Goal: Task Accomplishment & Management: Manage account settings

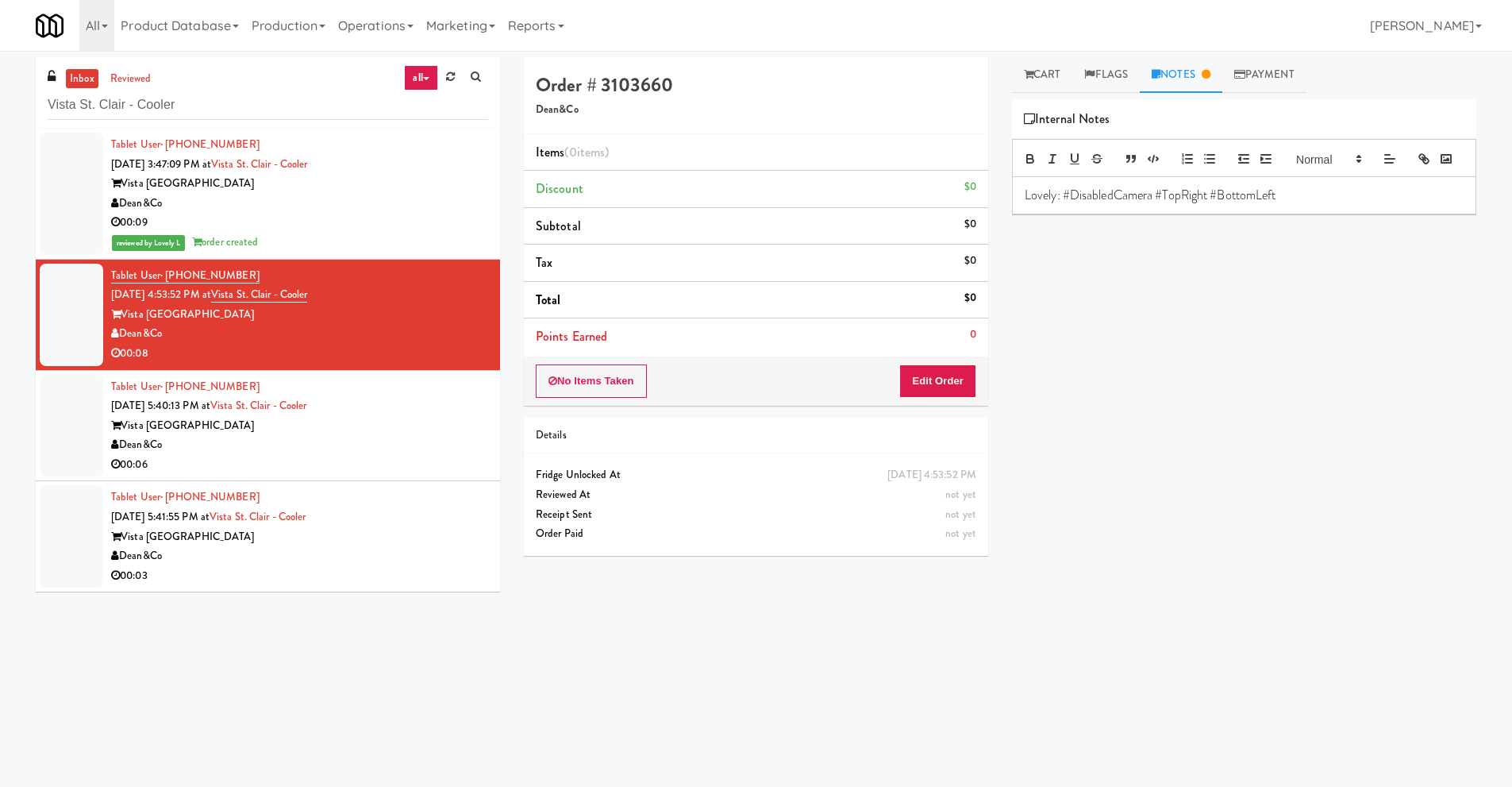
click at [432, 200] on div "Dean&Co" at bounding box center [299, 203] width 377 height 20
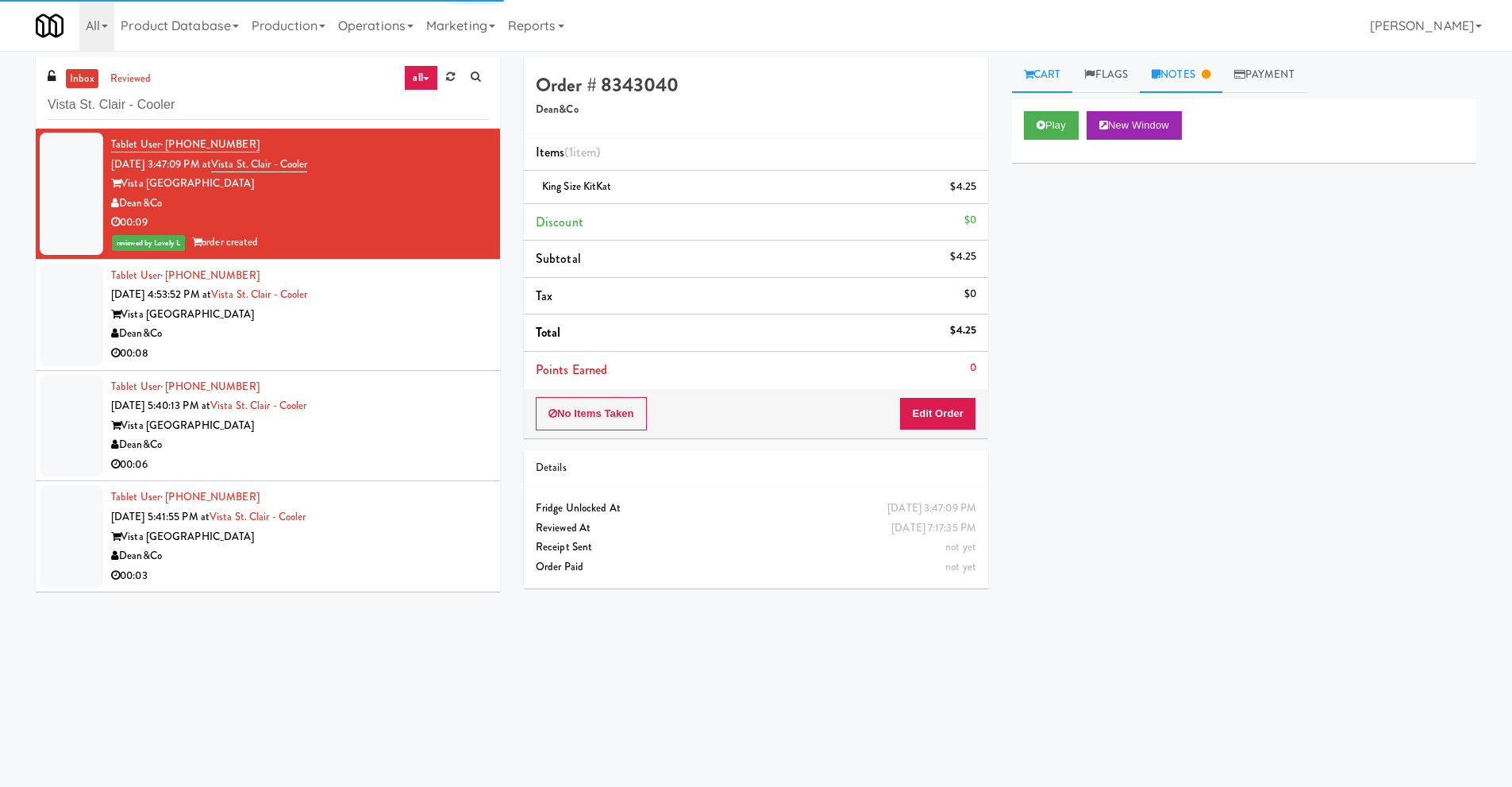
click at [1222, 68] on link "Notes" at bounding box center [1181, 75] width 83 height 36
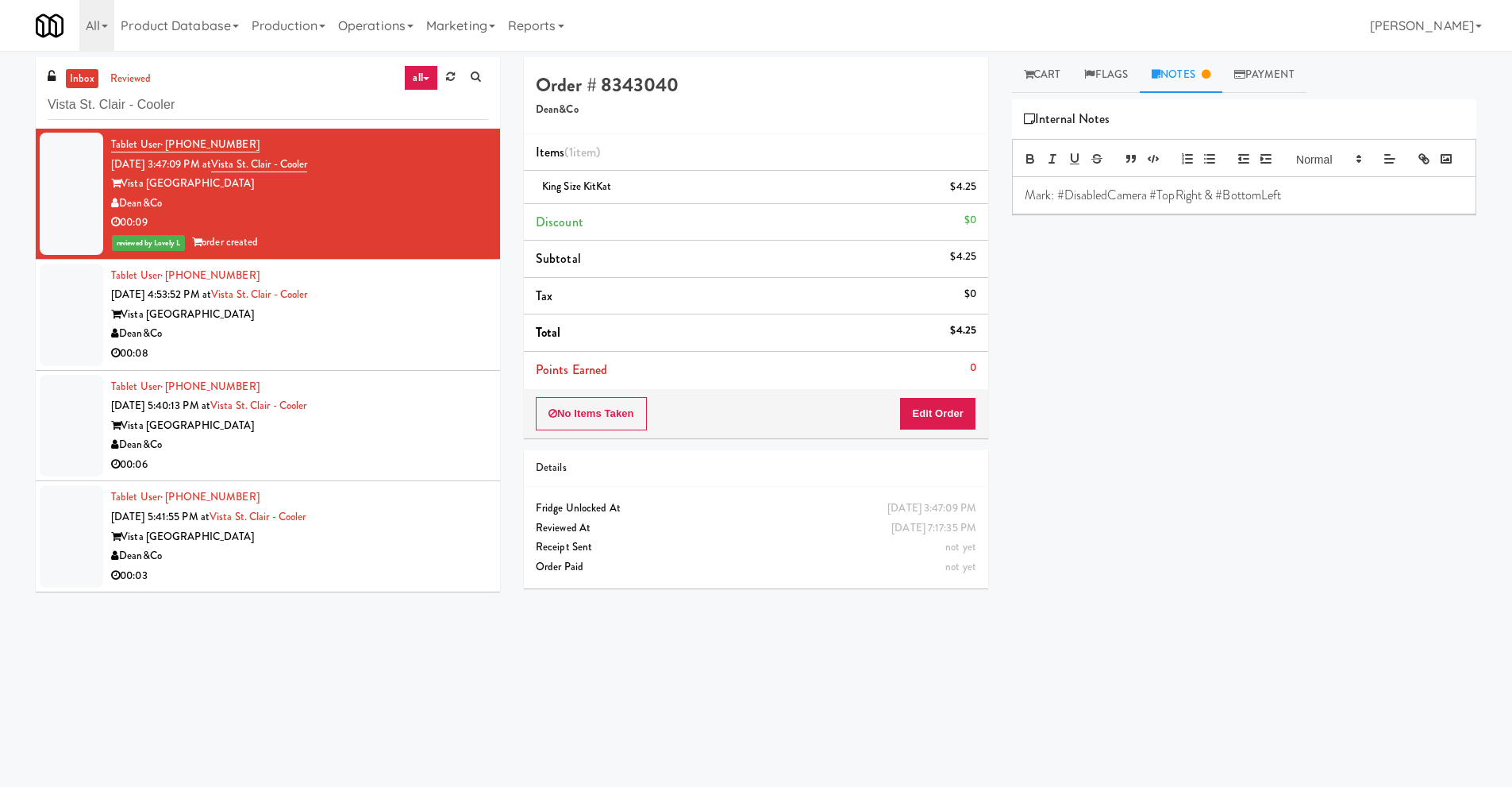
click at [1139, 204] on span "Mark: #DisabledCamera #TopRight & #BottomLeft" at bounding box center [1154, 195] width 258 height 19
click at [409, 341] on div "Dean&Co" at bounding box center [299, 334] width 377 height 20
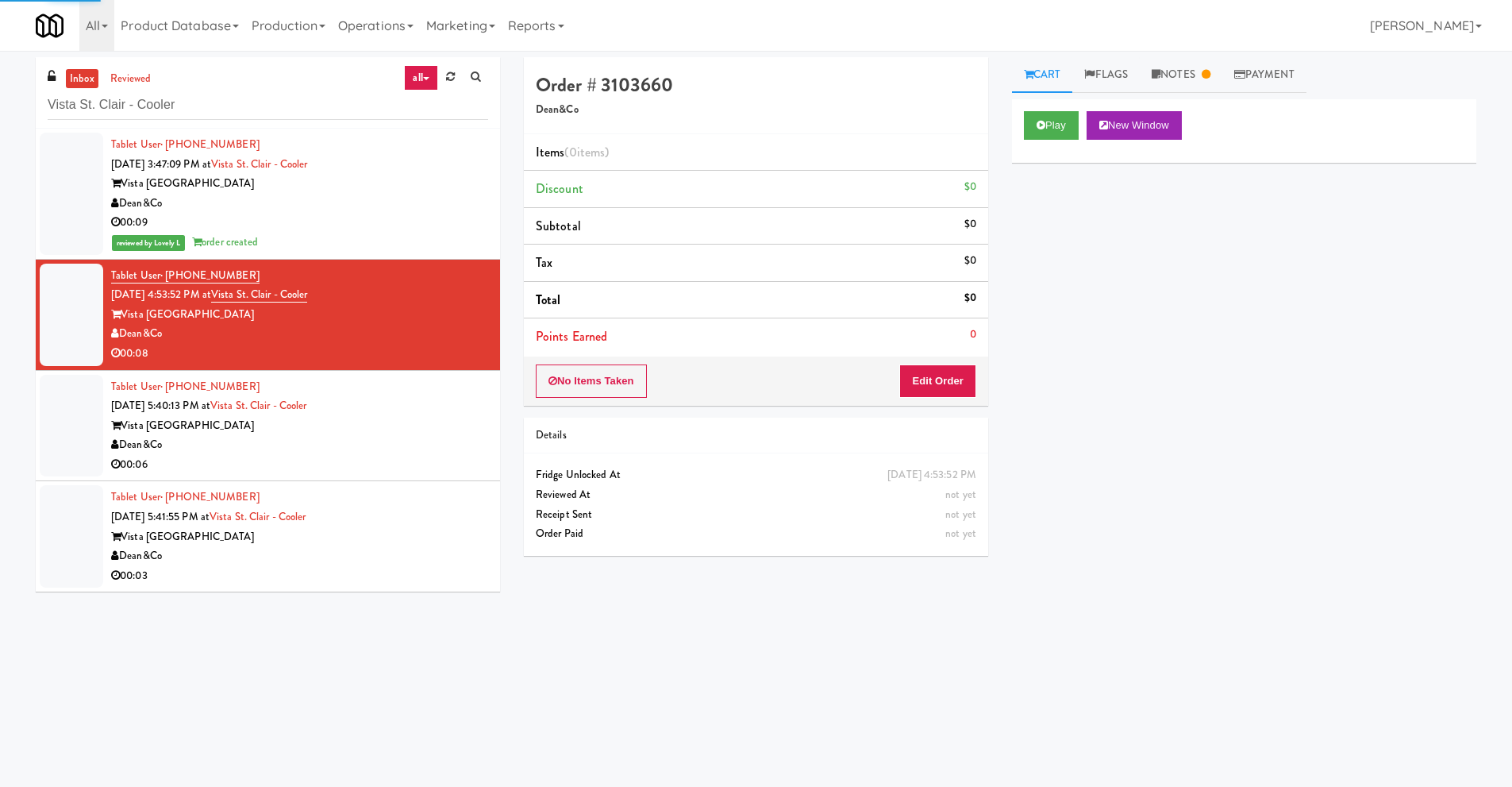
click at [409, 441] on div "Dean&Co" at bounding box center [299, 445] width 377 height 20
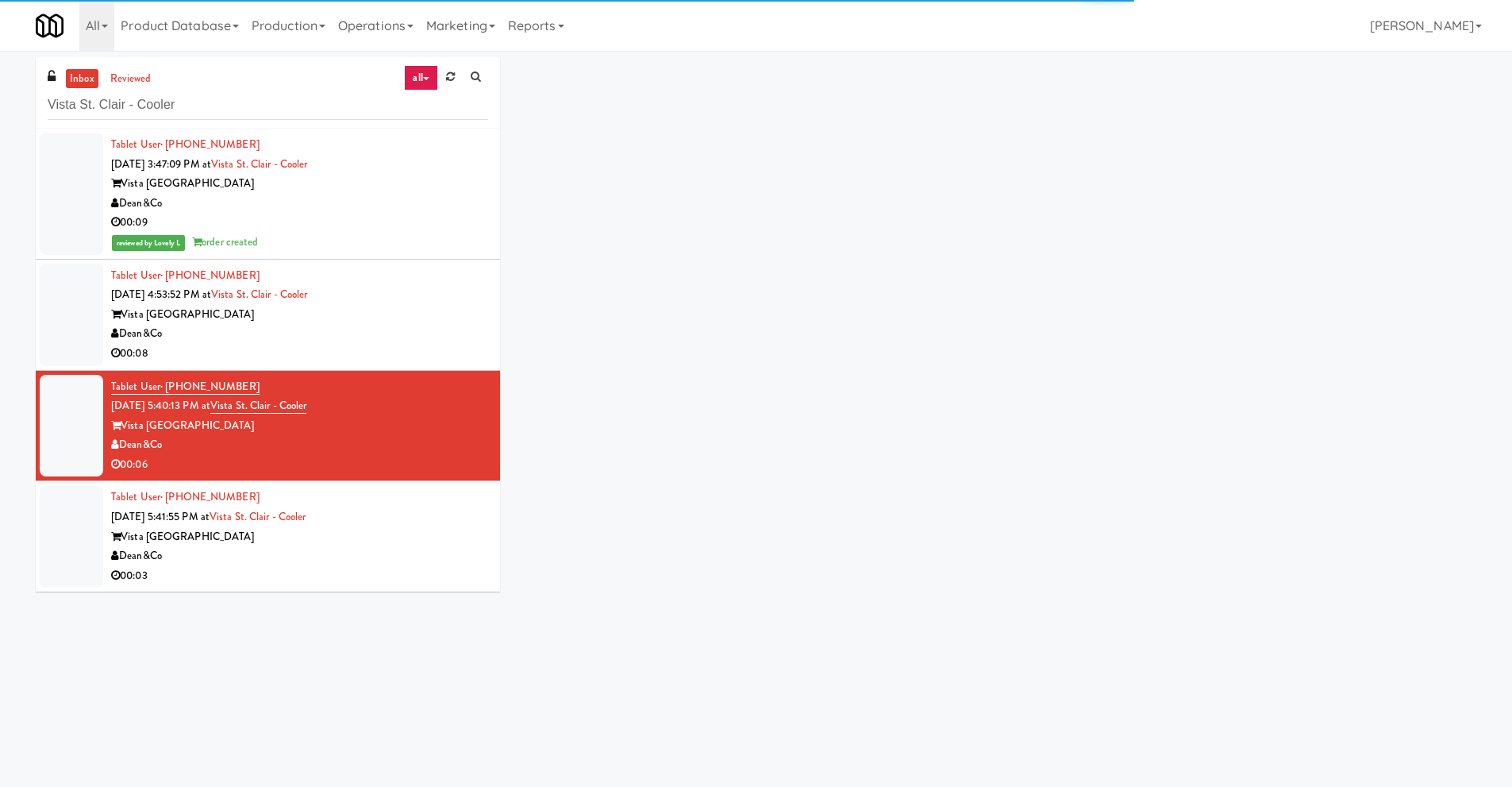
click at [384, 524] on div "Tablet User · (970) 518-4498 [DATE] 5:41:55 PM at [GEOGRAPHIC_DATA] Dean&Co 00:…" at bounding box center [299, 537] width 377 height 98
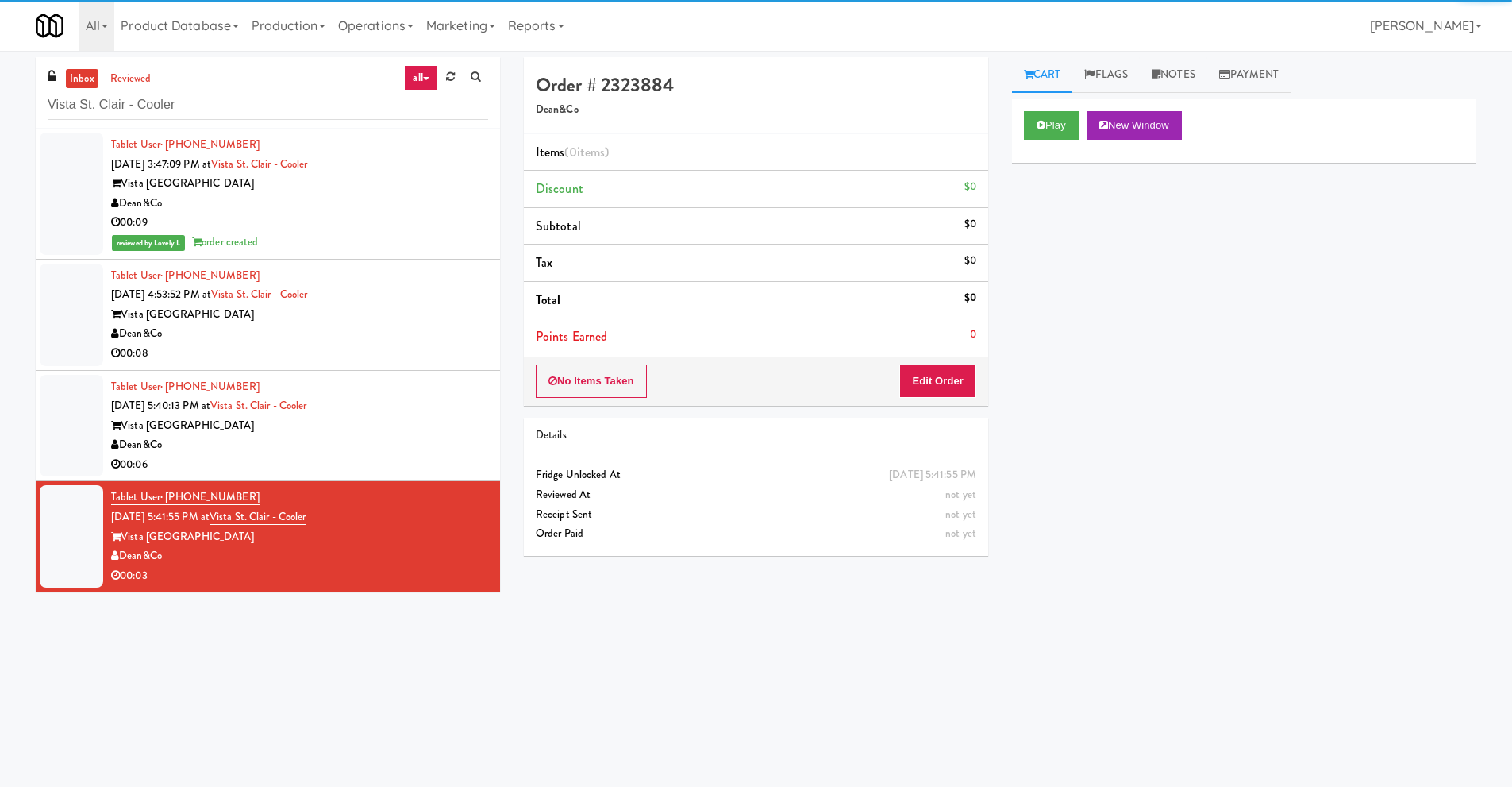
click at [322, 364] on li "Tablet User · (503) 267-8379 [DATE] 4:53:52 PM at [GEOGRAPHIC_DATA] Dean&Co 00:…" at bounding box center [267, 314] width 465 height 111
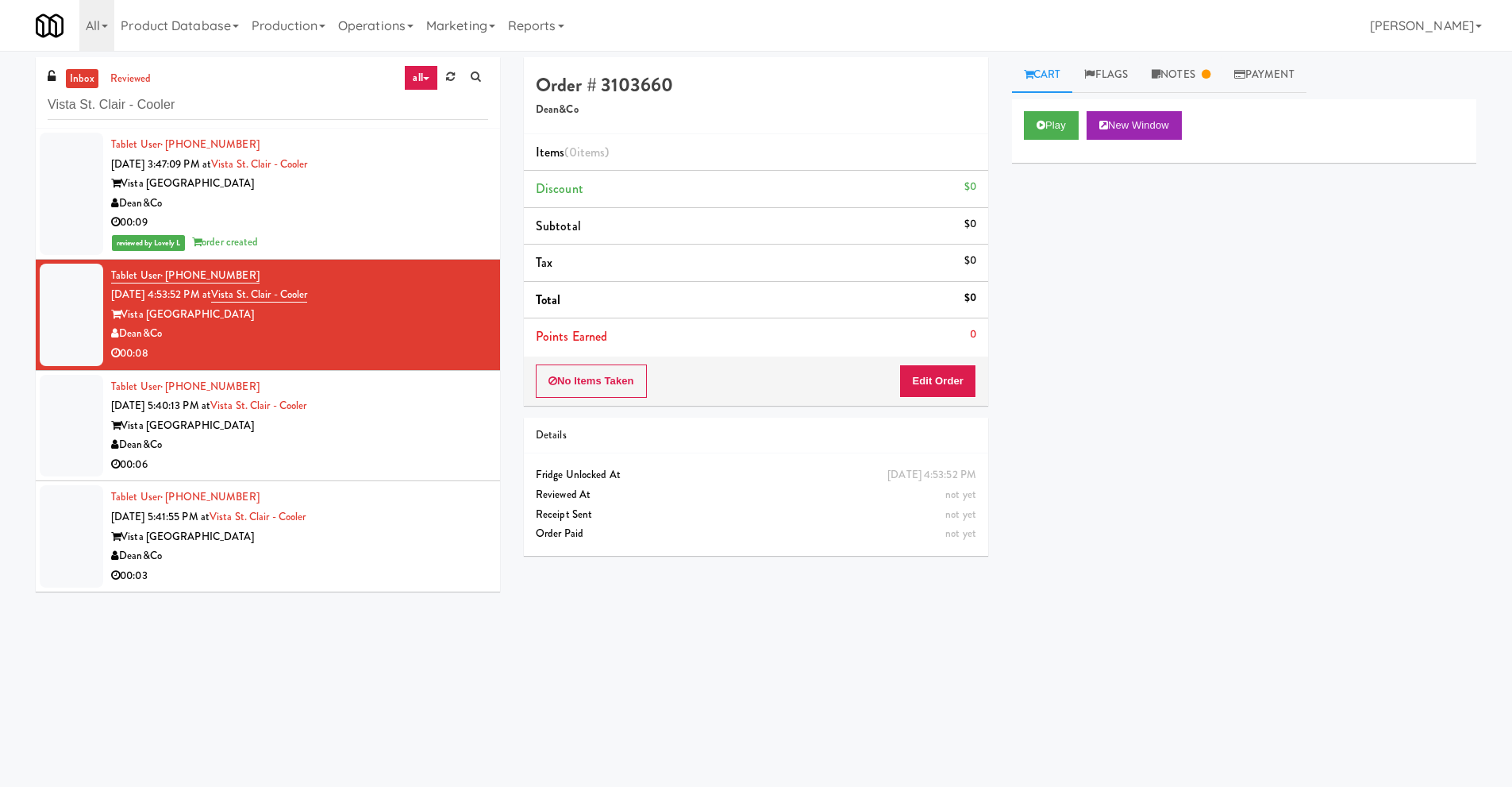
click at [283, 231] on div "00:09" at bounding box center [299, 222] width 377 height 20
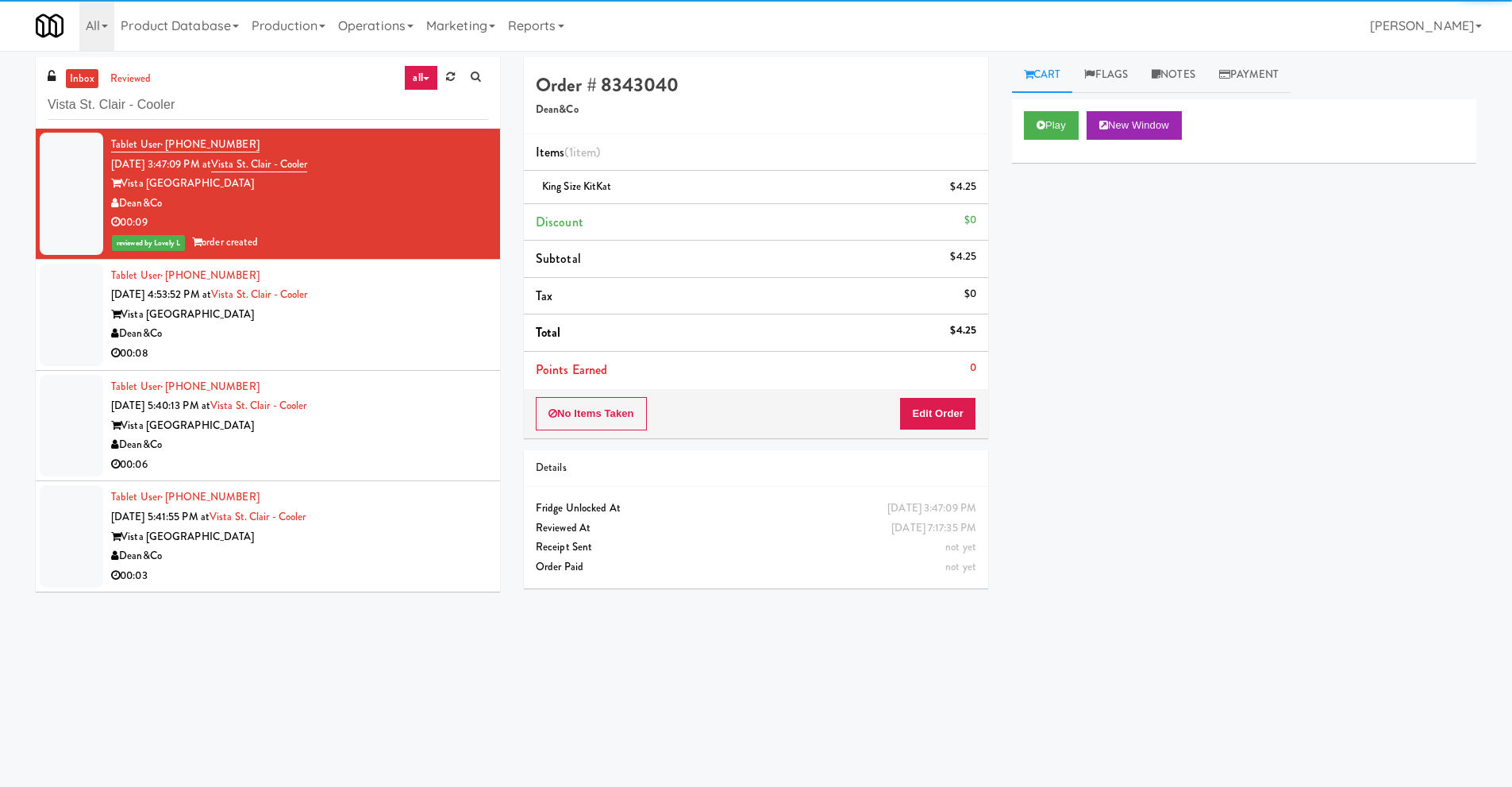
click at [362, 318] on div "Vista [GEOGRAPHIC_DATA]" at bounding box center [299, 314] width 377 height 20
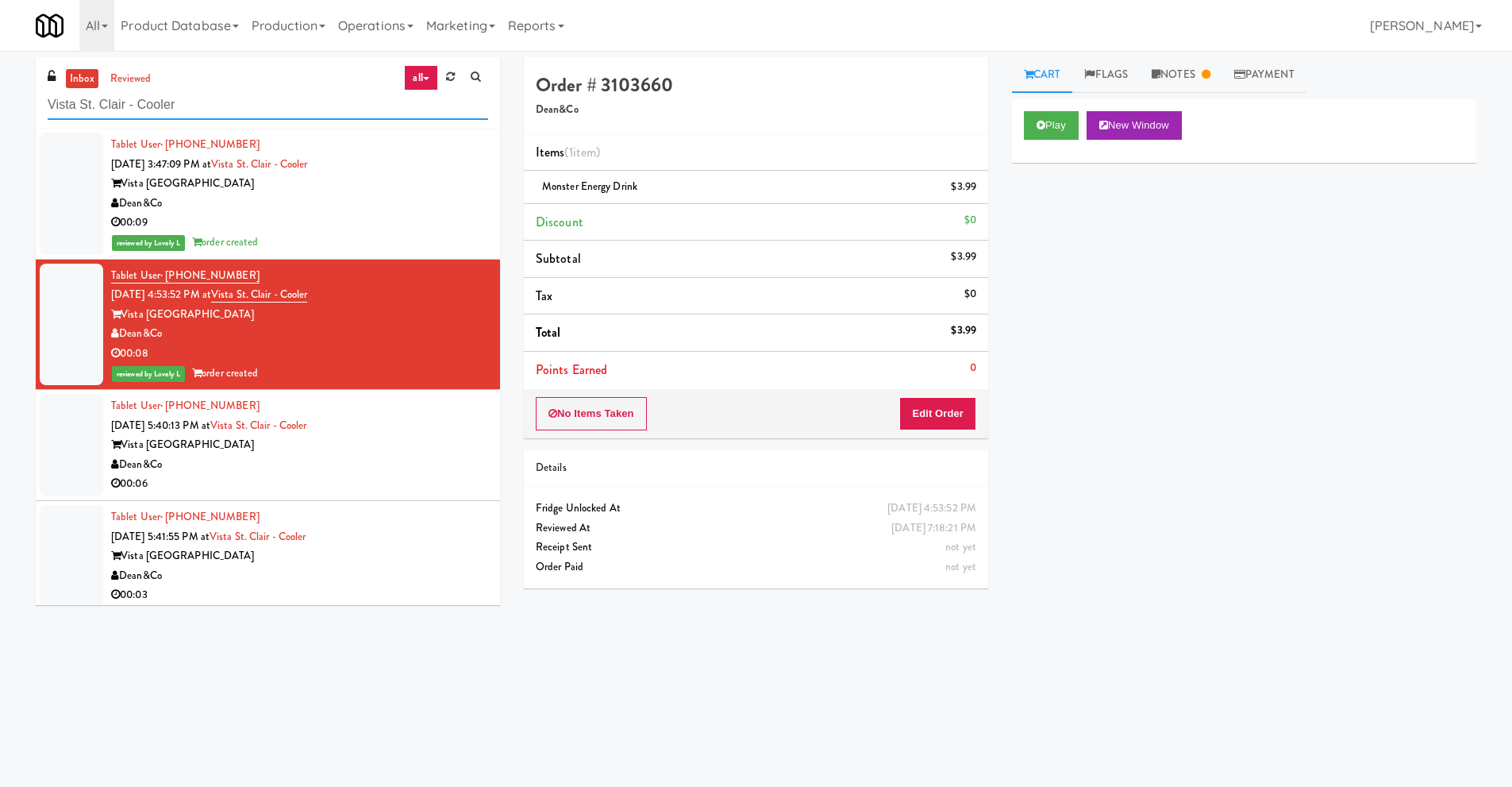
click at [145, 113] on input "Vista St. Clair - Cooler" at bounding box center [268, 105] width 441 height 29
click at [145, 112] on input "Vista St. Clair - Cooler" at bounding box center [268, 105] width 441 height 29
paste input "Ambient - MW - Pre Launch"
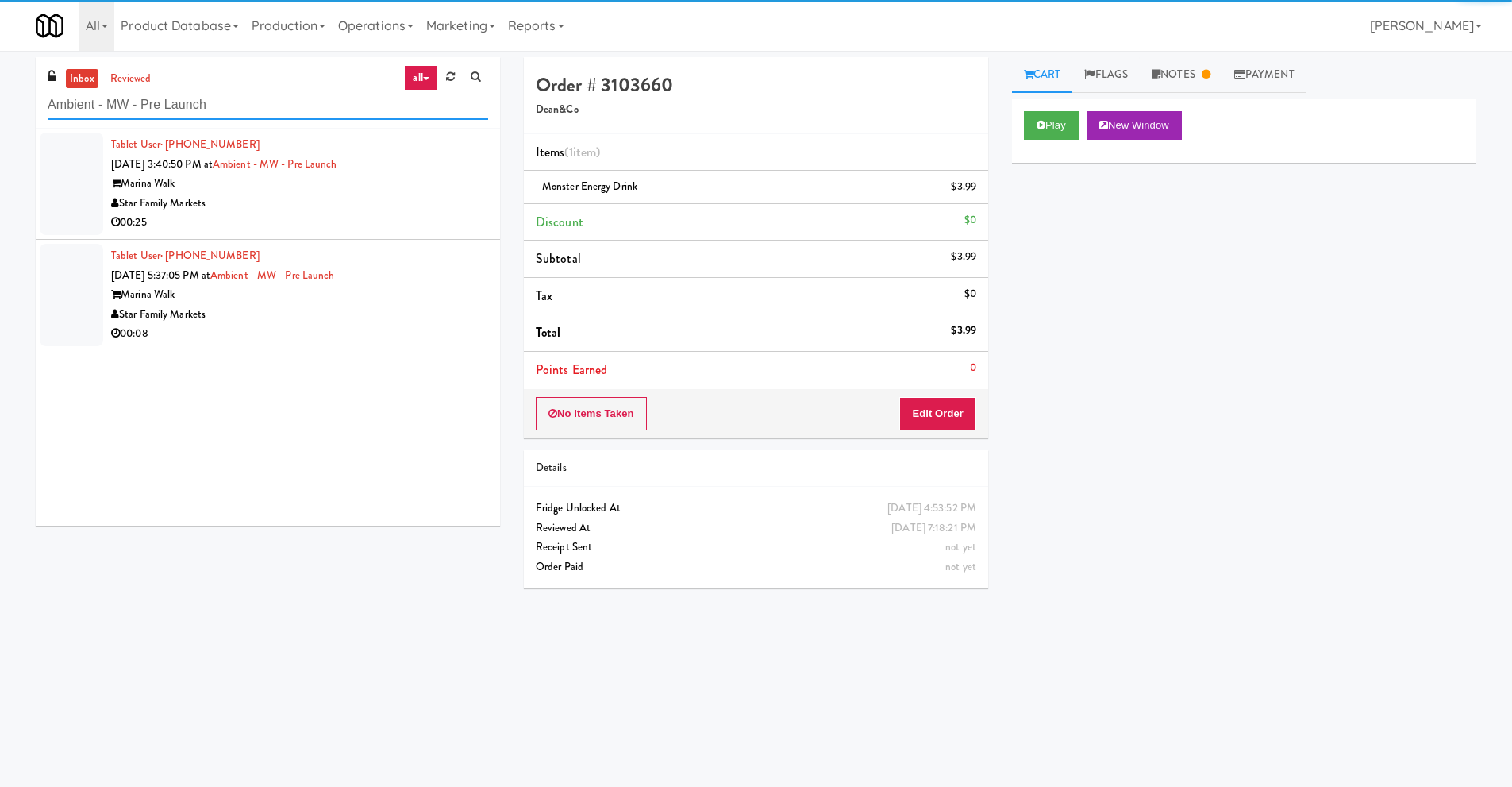
type input "Ambient - MW - Pre Launch"
click at [435, 221] on div "00:25" at bounding box center [299, 222] width 377 height 20
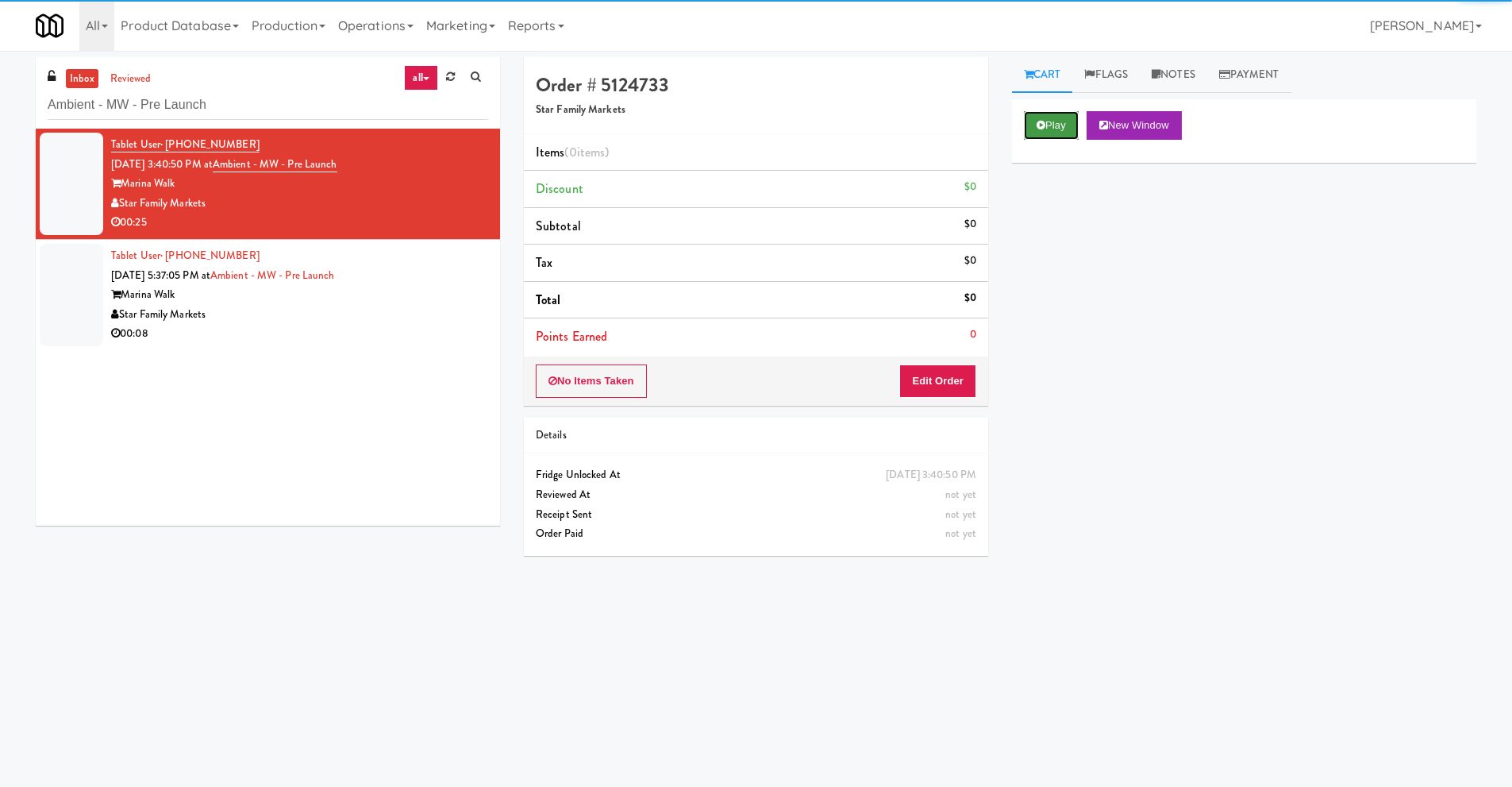
click at [1040, 122] on icon at bounding box center [1041, 125] width 9 height 11
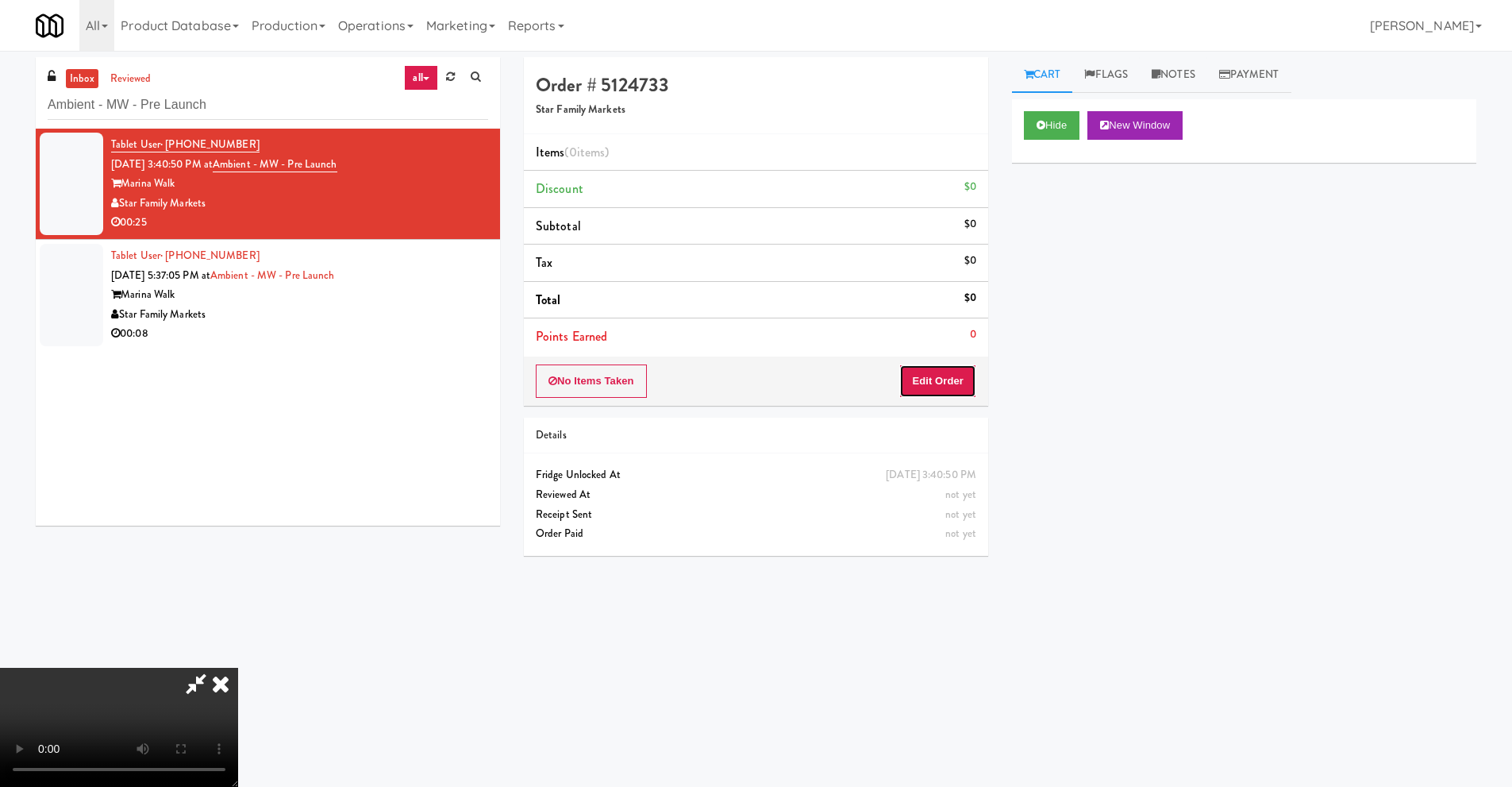
click at [961, 376] on button "Edit Order" at bounding box center [937, 381] width 77 height 34
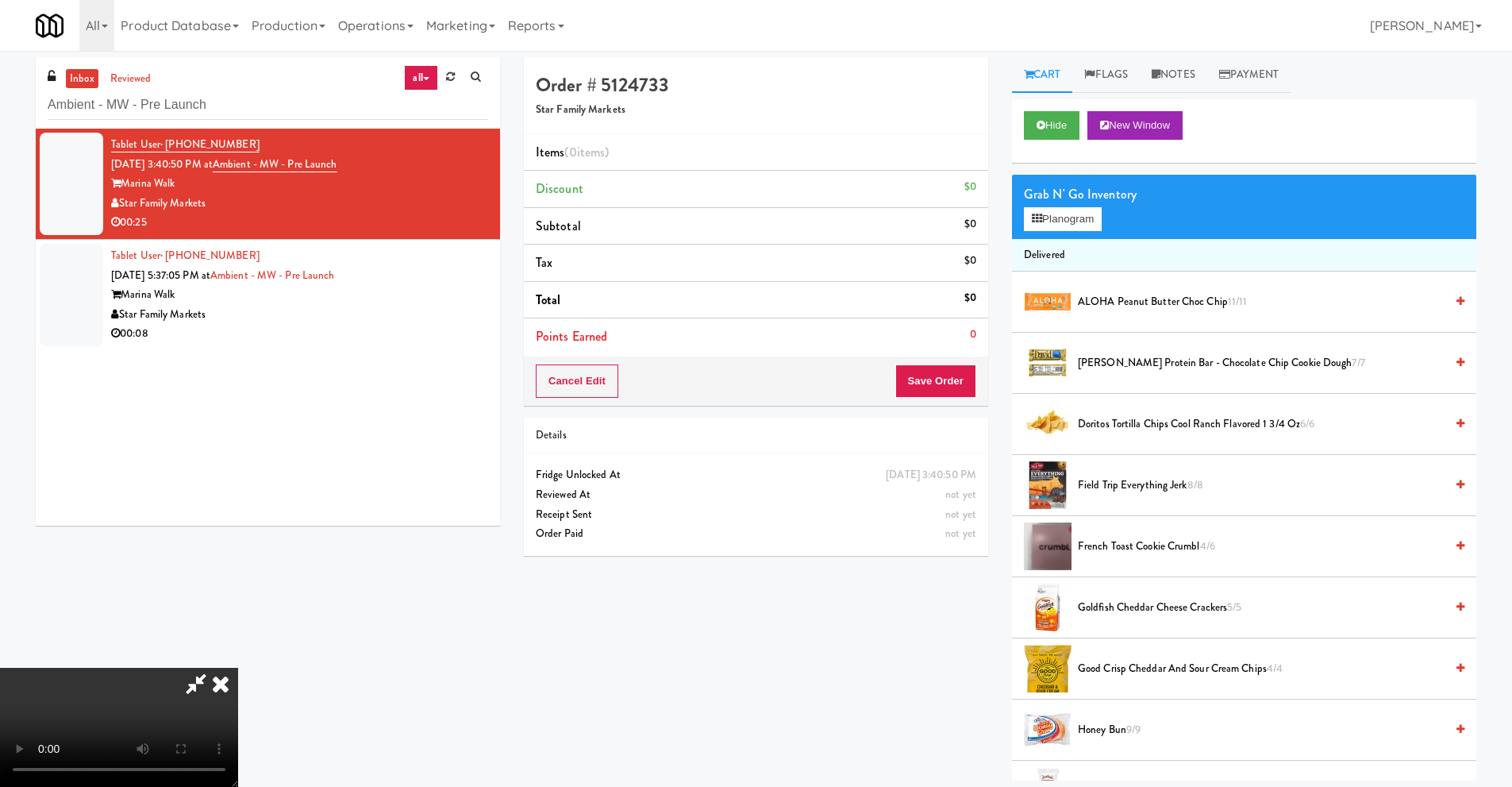
scroll to position [210, 0]
click at [238, 725] on video at bounding box center [119, 727] width 238 height 119
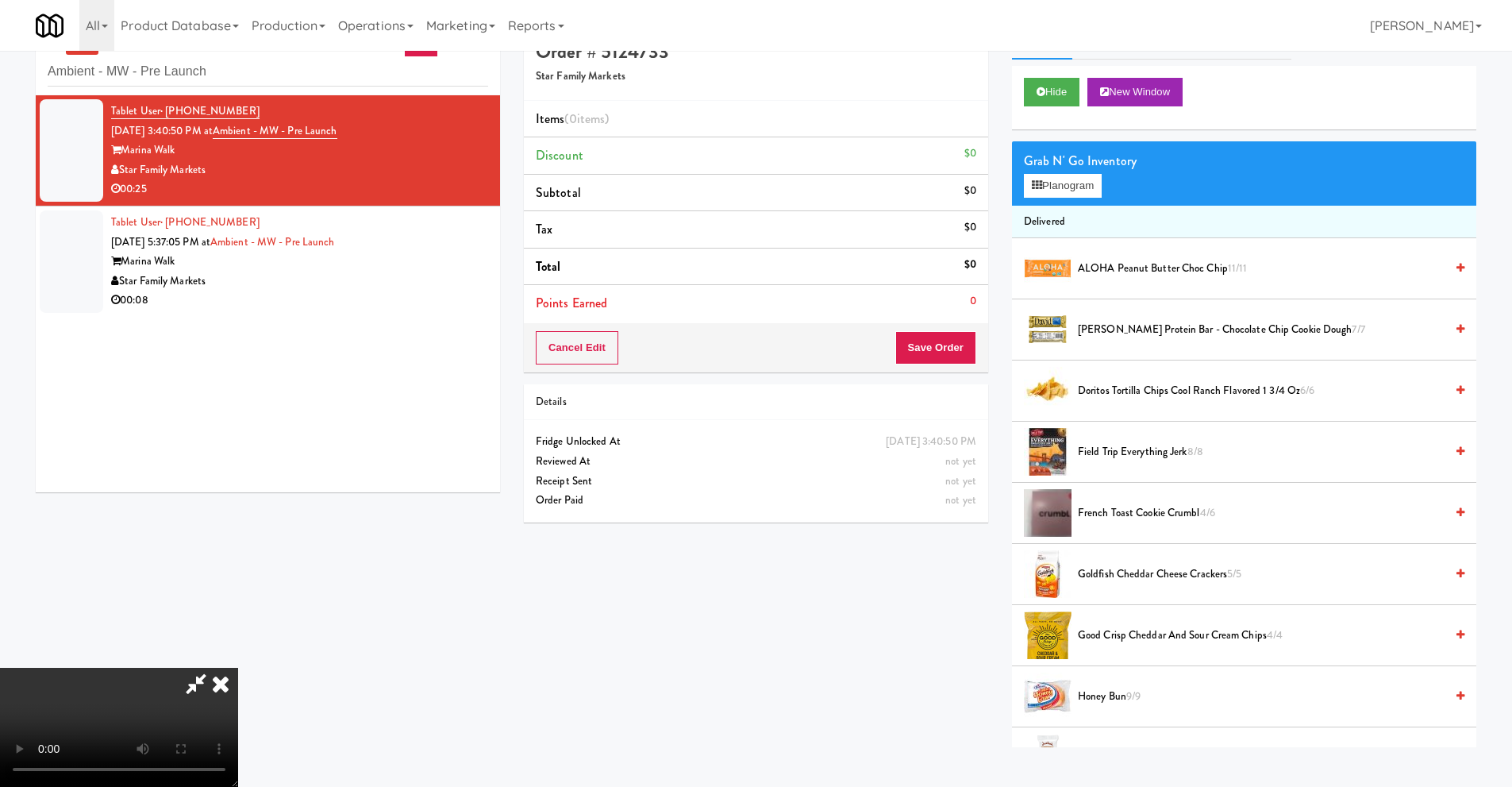
scroll to position [51, 0]
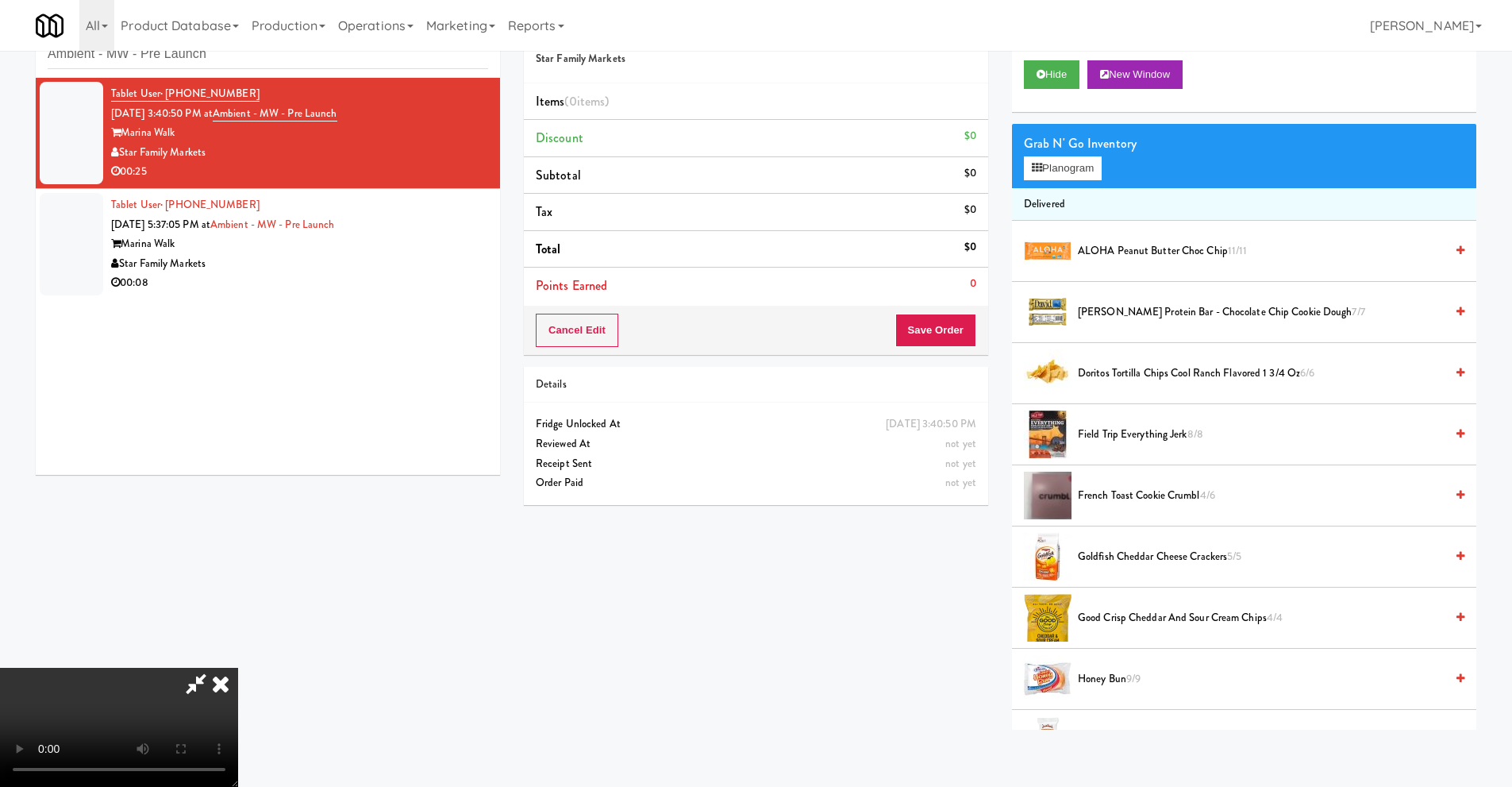
click at [238, 668] on video at bounding box center [119, 727] width 238 height 119
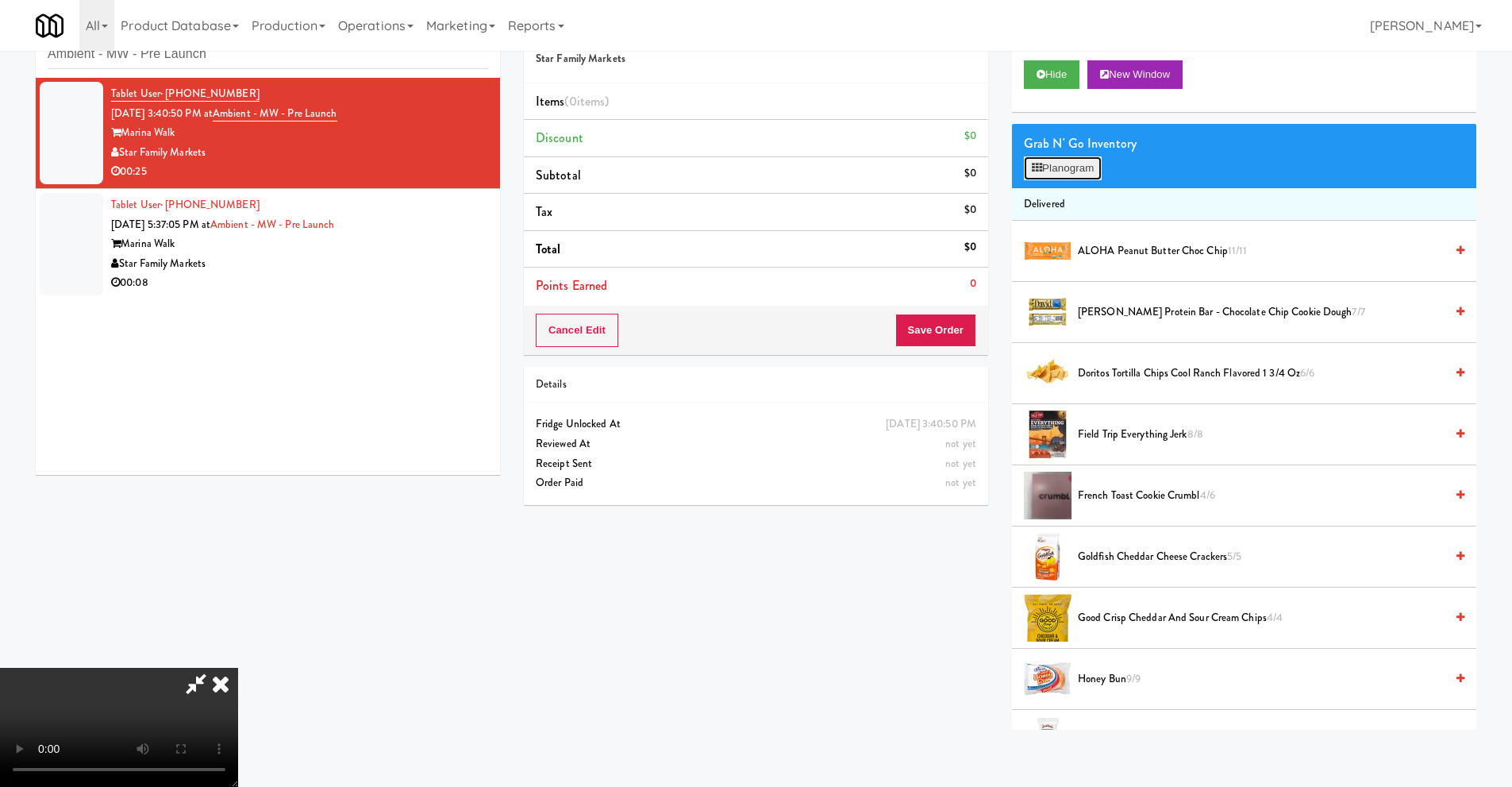
click at [1085, 178] on button "Planogram" at bounding box center [1063, 168] width 78 height 24
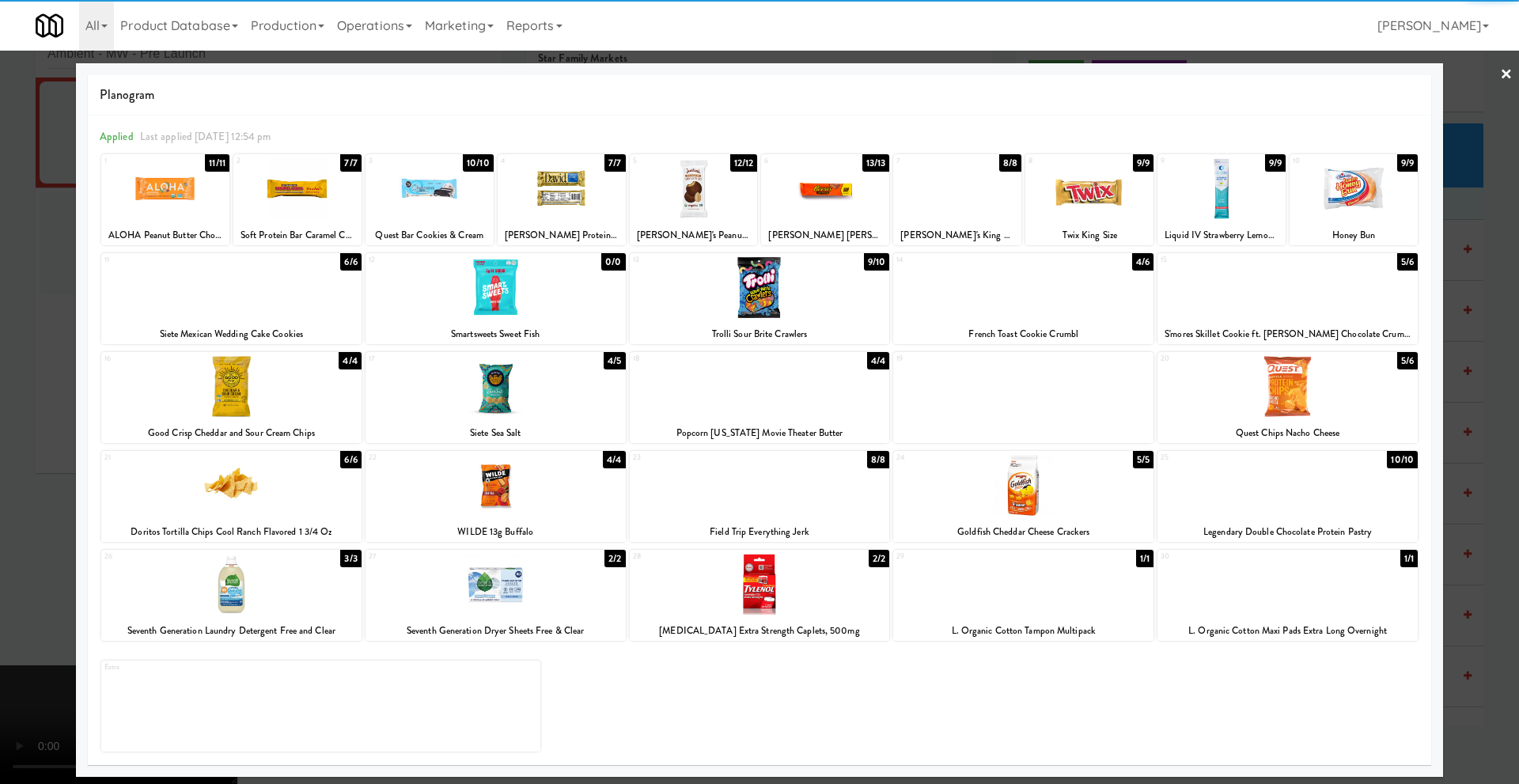
click at [301, 189] on div at bounding box center [297, 188] width 128 height 61
click at [66, 291] on div at bounding box center [760, 392] width 1519 height 784
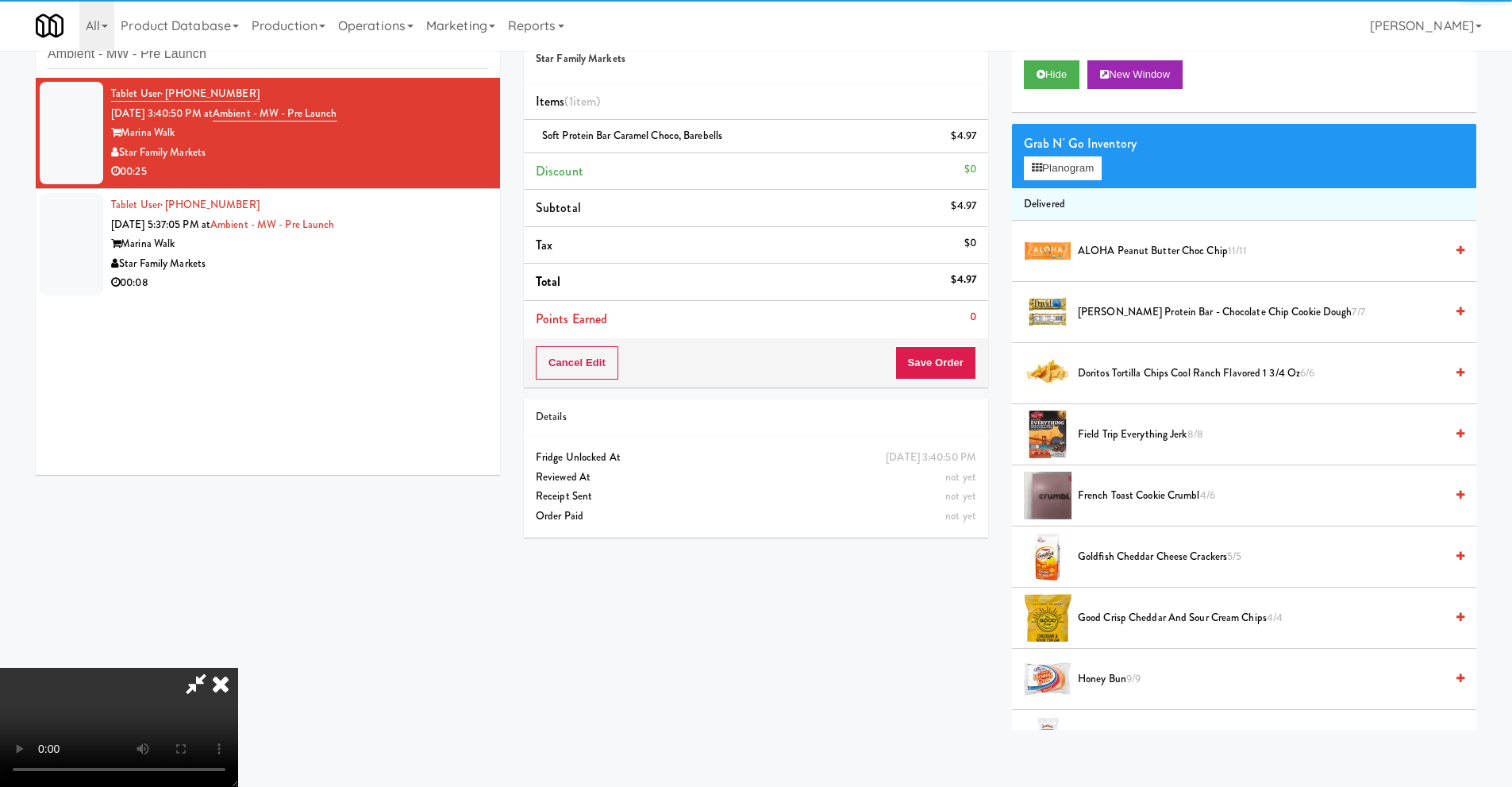
click at [238, 668] on video at bounding box center [119, 727] width 238 height 119
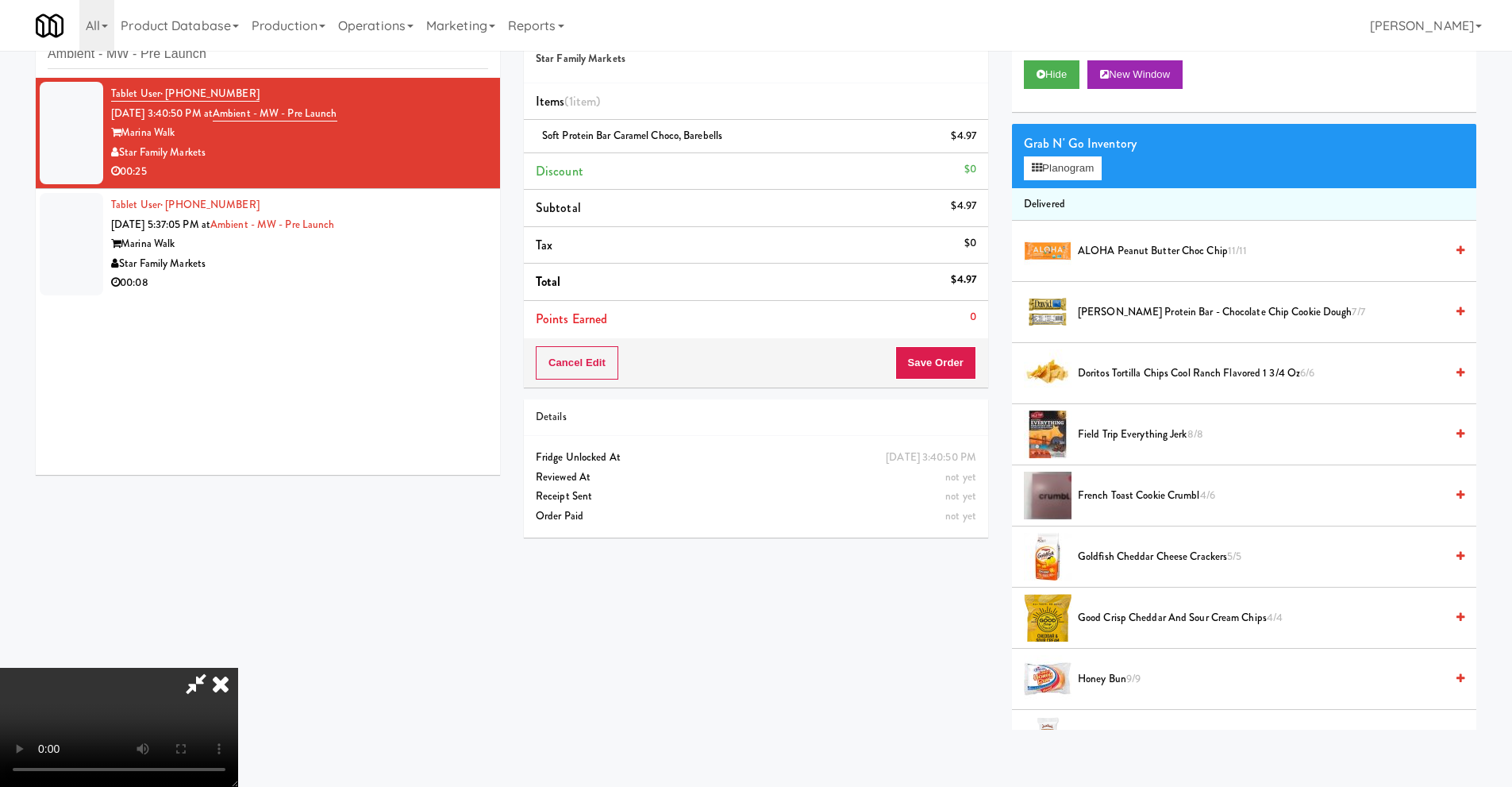
click at [238, 668] on video at bounding box center [119, 727] width 238 height 119
click at [1104, 249] on span "ALOHA Peanut Butter Choc Chip 11/11" at bounding box center [1261, 251] width 367 height 20
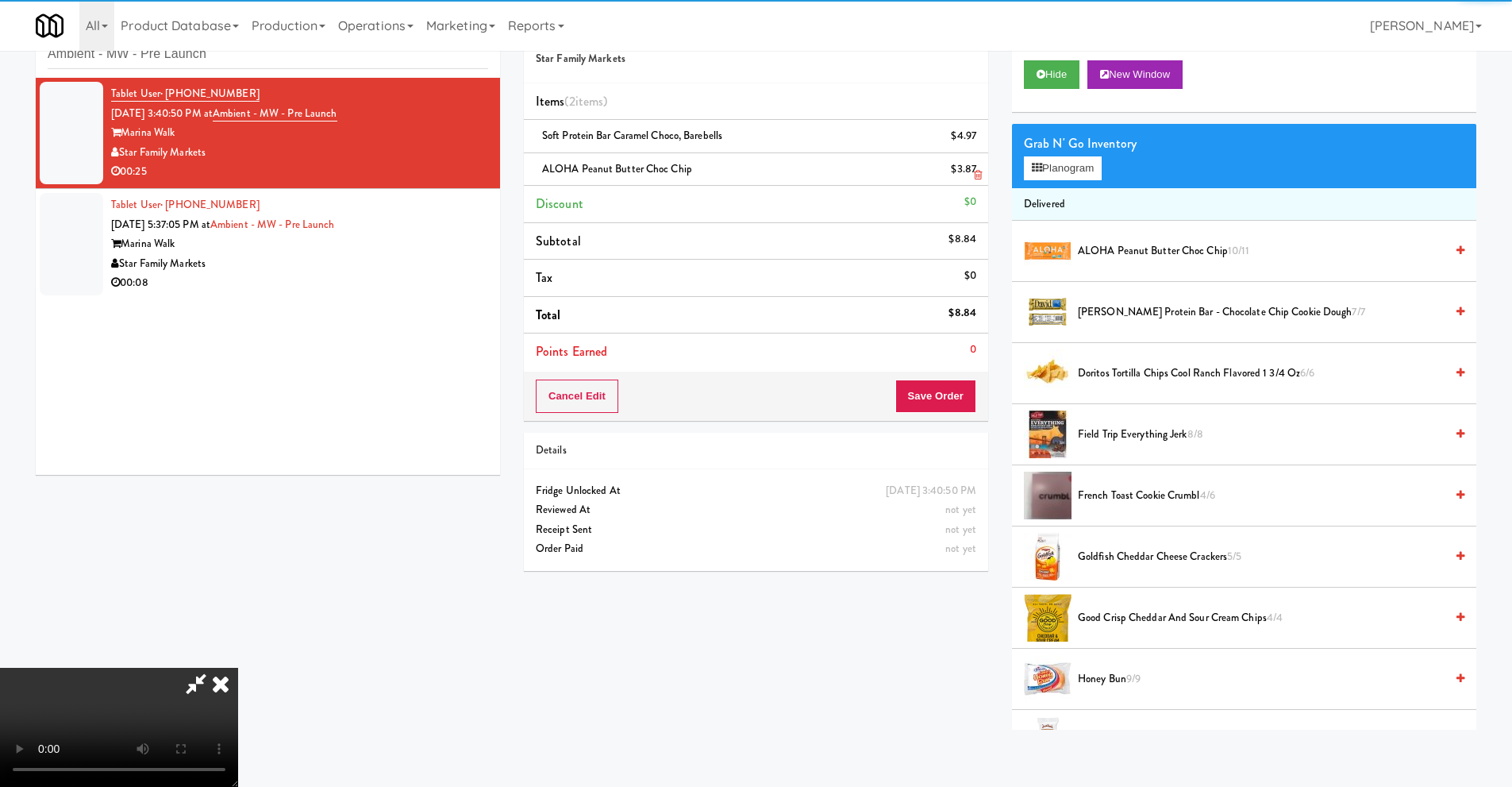
click at [976, 134] on link at bounding box center [975, 142] width 14 height 20
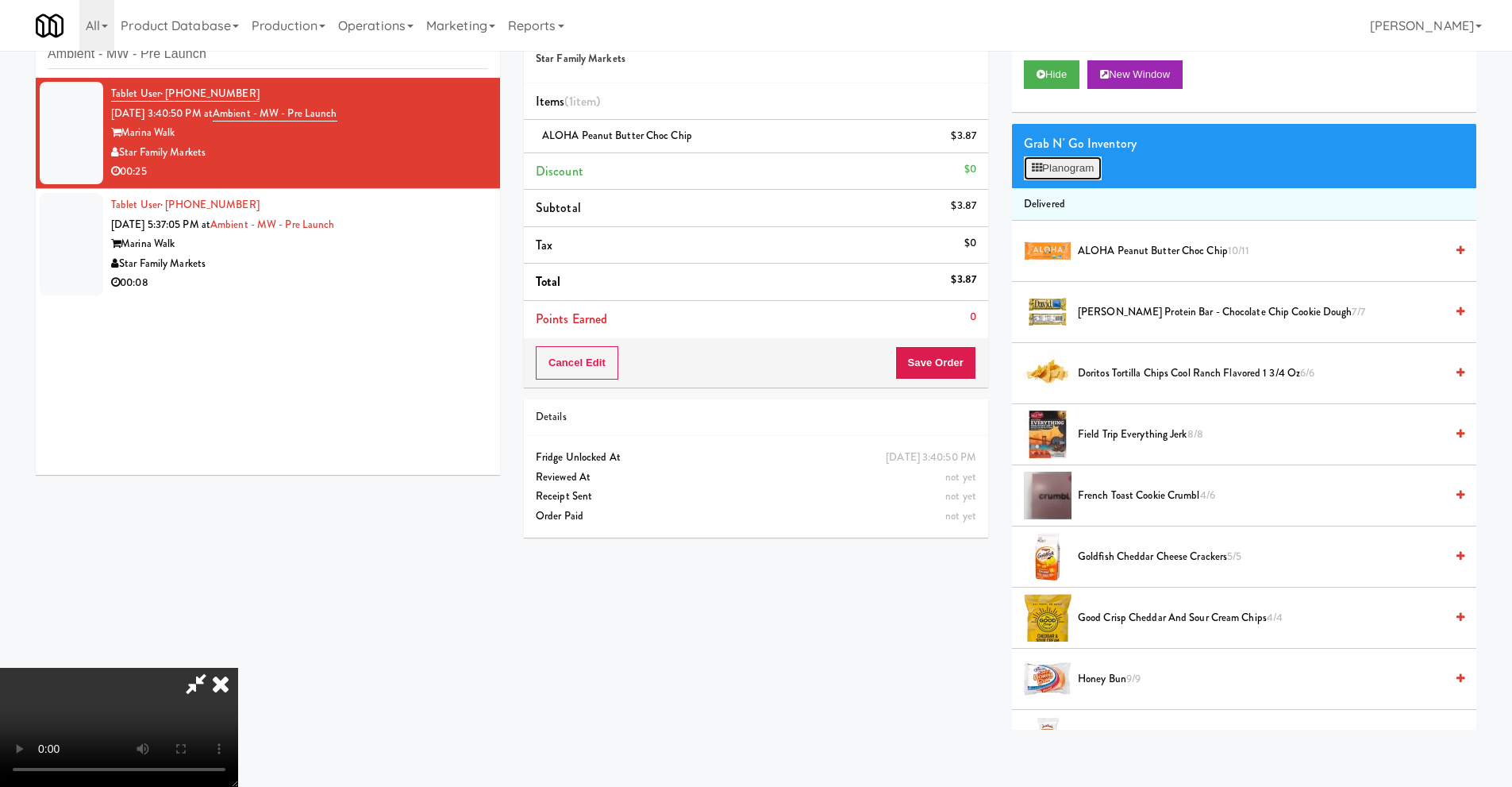
click at [1062, 171] on button "Planogram" at bounding box center [1063, 168] width 78 height 24
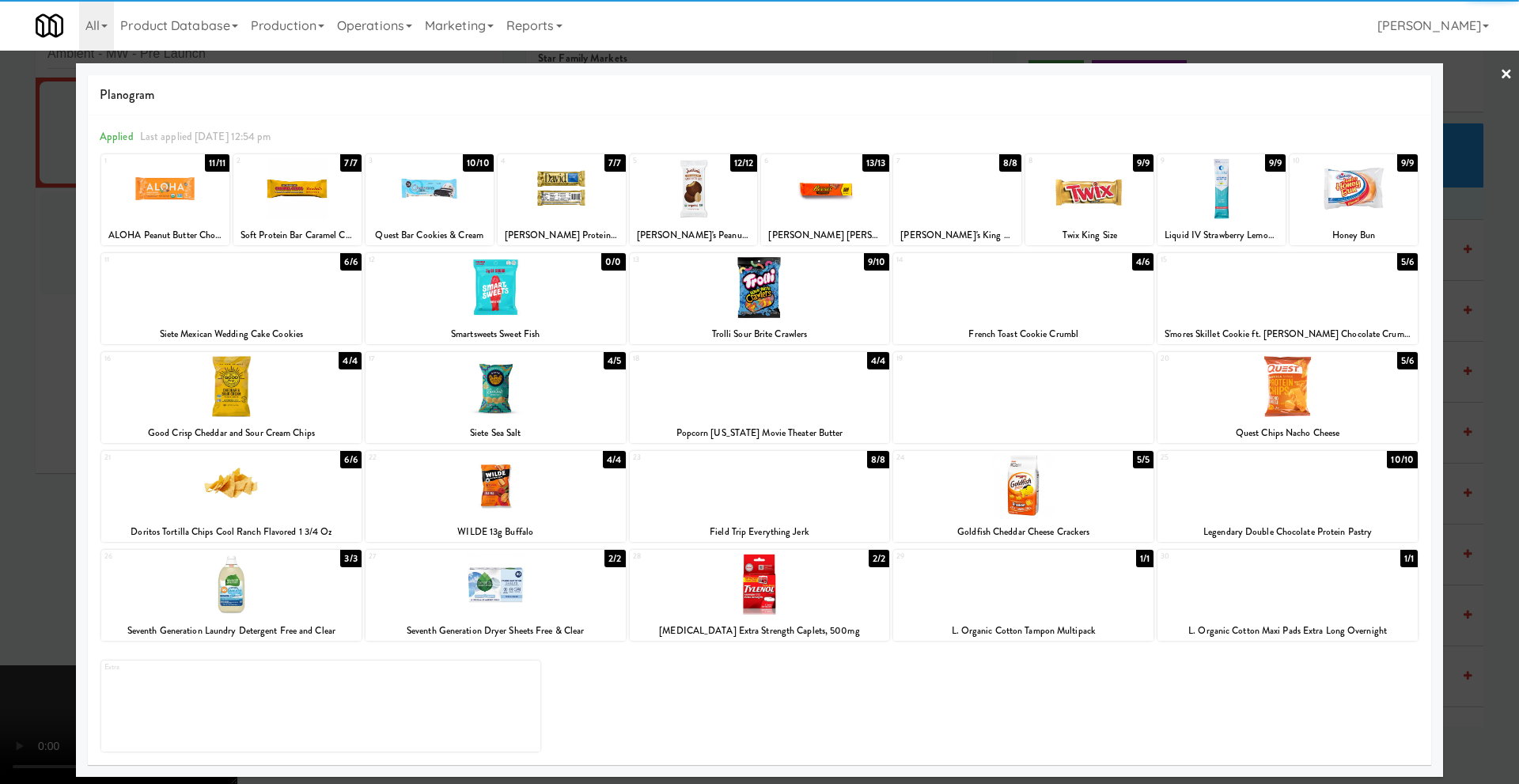
click at [26, 348] on div at bounding box center [760, 392] width 1519 height 784
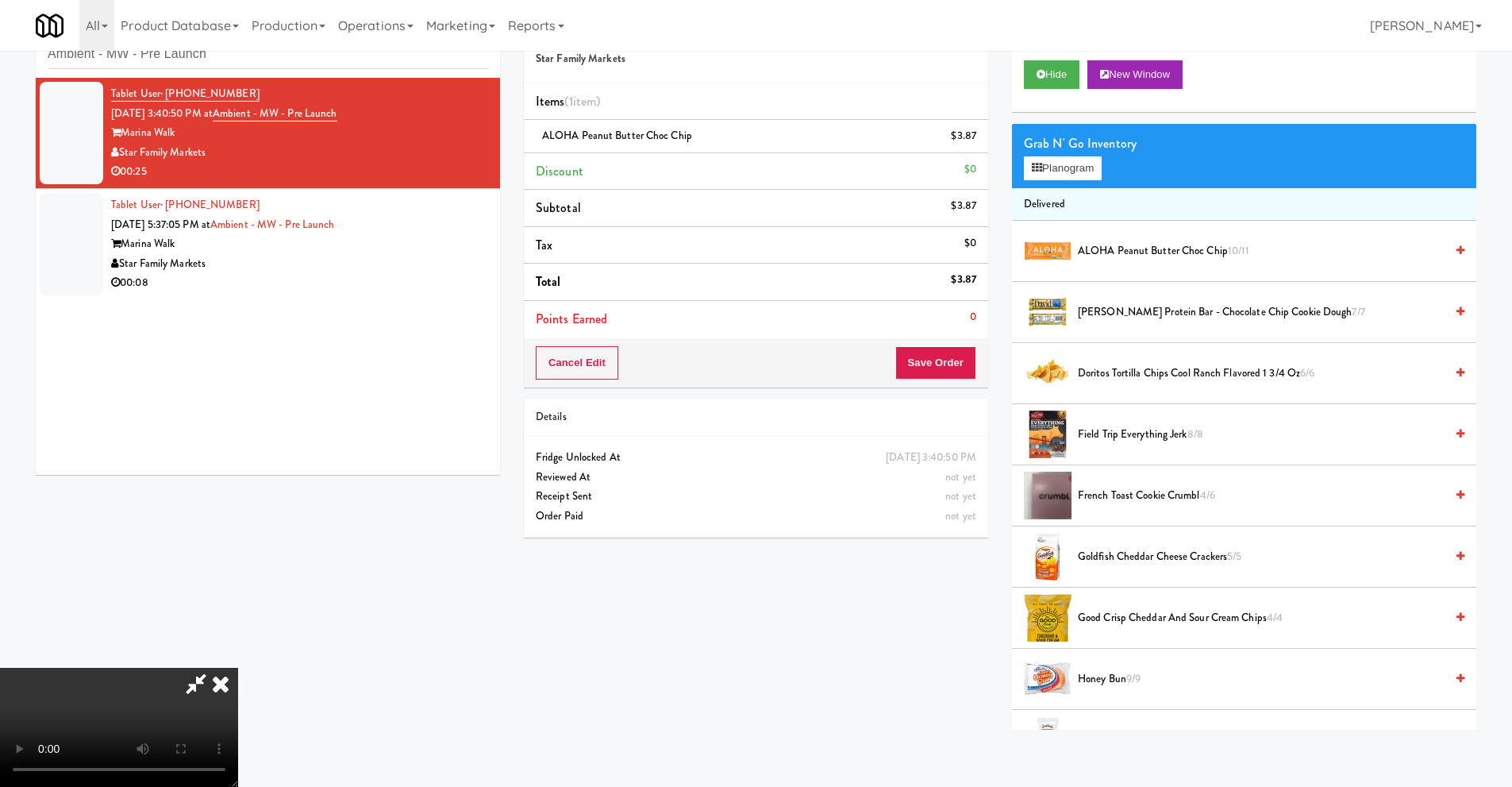
click at [975, 357] on div "Cancel Edit Save Order" at bounding box center [756, 362] width 465 height 49
click at [934, 370] on button "Save Order" at bounding box center [935, 363] width 81 height 34
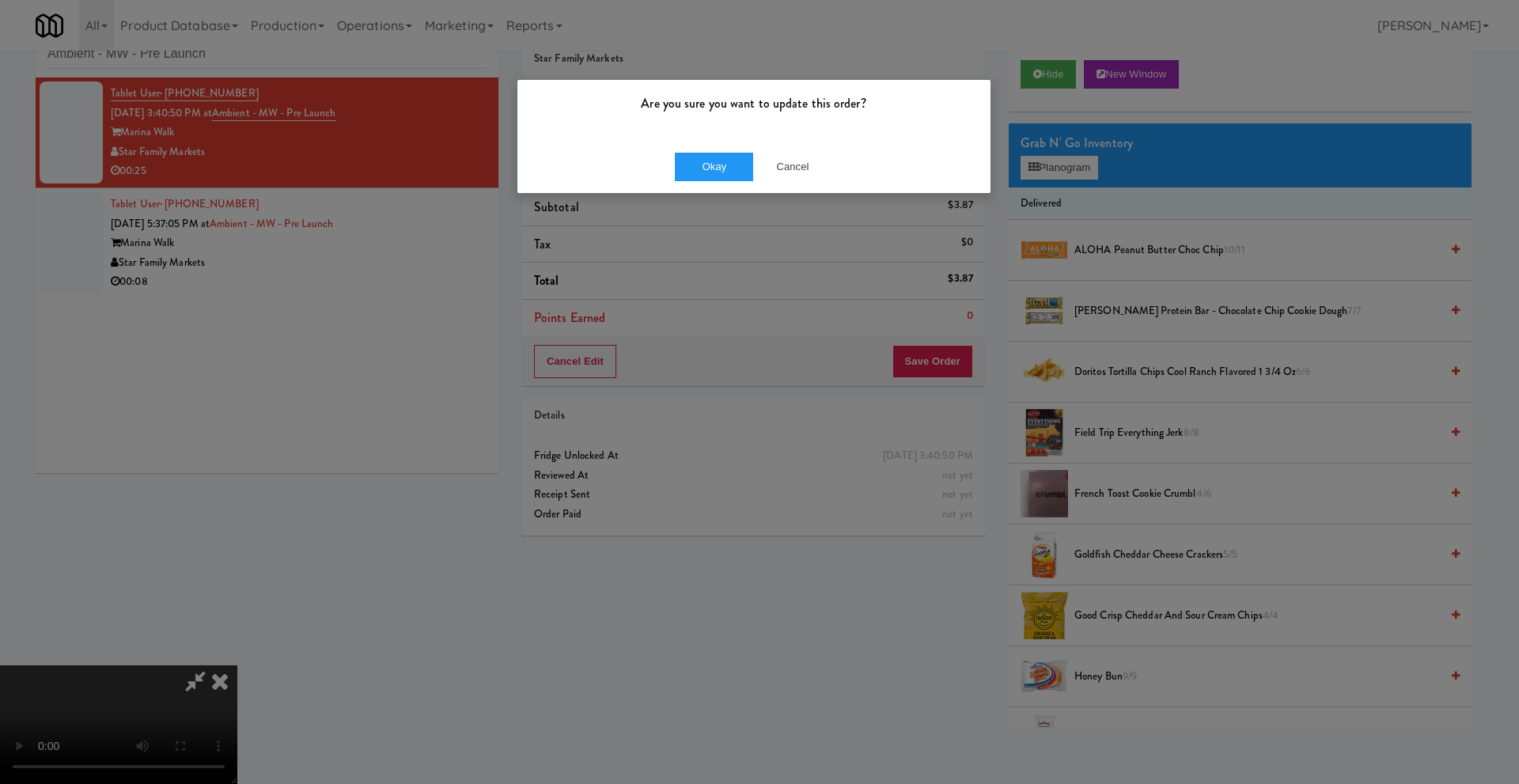
click at [708, 181] on div "Okay Cancel" at bounding box center [753, 166] width 473 height 53
click at [710, 167] on button "Okay" at bounding box center [713, 166] width 79 height 28
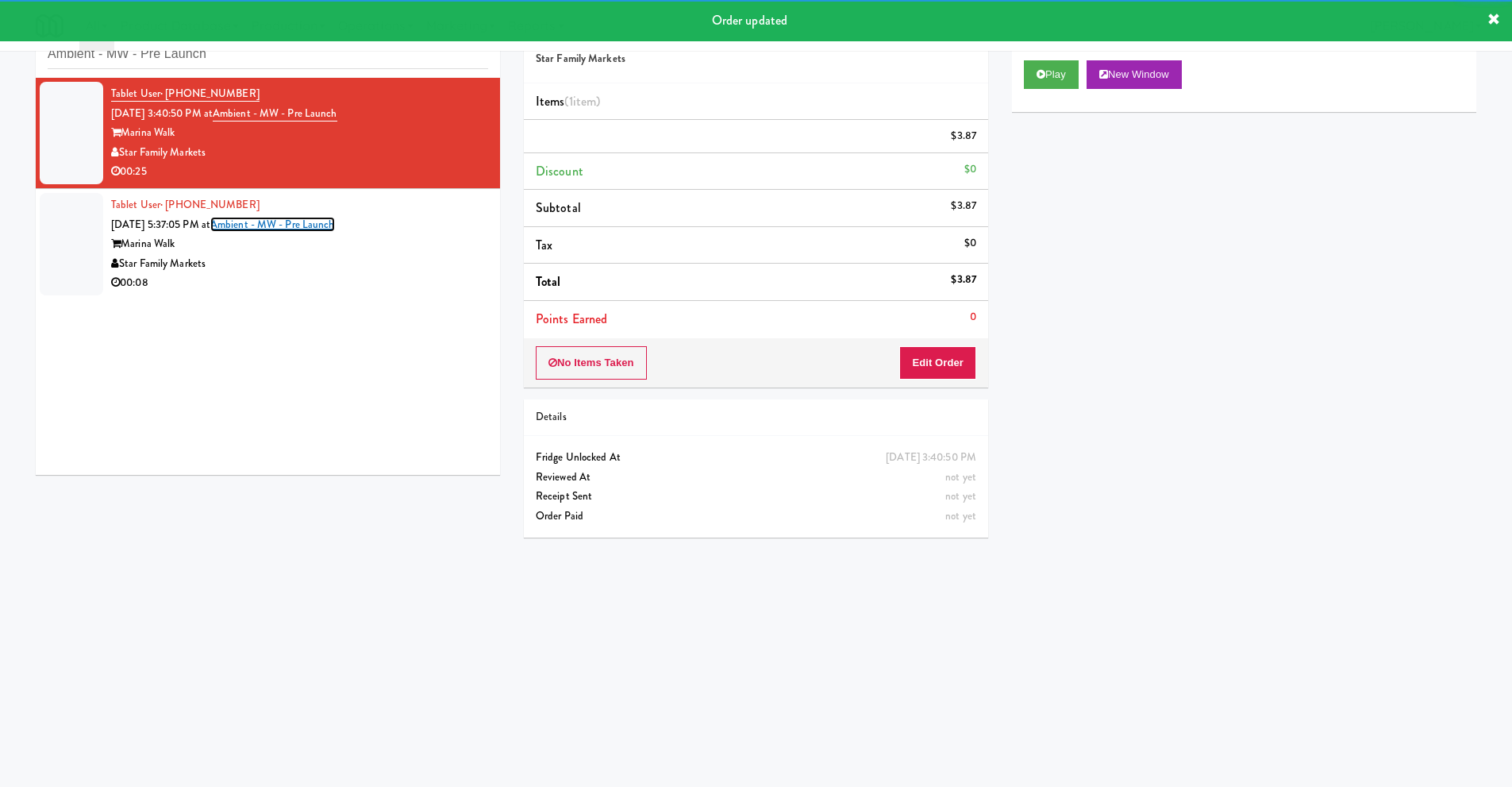
click at [348, 230] on div "Tablet User · (732) 895-1446 [DATE] 5:37:05 PM at Ambient - MW - Pre Launch Mar…" at bounding box center [299, 244] width 377 height 98
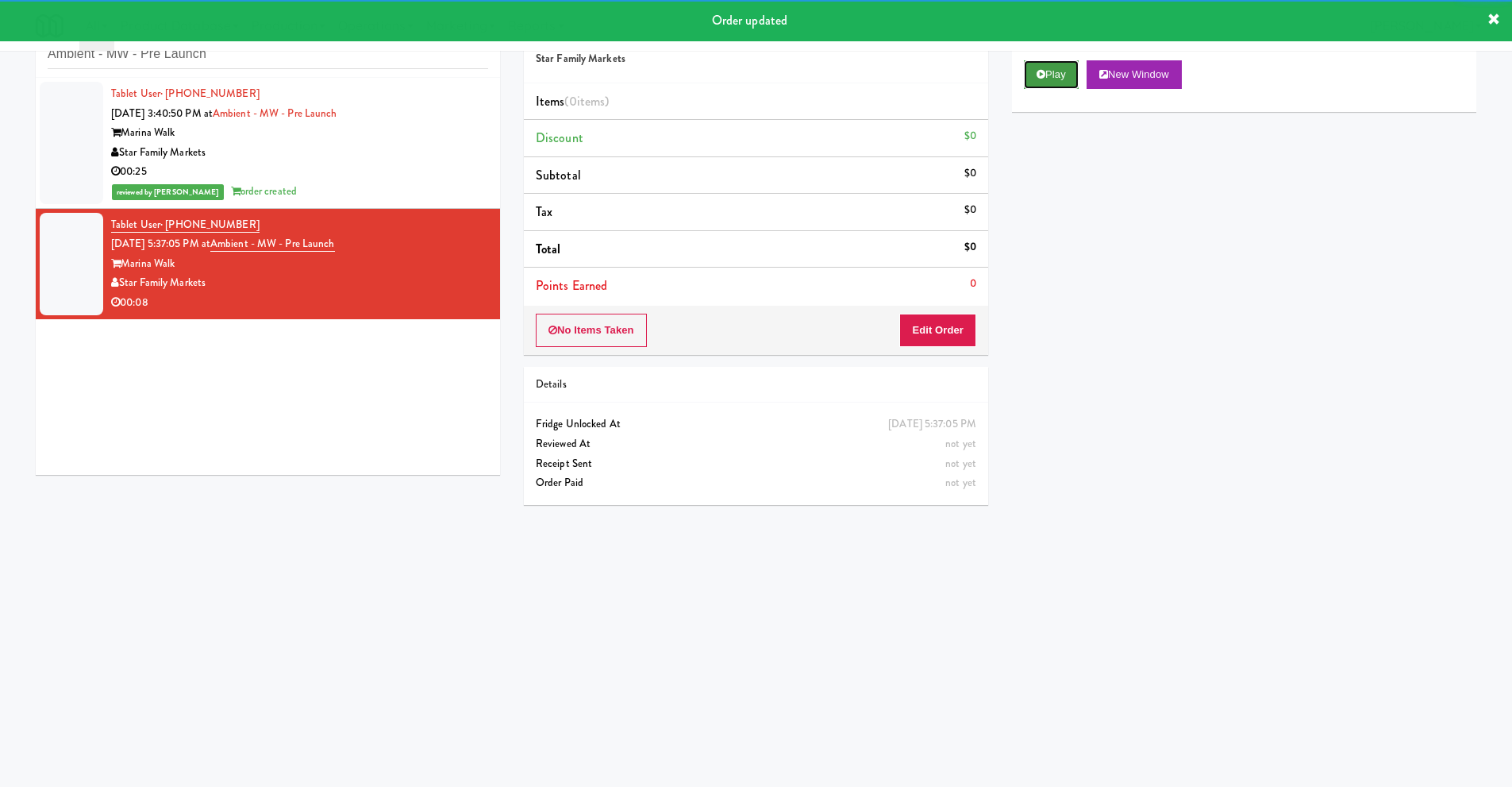
click at [1033, 65] on button "Play" at bounding box center [1052, 75] width 55 height 28
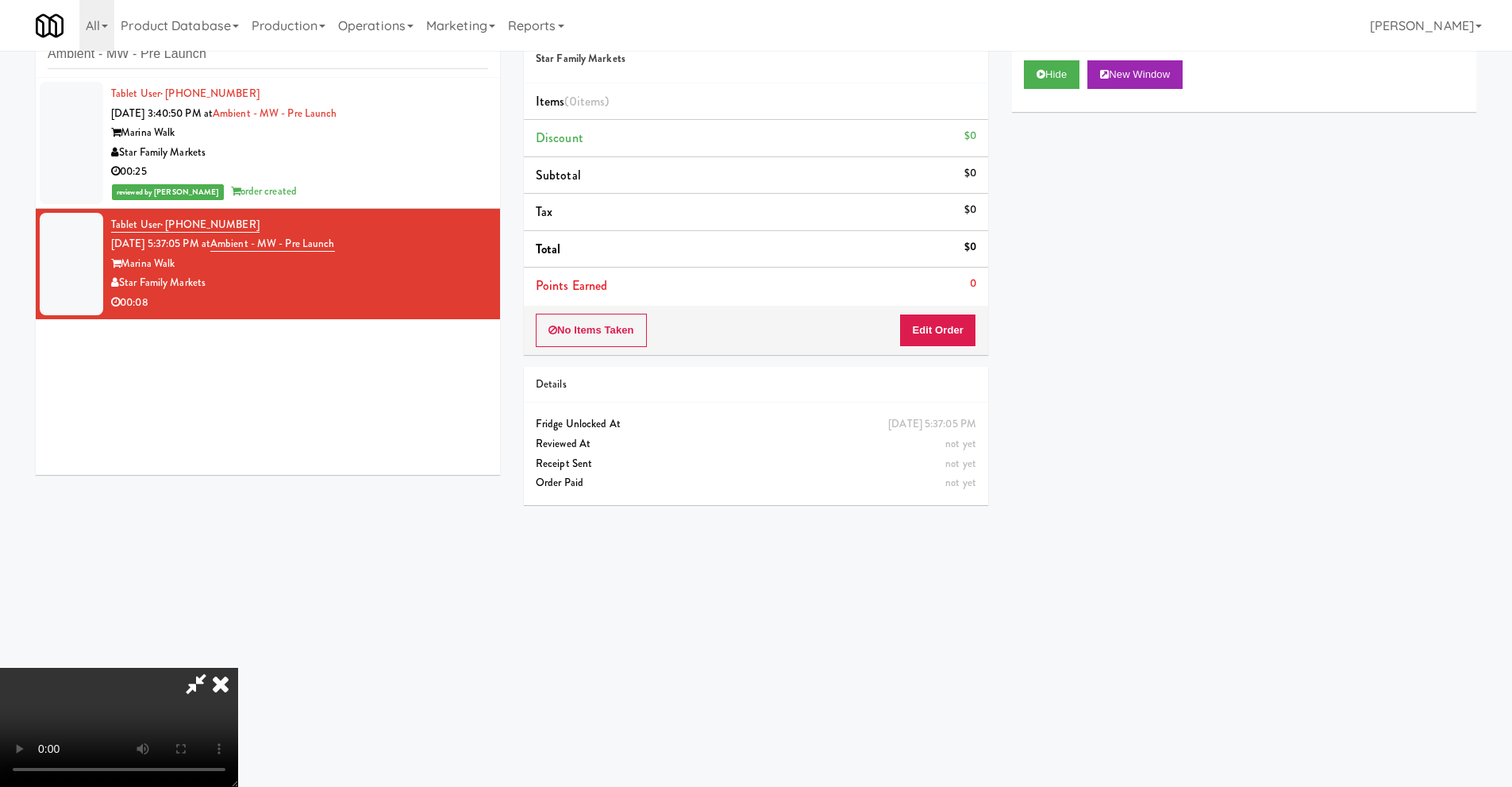
click at [238, 668] on video at bounding box center [119, 727] width 238 height 119
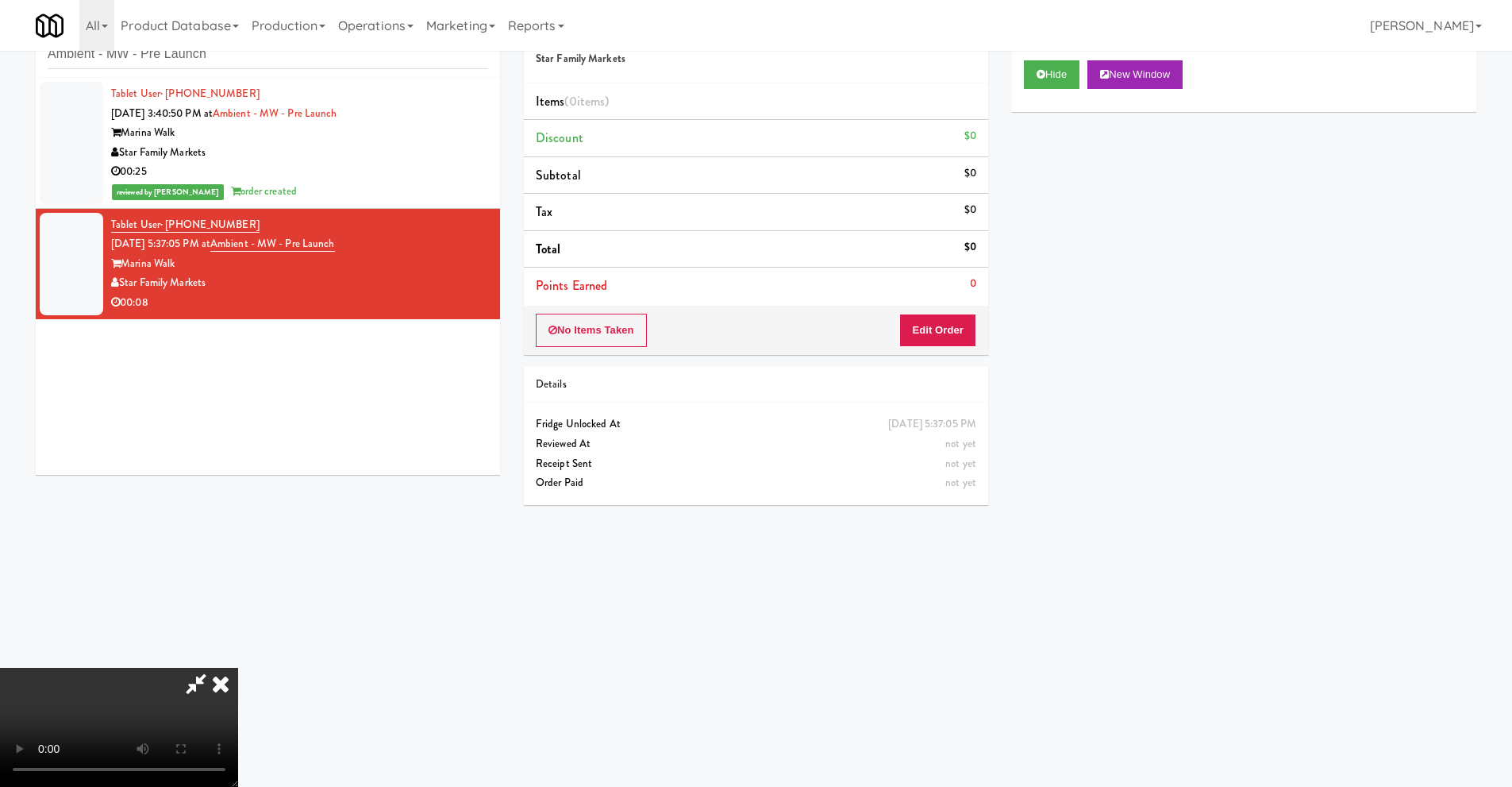
click at [238, 668] on video at bounding box center [119, 727] width 238 height 119
click at [960, 327] on button "Edit Order" at bounding box center [937, 330] width 77 height 34
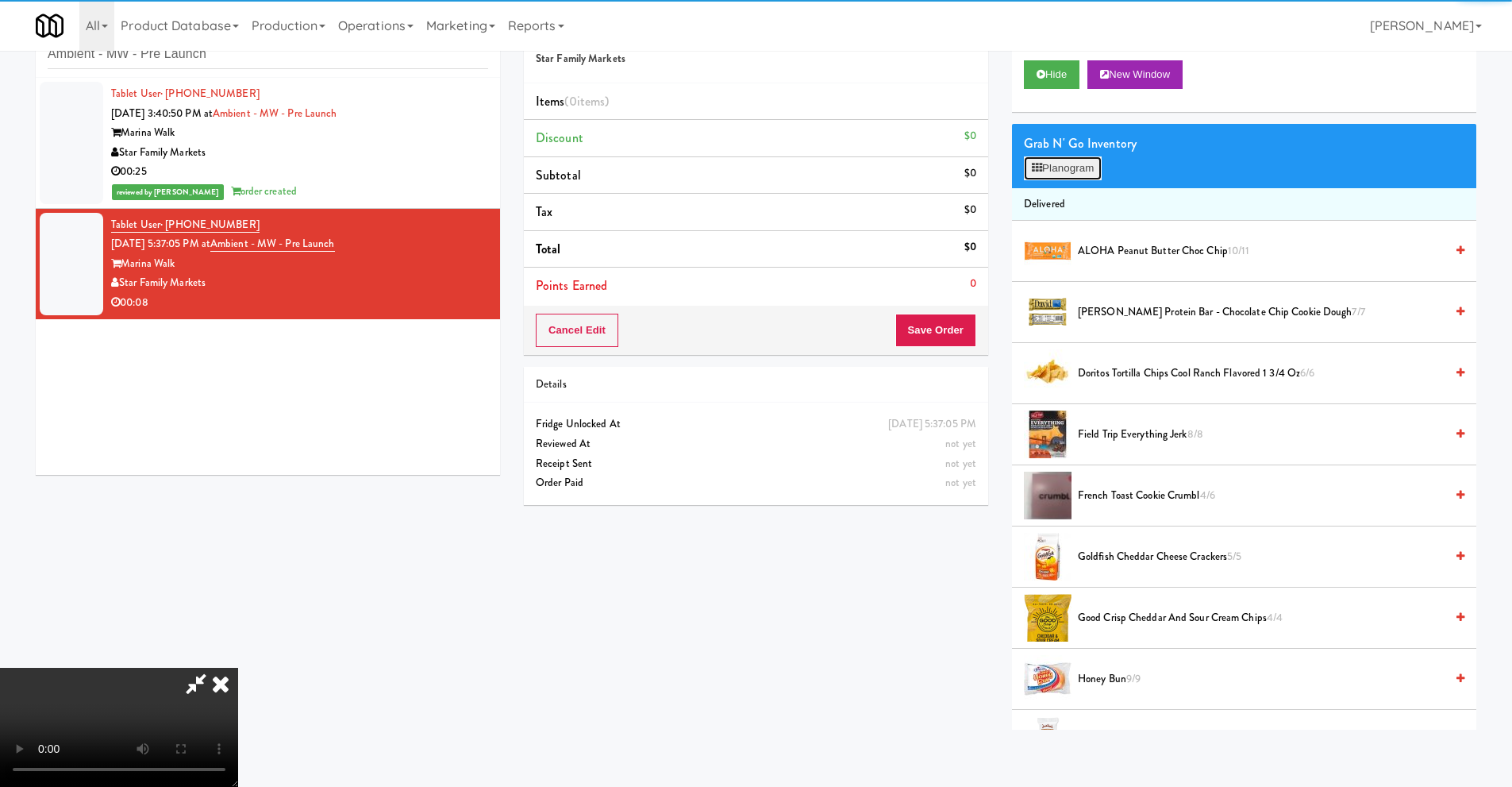
click at [1086, 169] on button "Planogram" at bounding box center [1063, 168] width 78 height 24
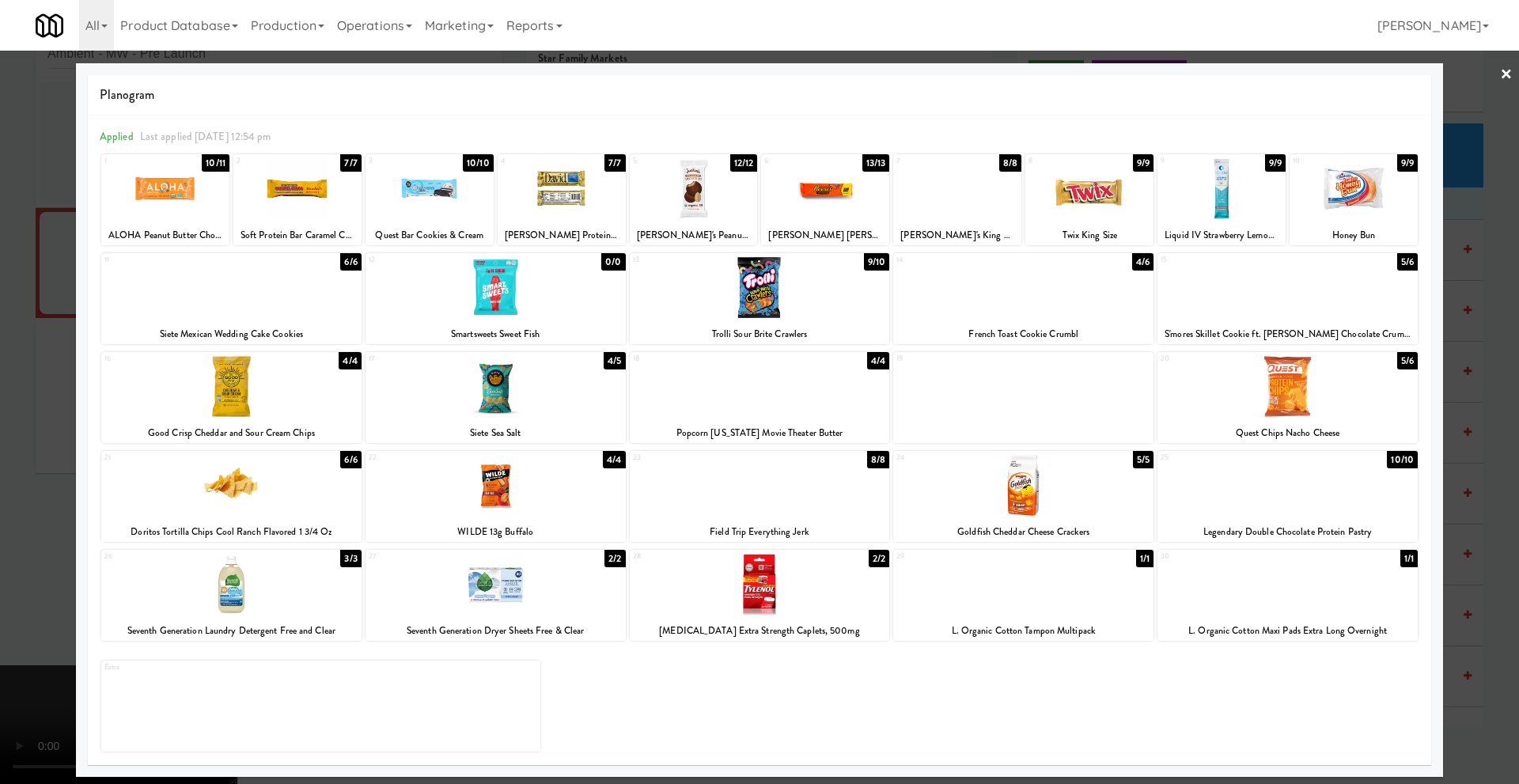
click at [1079, 311] on div at bounding box center [1023, 287] width 260 height 61
click at [73, 395] on div at bounding box center [760, 392] width 1519 height 784
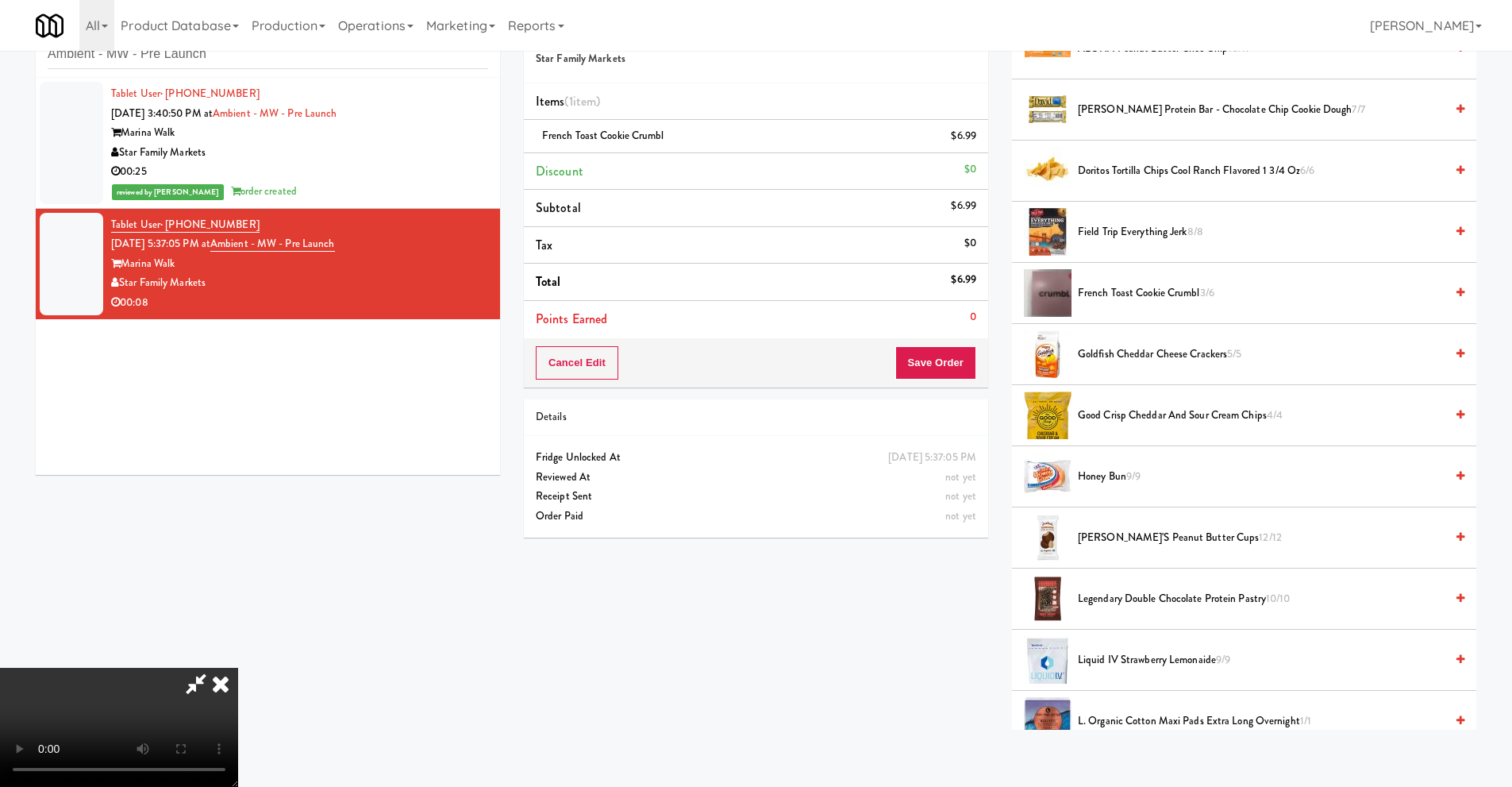
scroll to position [196, 0]
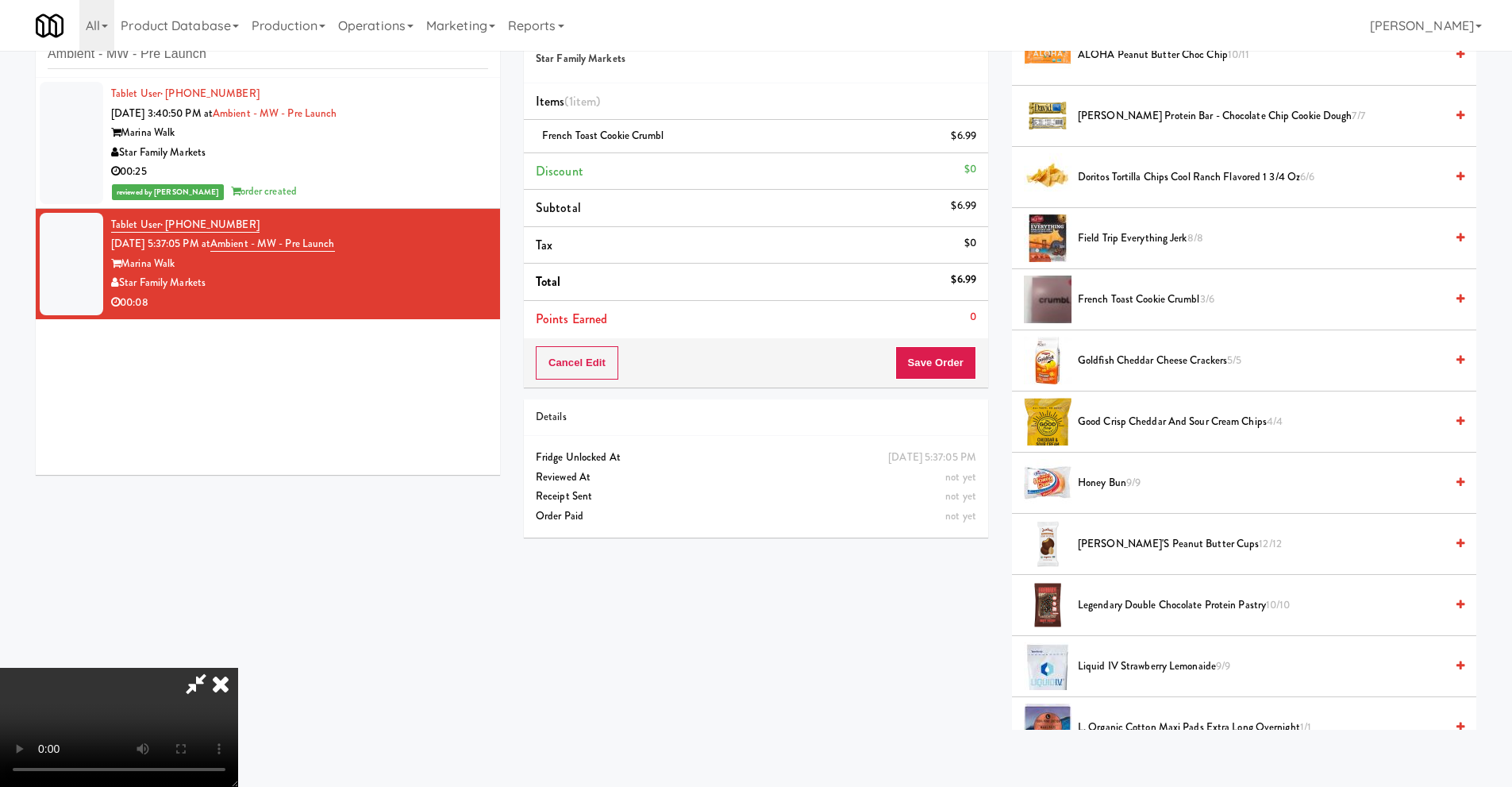
click at [238, 668] on video at bounding box center [119, 727] width 238 height 119
click at [944, 371] on button "Save Order" at bounding box center [935, 363] width 81 height 34
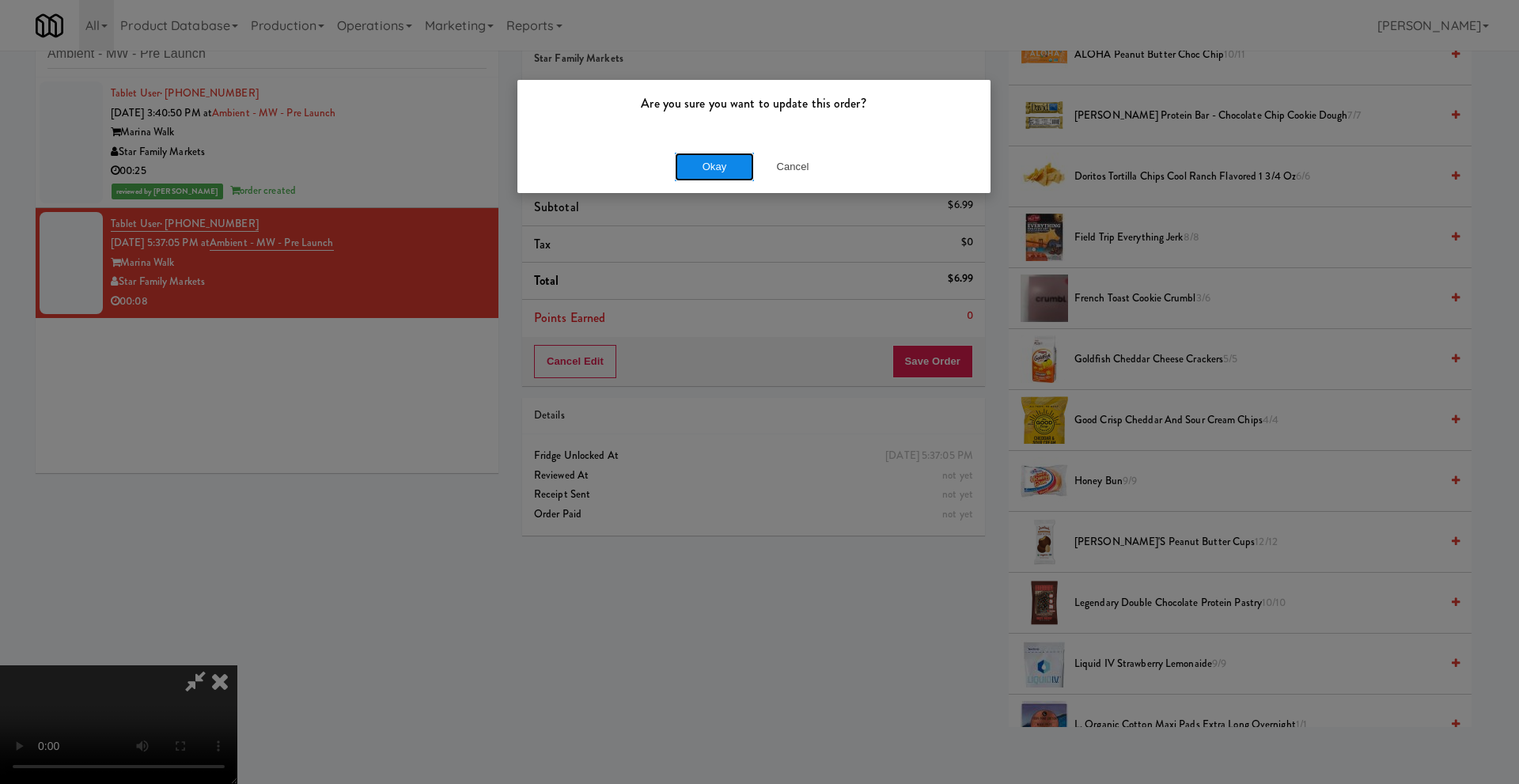
click at [729, 160] on button "Okay" at bounding box center [713, 166] width 79 height 28
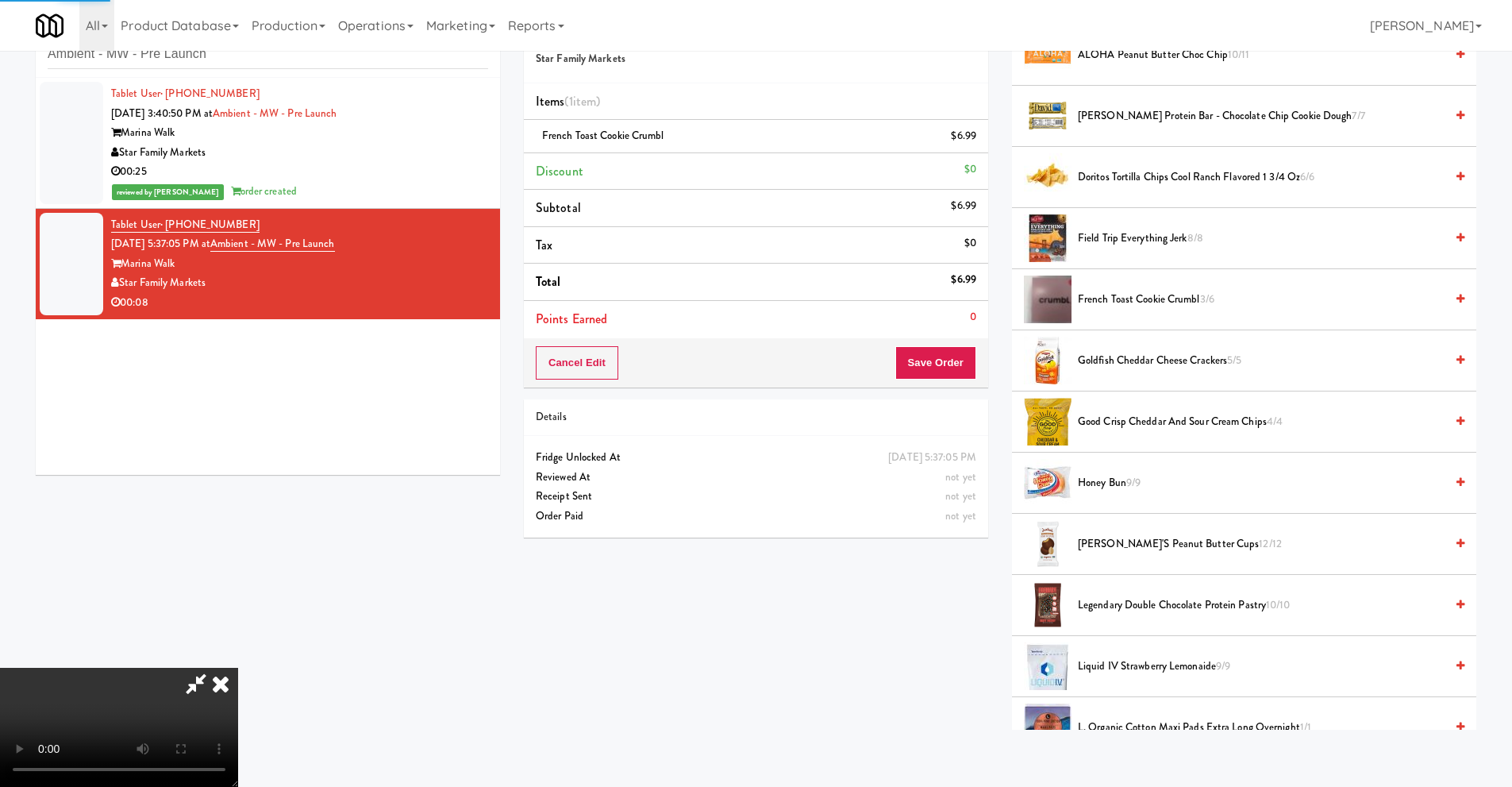
scroll to position [0, 0]
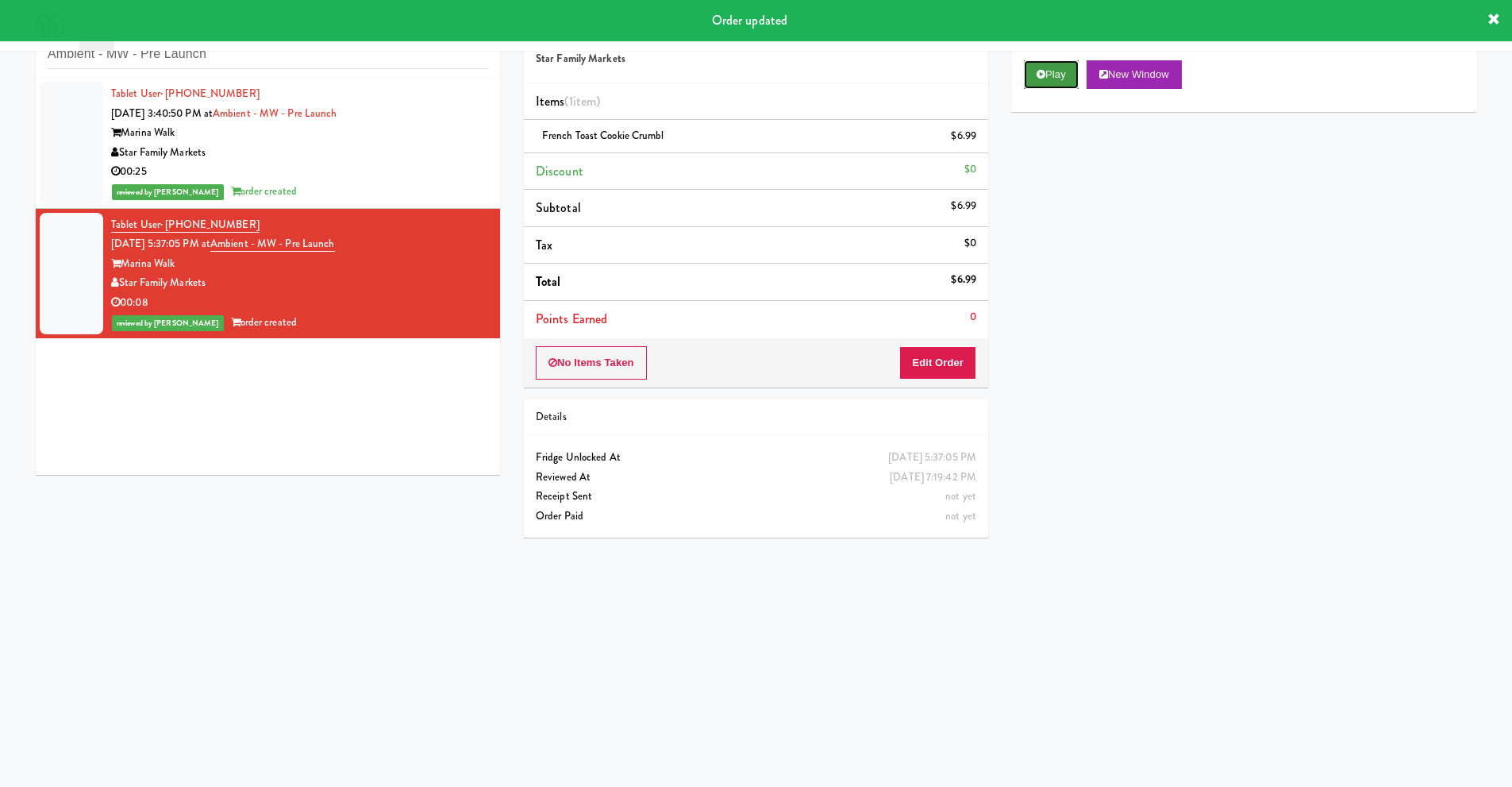
click at [1045, 74] on icon at bounding box center [1041, 75] width 9 height 11
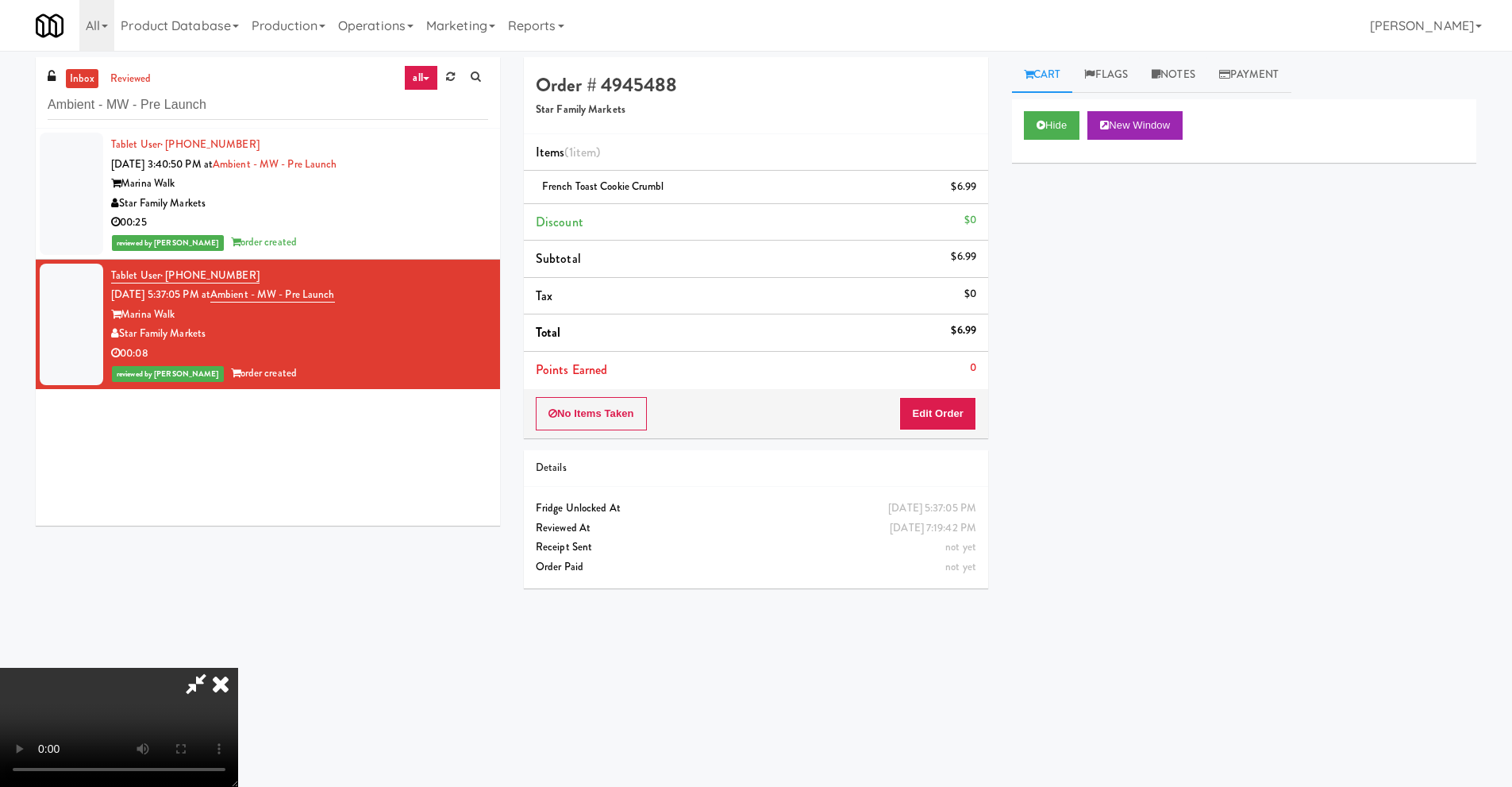
click at [238, 668] on icon at bounding box center [220, 684] width 35 height 32
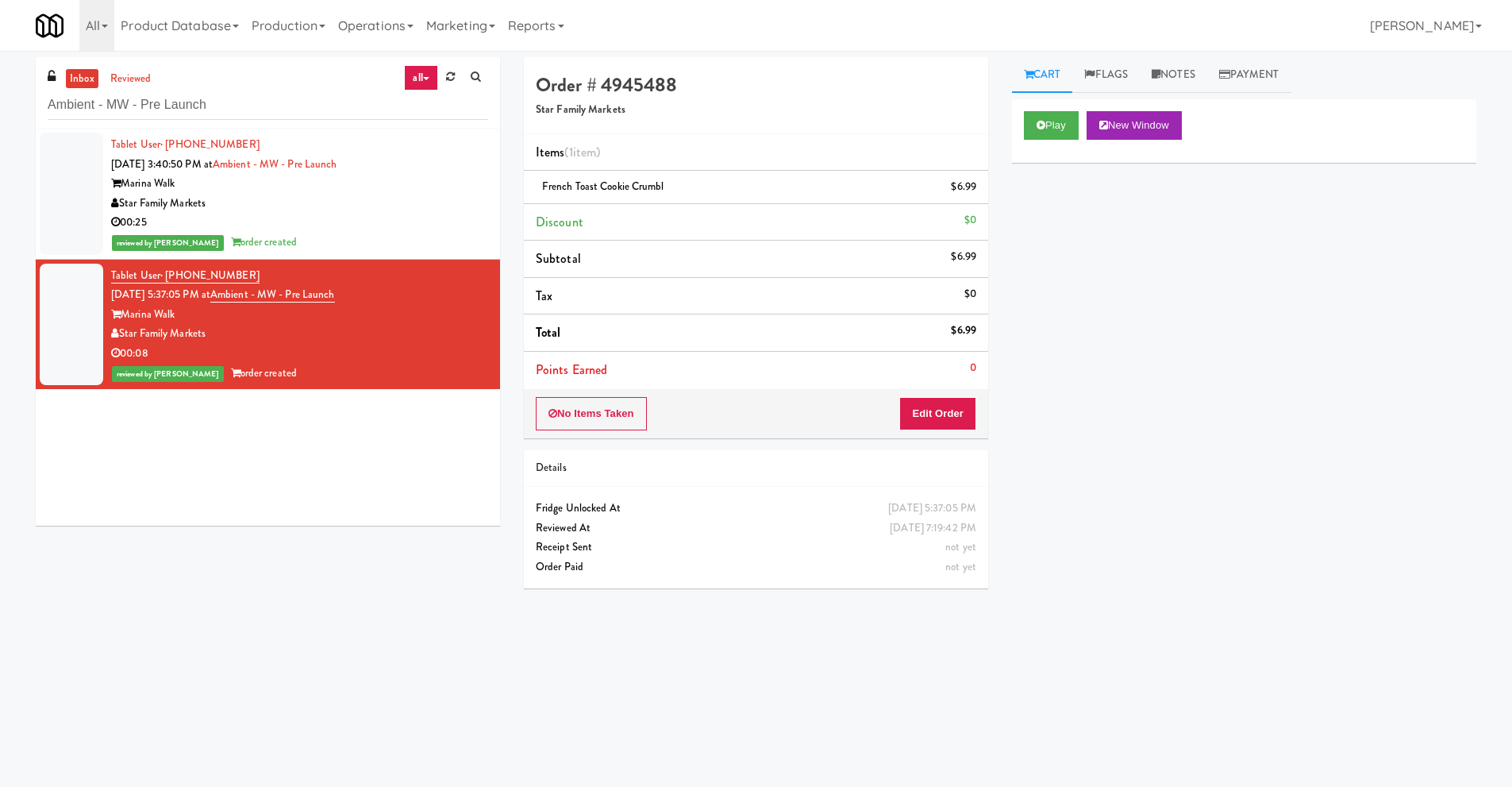
click at [434, 227] on div "00:25" at bounding box center [299, 222] width 377 height 20
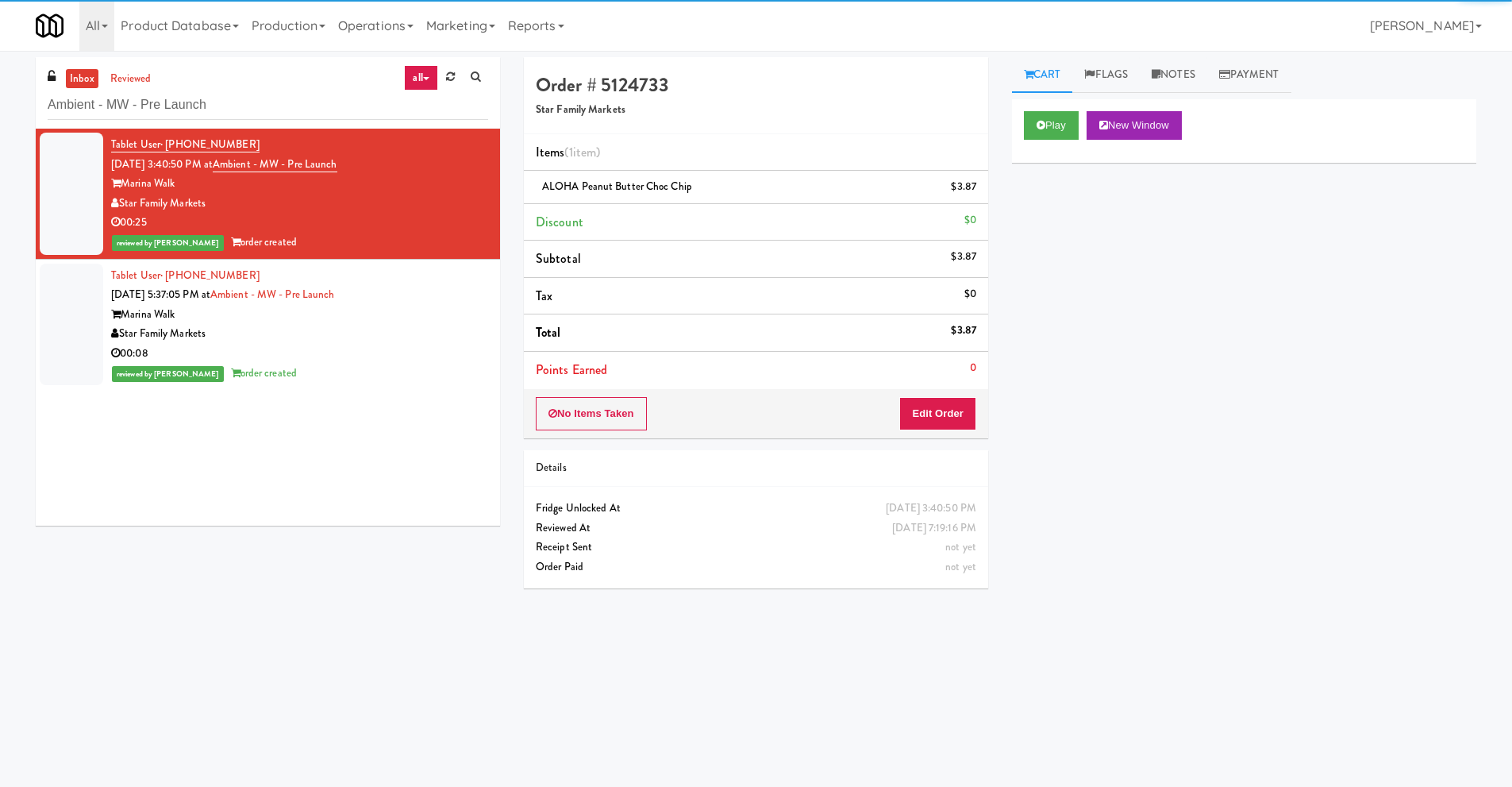
click at [1065, 139] on div "Play New Window" at bounding box center [1244, 131] width 465 height 63
click at [1048, 122] on button "Play" at bounding box center [1052, 125] width 55 height 28
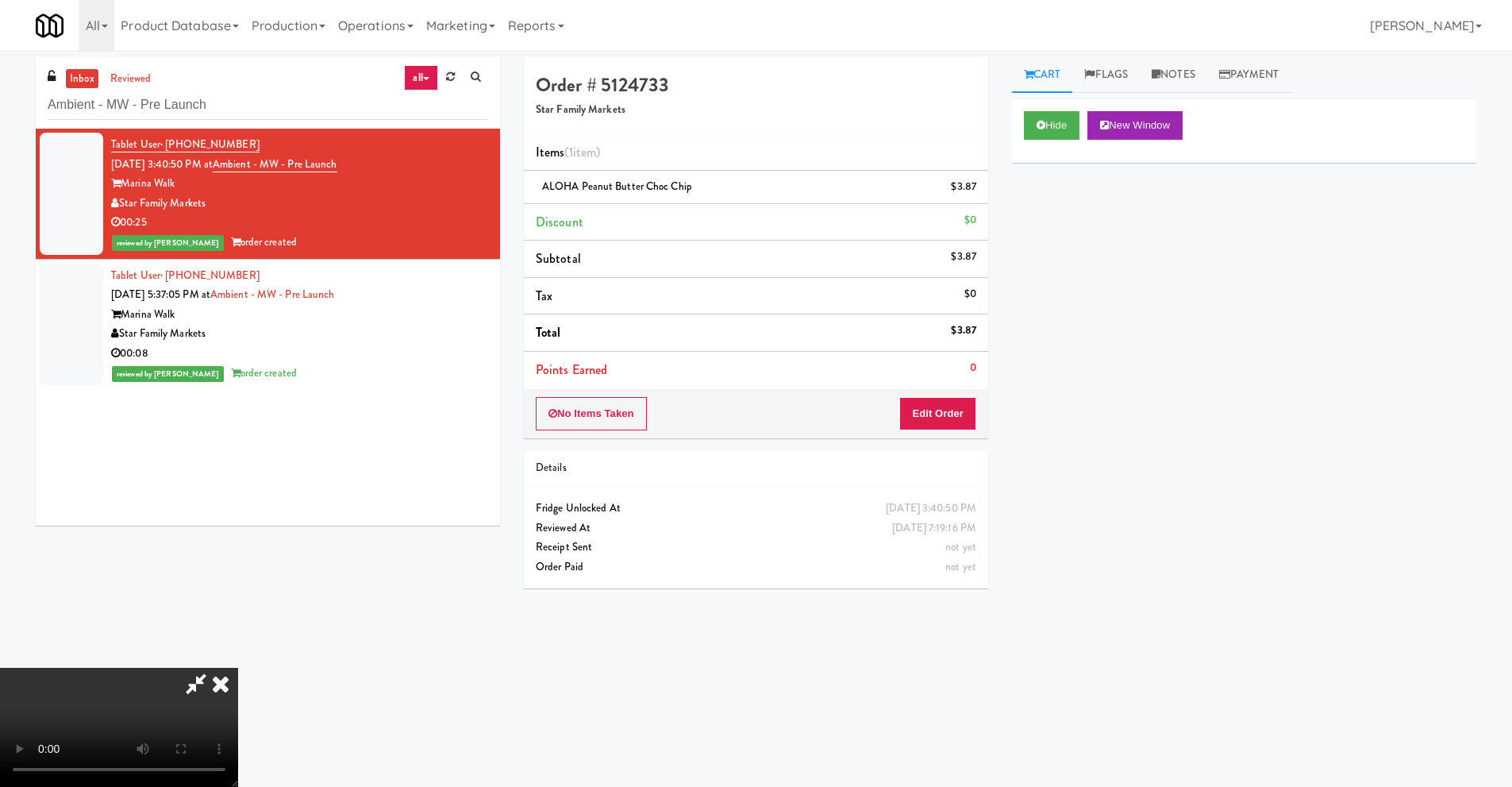
click at [238, 668] on video at bounding box center [119, 727] width 238 height 119
click at [214, 668] on icon at bounding box center [195, 684] width 36 height 32
click at [142, 106] on input "Ambient - MW - Pre Launch" at bounding box center [268, 105] width 441 height 29
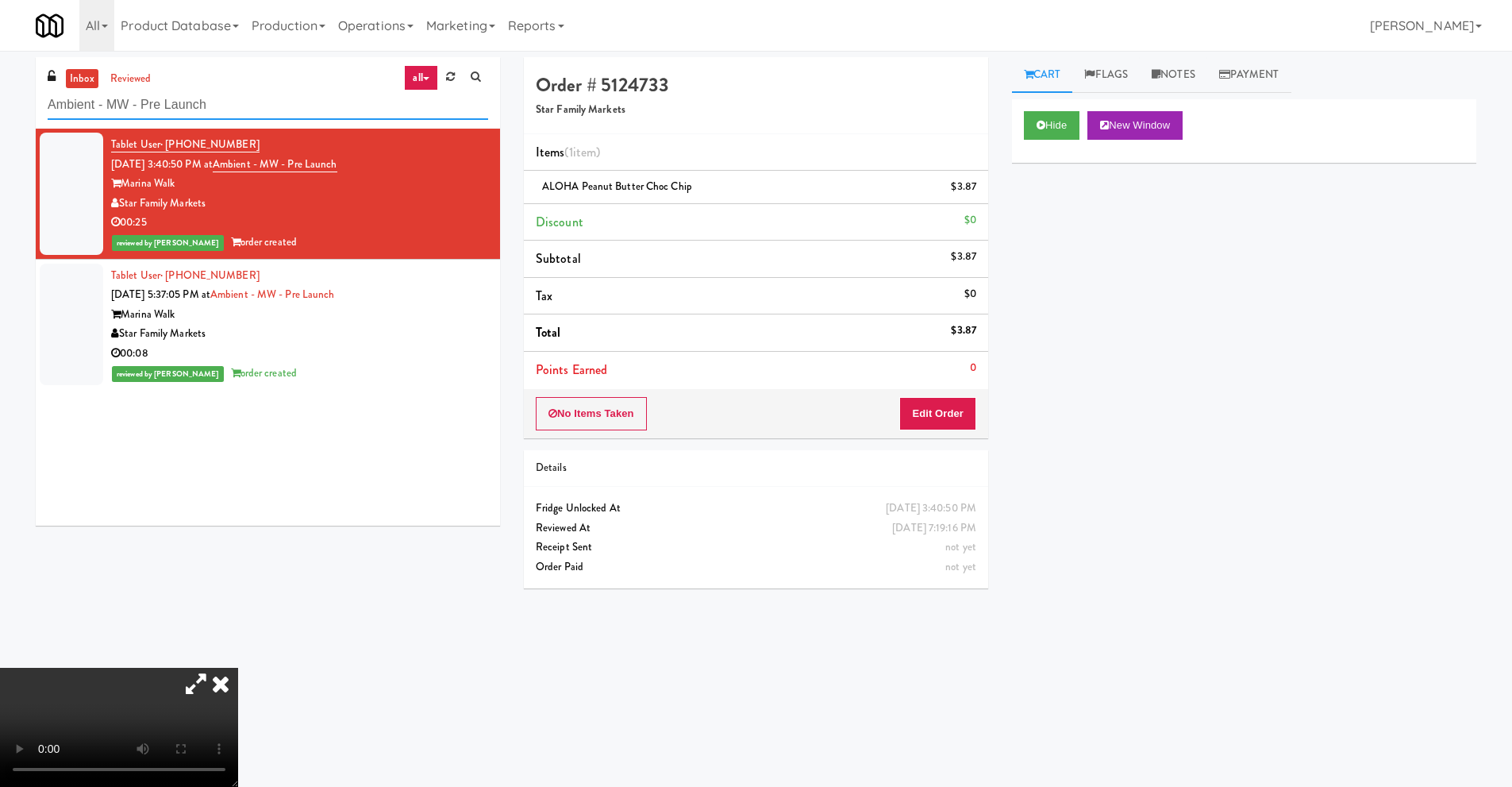
click at [142, 106] on input "Ambient - MW - Pre Launch" at bounding box center [268, 105] width 441 height 29
paste input "SEIU - Combo"
type input "SEIU - Combo"
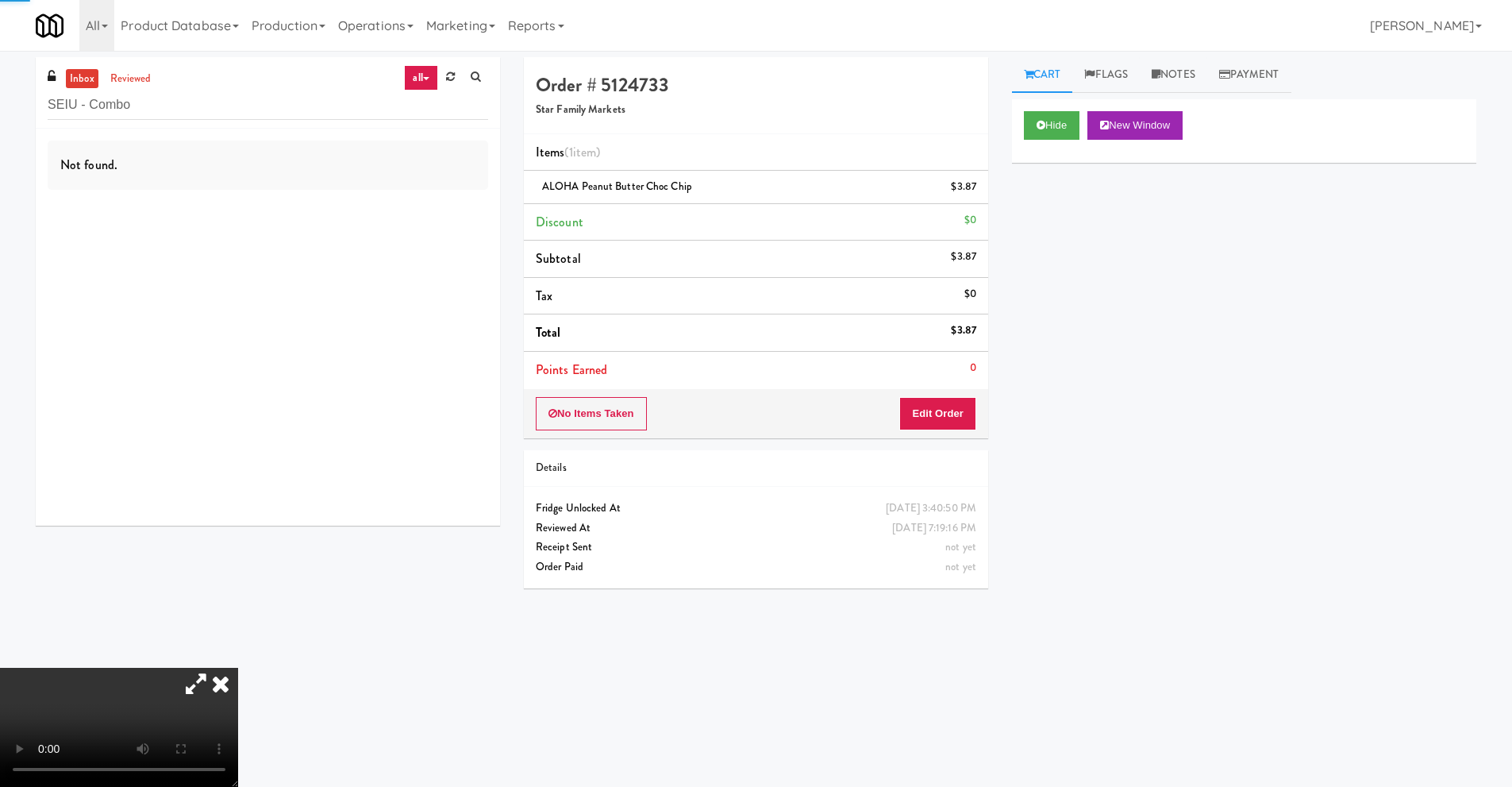
click at [238, 668] on icon at bounding box center [220, 684] width 35 height 32
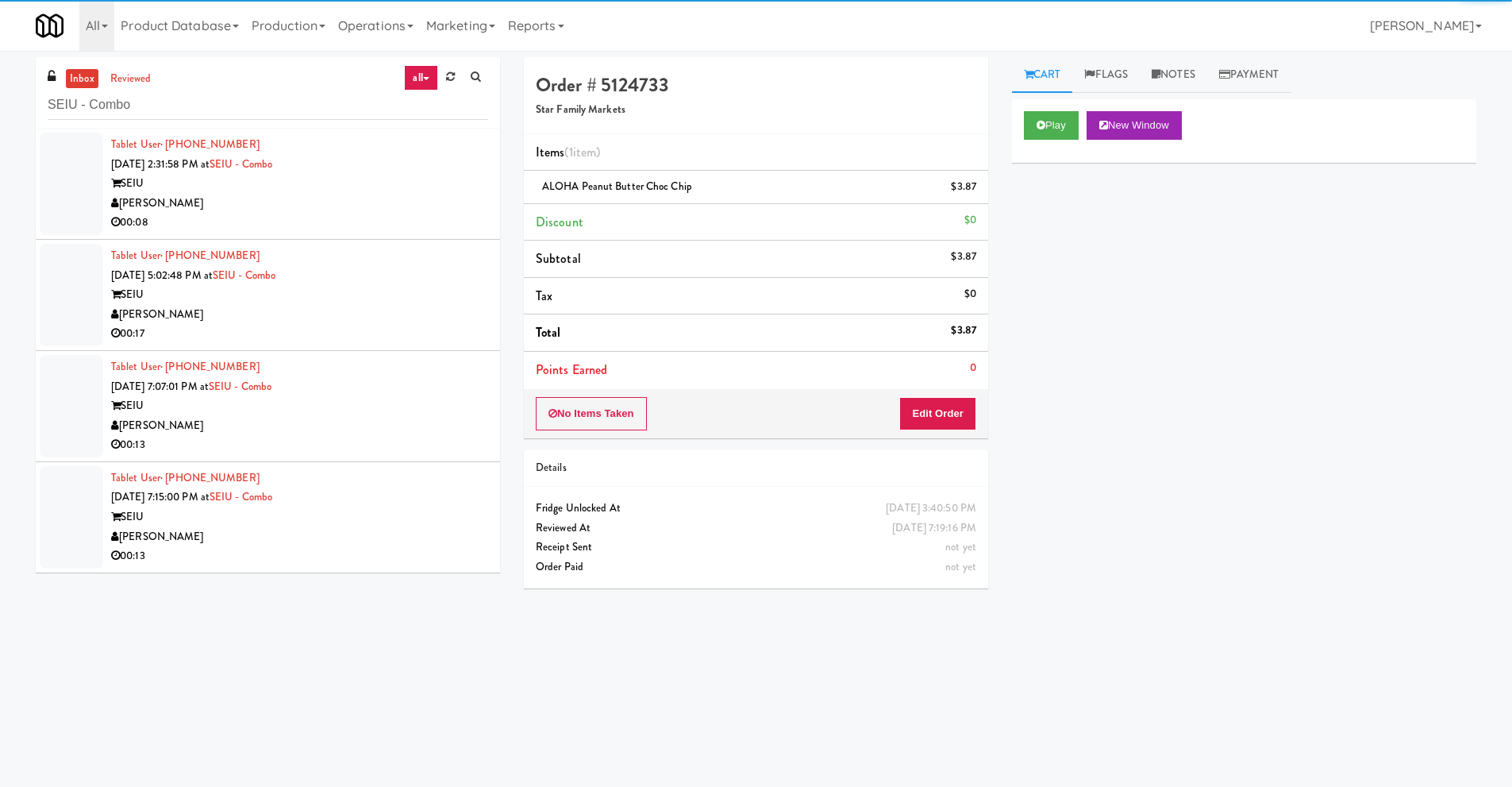
click at [390, 185] on div "SEIU" at bounding box center [299, 184] width 377 height 20
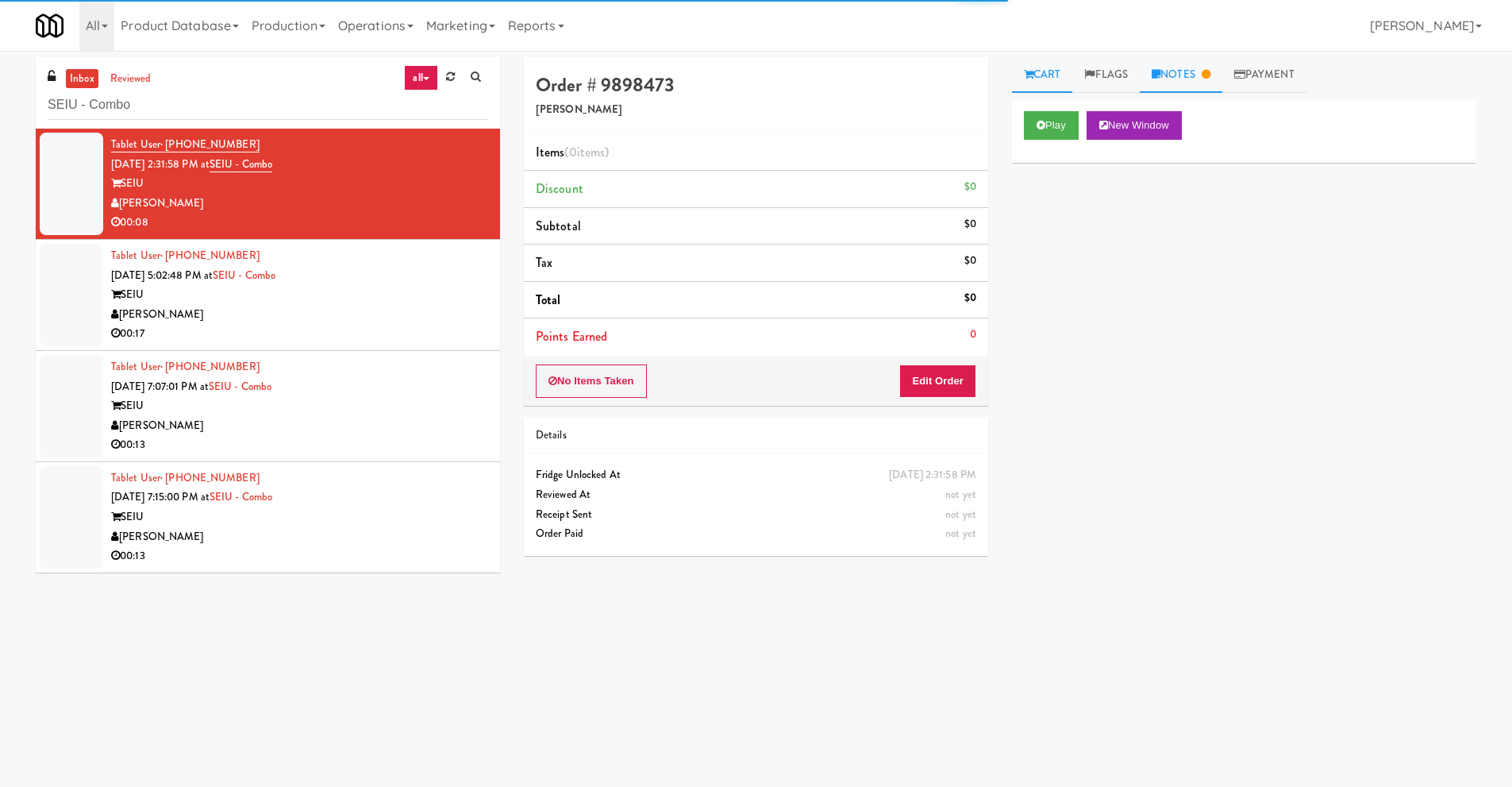
click at [1174, 86] on link "Notes" at bounding box center [1181, 75] width 83 height 36
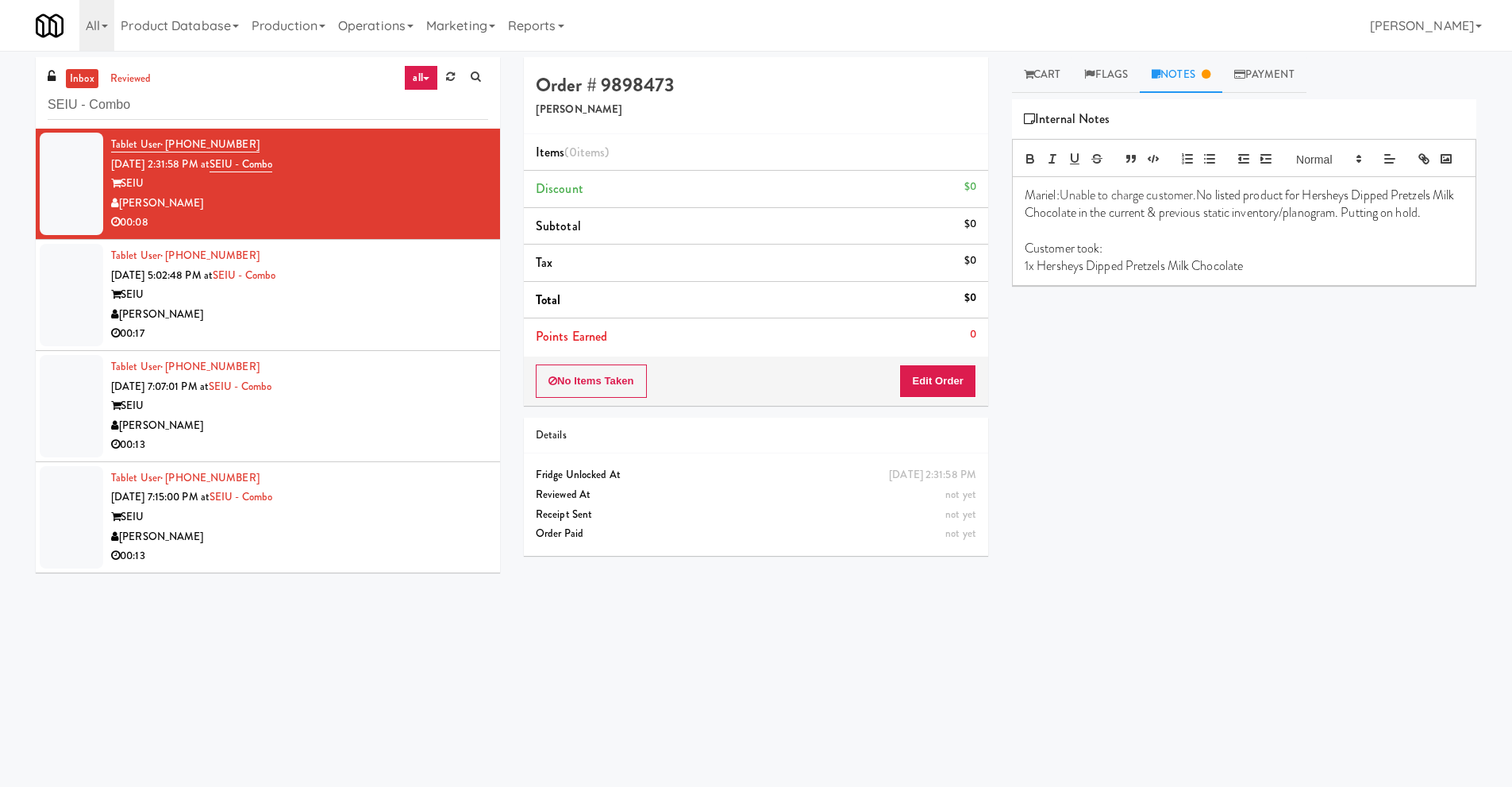
click at [412, 303] on div "SEIU" at bounding box center [299, 295] width 377 height 20
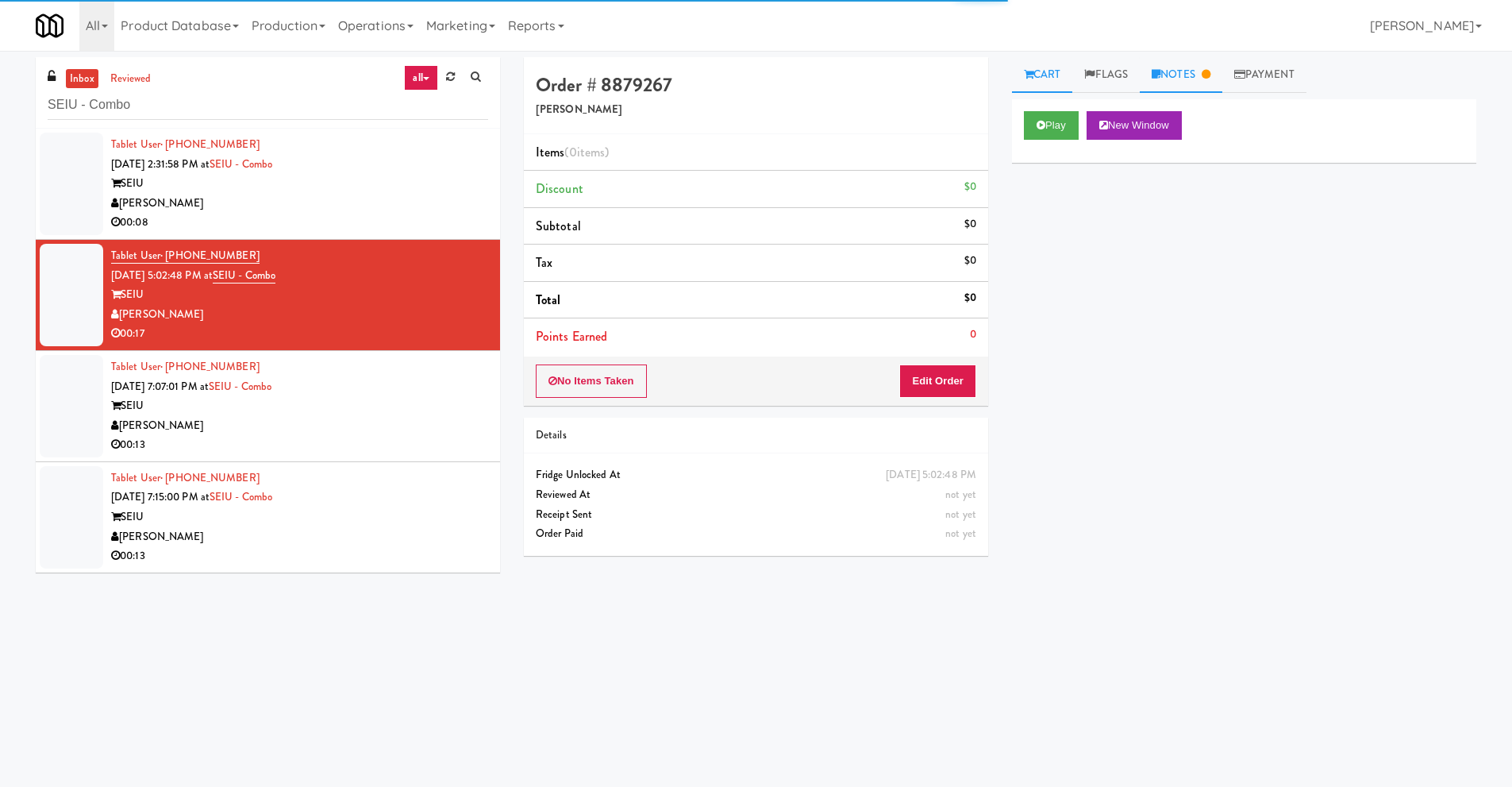
click at [1168, 77] on link "Notes" at bounding box center [1181, 75] width 83 height 36
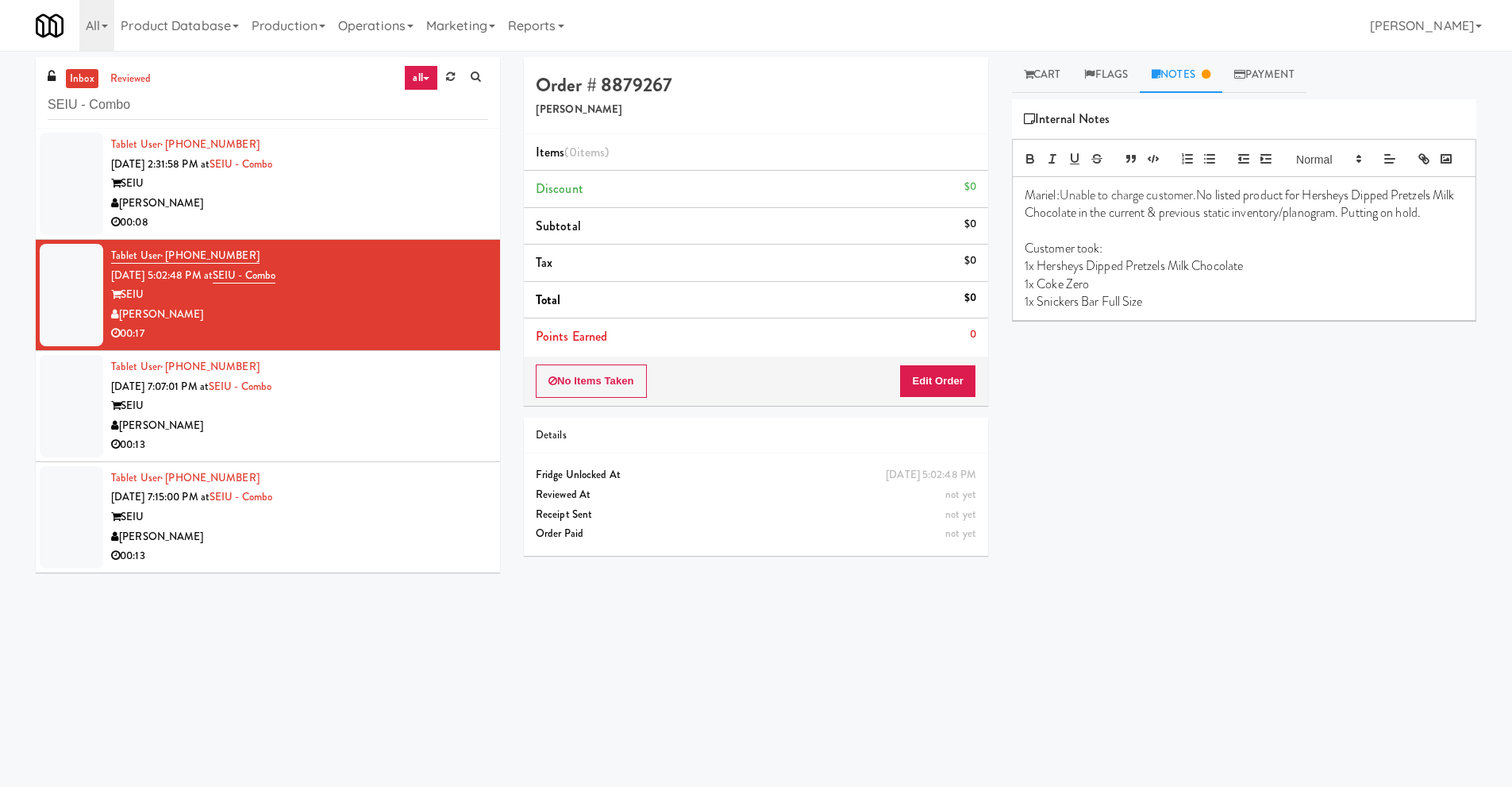
drag, startPoint x: 394, startPoint y: 421, endPoint x: 553, endPoint y: 324, distance: 186.3
click at [394, 421] on div "[PERSON_NAME]" at bounding box center [299, 425] width 377 height 20
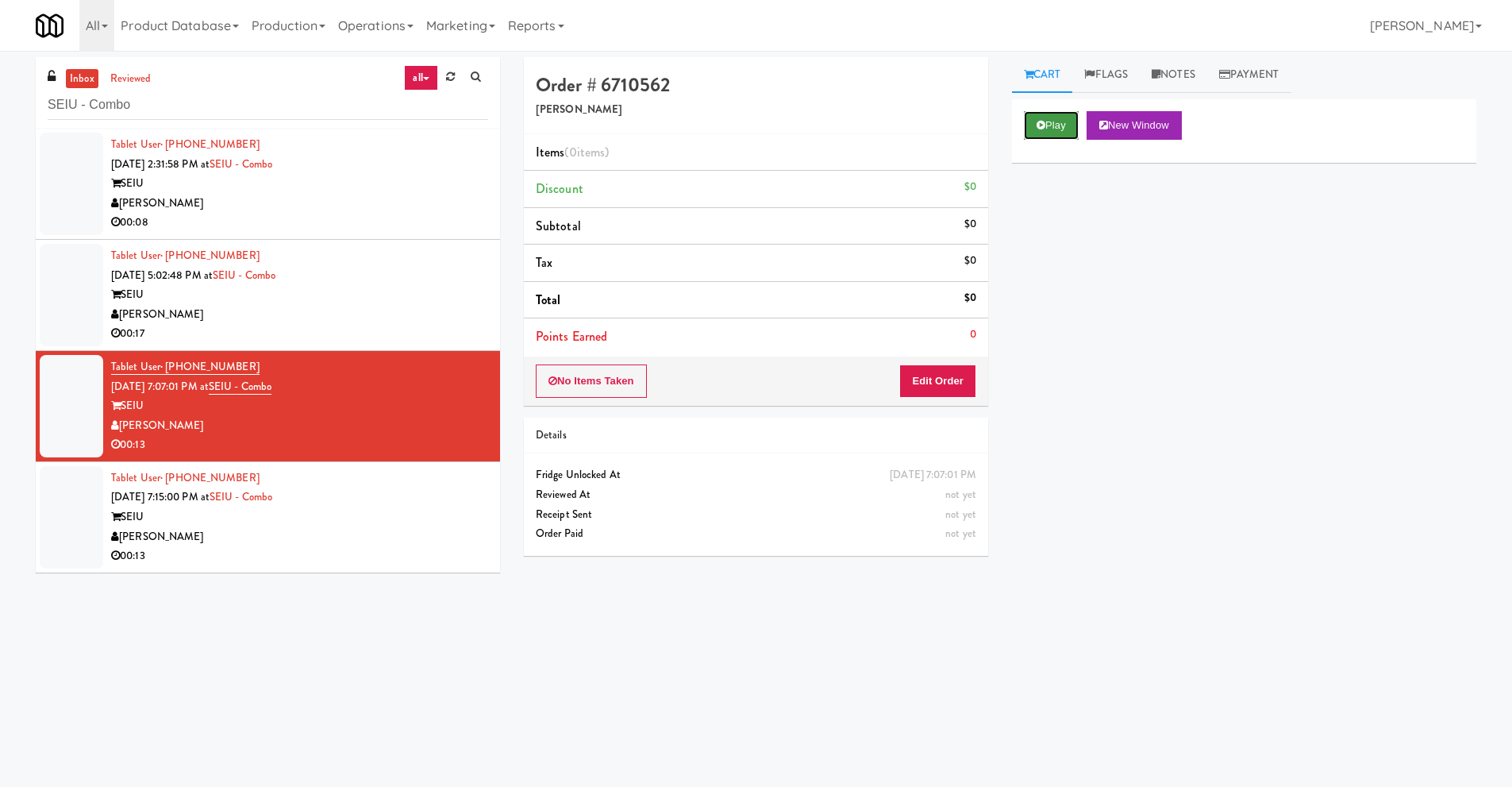
click at [1039, 123] on icon at bounding box center [1041, 125] width 9 height 11
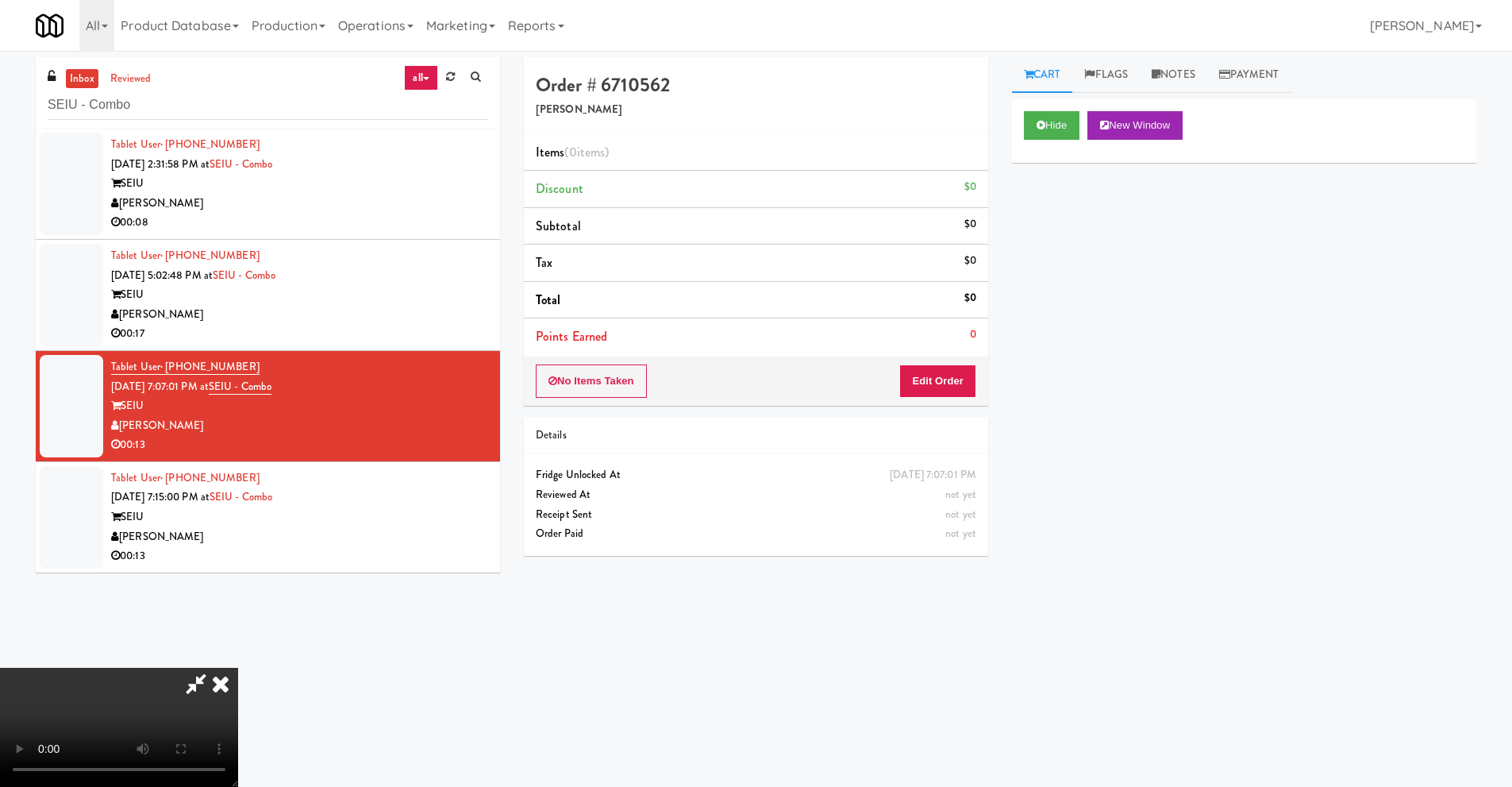
click at [238, 668] on video at bounding box center [119, 727] width 238 height 119
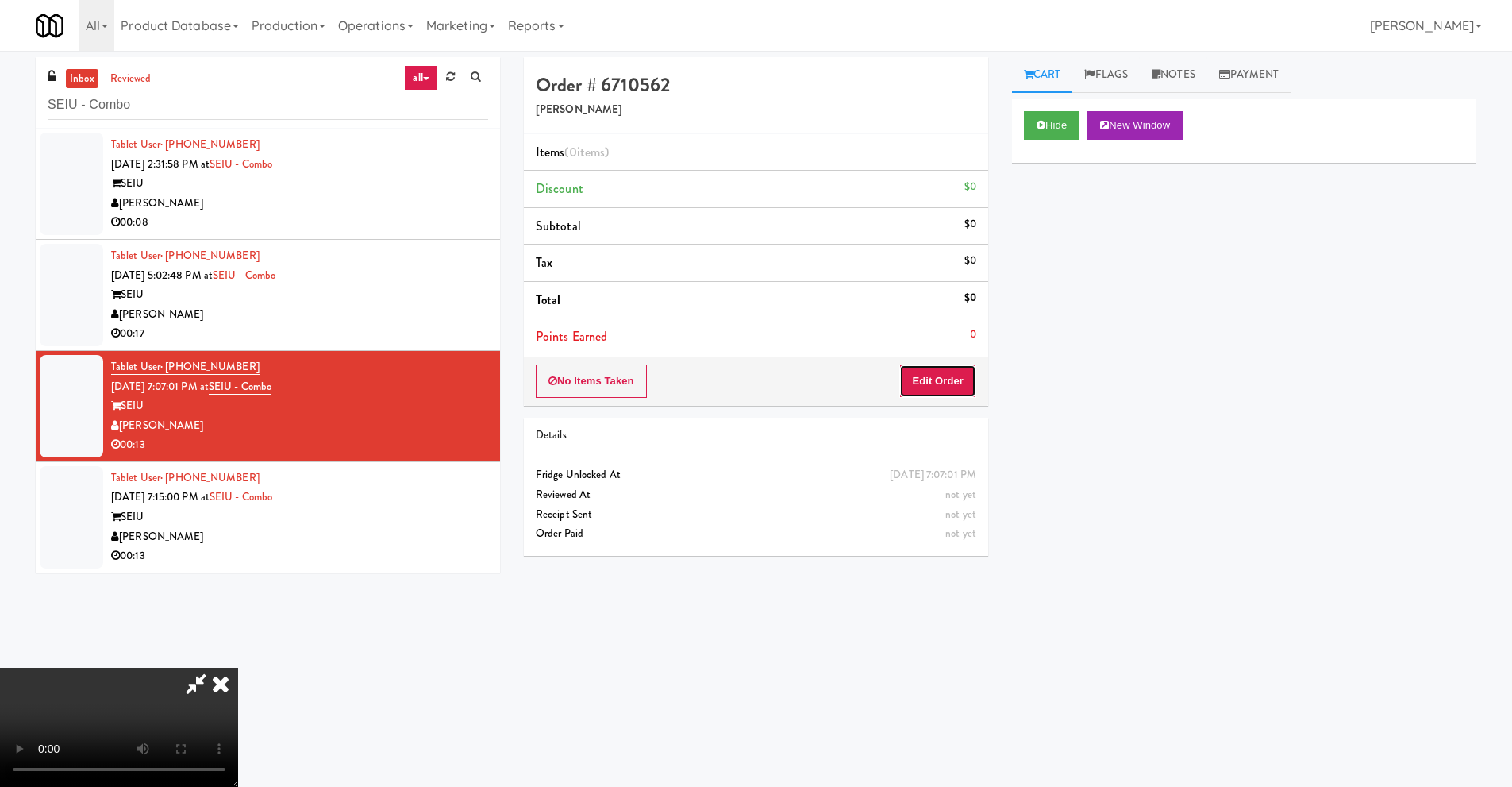
click at [963, 374] on button "Edit Order" at bounding box center [937, 381] width 77 height 34
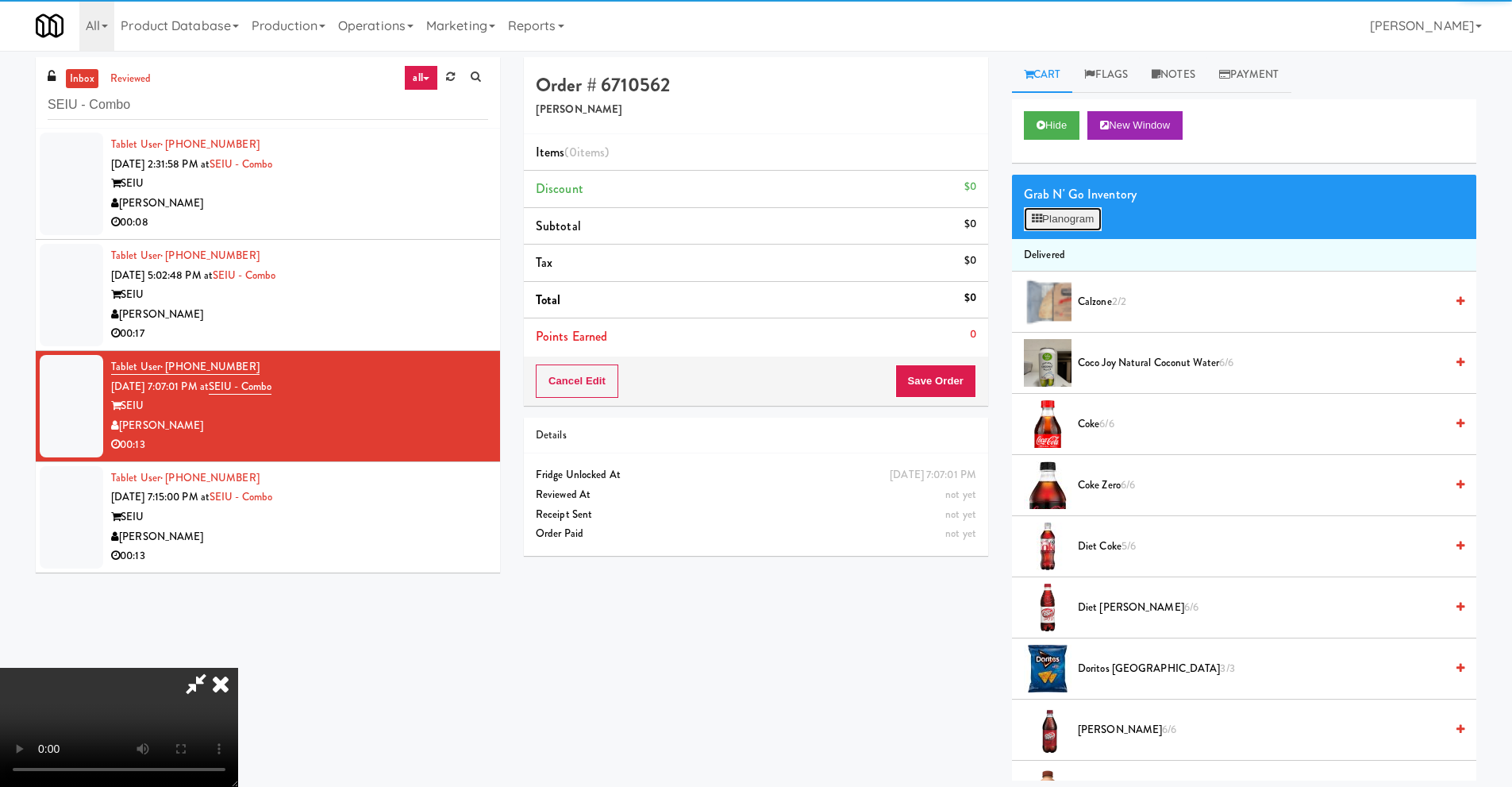
click at [1055, 229] on button "Planogram" at bounding box center [1063, 219] width 78 height 24
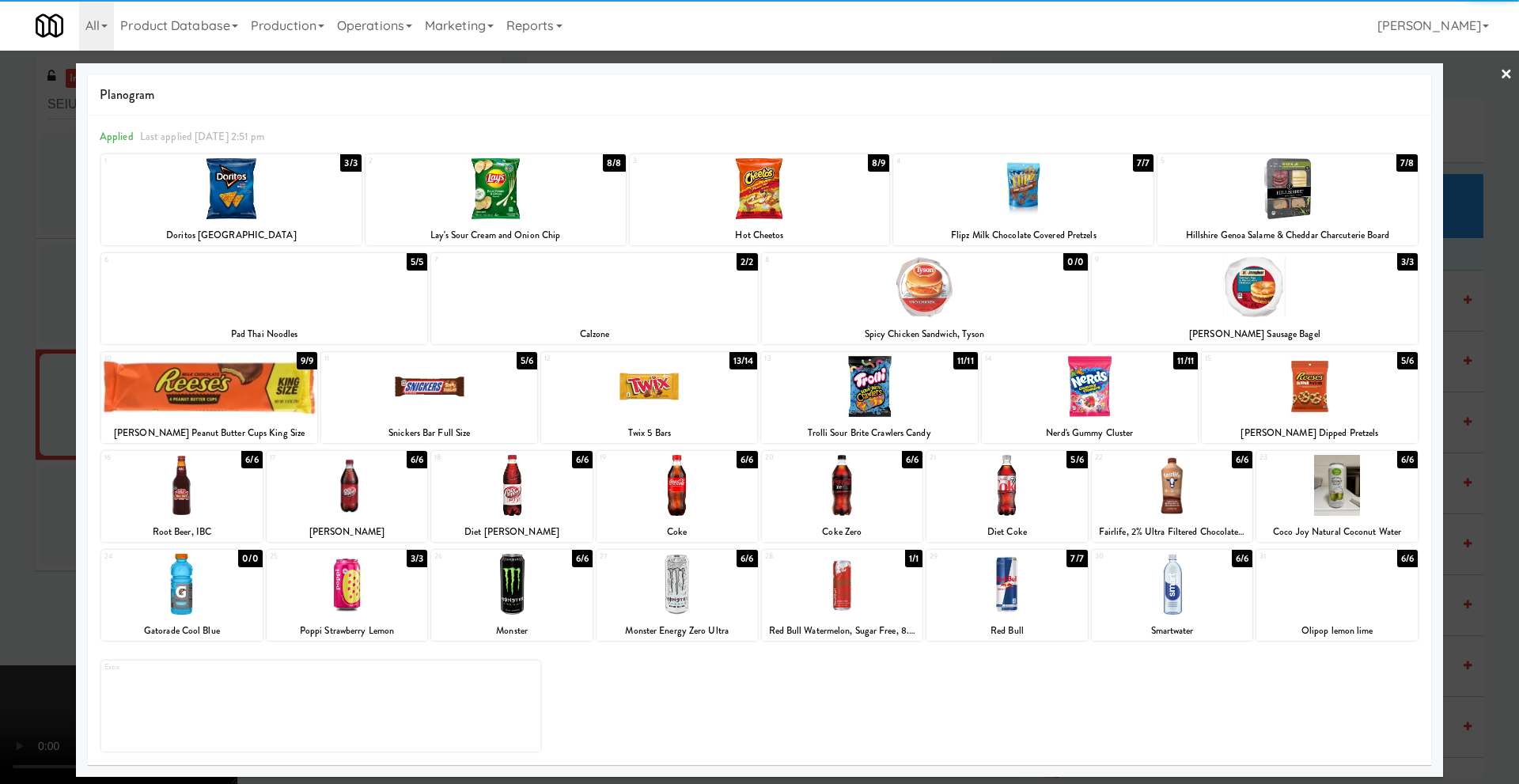
click at [370, 589] on div at bounding box center [347, 584] width 161 height 61
click at [58, 587] on div at bounding box center [760, 392] width 1519 height 784
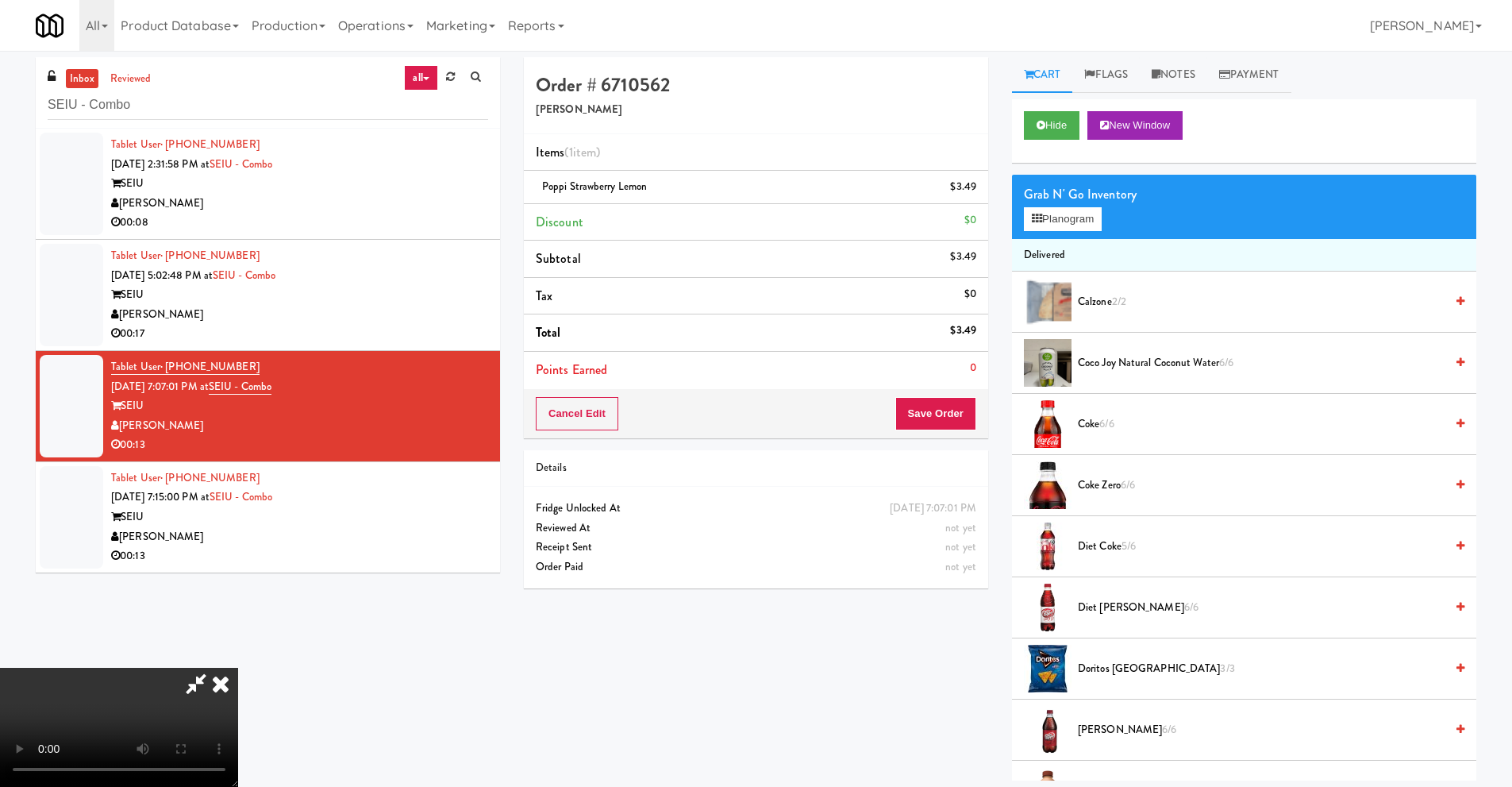
click at [238, 668] on video at bounding box center [119, 727] width 238 height 119
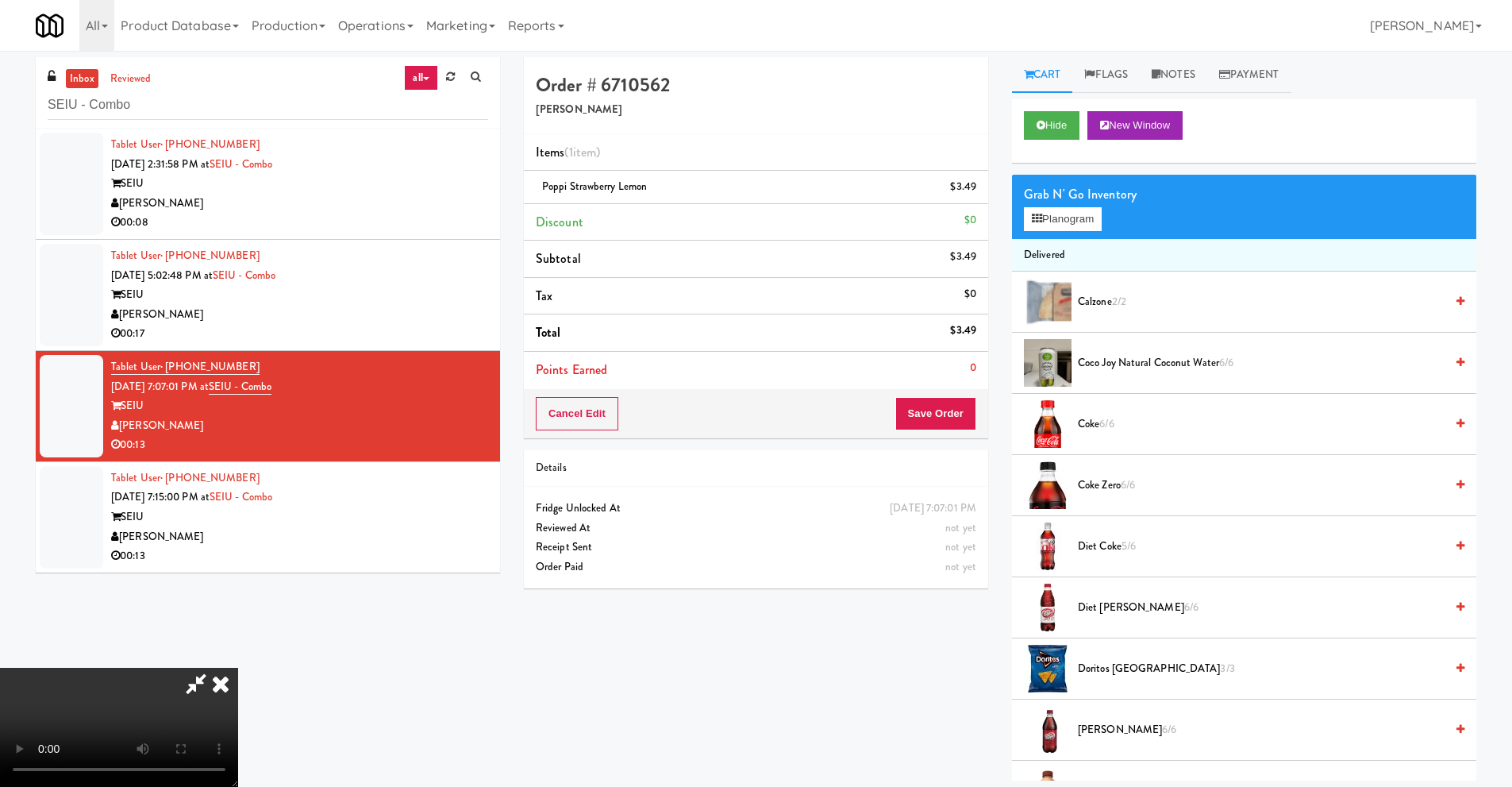
click at [238, 668] on video at bounding box center [119, 727] width 238 height 119
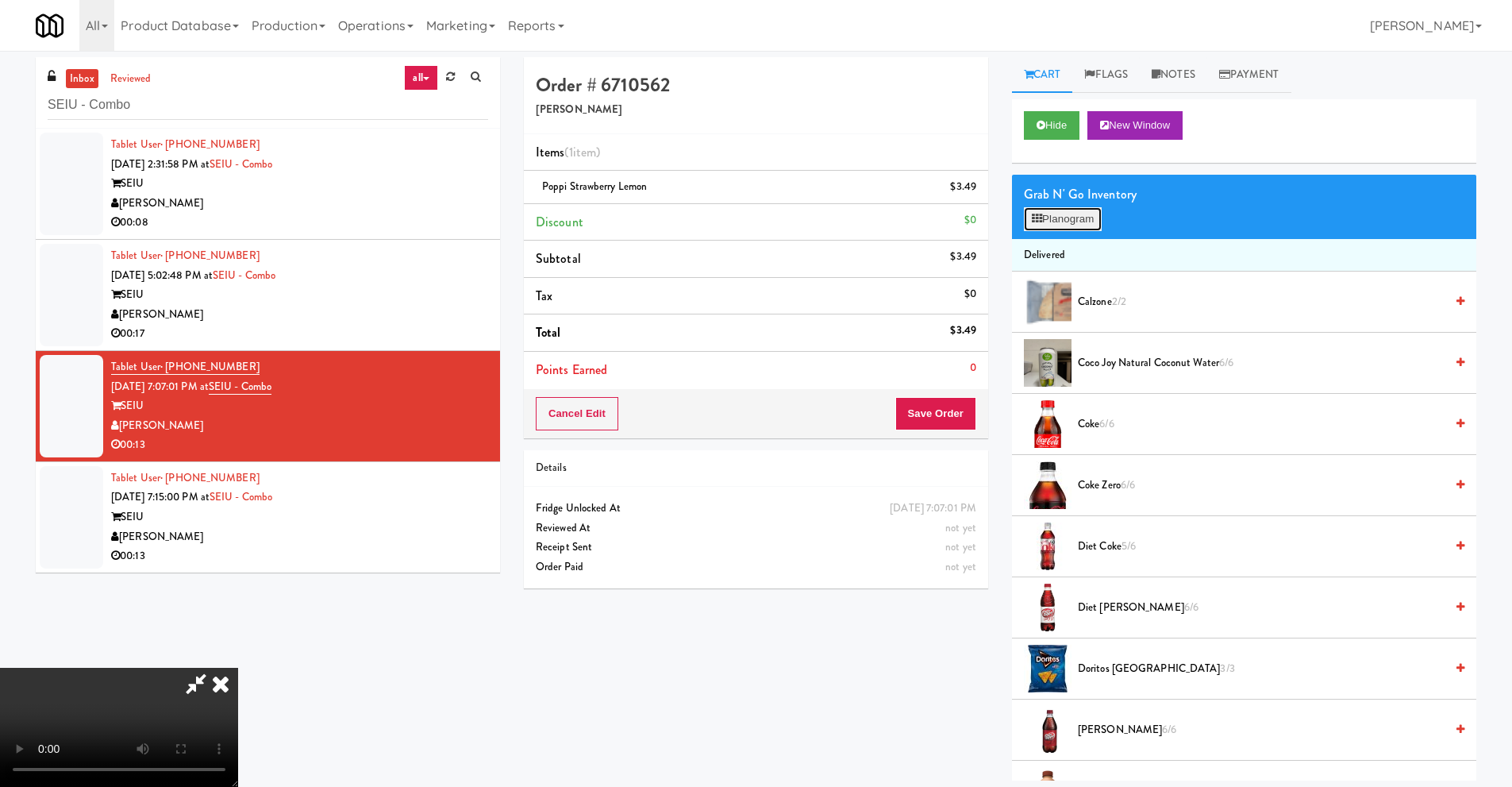
click at [1042, 219] on button "Planogram" at bounding box center [1063, 219] width 78 height 24
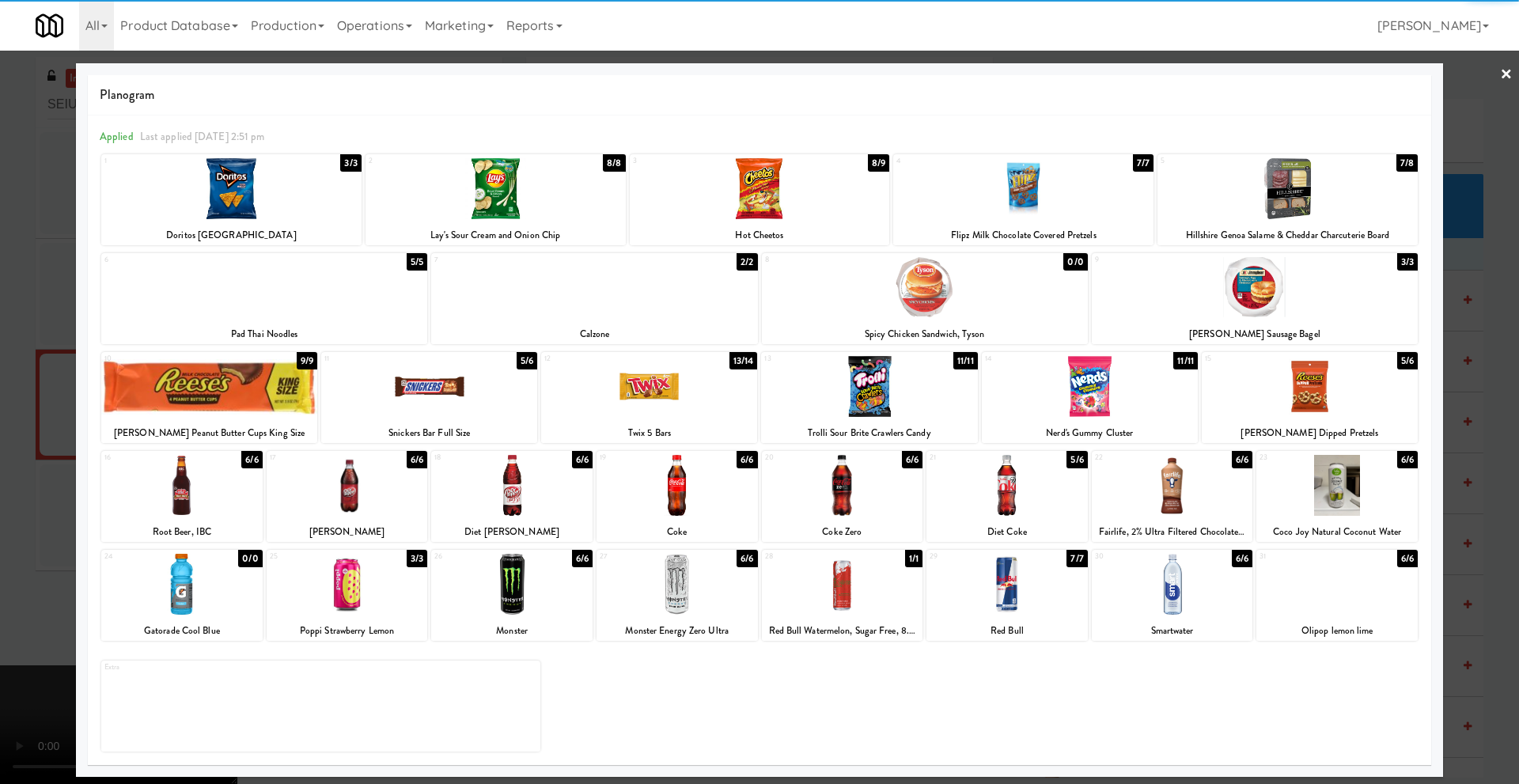
click at [424, 391] on div at bounding box center [429, 386] width 216 height 61
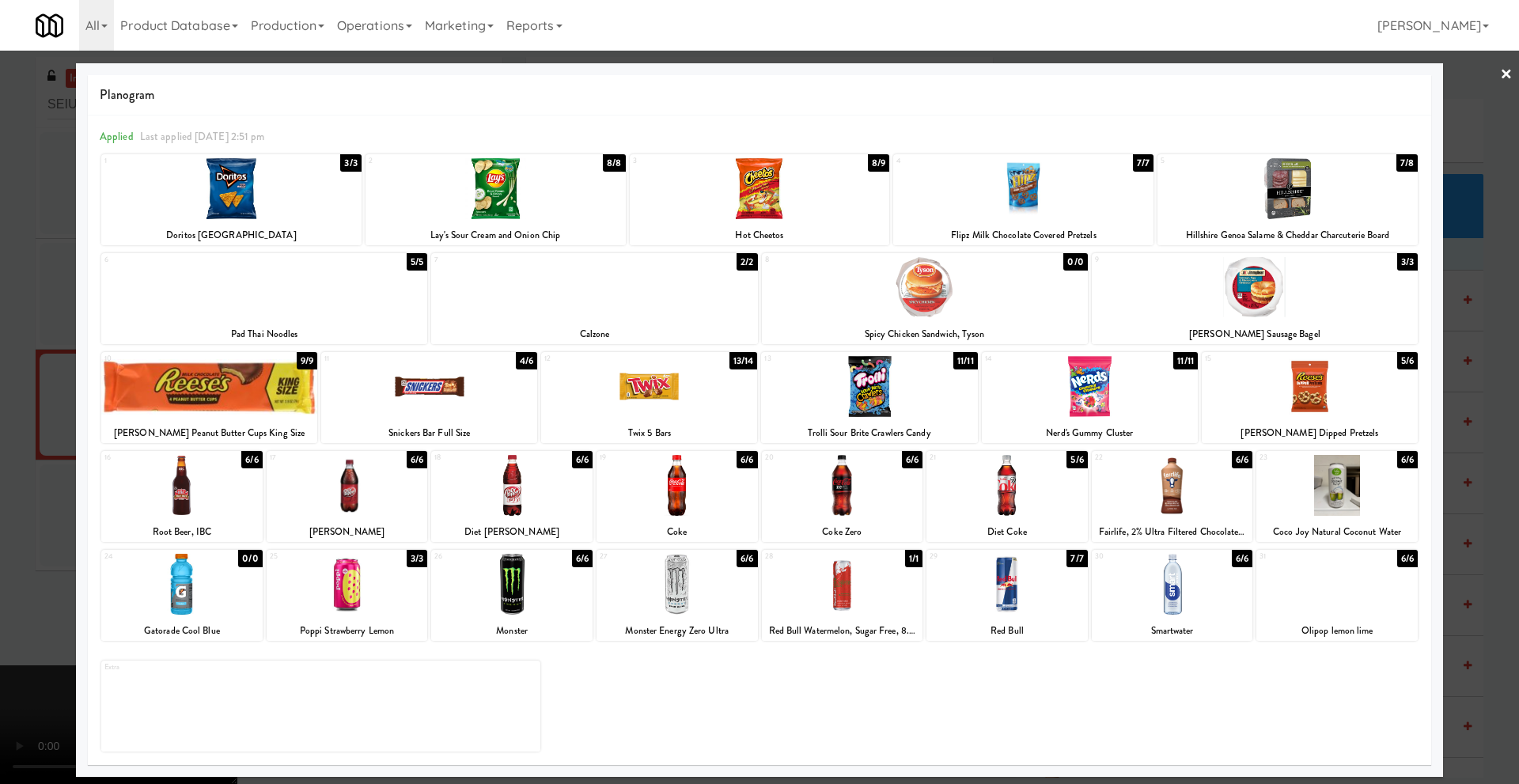
click at [49, 483] on div at bounding box center [760, 392] width 1519 height 784
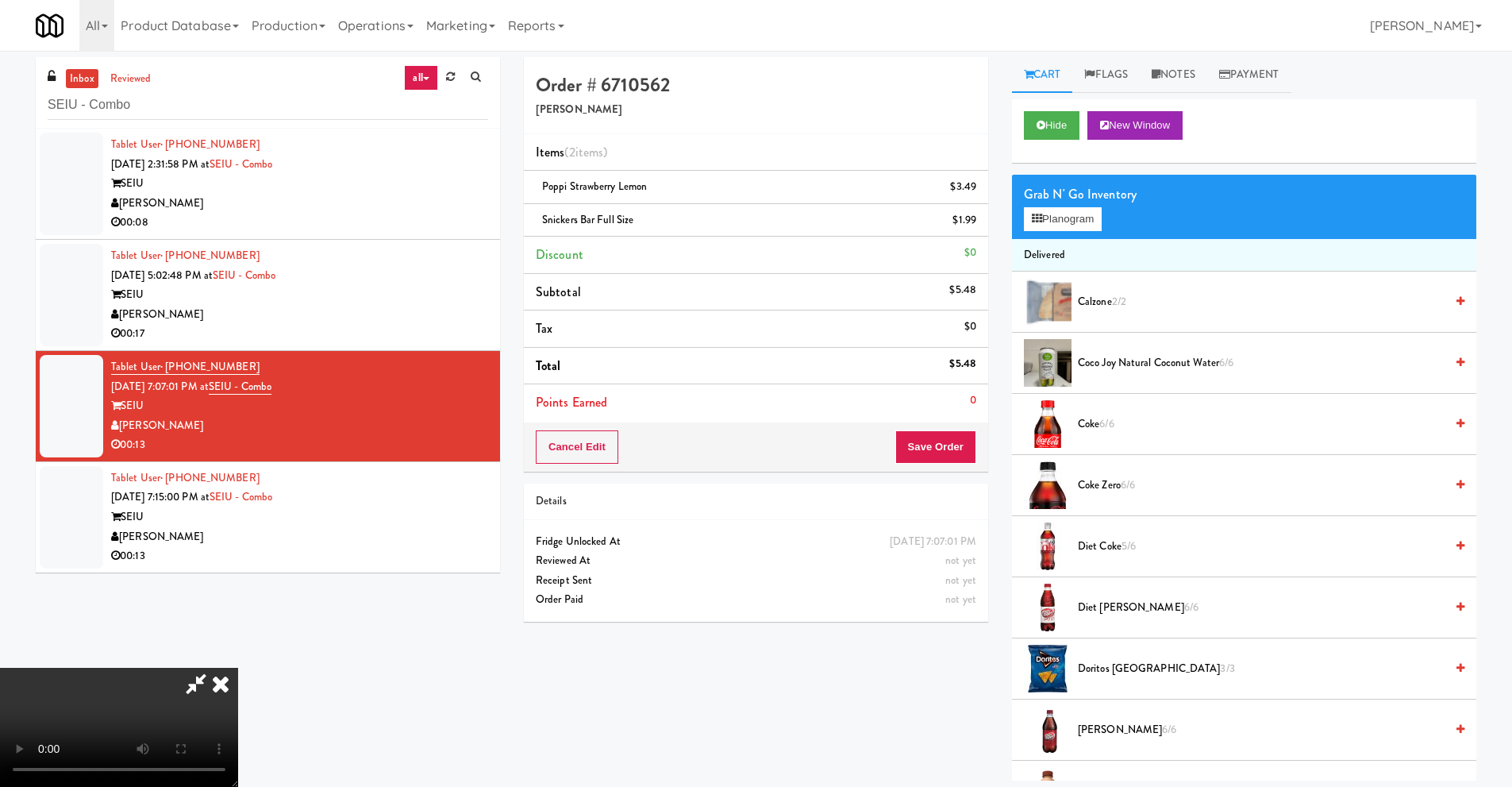
click at [238, 668] on video at bounding box center [119, 727] width 238 height 119
click at [931, 444] on button "Save Order" at bounding box center [935, 447] width 81 height 34
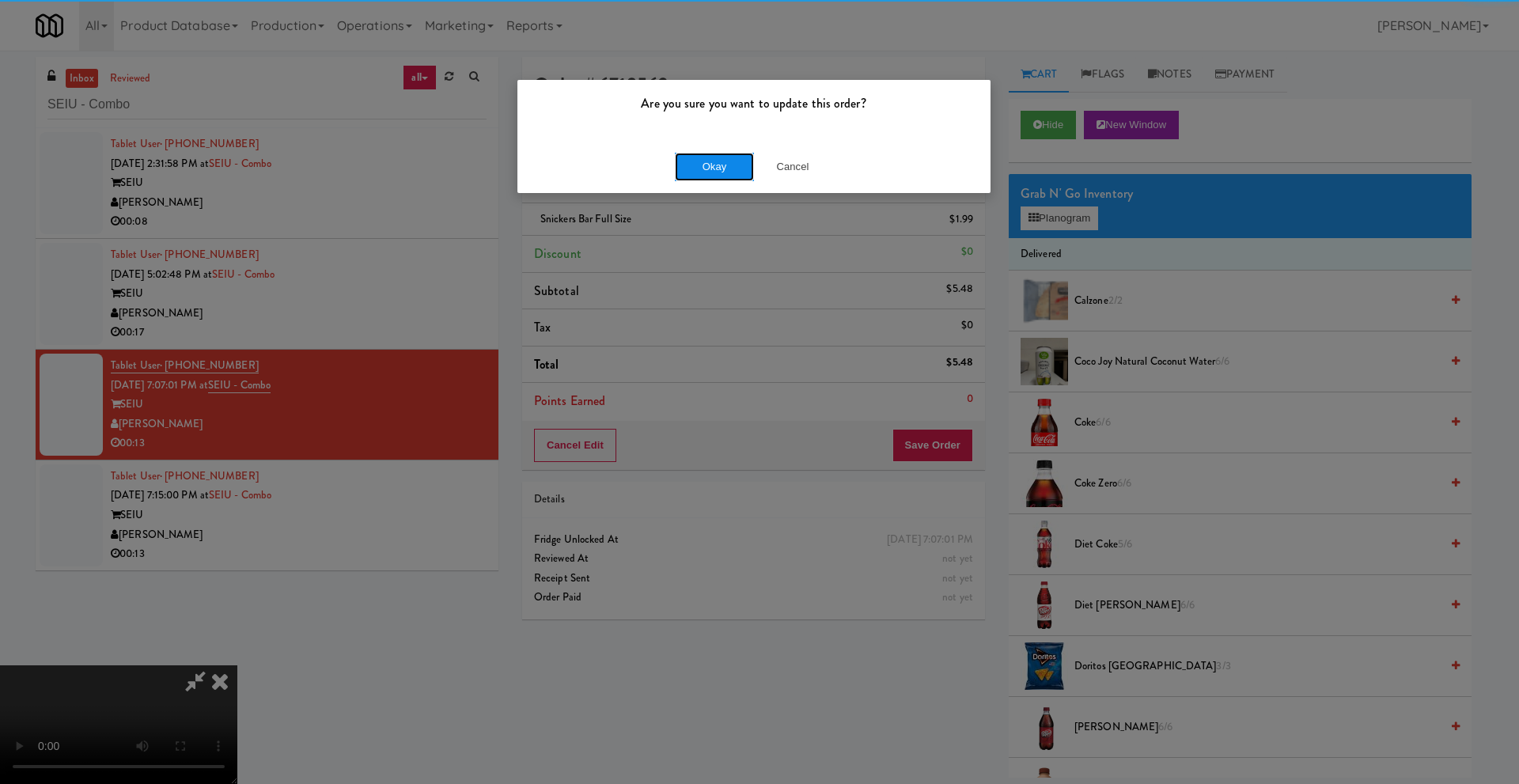
click at [727, 172] on button "Okay" at bounding box center [713, 166] width 79 height 28
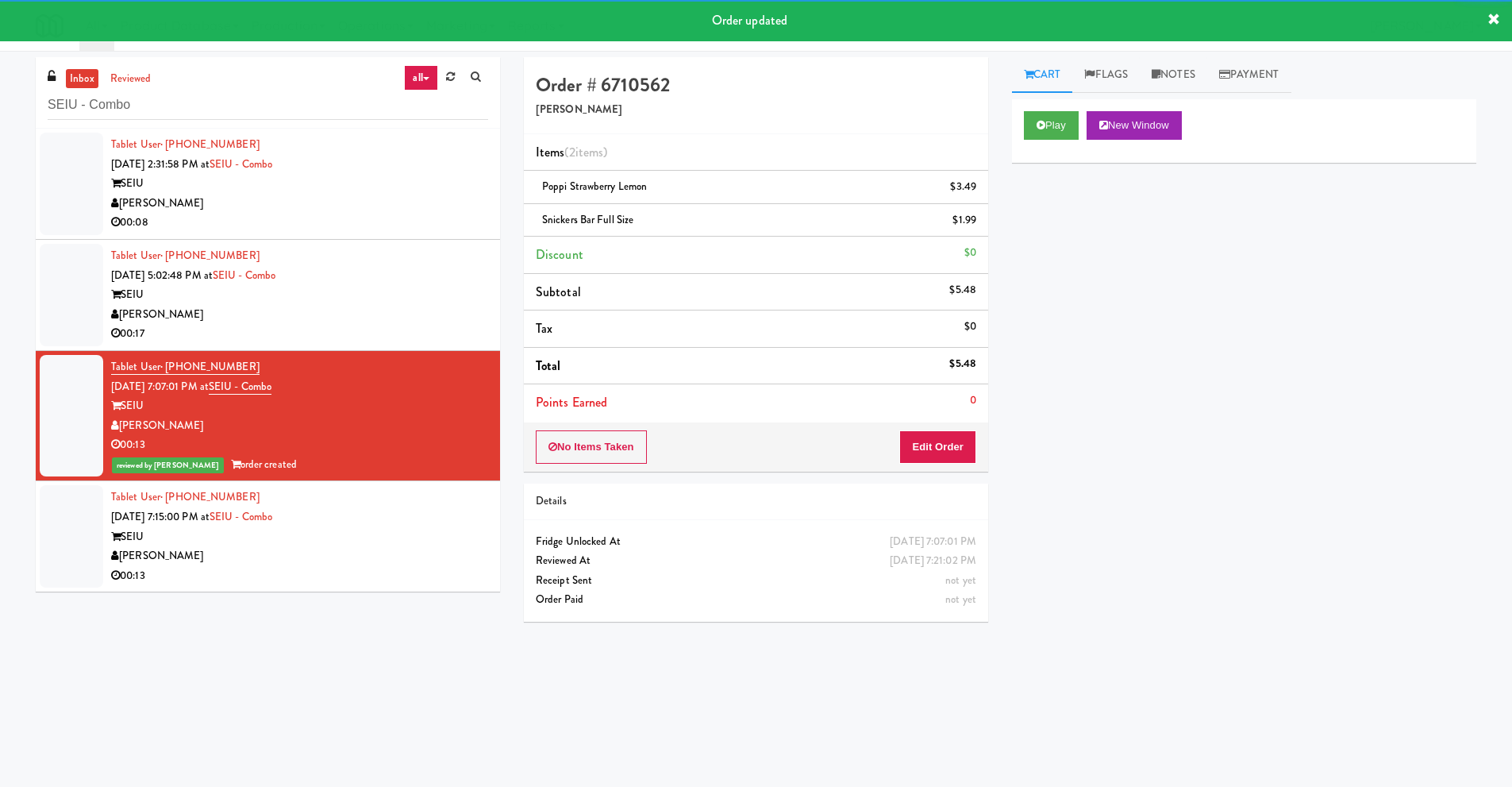
click at [416, 511] on div "Tablet User · (503) 929-3446 [DATE] 7:15:00 PM at SEIU - Combo SEIU Davey Vendi…" at bounding box center [299, 537] width 377 height 98
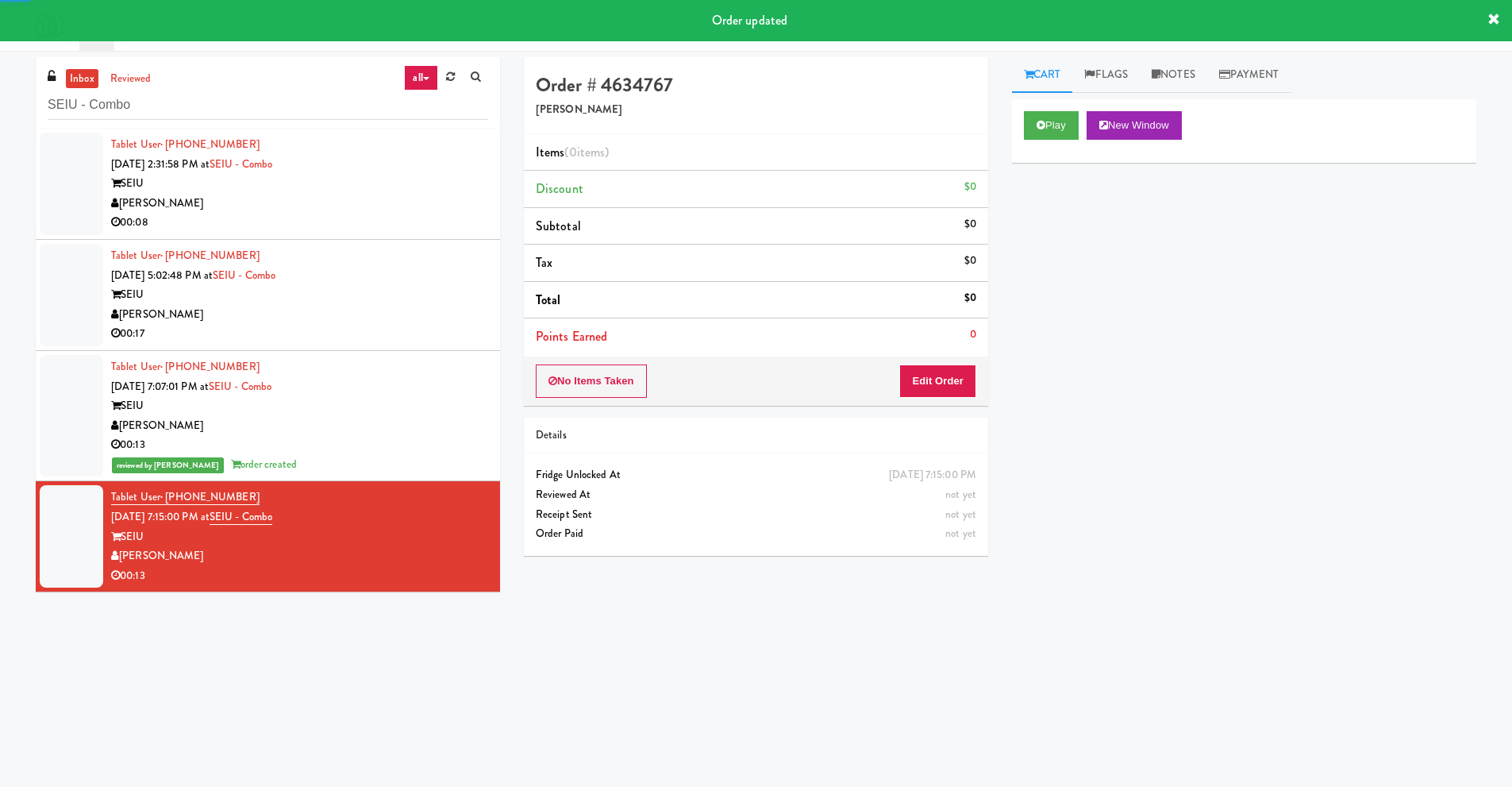
click at [1055, 104] on div "Play New Window" at bounding box center [1244, 131] width 465 height 63
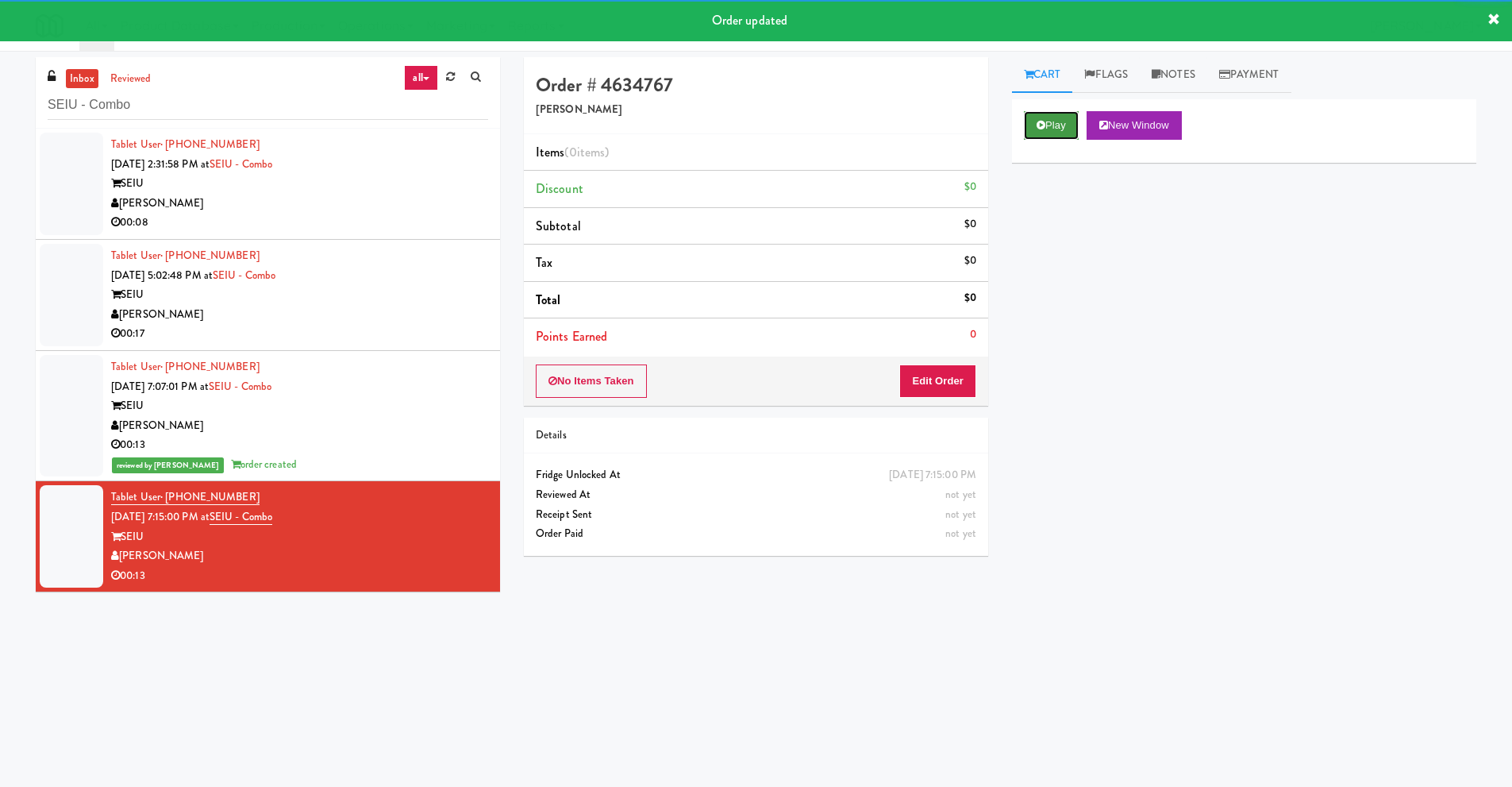
click at [1042, 117] on button "Play" at bounding box center [1052, 125] width 55 height 28
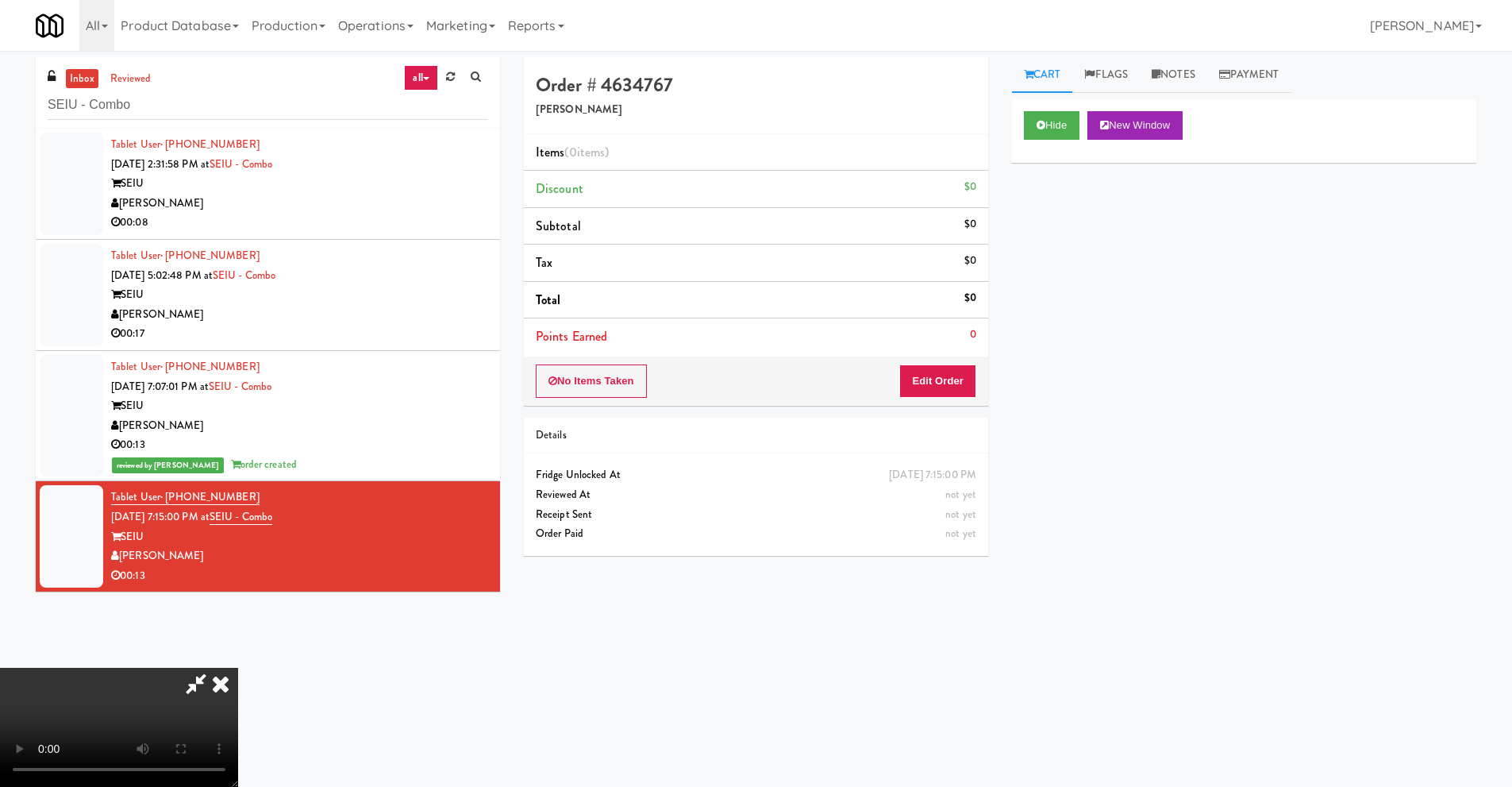
click at [238, 668] on video at bounding box center [119, 727] width 238 height 119
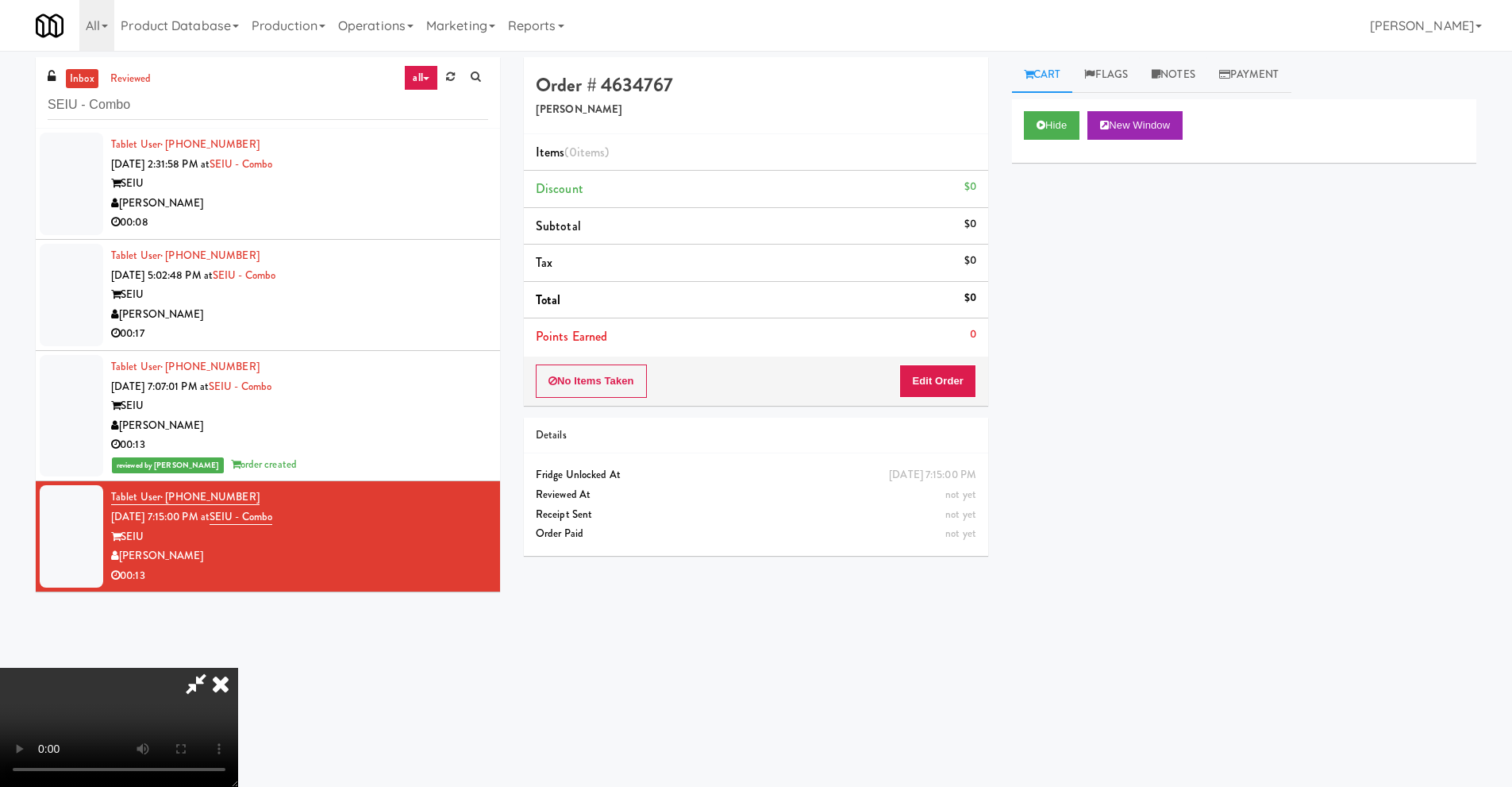
click at [238, 668] on video at bounding box center [119, 727] width 238 height 119
click at [941, 382] on button "Edit Order" at bounding box center [937, 381] width 77 height 34
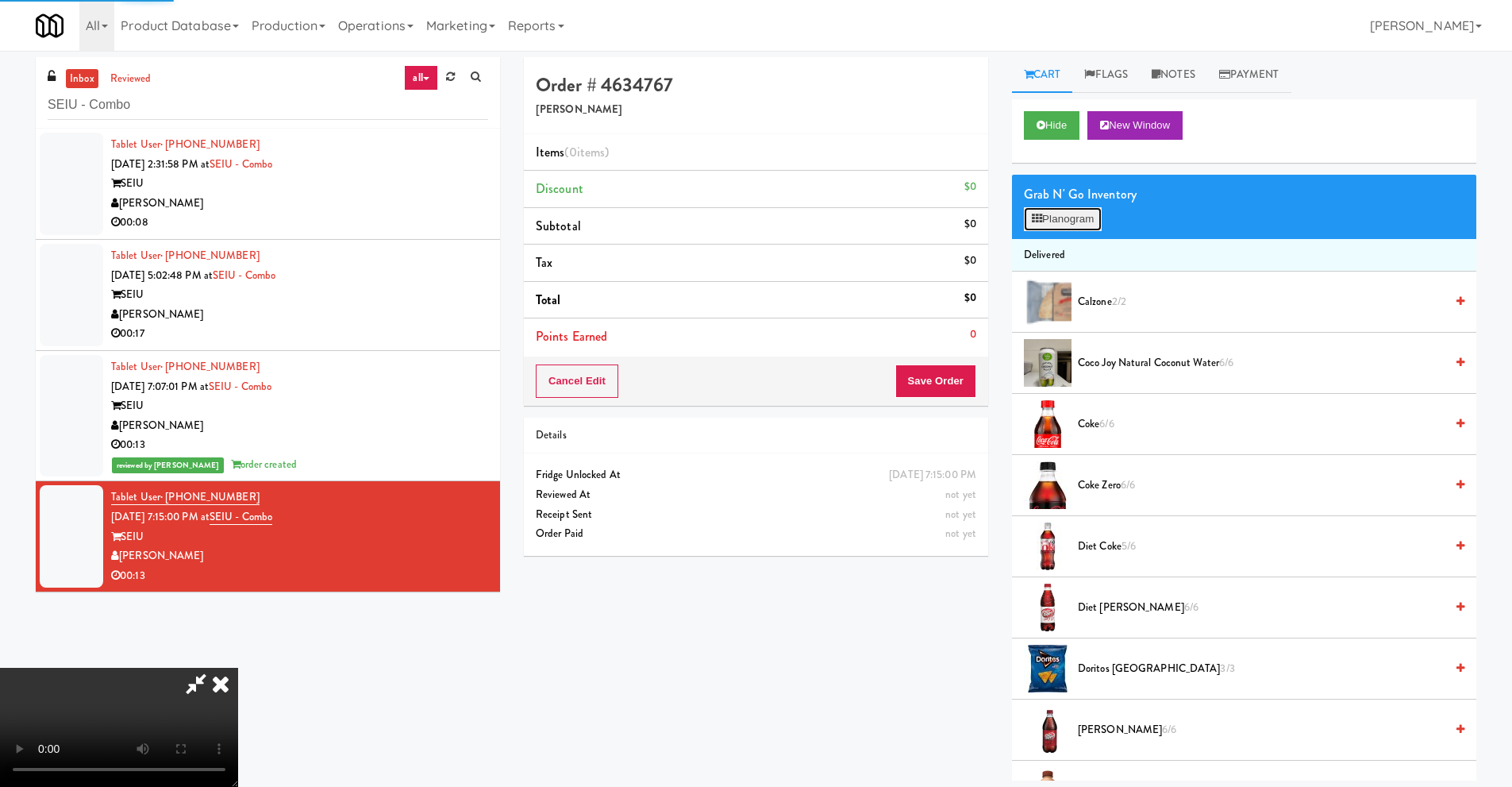
click at [1024, 218] on button "Planogram" at bounding box center [1063, 219] width 78 height 24
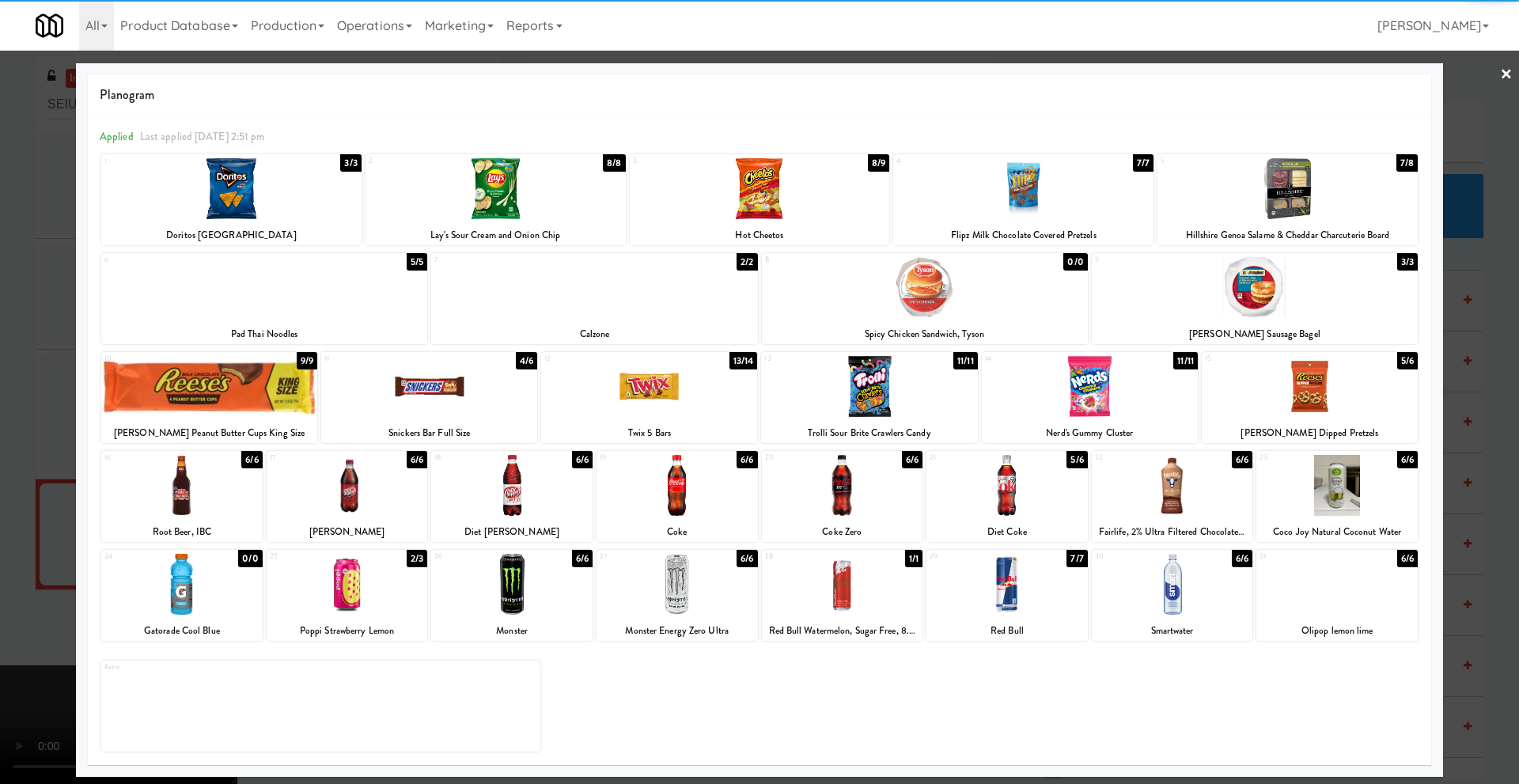
click at [346, 583] on div at bounding box center [347, 584] width 161 height 61
click at [50, 576] on div at bounding box center [760, 392] width 1519 height 784
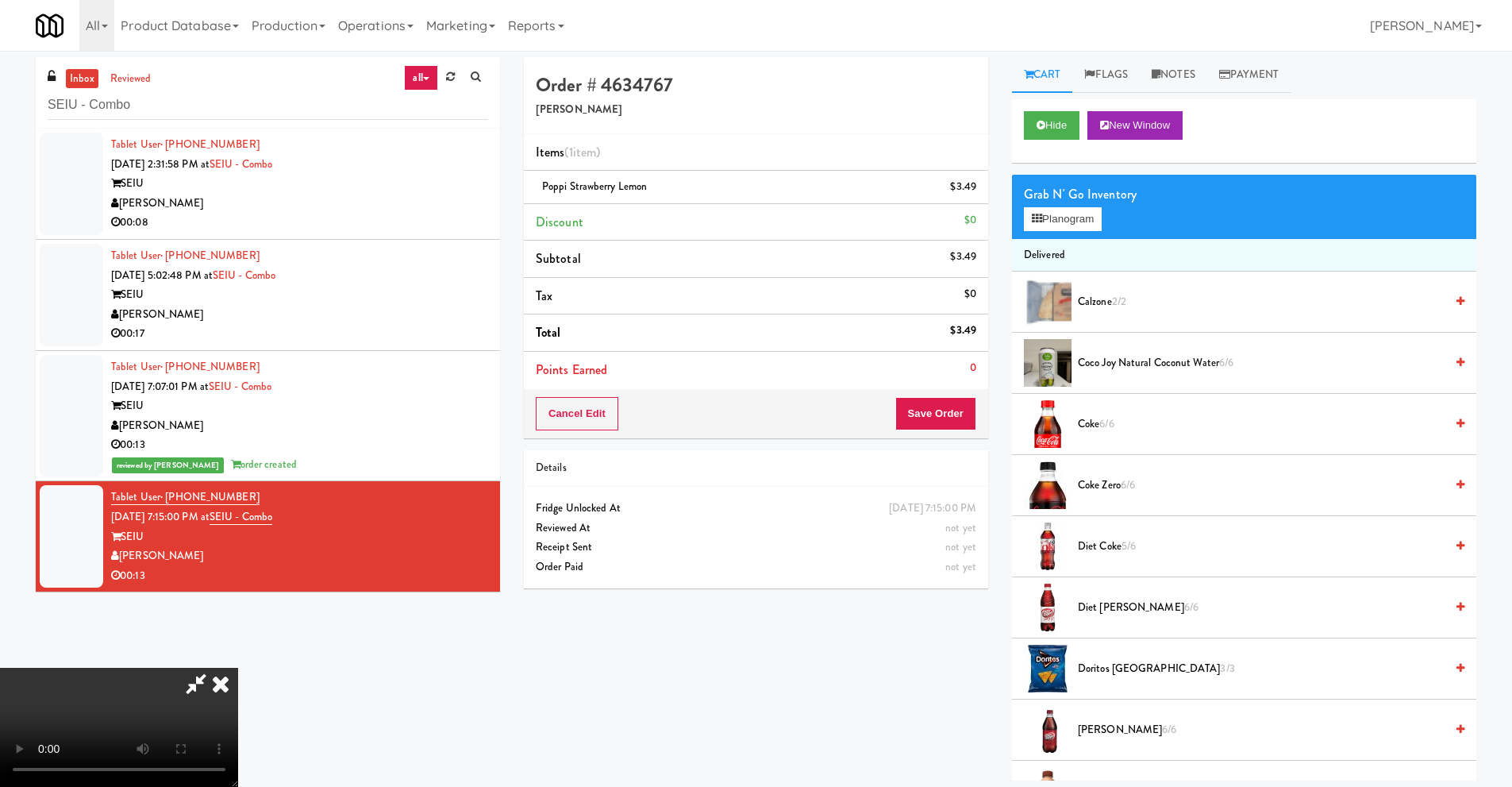
drag, startPoint x: 354, startPoint y: 568, endPoint x: 664, endPoint y: 511, distance: 315.2
click at [238, 668] on video at bounding box center [119, 727] width 238 height 119
click at [958, 407] on button "Save Order" at bounding box center [935, 414] width 81 height 34
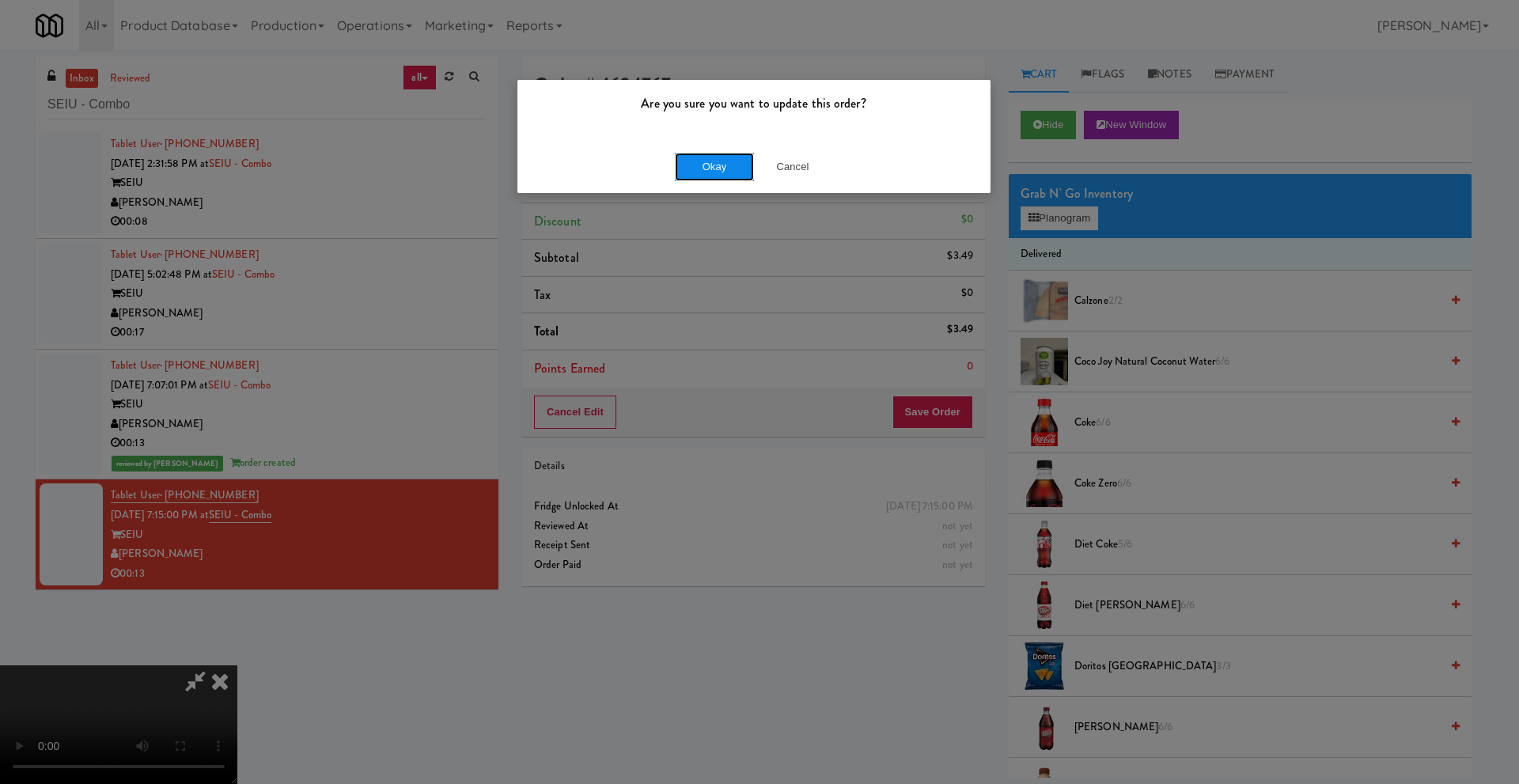
click at [708, 165] on button "Okay" at bounding box center [713, 166] width 79 height 28
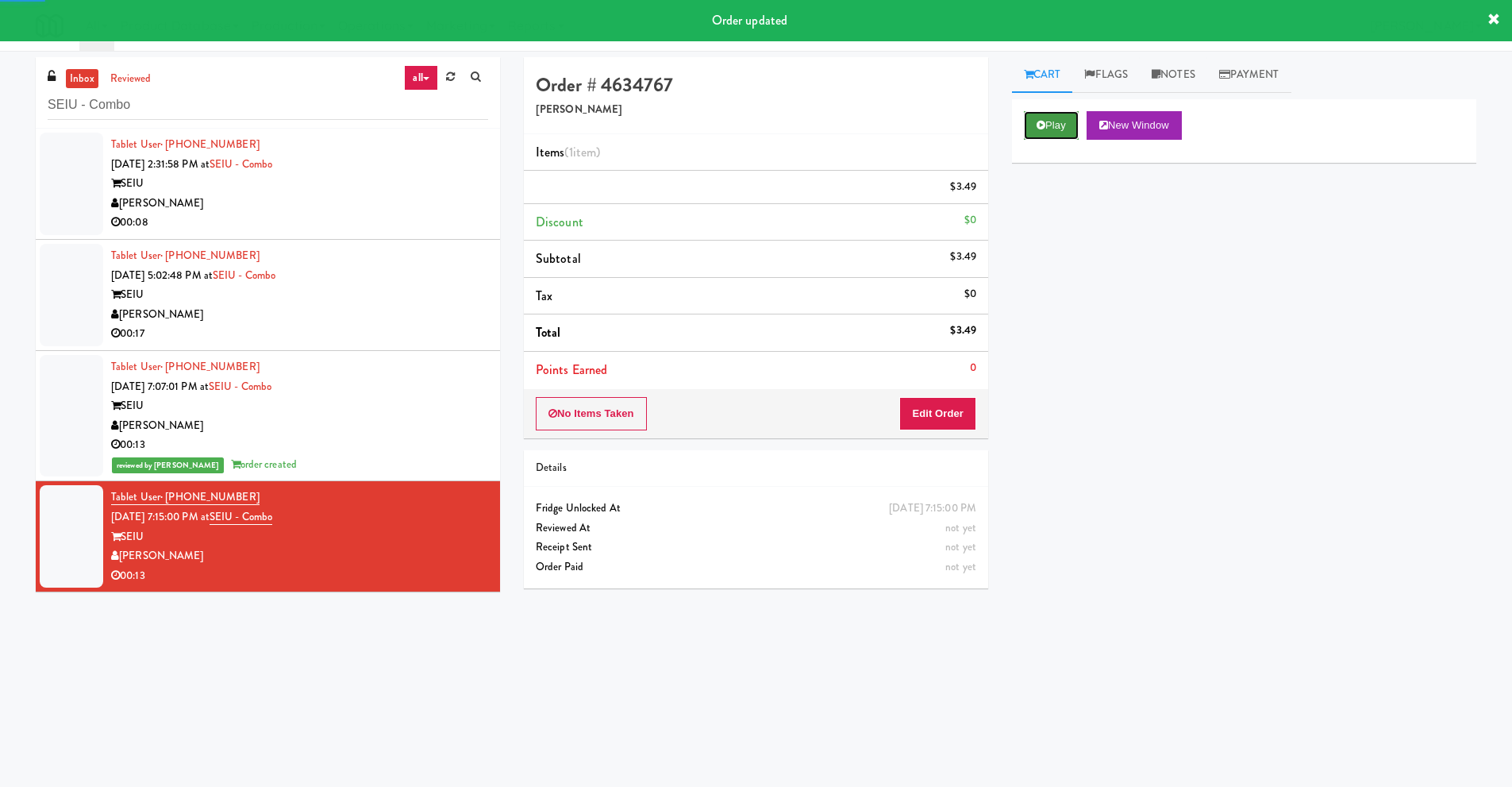
click at [1068, 118] on button "Play" at bounding box center [1052, 125] width 55 height 28
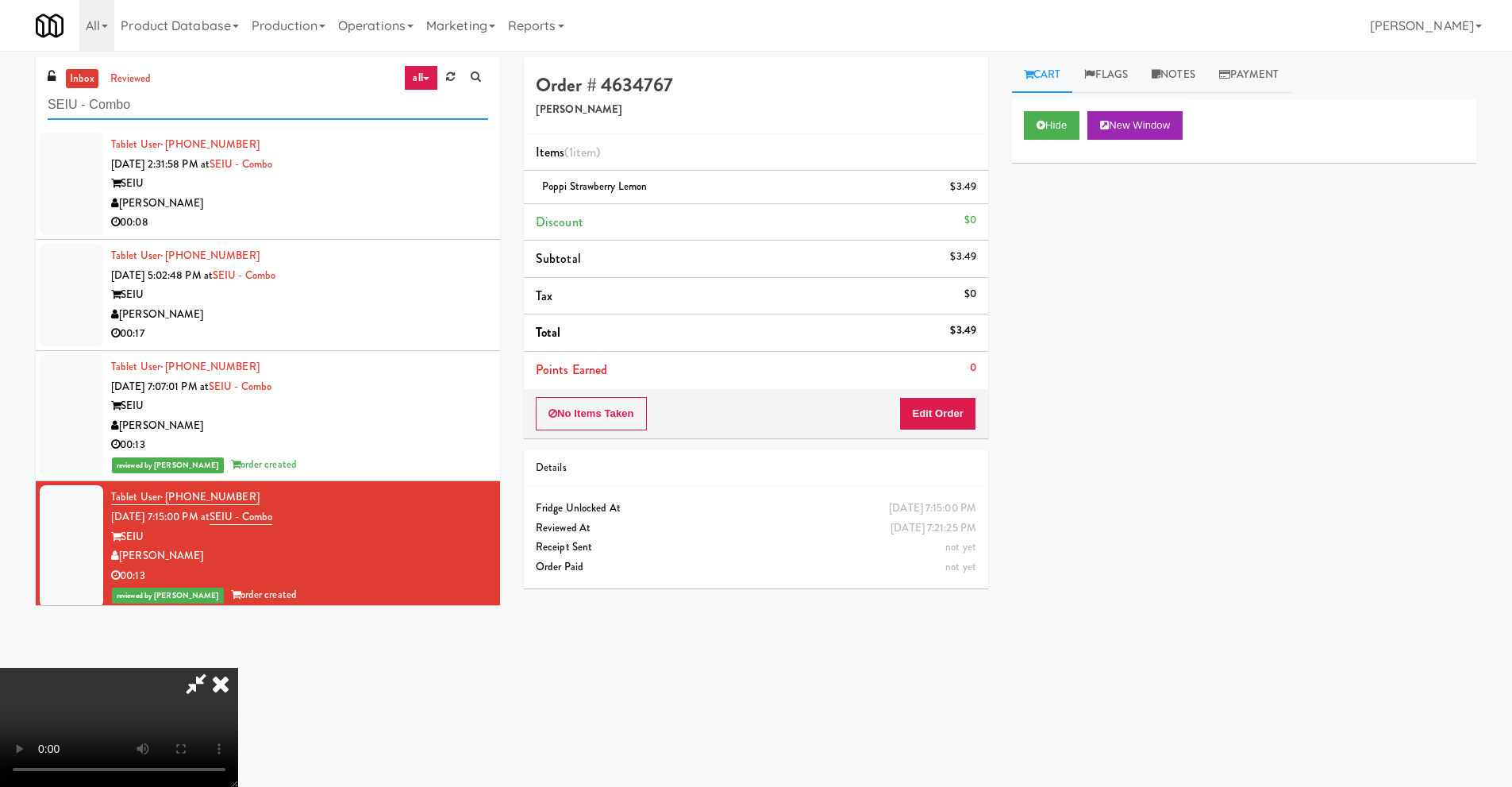
click at [234, 103] on input "SEIU - Combo" at bounding box center [268, 105] width 441 height 29
click at [109, 108] on input "SEIU - Combo" at bounding box center [268, 105] width 441 height 29
paste input "Market @ 3500 Steeles(Right)"
click at [109, 108] on input "SEIU - Combo" at bounding box center [268, 105] width 441 height 29
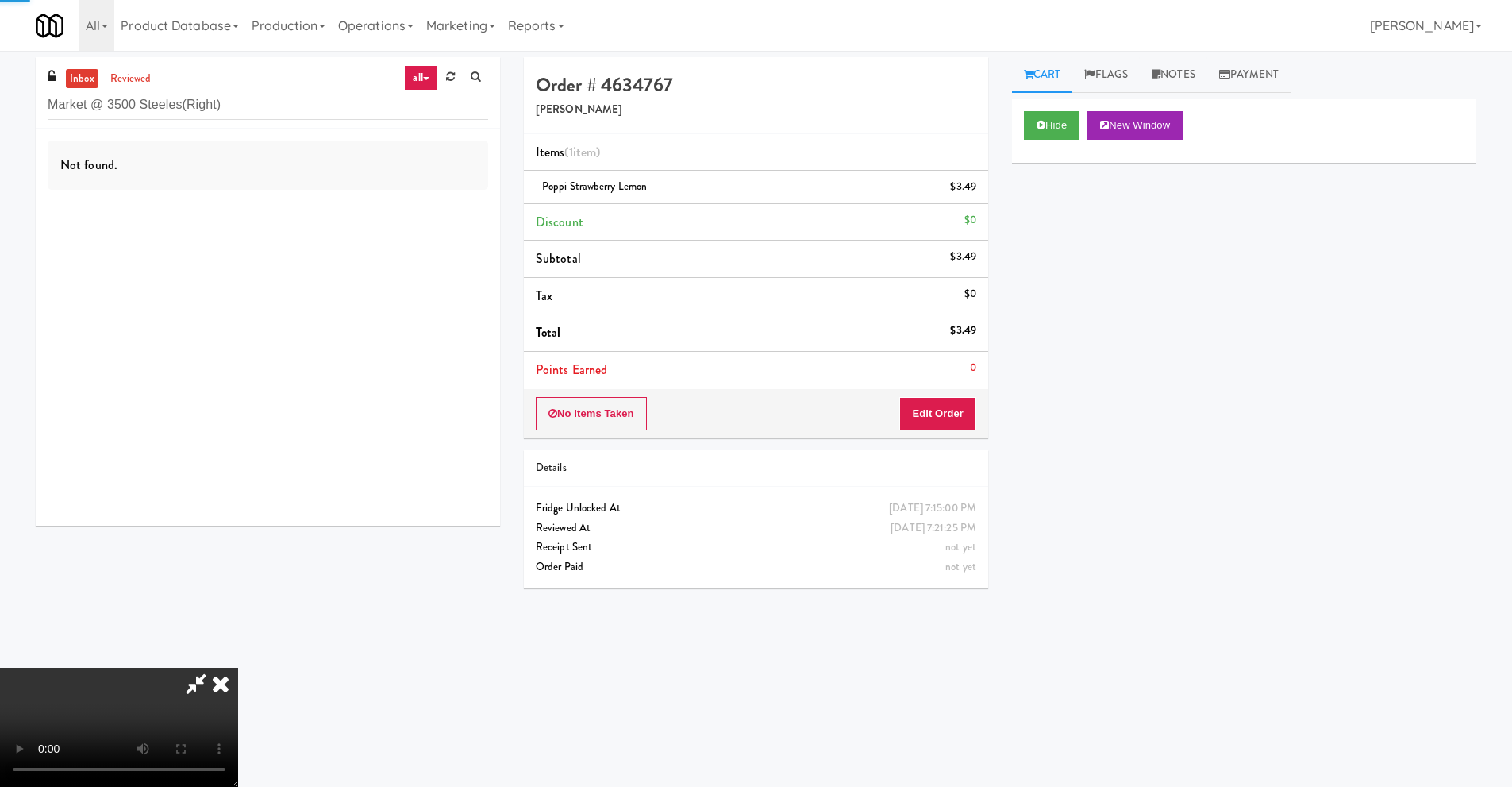
click at [238, 668] on icon at bounding box center [220, 684] width 35 height 32
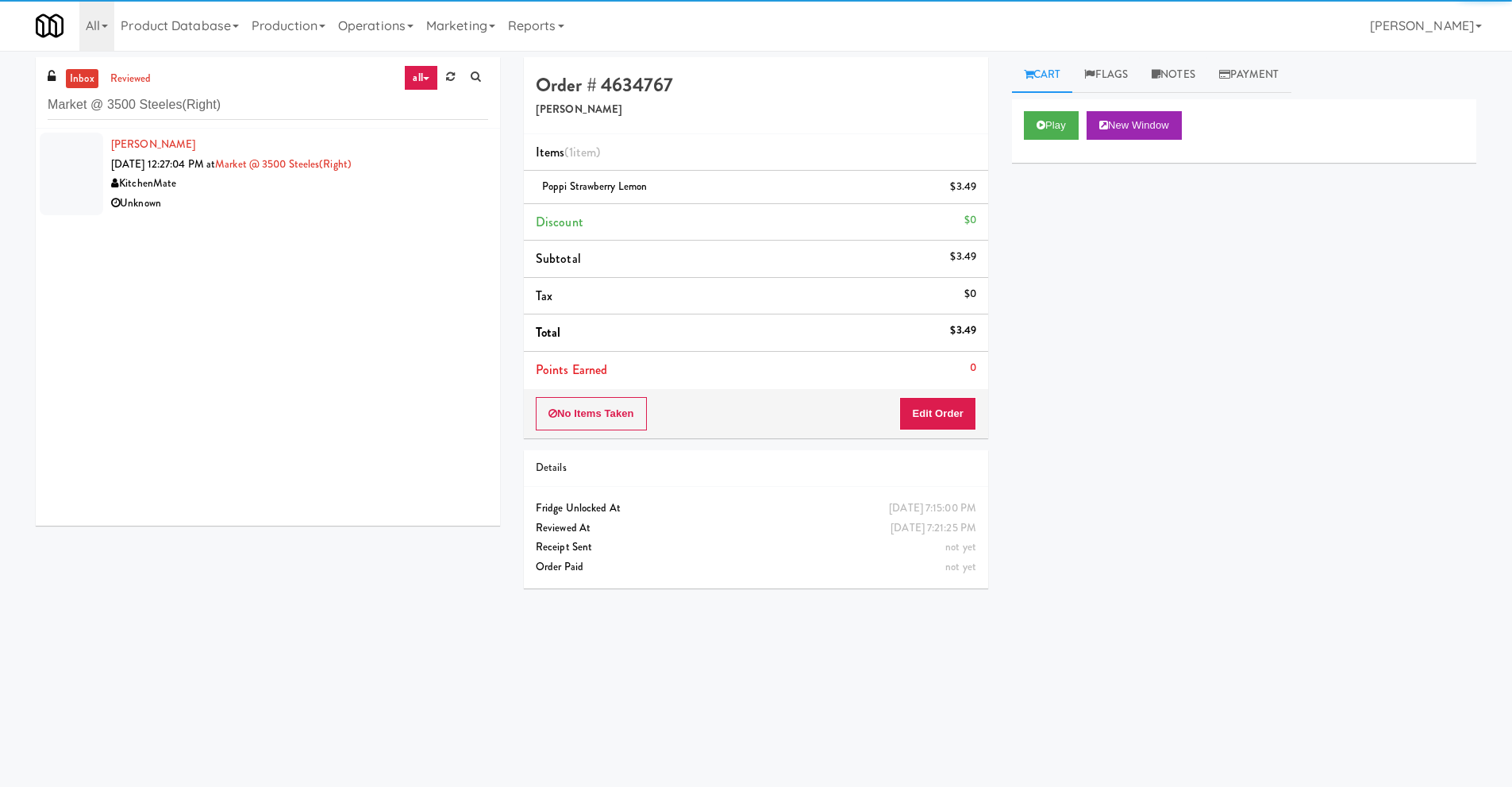
click at [357, 183] on div "KitchenMate" at bounding box center [299, 184] width 377 height 20
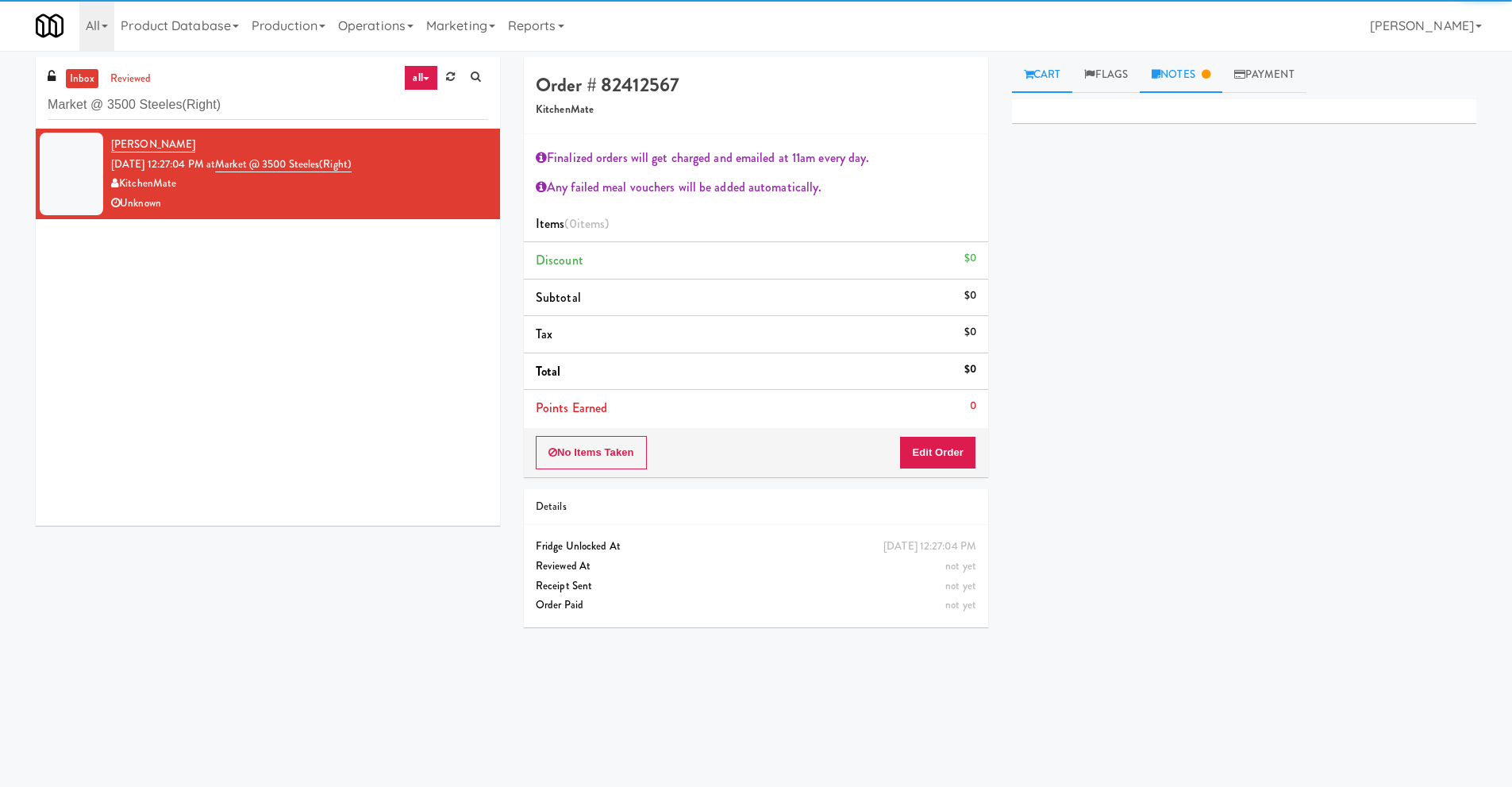
click at [1199, 62] on link "Notes" at bounding box center [1181, 75] width 83 height 36
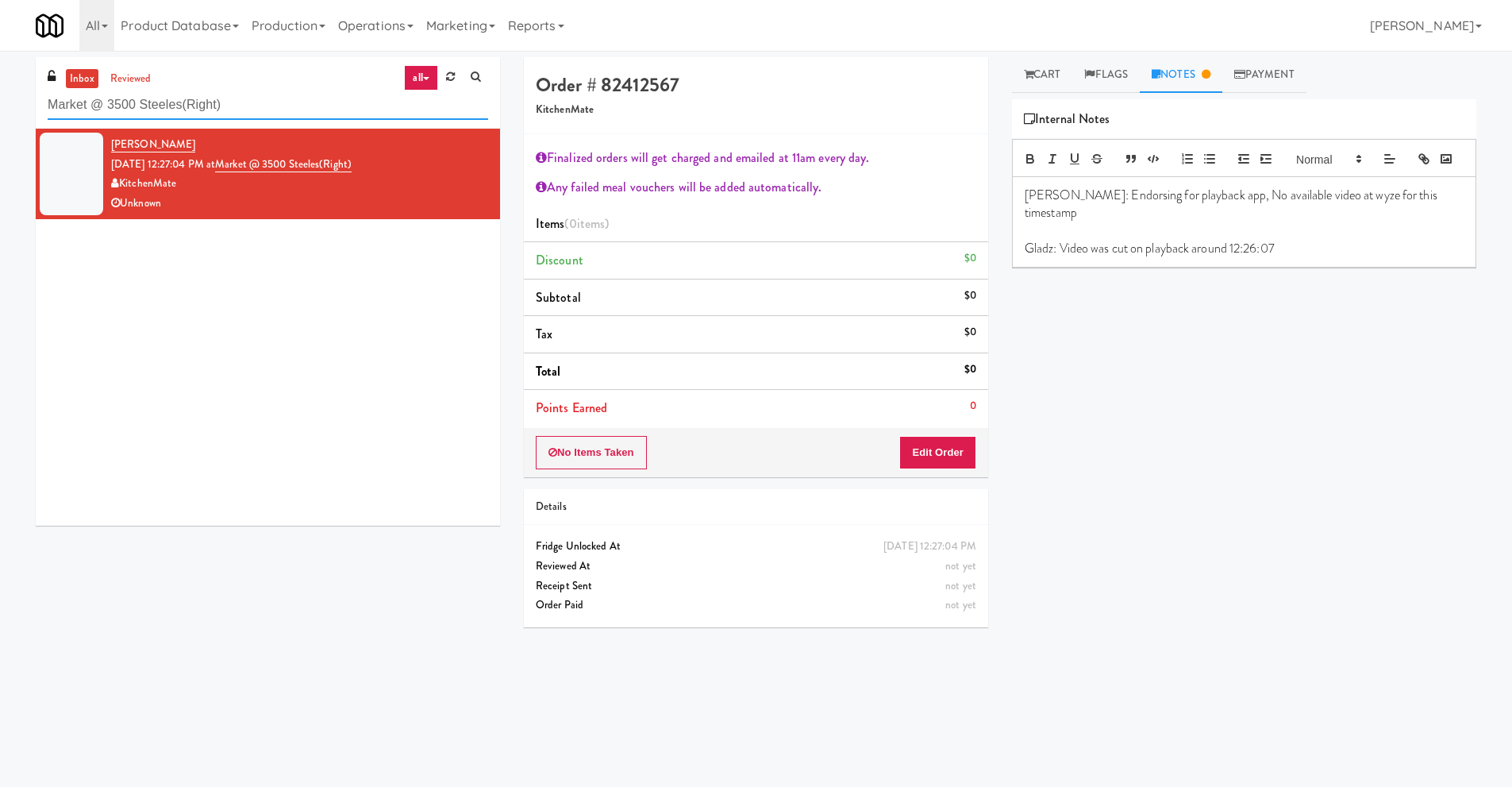
click at [241, 92] on input "Market @ 3500 Steeles(Right)" at bounding box center [268, 105] width 441 height 29
paste input "SEIU - Combo"
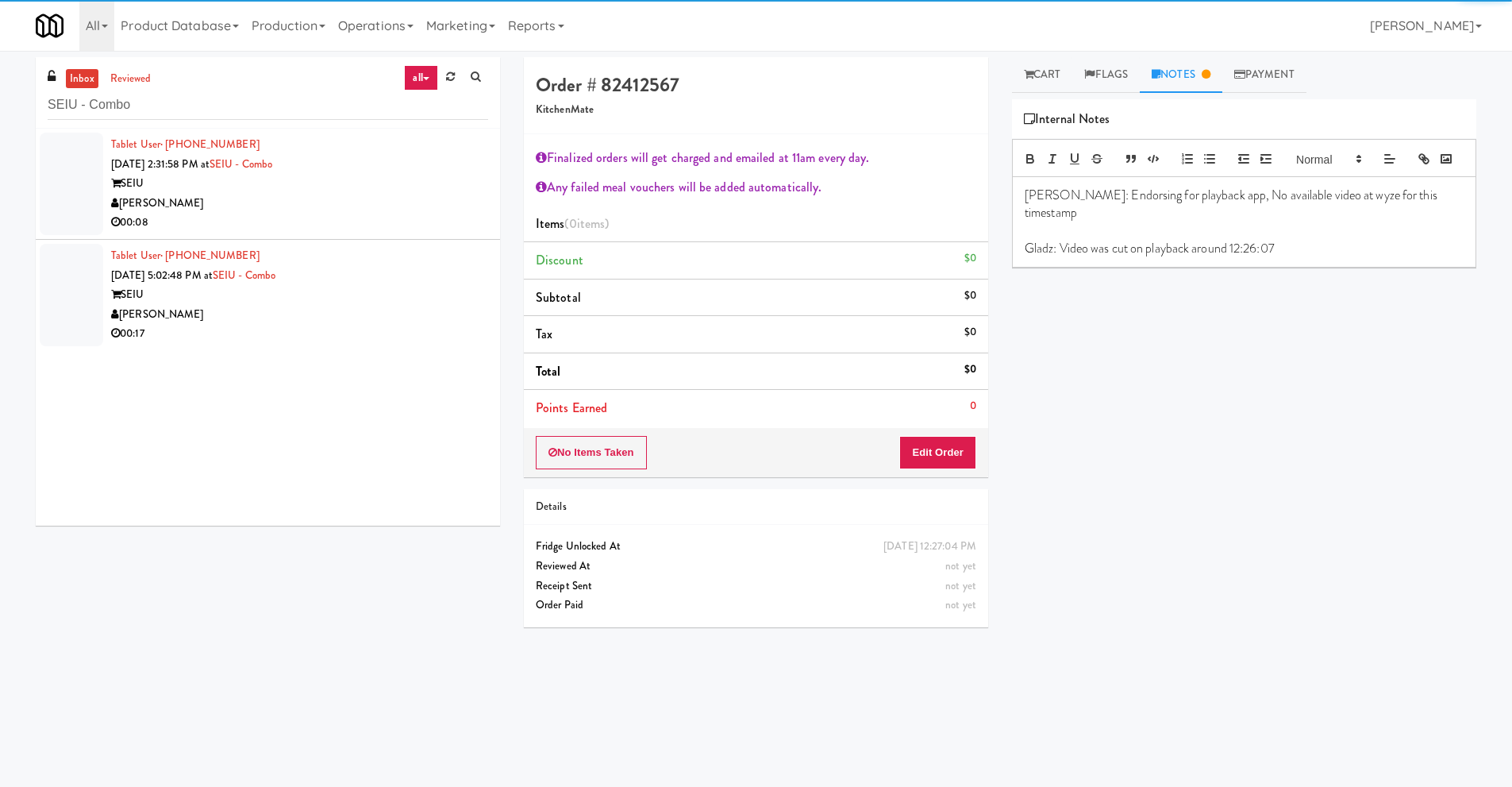
click at [390, 186] on div "SEIU" at bounding box center [299, 184] width 377 height 20
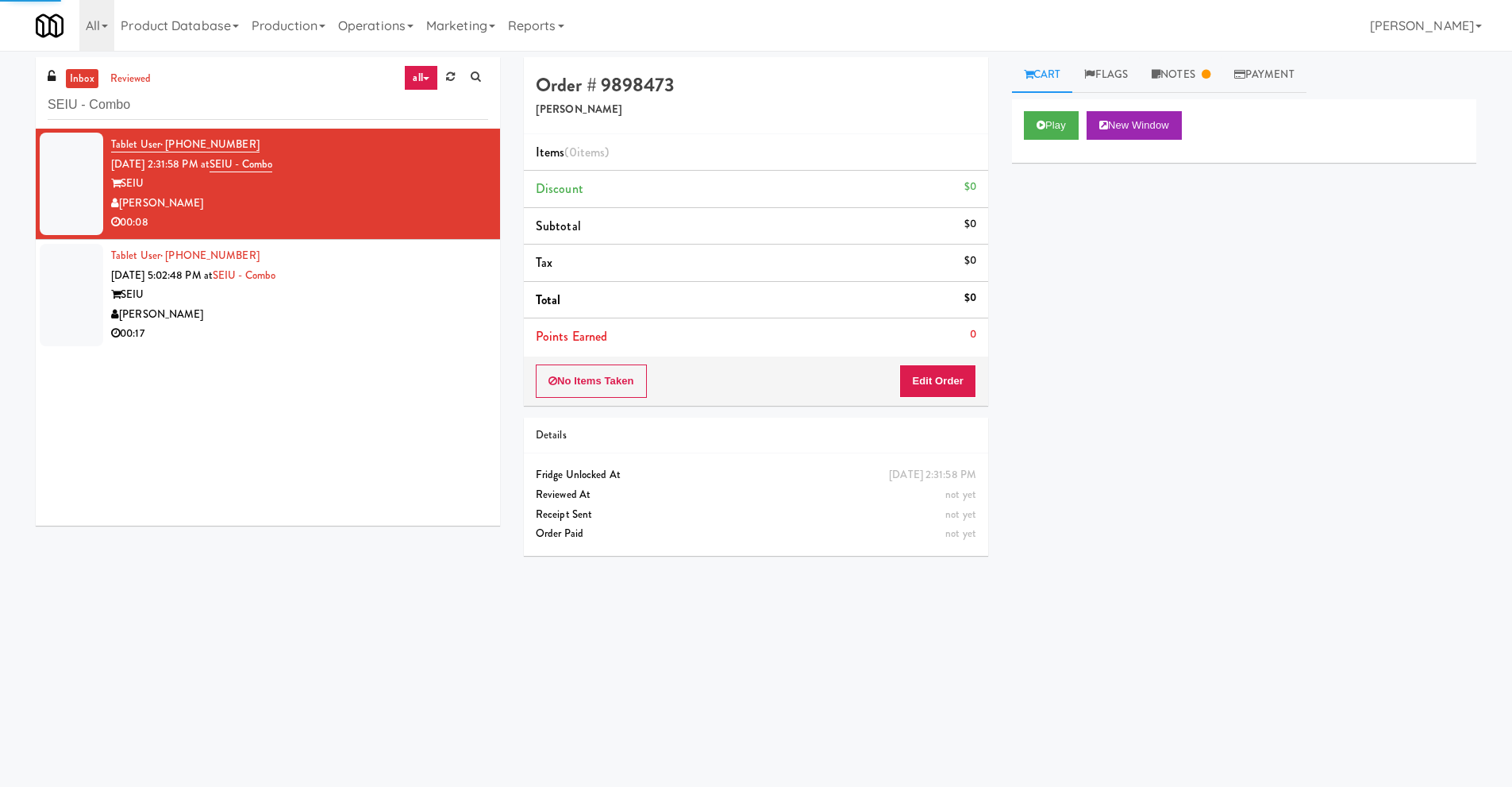
click at [448, 279] on div "Tablet User · (971) 404-8840 [DATE] 5:02:48 PM at SEIU - Combo SEIU Davey Vendi…" at bounding box center [299, 295] width 377 height 98
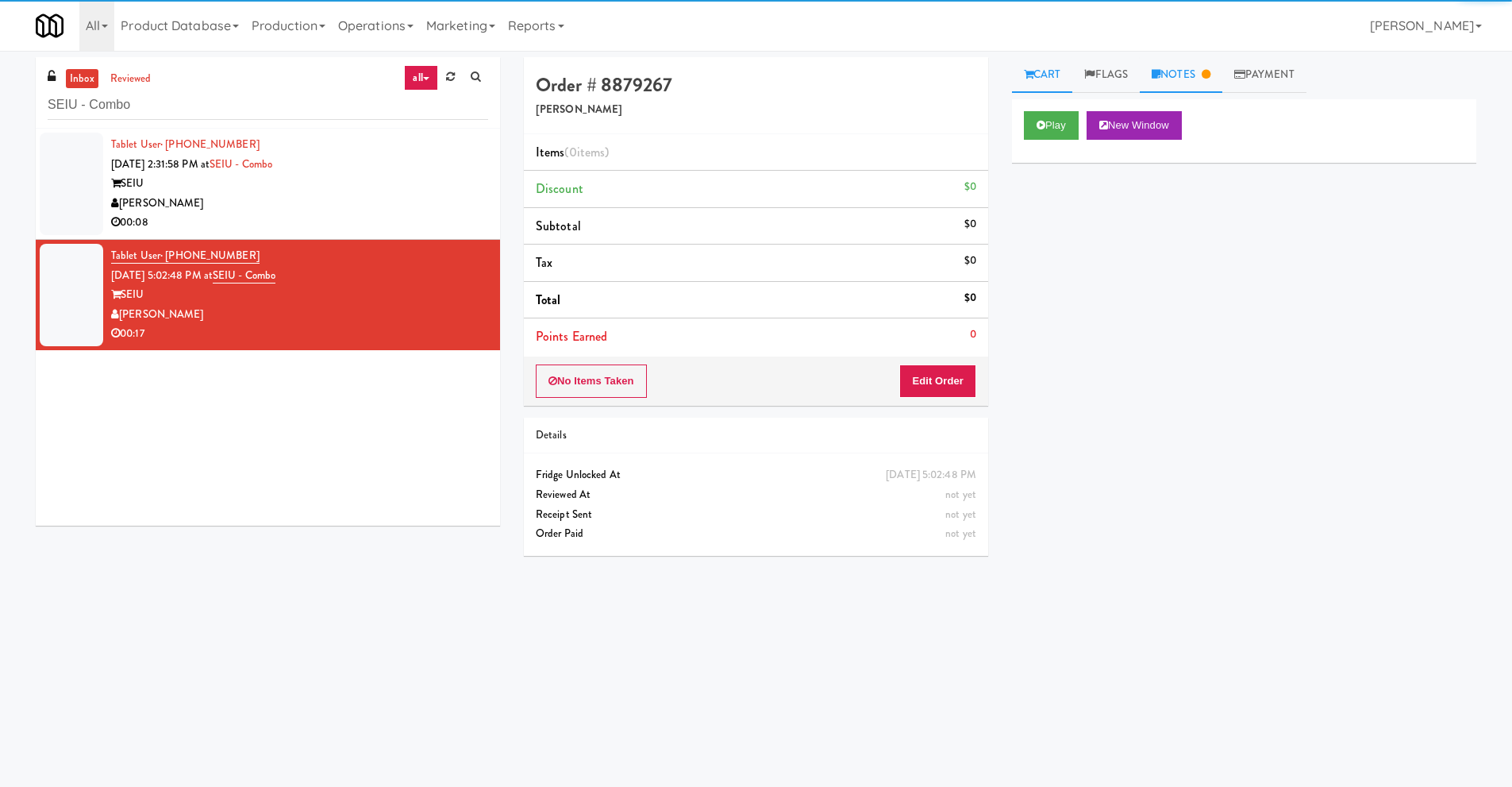
click at [1198, 74] on link "Notes" at bounding box center [1181, 75] width 83 height 36
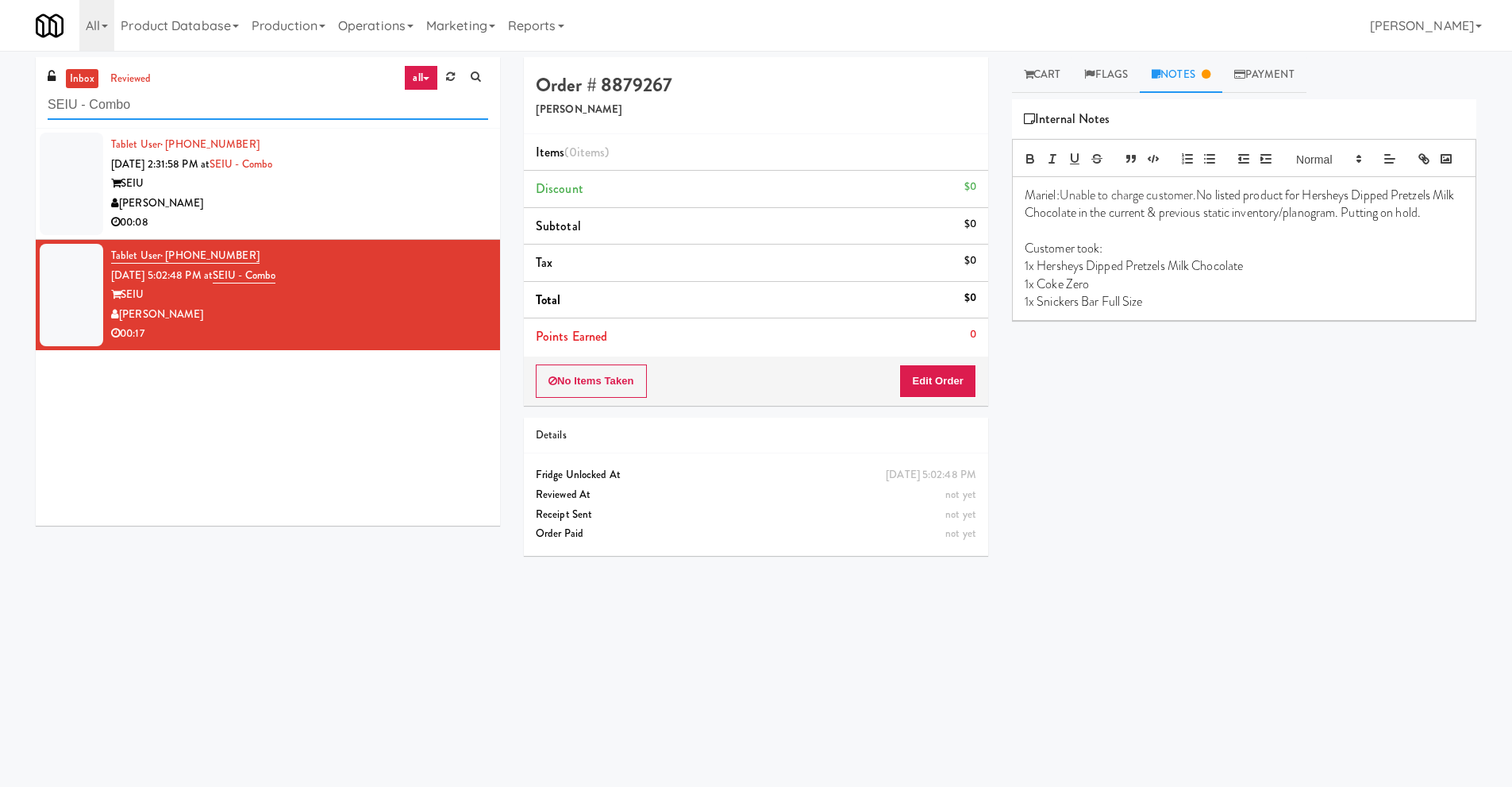
click at [265, 92] on input "SEIU - Combo" at bounding box center [268, 105] width 441 height 29
paste input "IFS Softball - Cooler"
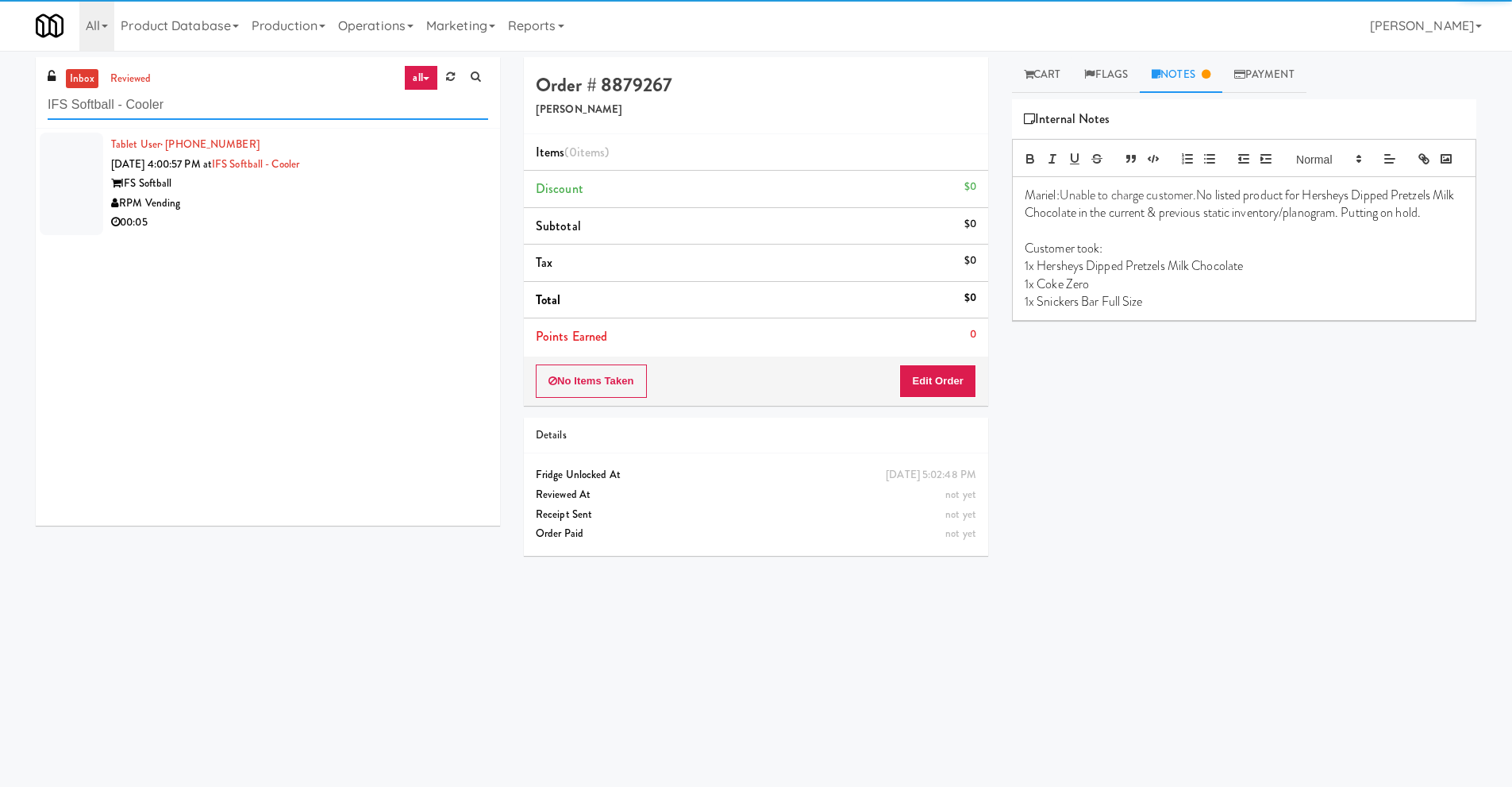
type input "IFS Softball - Cooler"
click at [375, 176] on div "IFS Softball" at bounding box center [299, 184] width 377 height 20
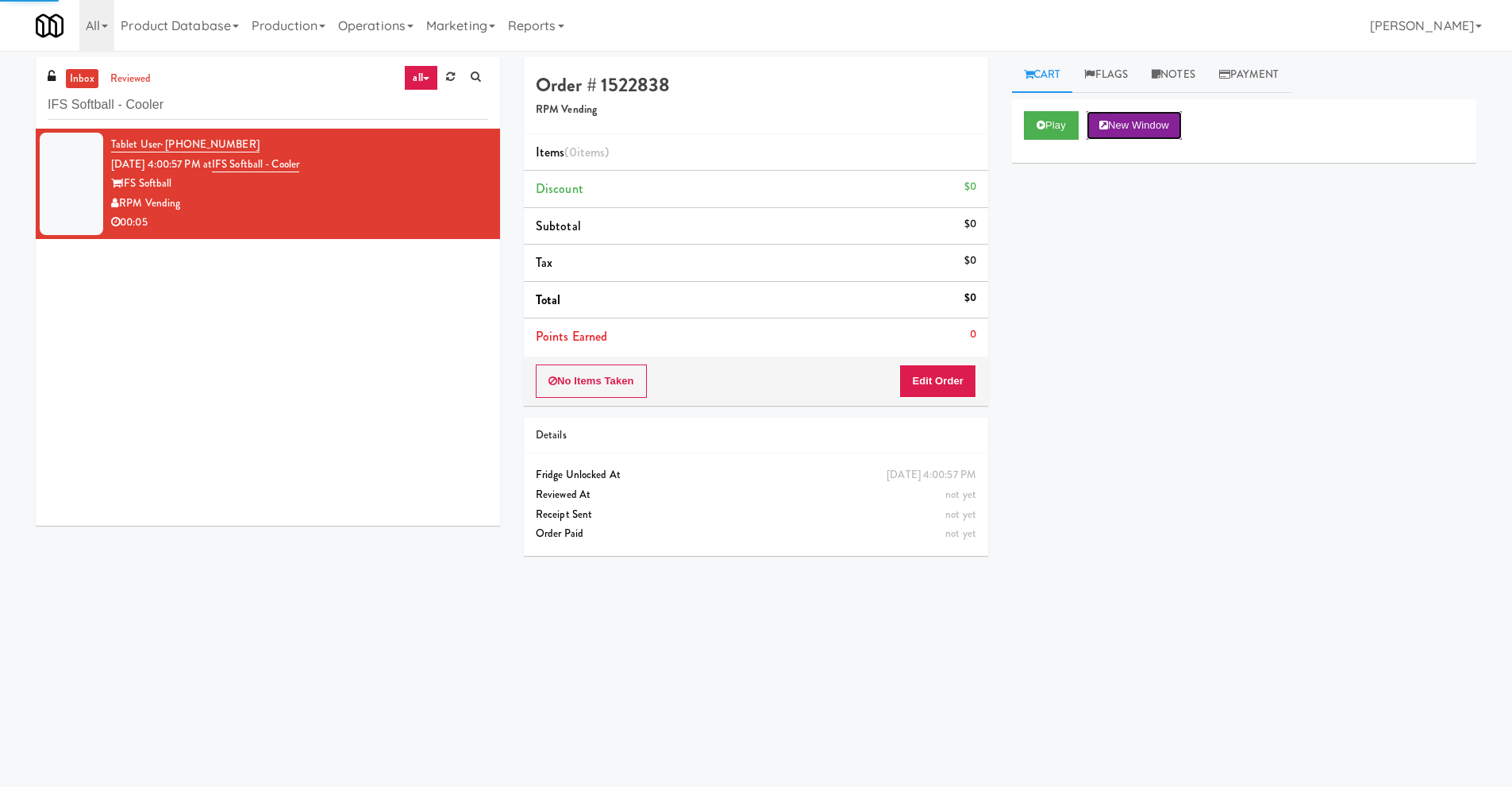
click at [1089, 113] on button "New Window" at bounding box center [1134, 125] width 95 height 28
click at [1033, 118] on button "Play" at bounding box center [1052, 125] width 55 height 28
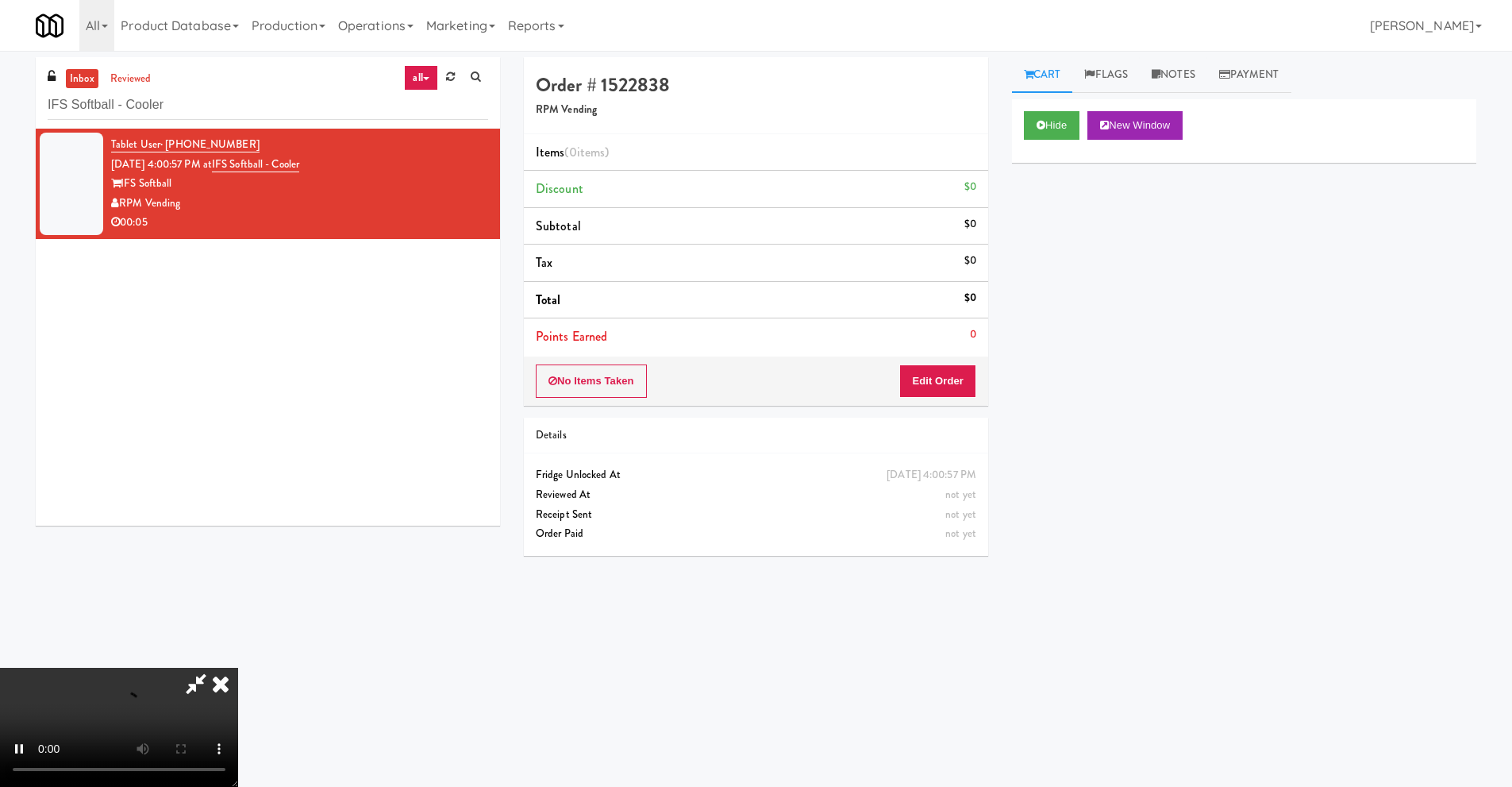
drag, startPoint x: 930, startPoint y: 346, endPoint x: 933, endPoint y: 370, distance: 24.2
click at [930, 348] on li "Points Earned 0" at bounding box center [756, 336] width 465 height 36
click at [934, 371] on button "Edit Order" at bounding box center [937, 381] width 77 height 34
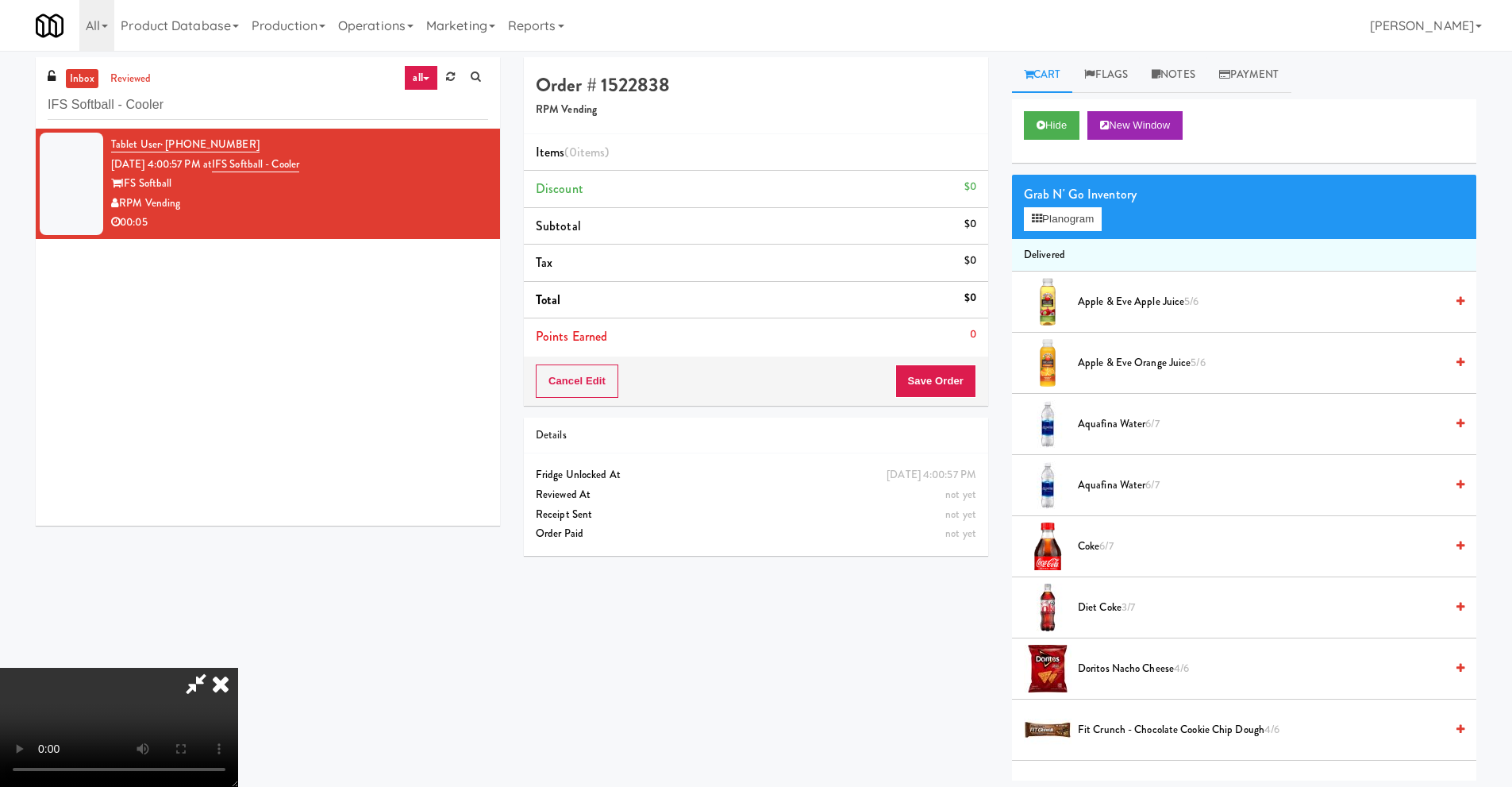
scroll to position [210, 0]
click at [238, 668] on video at bounding box center [119, 727] width 238 height 119
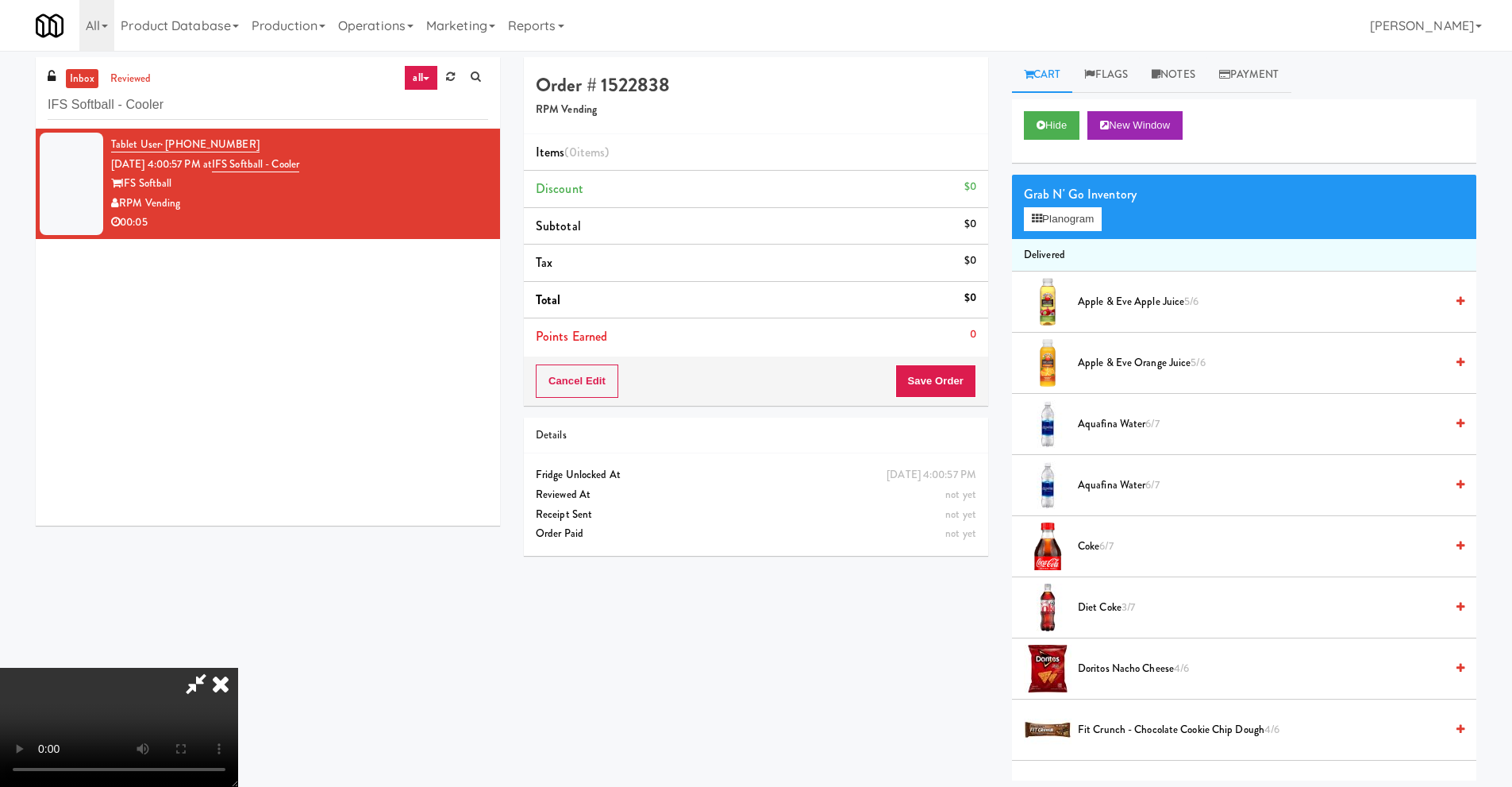
click at [238, 668] on video at bounding box center [119, 727] width 238 height 119
click at [1040, 235] on div "Grab N' Go Inventory Planogram" at bounding box center [1244, 207] width 465 height 64
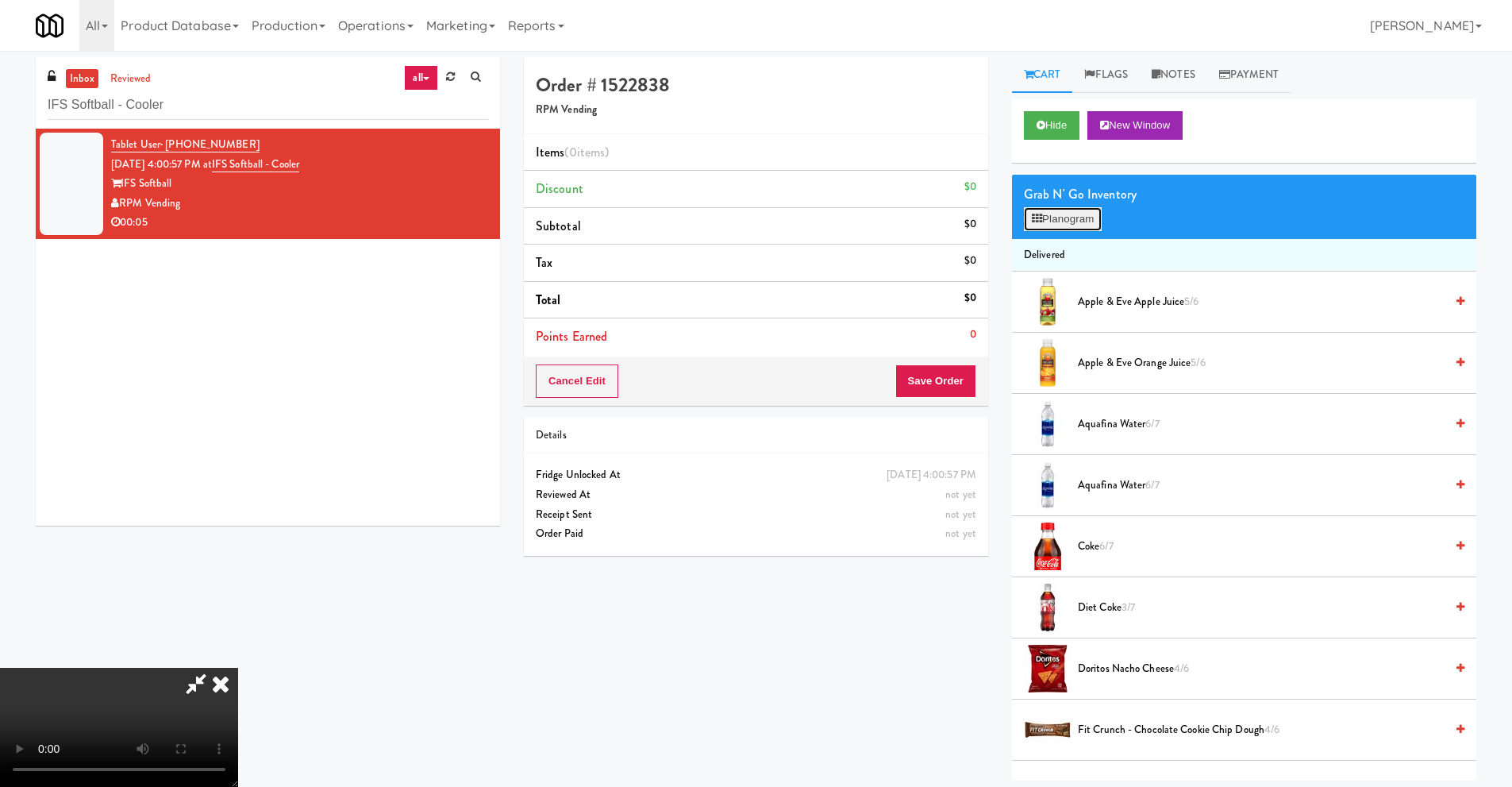
click at [1046, 216] on button "Planogram" at bounding box center [1063, 219] width 78 height 24
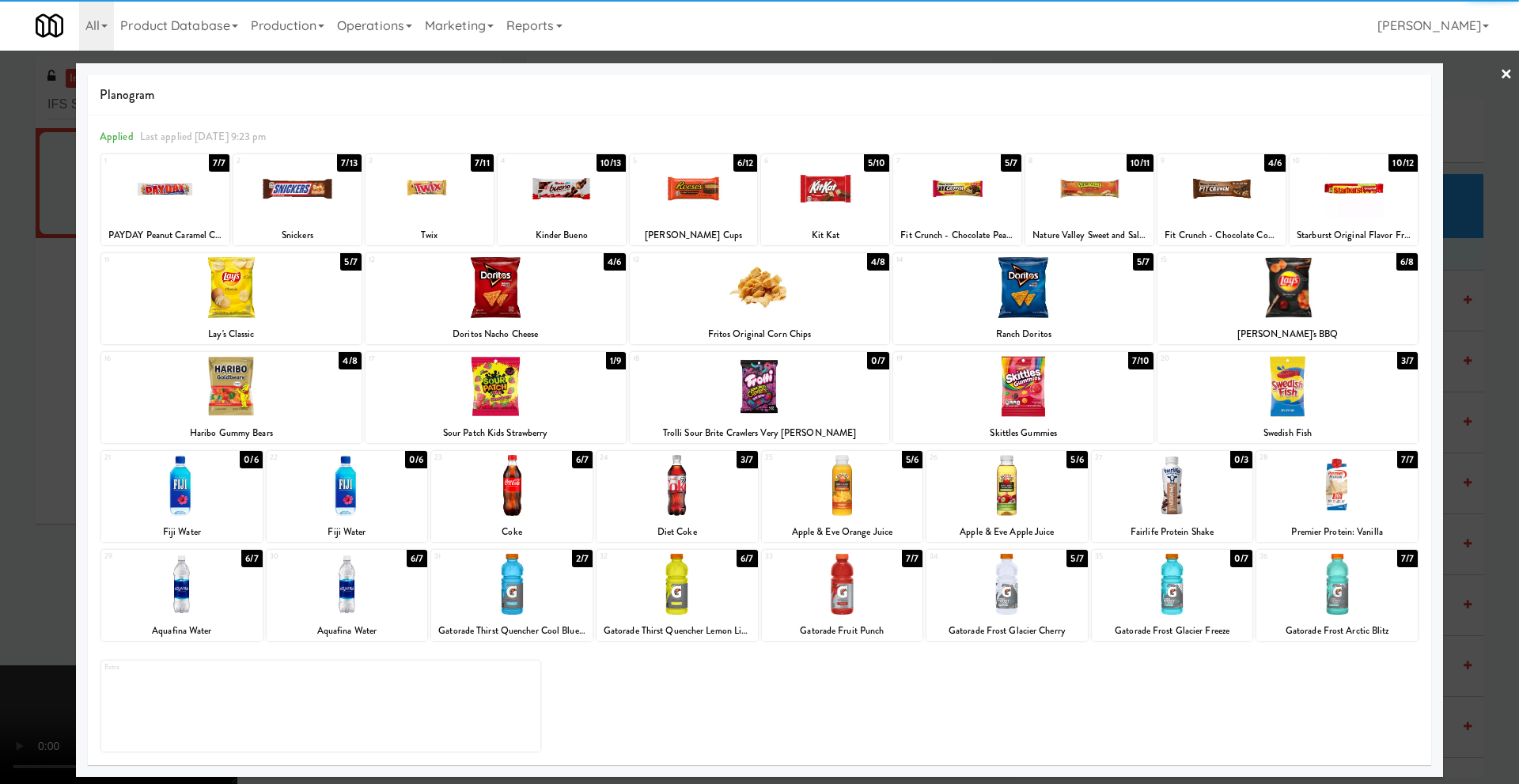
click at [523, 584] on div at bounding box center [512, 584] width 161 height 61
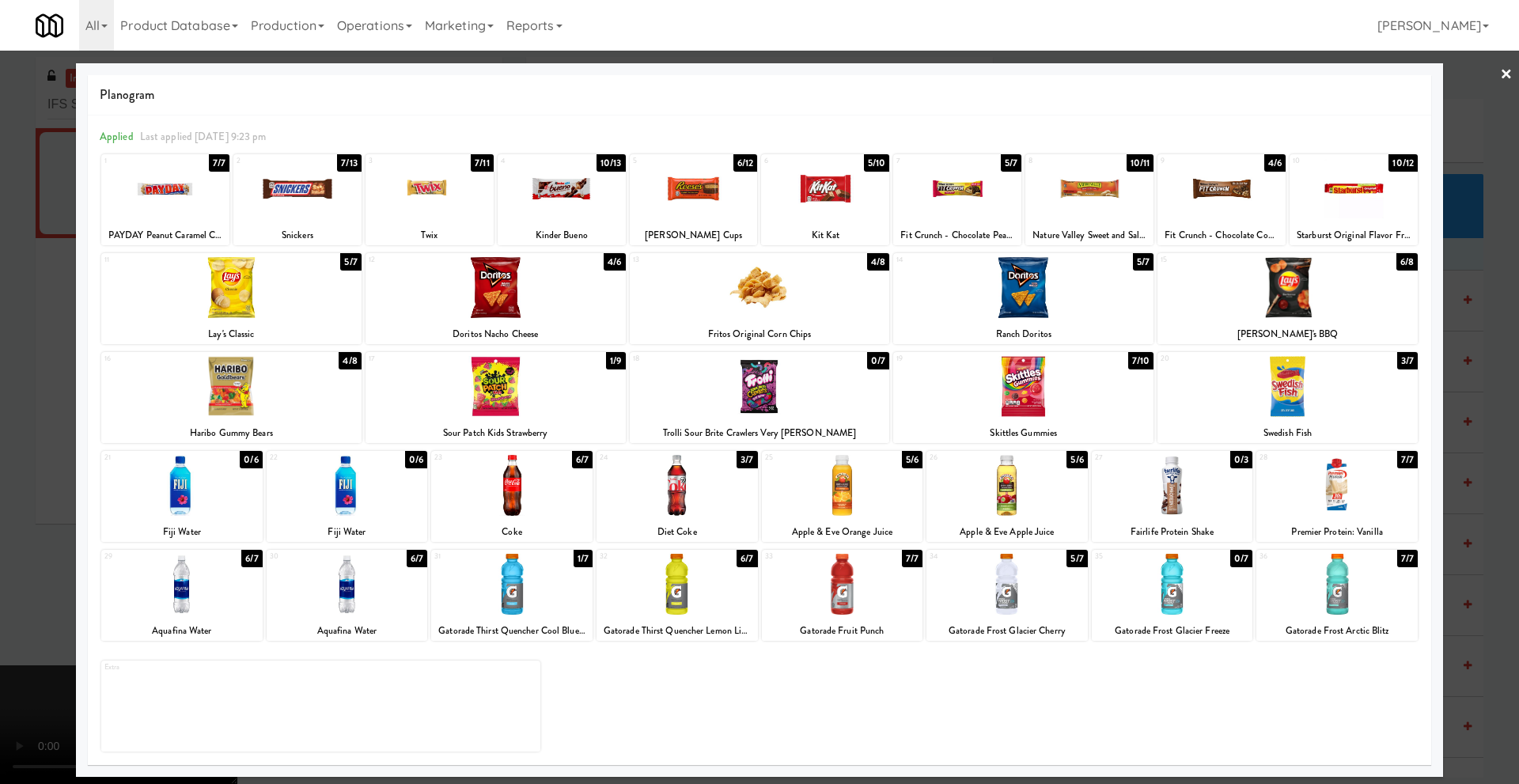
click at [15, 543] on div at bounding box center [760, 392] width 1519 height 784
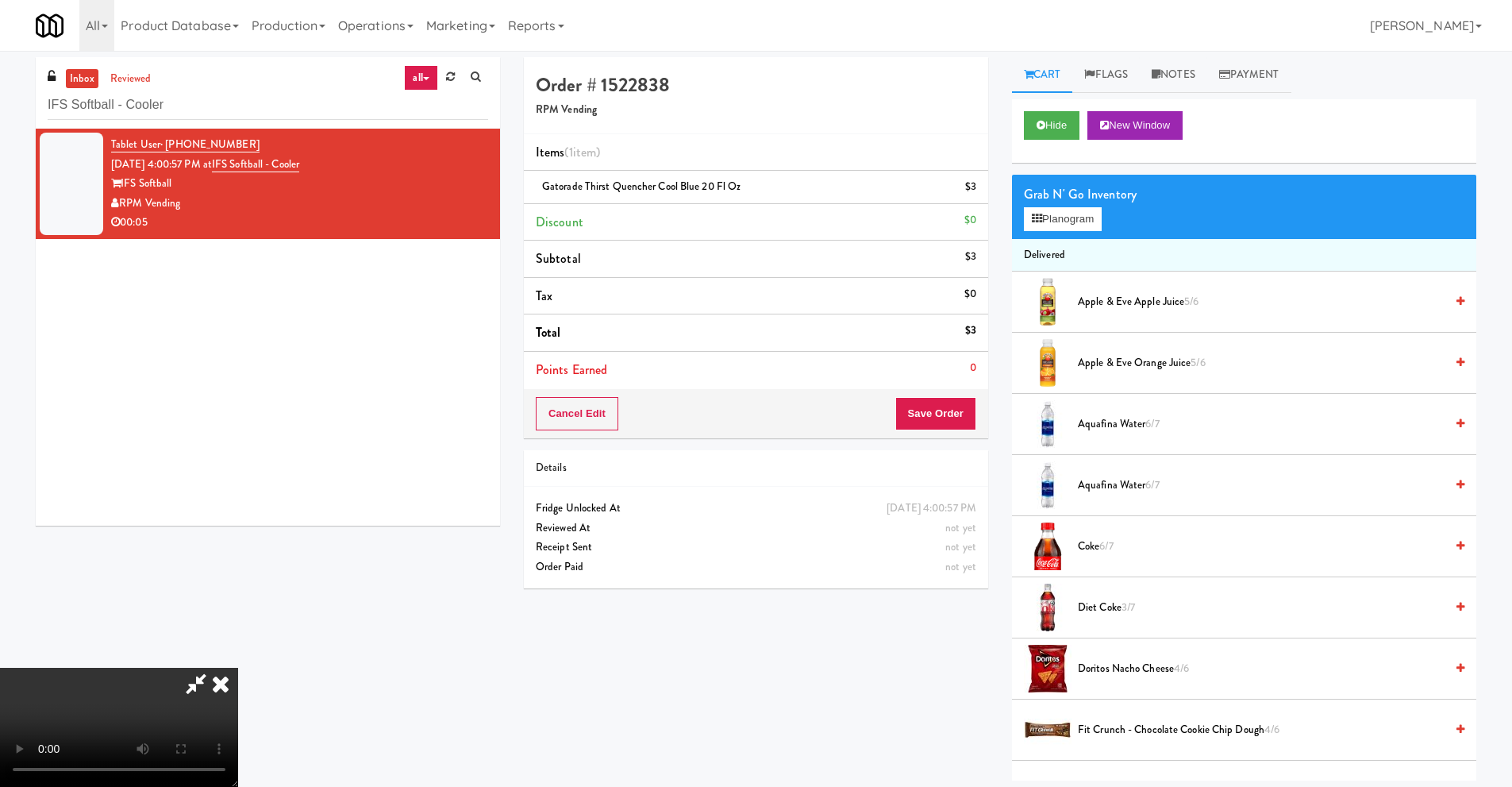
click at [238, 668] on video at bounding box center [119, 727] width 238 height 119
click at [919, 394] on div "Cancel Edit Save Order" at bounding box center [756, 413] width 465 height 49
click at [938, 400] on button "Save Order" at bounding box center [935, 414] width 81 height 34
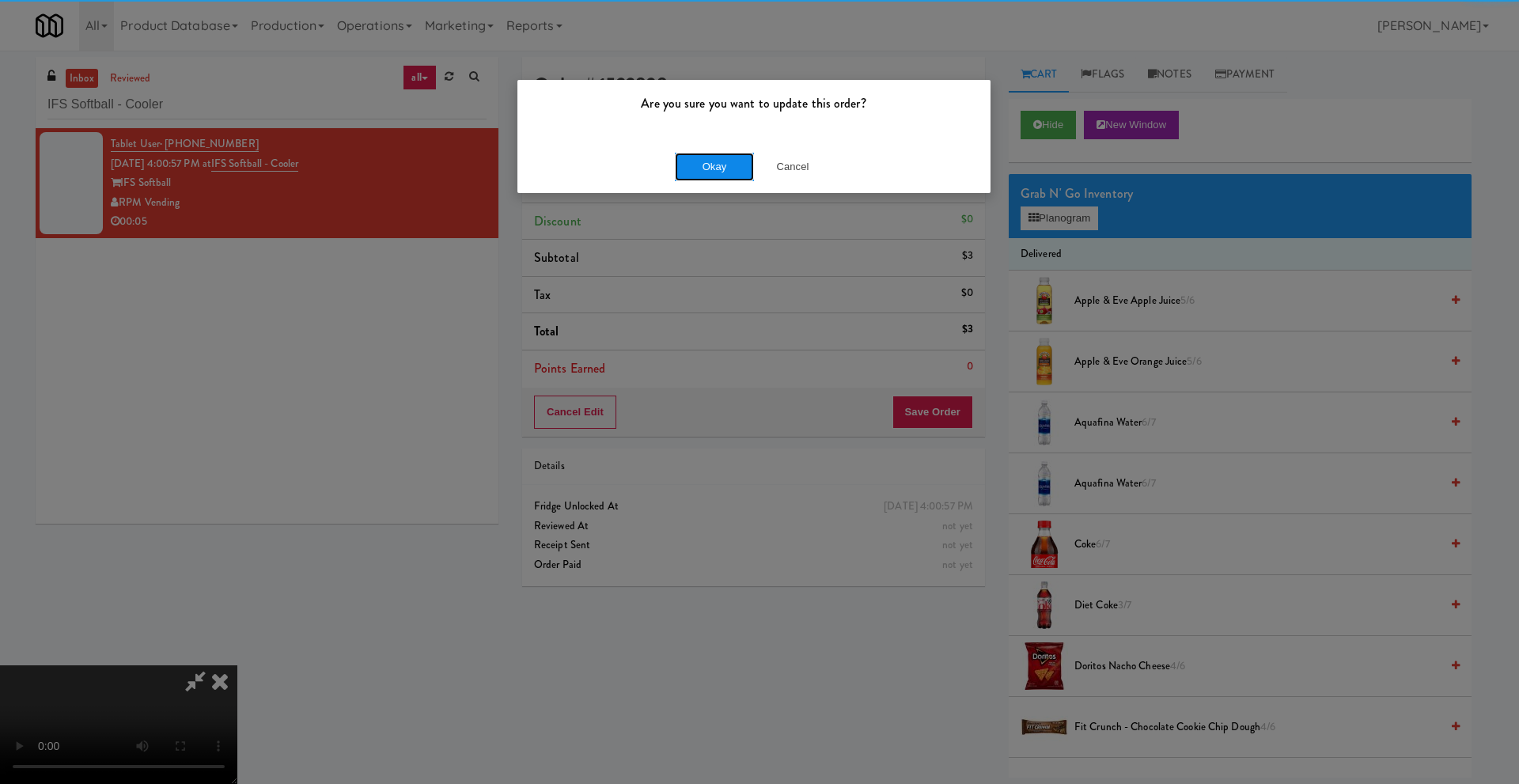
click at [721, 161] on button "Okay" at bounding box center [713, 166] width 79 height 28
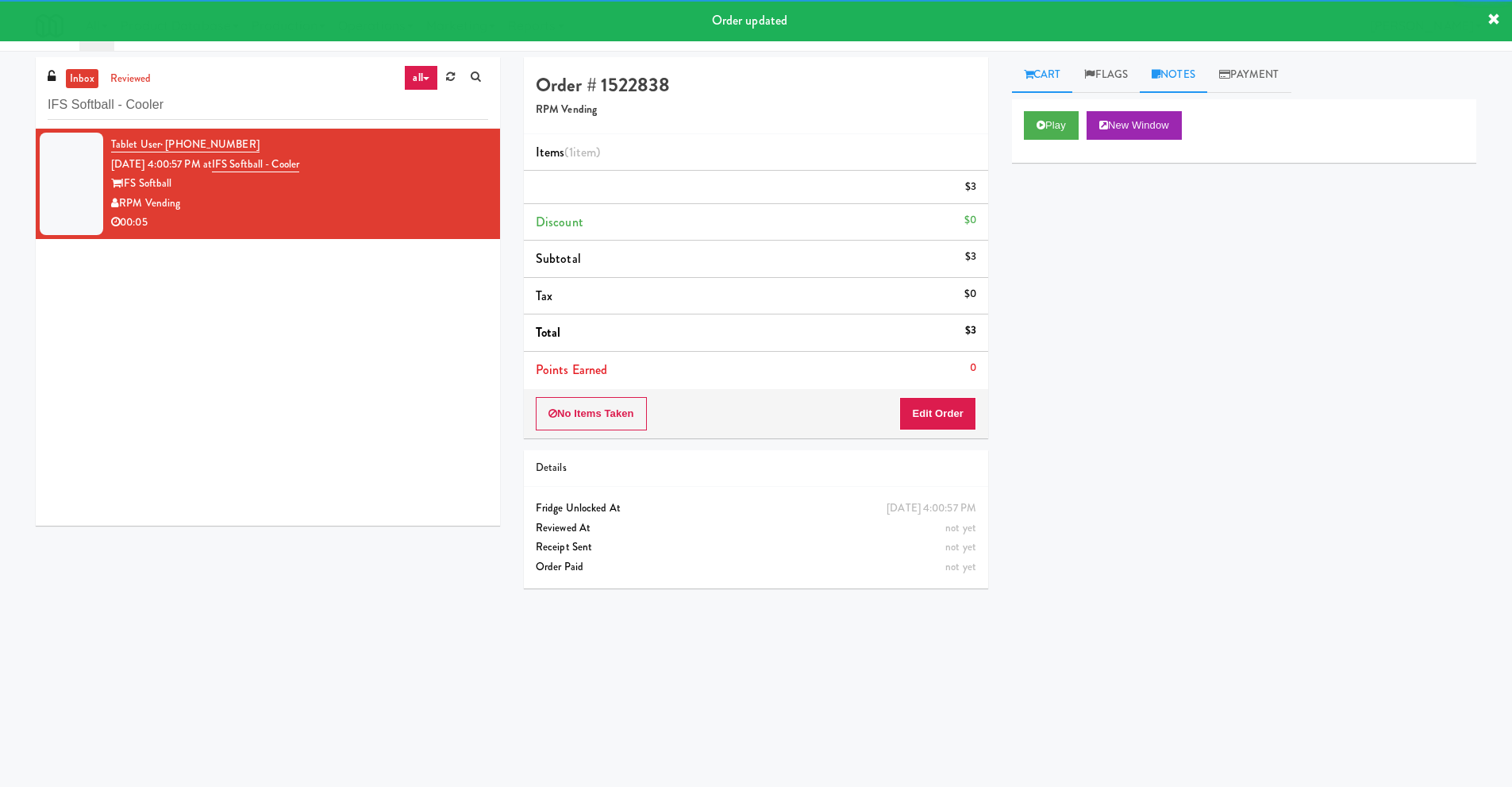
click at [1167, 84] on link "Notes" at bounding box center [1174, 75] width 68 height 36
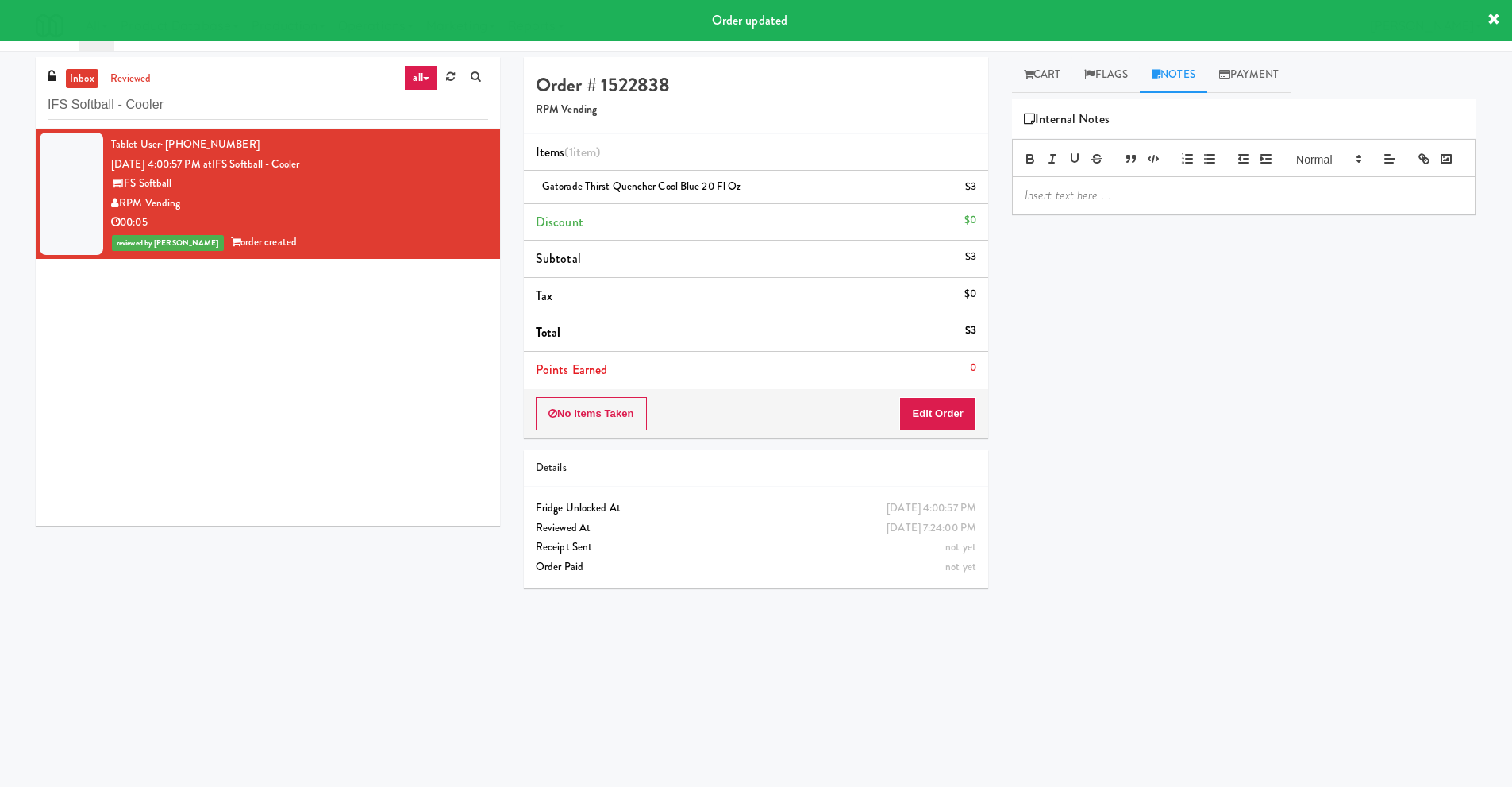
click at [1078, 204] on p at bounding box center [1245, 195] width 439 height 18
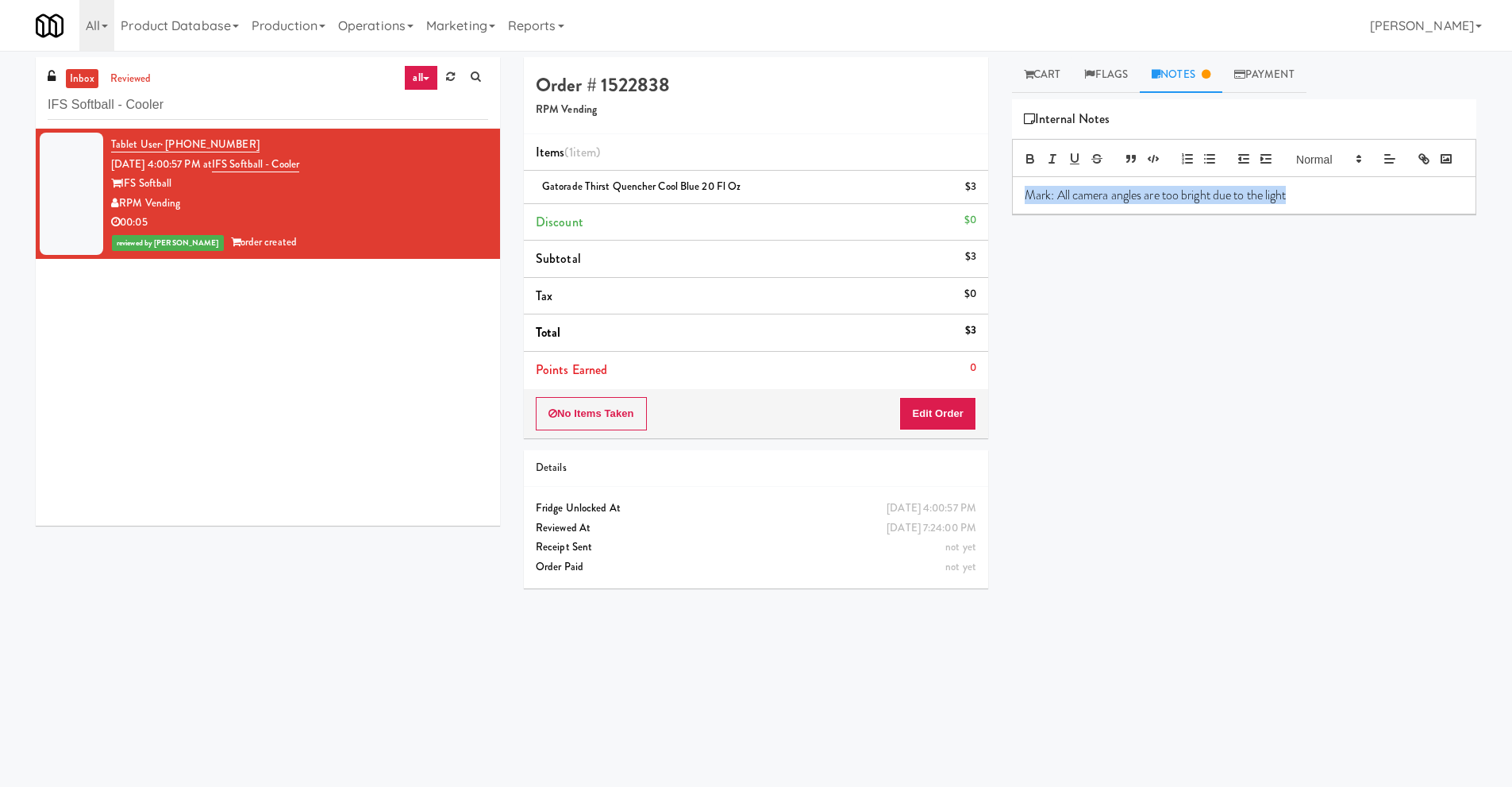
copy p "Mark: All camera angles are too bright due to the light"
click at [1044, 79] on link "Cart" at bounding box center [1042, 75] width 61 height 36
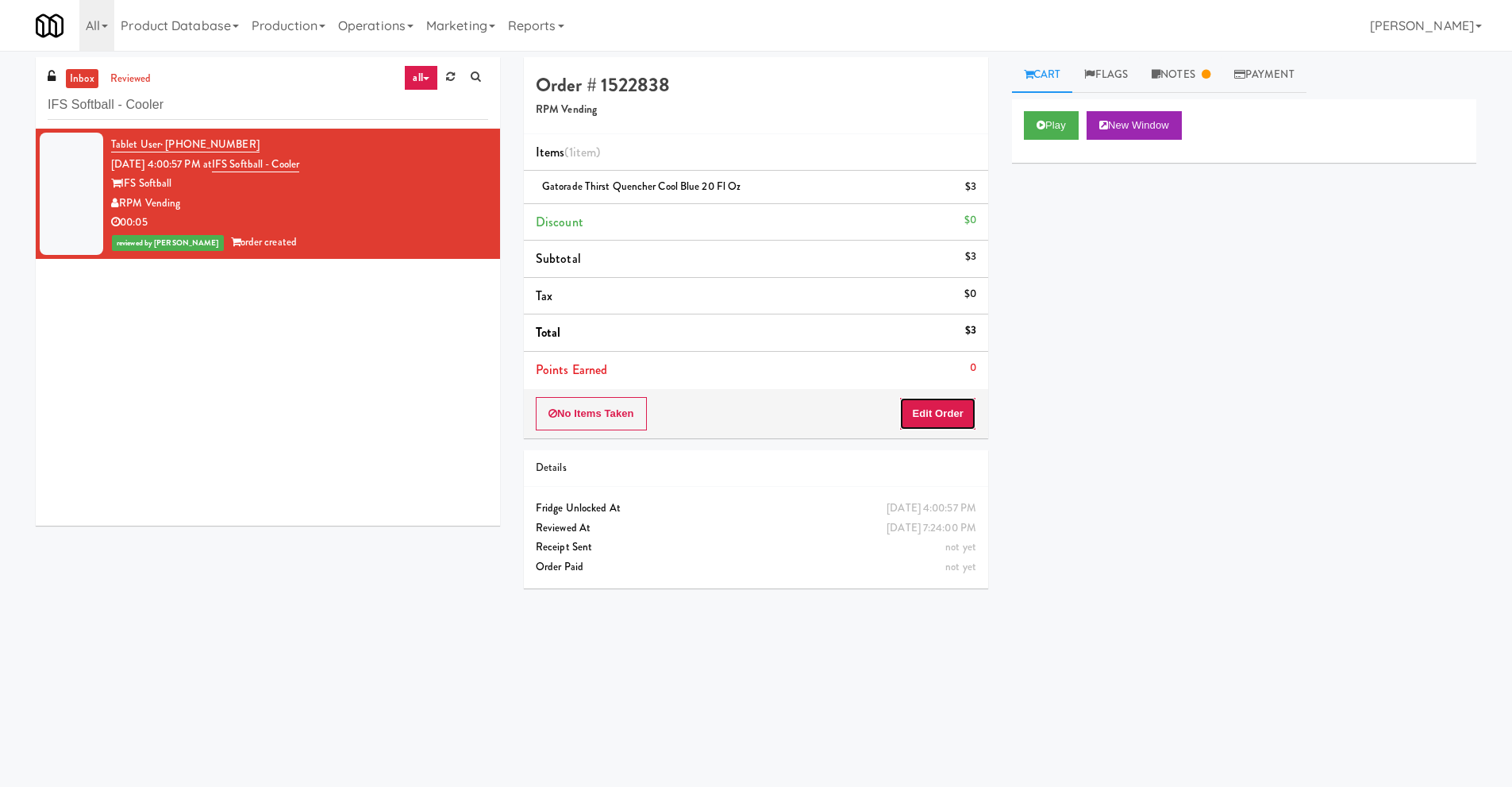
click at [951, 414] on button "Edit Order" at bounding box center [937, 414] width 77 height 34
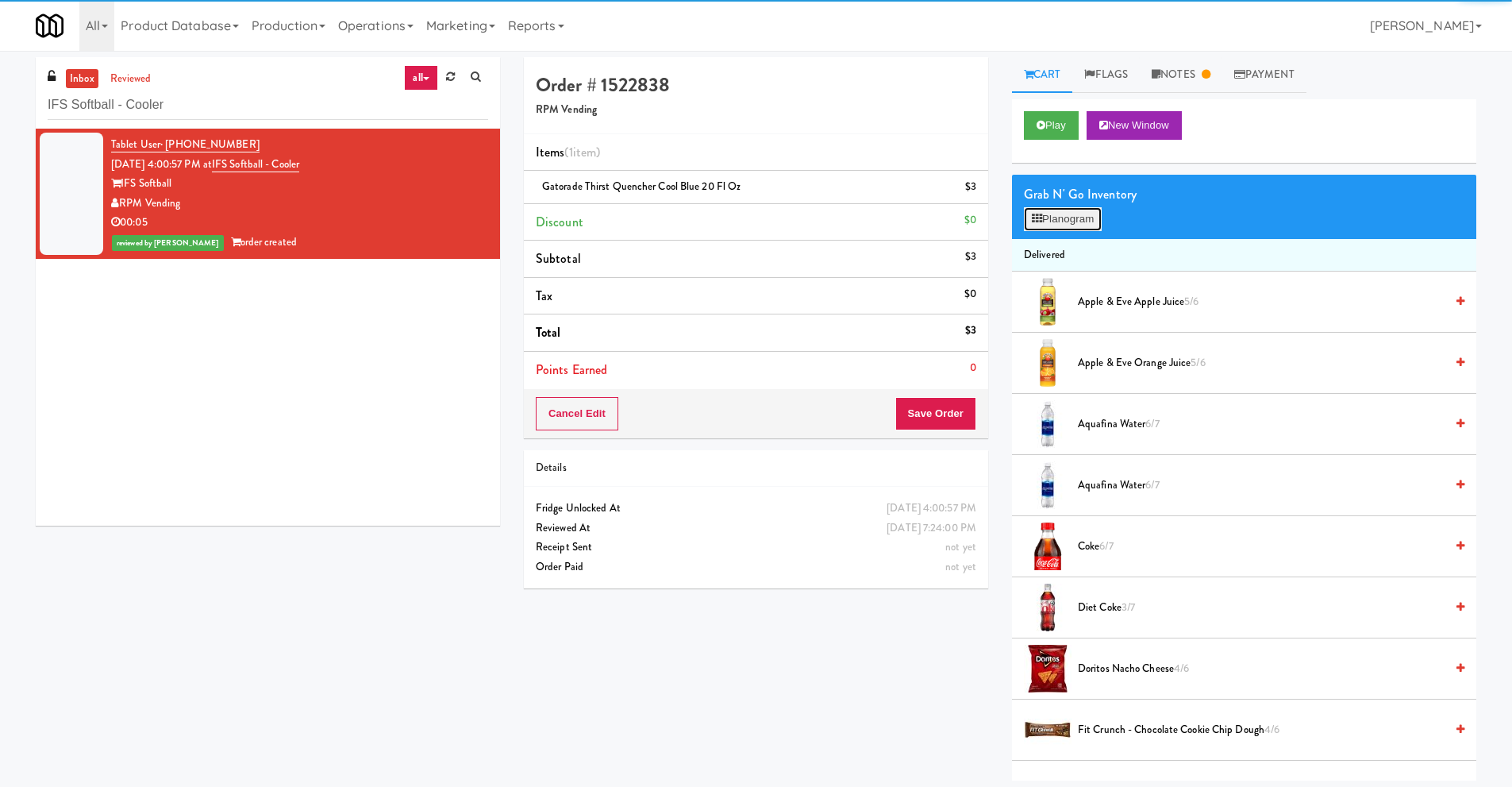
click at [1069, 218] on button "Planogram" at bounding box center [1063, 219] width 78 height 24
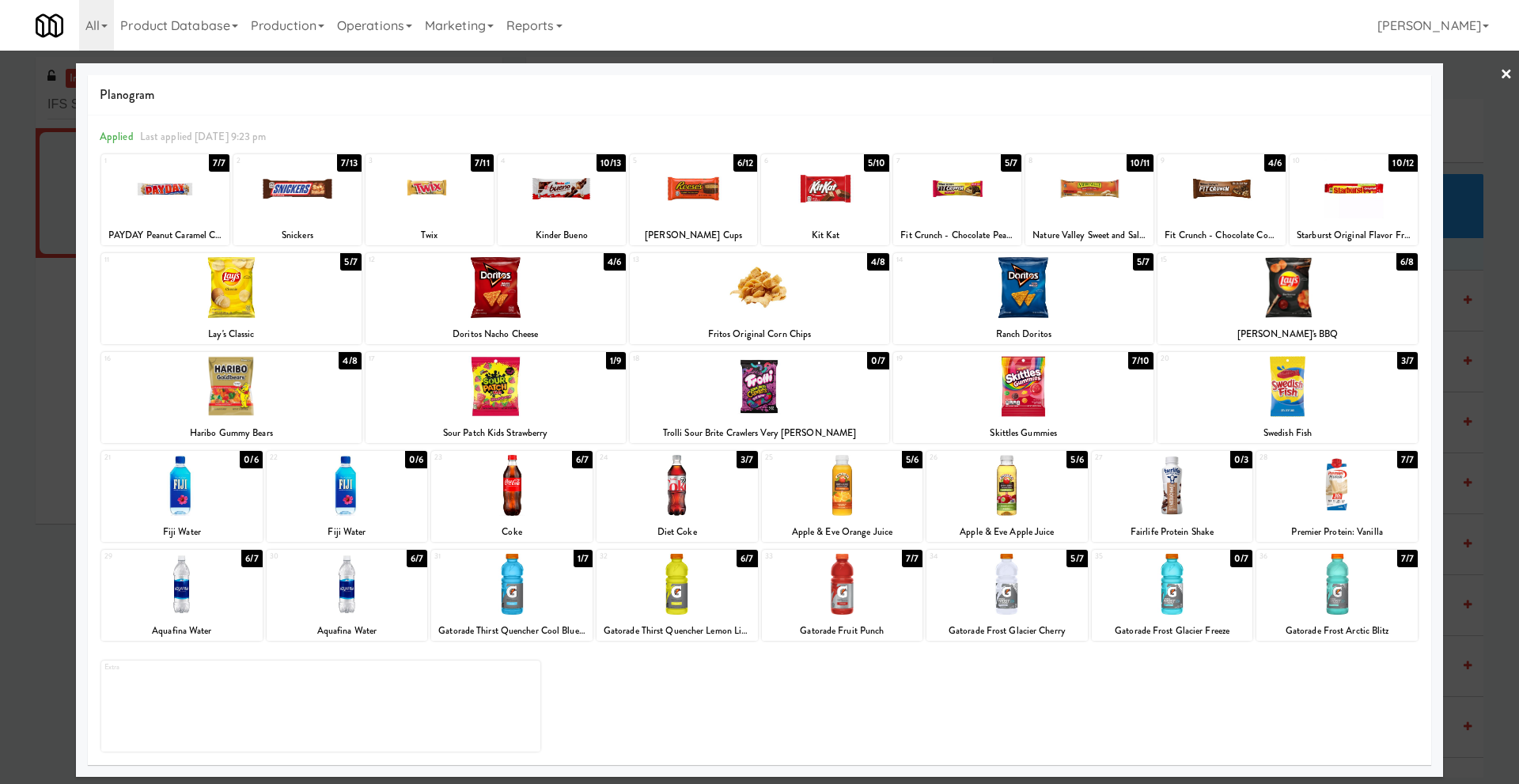
click at [1499, 77] on div at bounding box center [760, 392] width 1519 height 784
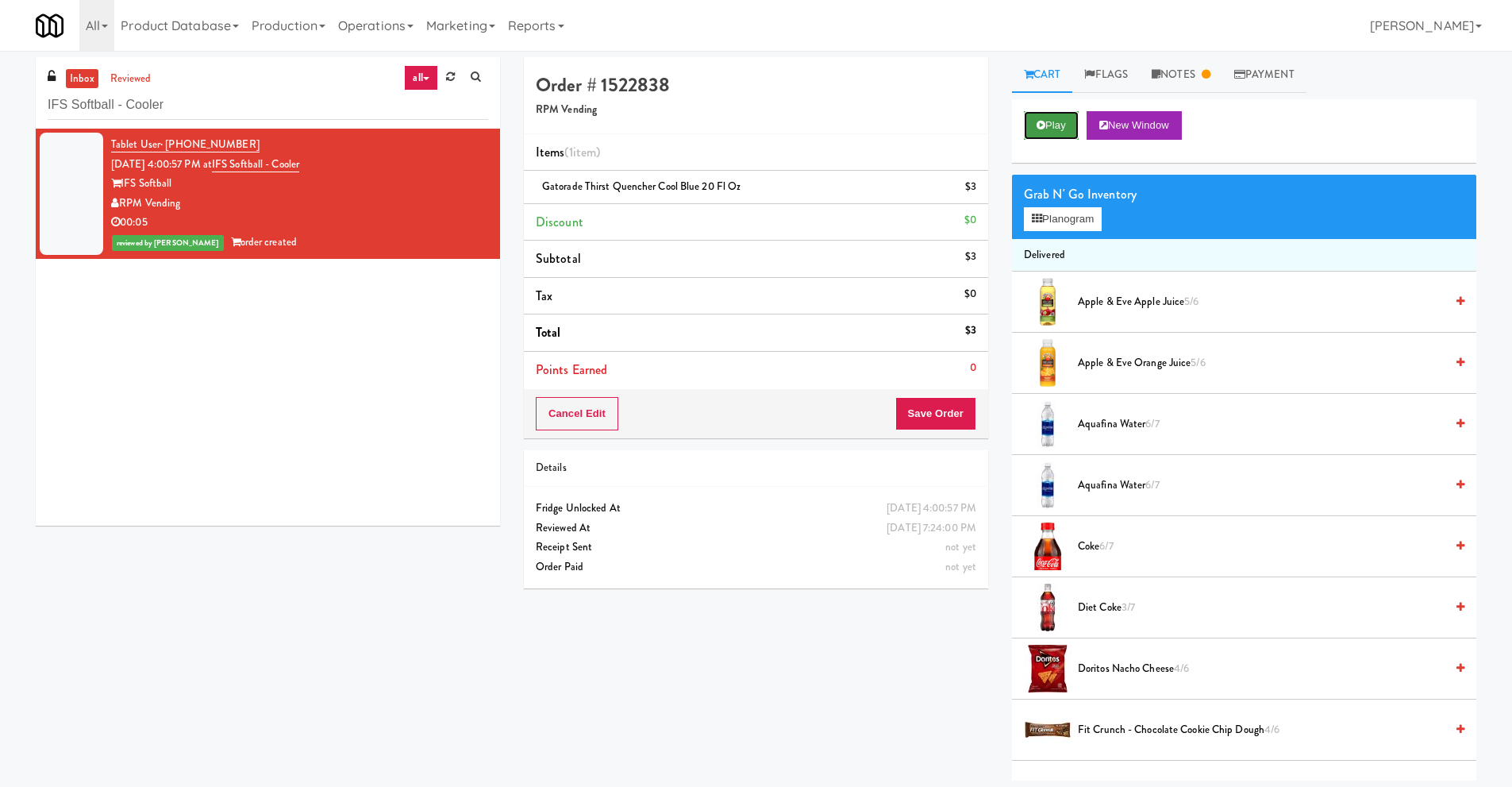
click at [1063, 120] on button "Play" at bounding box center [1052, 125] width 55 height 28
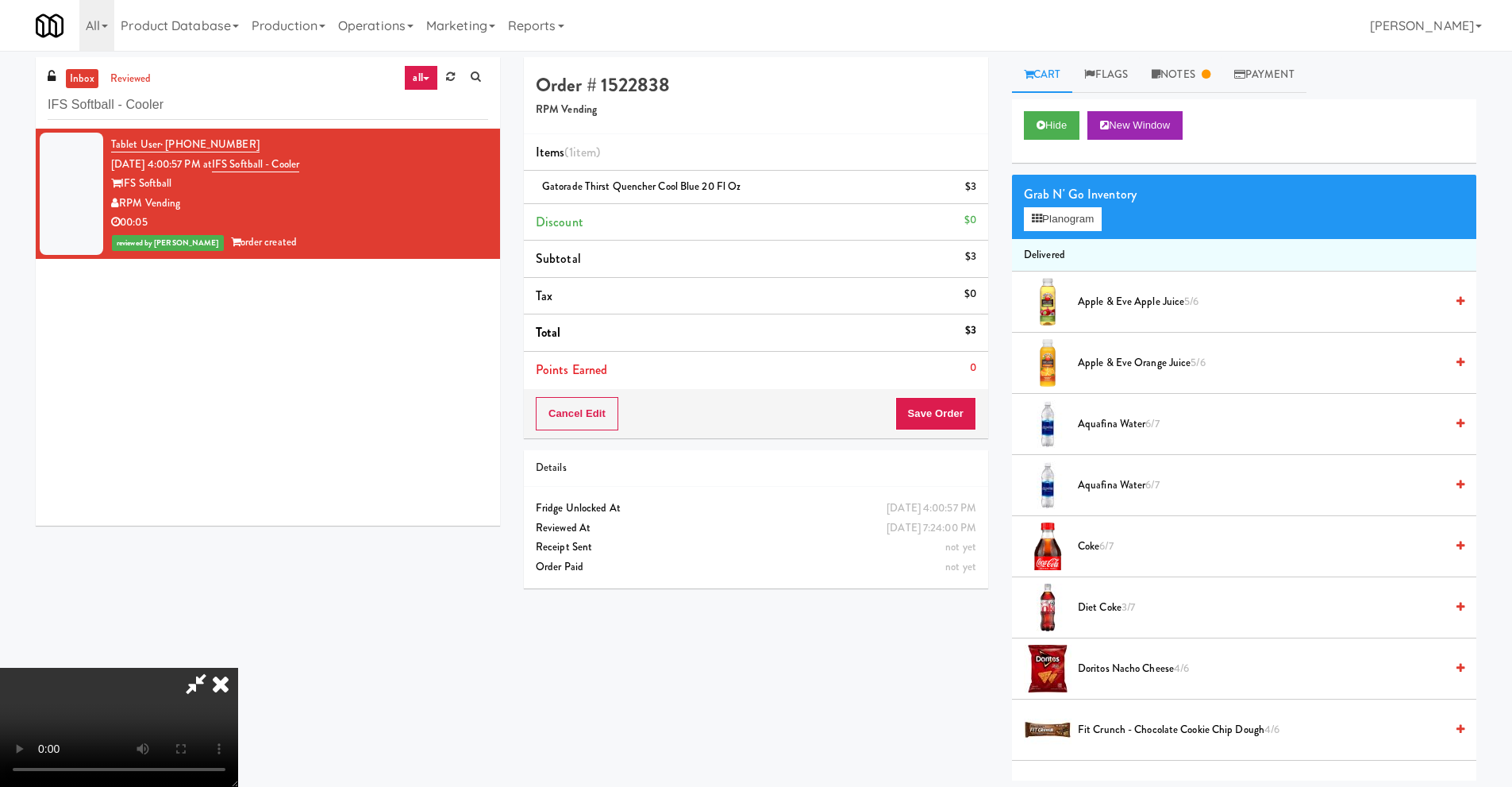
click at [223, 751] on video at bounding box center [119, 727] width 238 height 119
click at [238, 668] on icon at bounding box center [220, 684] width 35 height 32
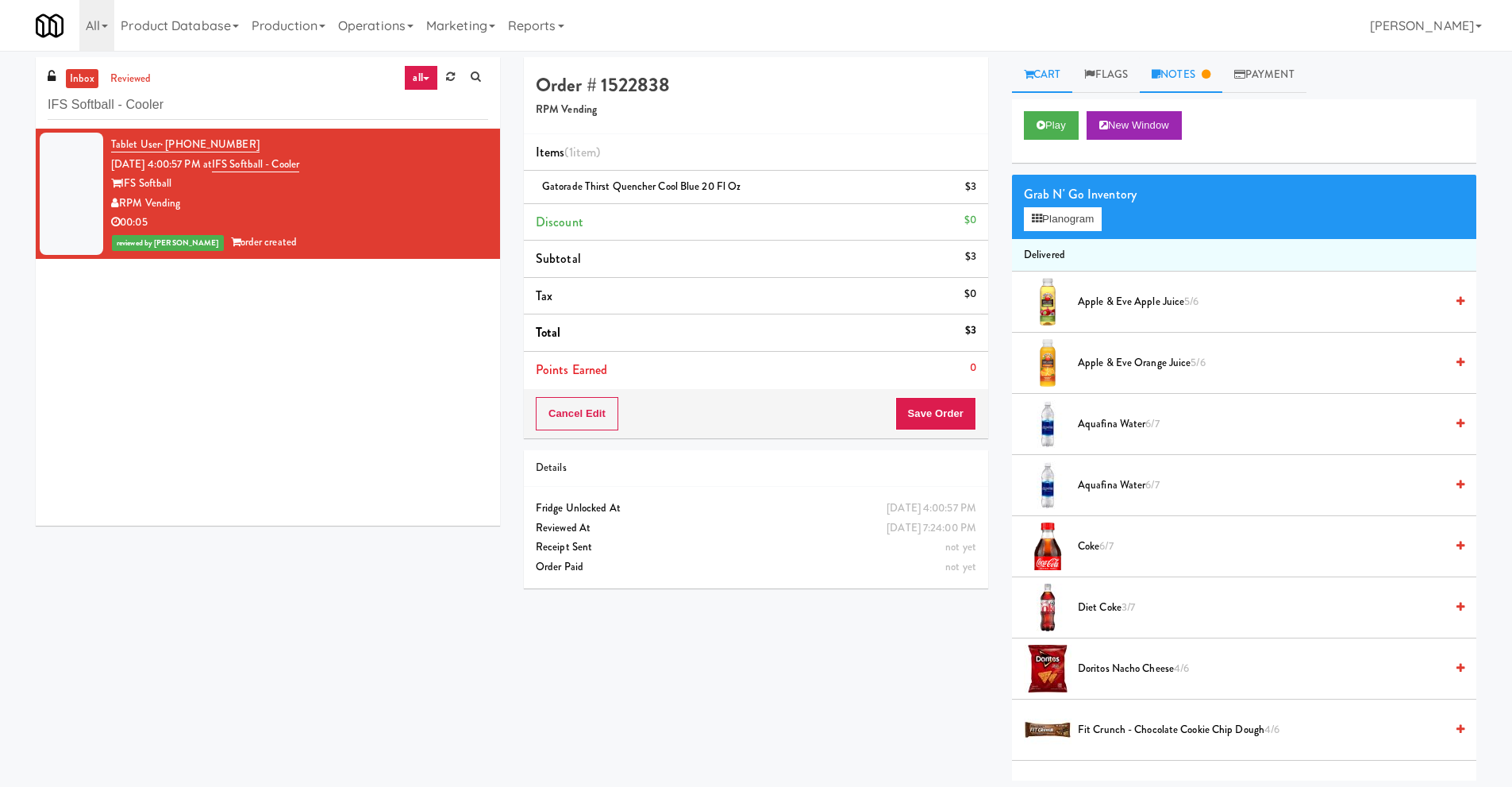
click at [1192, 75] on link "Notes" at bounding box center [1181, 75] width 83 height 36
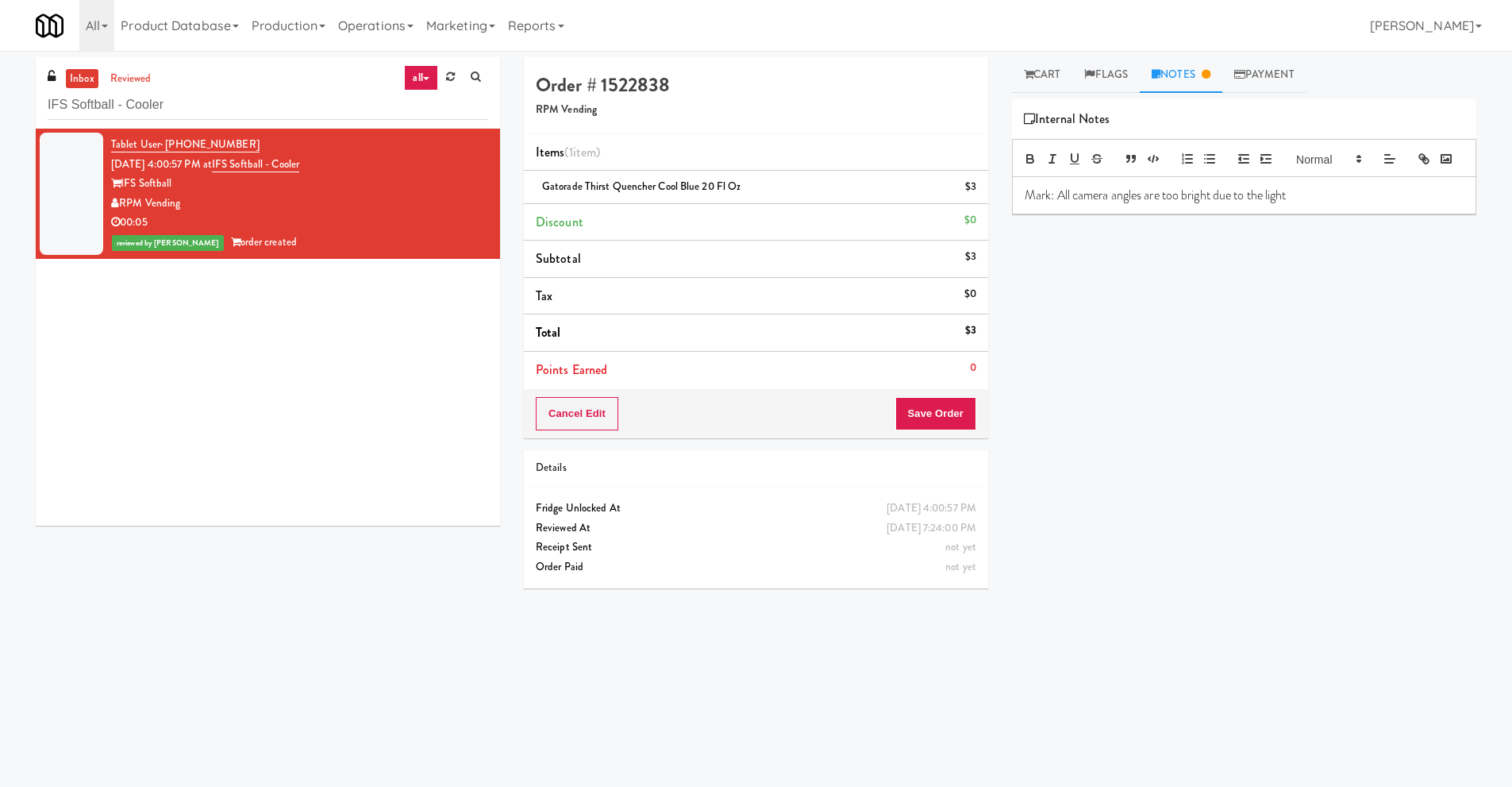
click at [1148, 204] on p "Mark: All camera angles are too bright due to the light" at bounding box center [1245, 195] width 439 height 18
drag, startPoint x: 348, startPoint y: 159, endPoint x: 236, endPoint y: 173, distance: 112.9
click at [236, 173] on div "Tablet User · (716) 713-8792 [DATE] 4:00:57 PM at IFS Softball - Cooler IFS Sof…" at bounding box center [299, 194] width 377 height 117
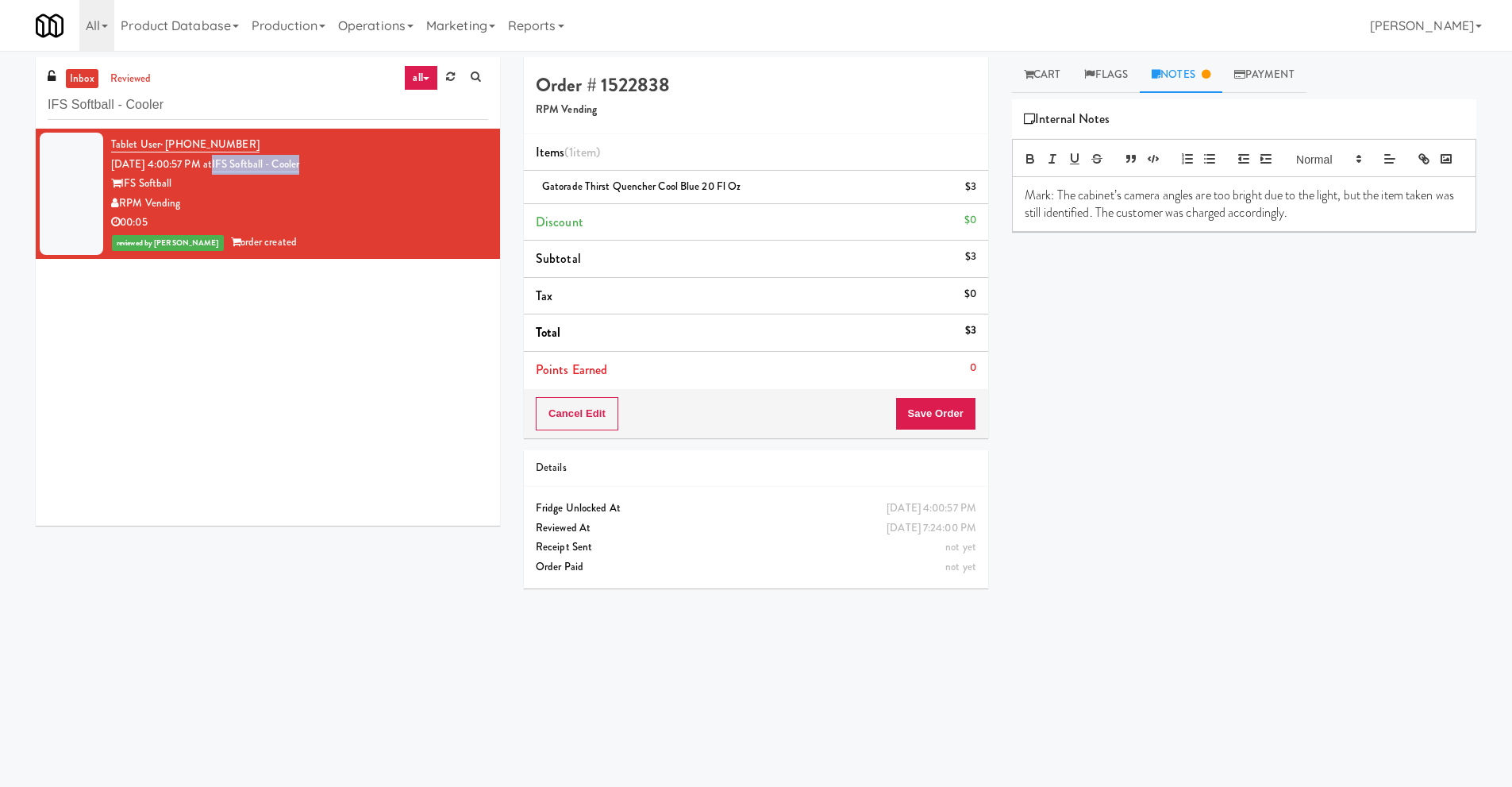
copy link "IFS Softball - Cooler"
drag, startPoint x: 307, startPoint y: 191, endPoint x: 189, endPoint y: 200, distance: 118.3
click at [189, 200] on div "Tablet User · (716) 713-8792 [DATE] 4:00:57 PM at IFS Softball - Cooler IFS Sof…" at bounding box center [299, 194] width 377 height 117
copy div "RPM Vending"
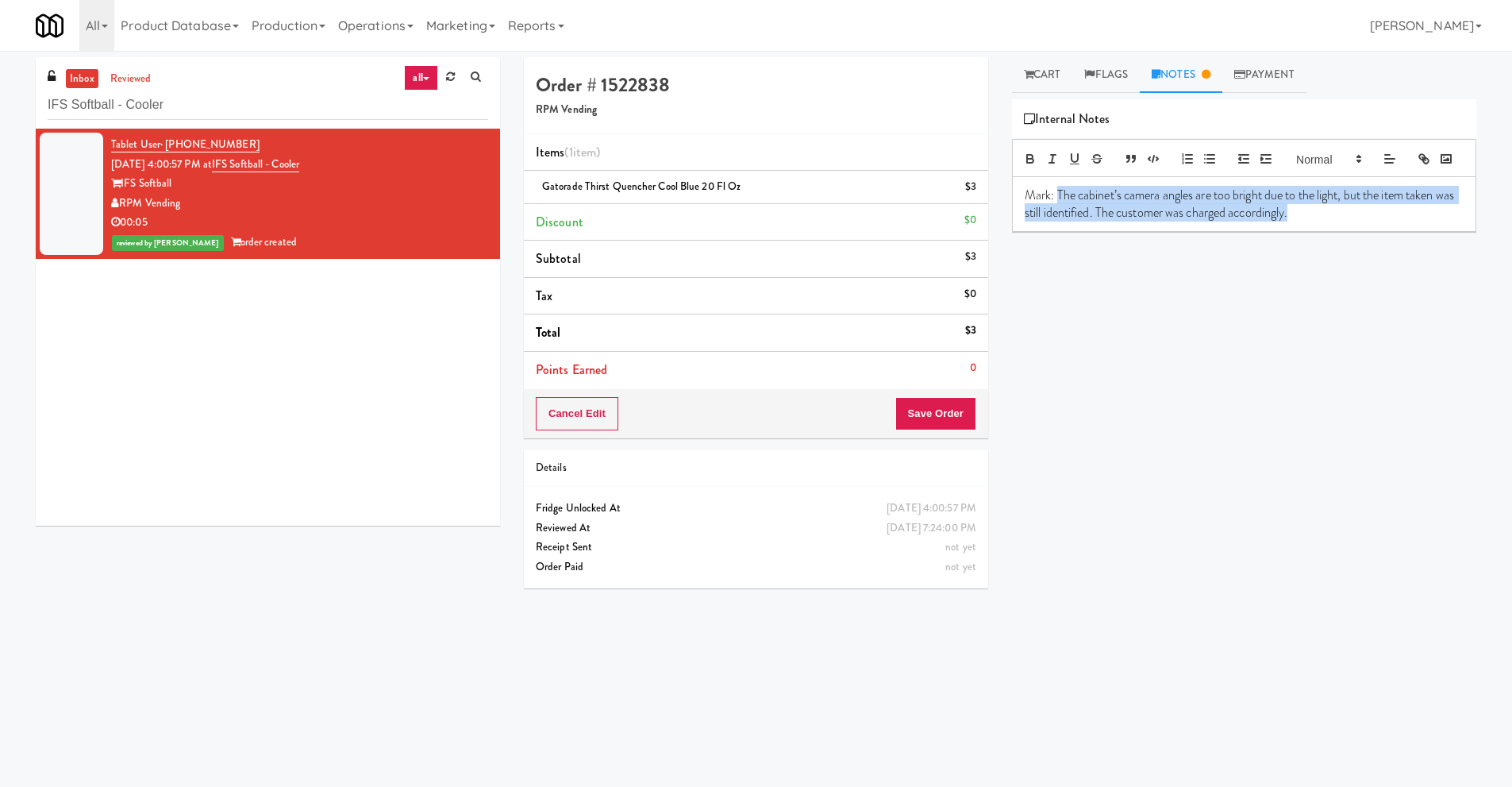
drag, startPoint x: 1056, startPoint y: 217, endPoint x: 1371, endPoint y: 233, distance: 315.4
click at [1371, 222] on p "Mark: The cabinet’s camera angles are too bright due to the light, but the item…" at bounding box center [1245, 204] width 439 height 36
copy p "The cabinet’s camera angles are too bright due to the light, but the item taken…"
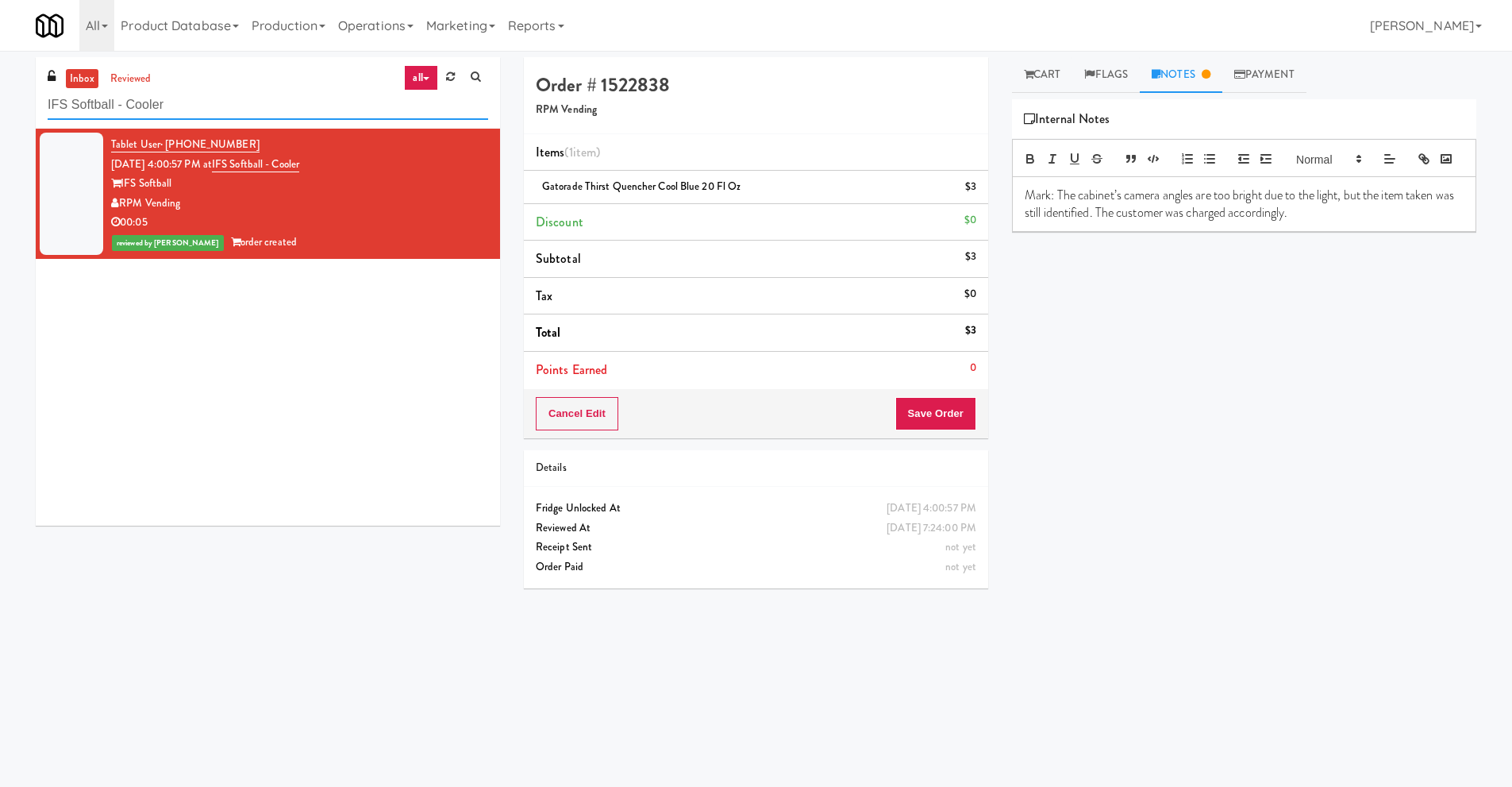
click at [243, 108] on input "IFS Softball - Cooler" at bounding box center [268, 105] width 441 height 29
paste input "Fridge - Gym"
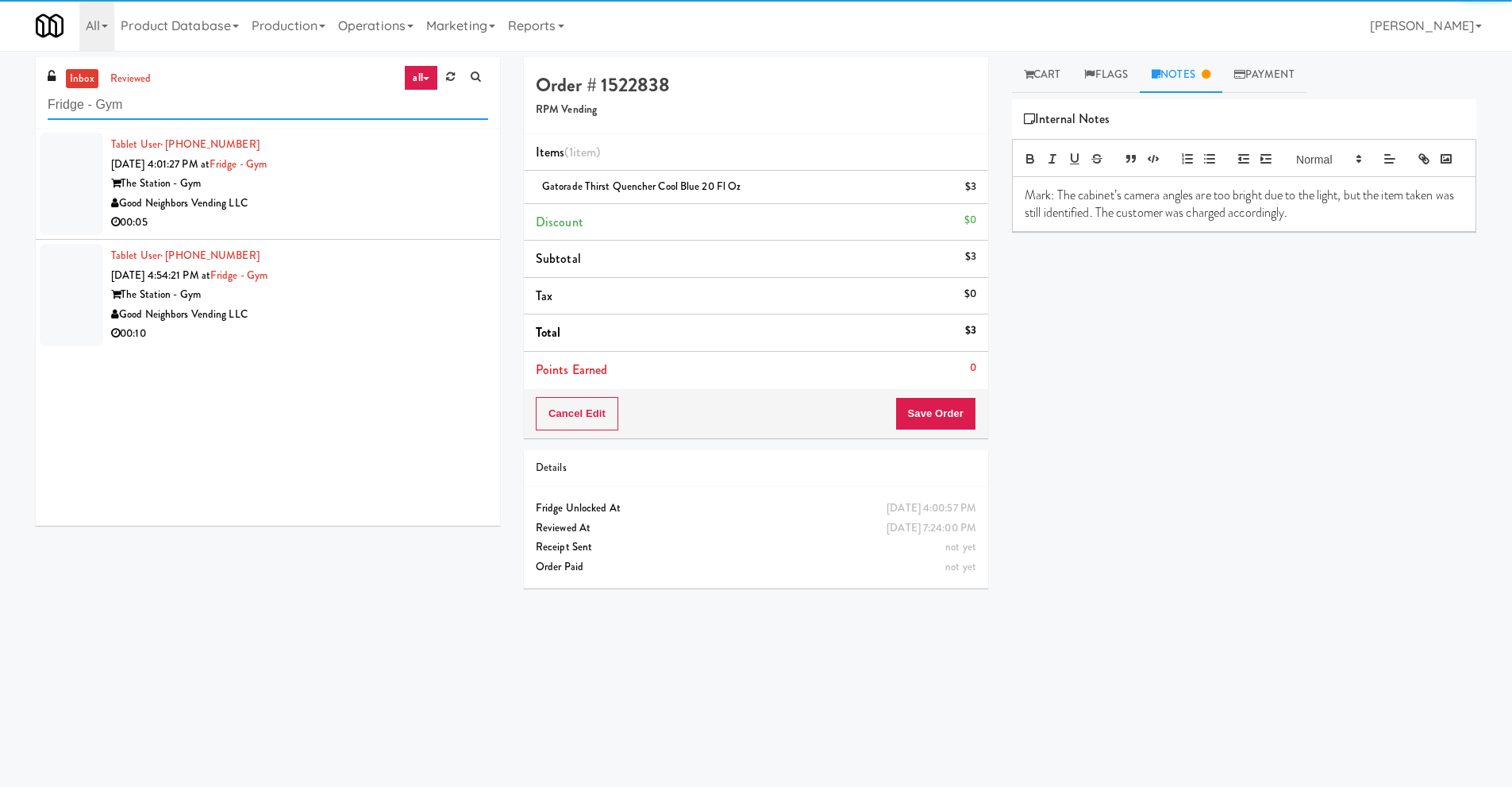
type input "Fridge - Gym"
click at [384, 202] on div "Good Neighbors Vending LLC" at bounding box center [299, 203] width 377 height 20
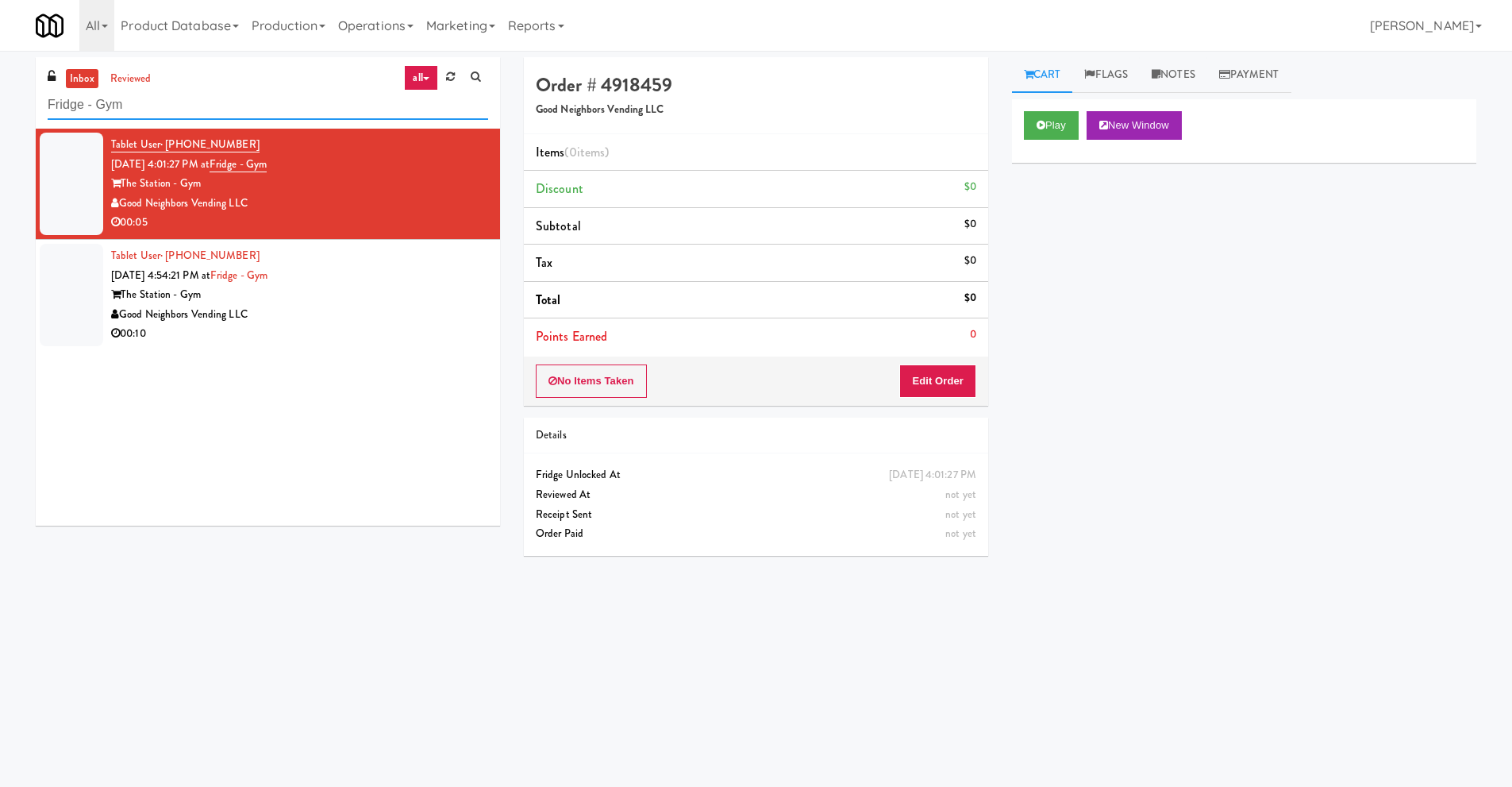
click at [198, 114] on input "Fridge - Gym" at bounding box center [268, 105] width 441 height 29
paste input "Commerce Building Combo"
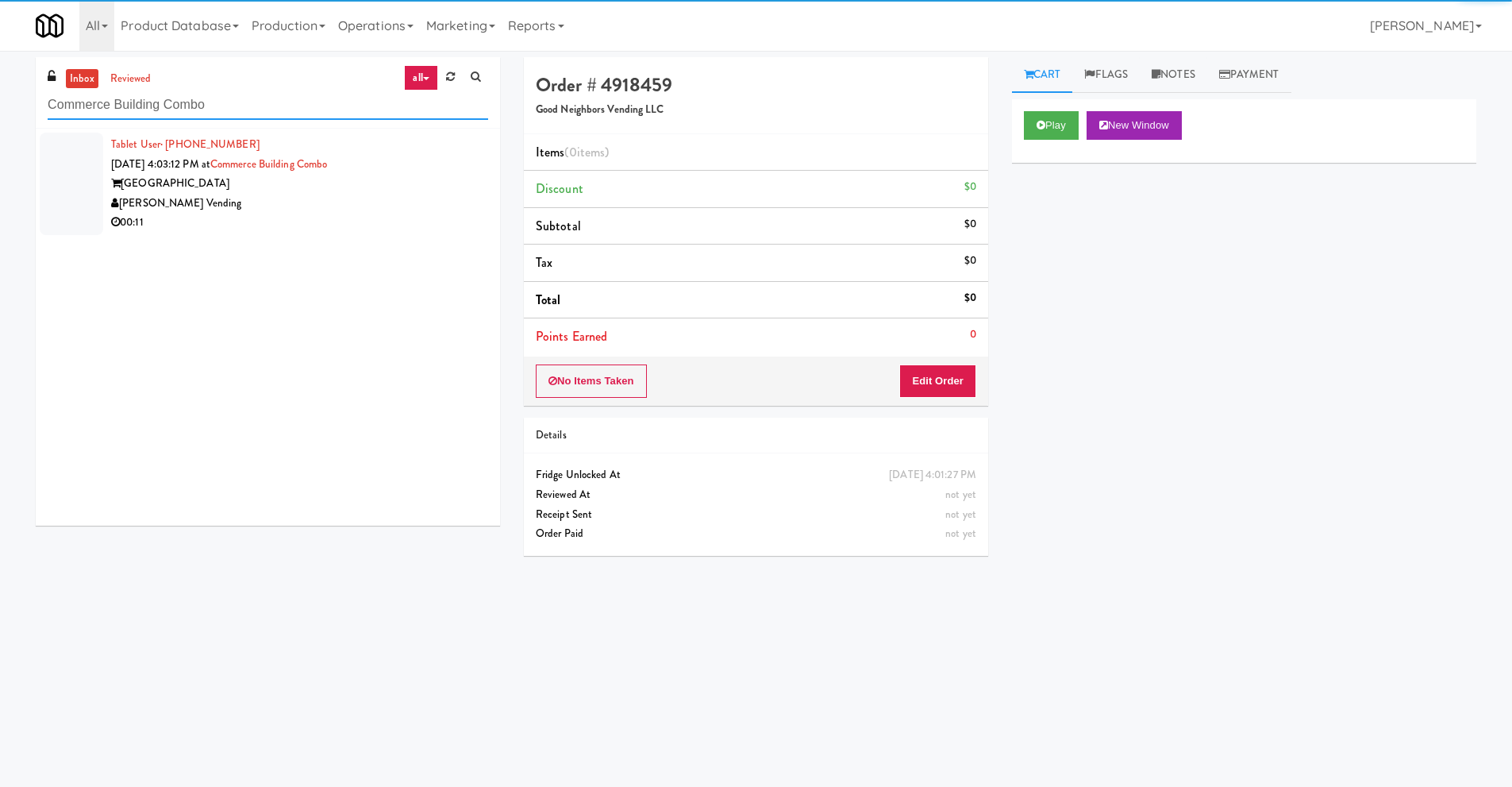
type input "Commerce Building Combo"
click at [416, 167] on div "Tablet User · (787) 905-2941 [DATE] 4:03:12 PM at [GEOGRAPHIC_DATA][PERSON_NAME…" at bounding box center [299, 184] width 377 height 98
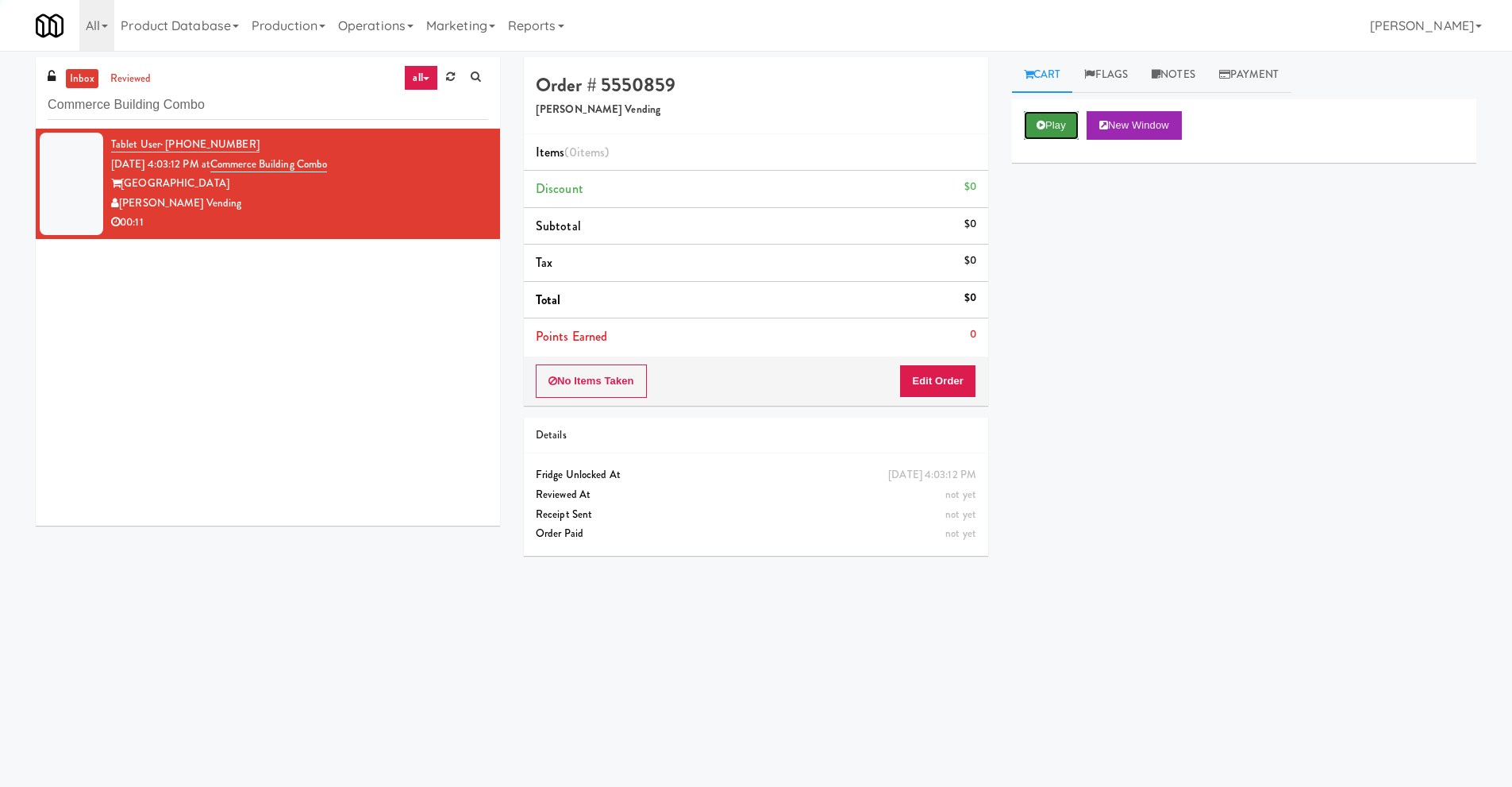
click at [1060, 116] on button "Play" at bounding box center [1052, 125] width 55 height 28
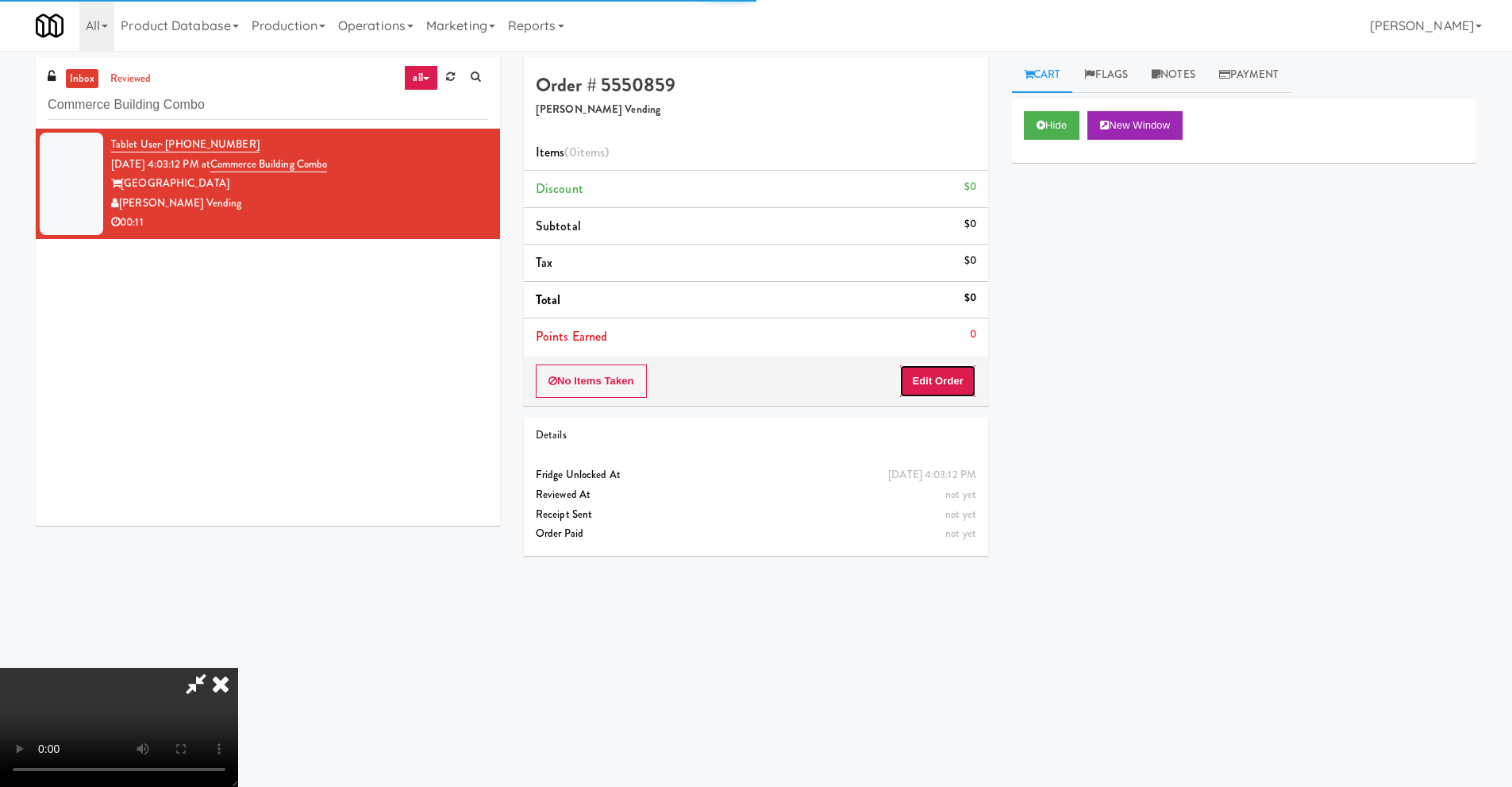
click at [949, 364] on button "Edit Order" at bounding box center [937, 381] width 77 height 34
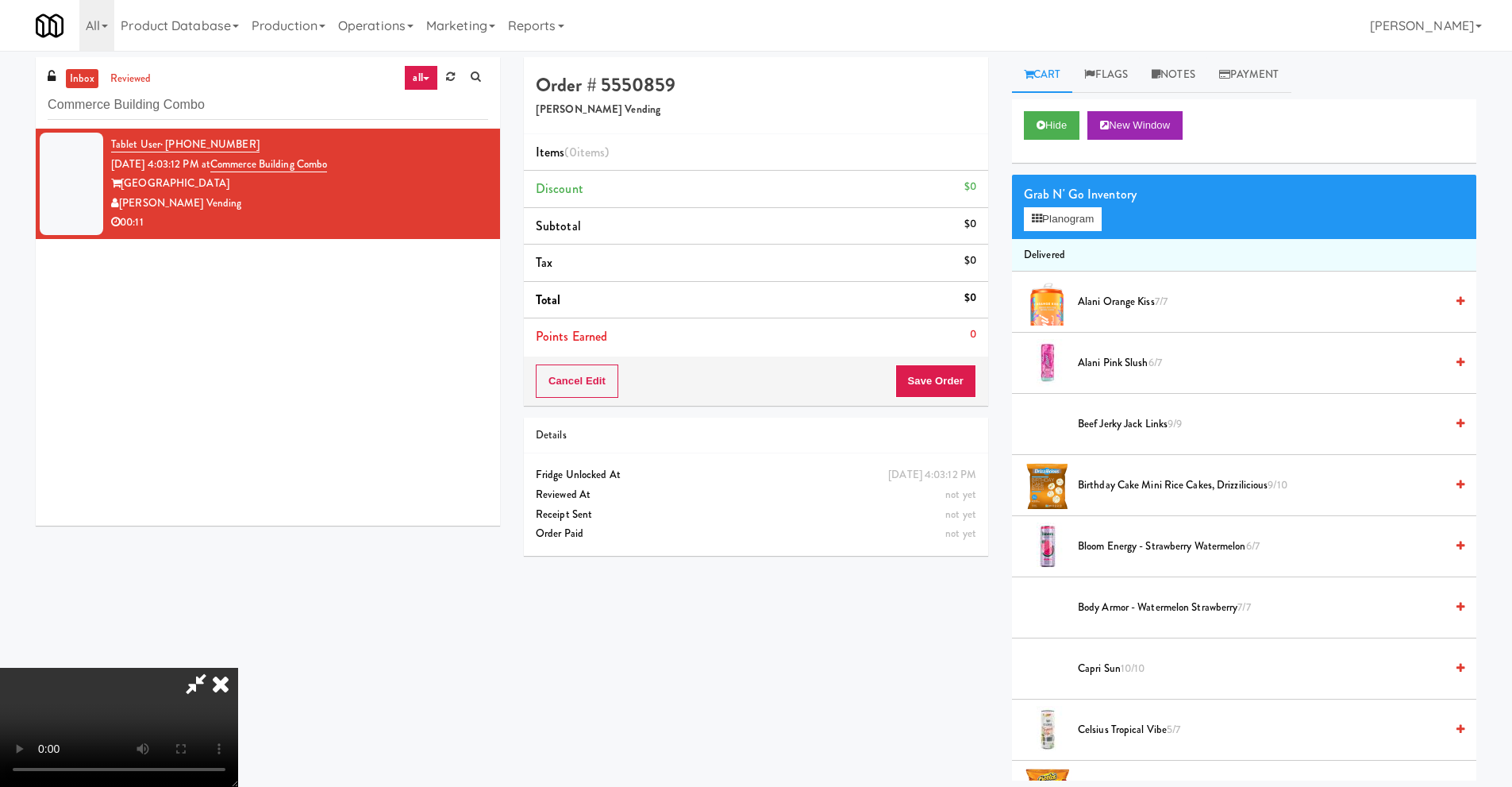
scroll to position [210, 0]
click at [238, 668] on video at bounding box center [119, 727] width 238 height 119
click at [1046, 225] on button "Planogram" at bounding box center [1063, 219] width 78 height 24
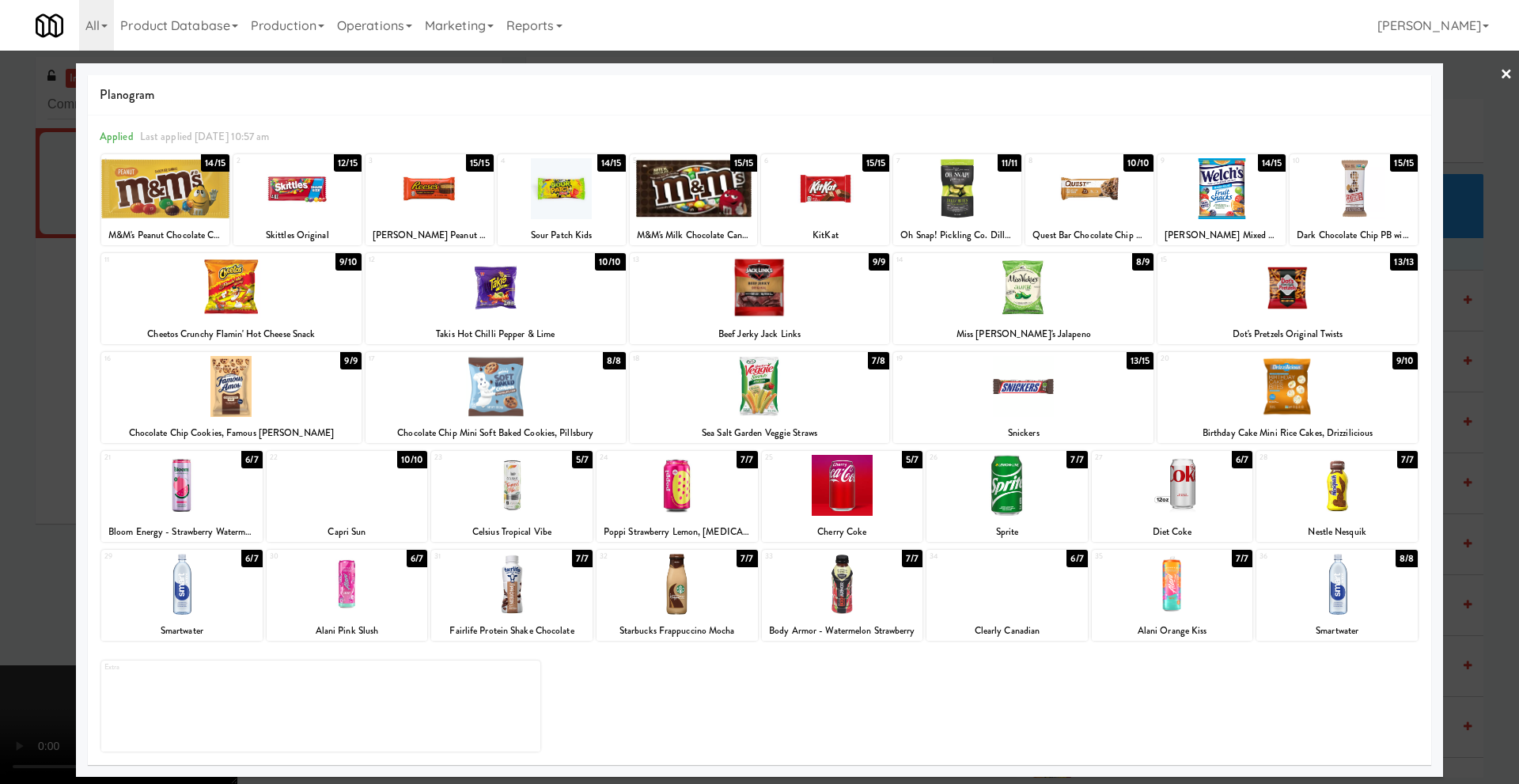
click at [872, 466] on div at bounding box center [843, 485] width 161 height 61
click at [19, 480] on div at bounding box center [760, 392] width 1519 height 784
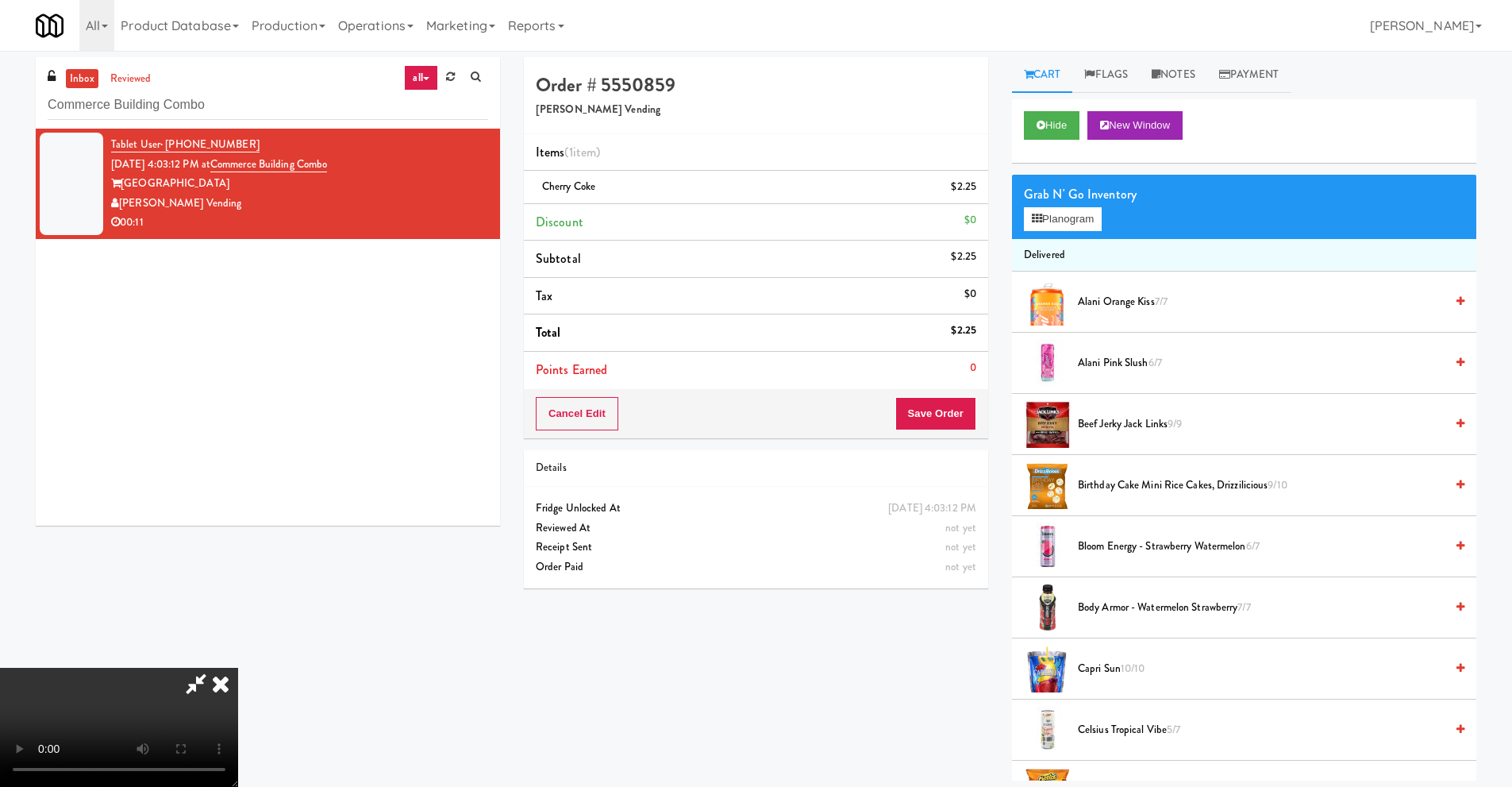
click at [238, 668] on video at bounding box center [119, 727] width 238 height 119
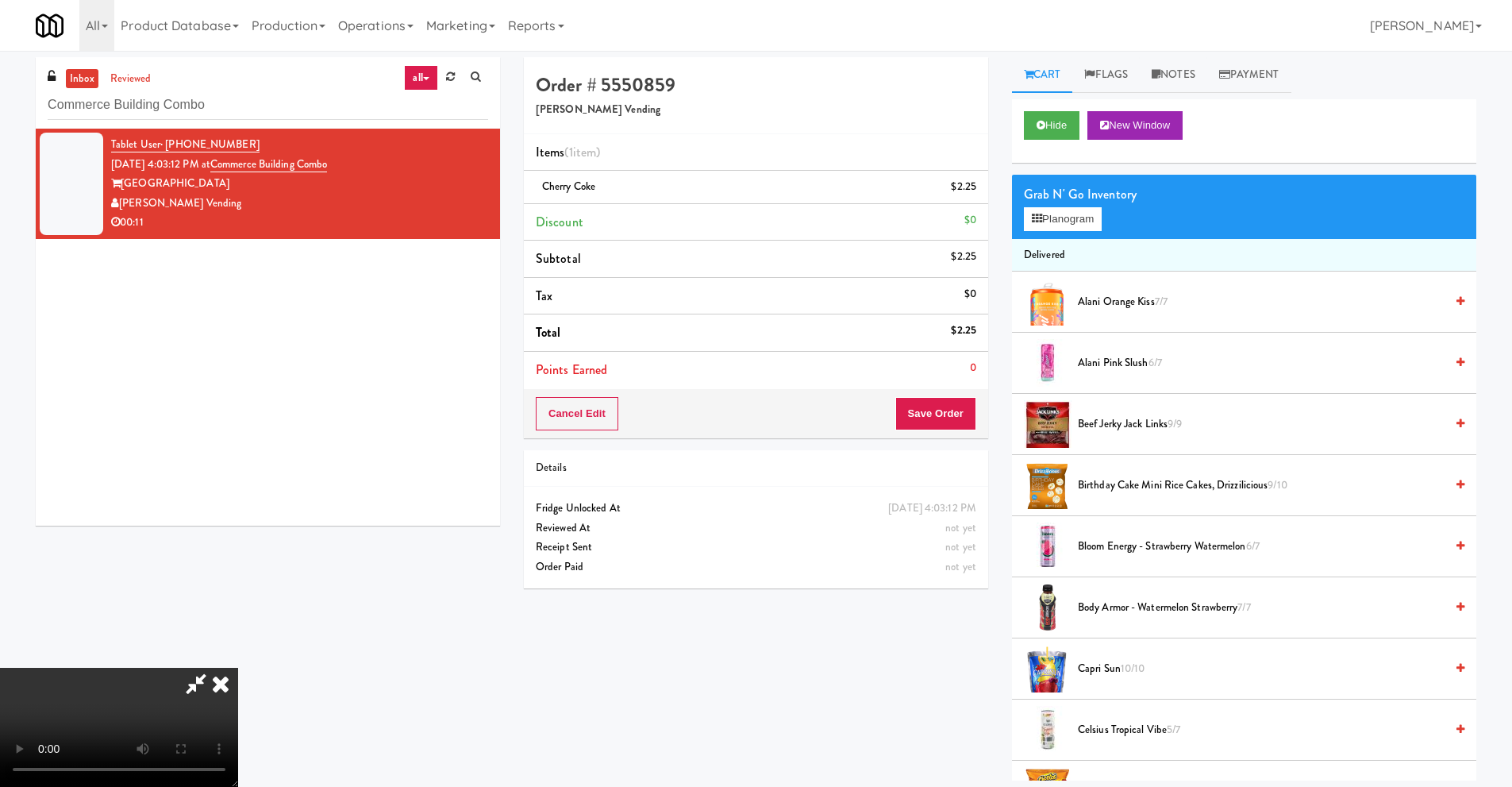
click at [238, 668] on video at bounding box center [119, 727] width 238 height 119
click at [238, 668] on icon at bounding box center [220, 684] width 35 height 32
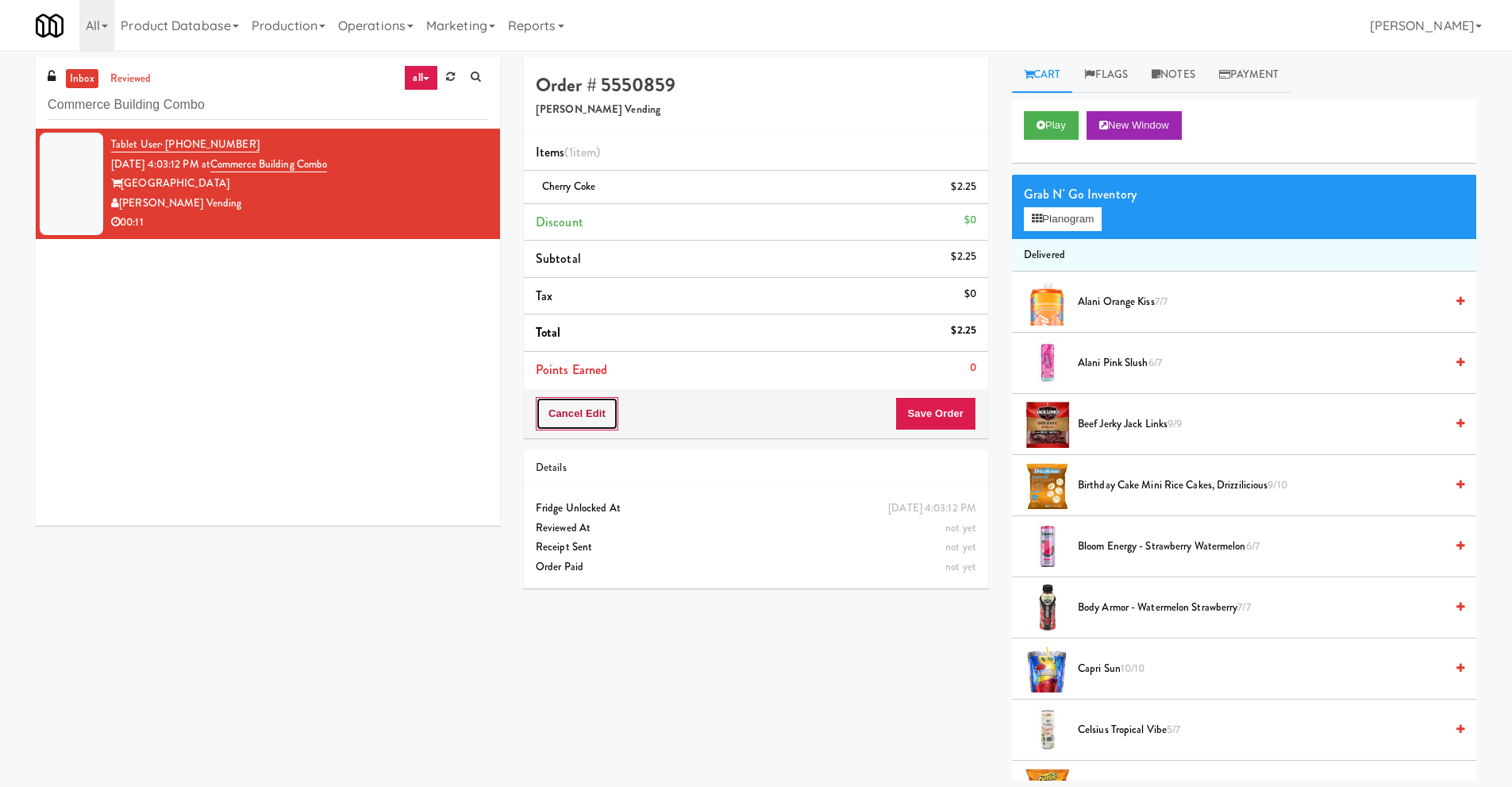
click at [609, 423] on button "Cancel Edit" at bounding box center [577, 414] width 83 height 34
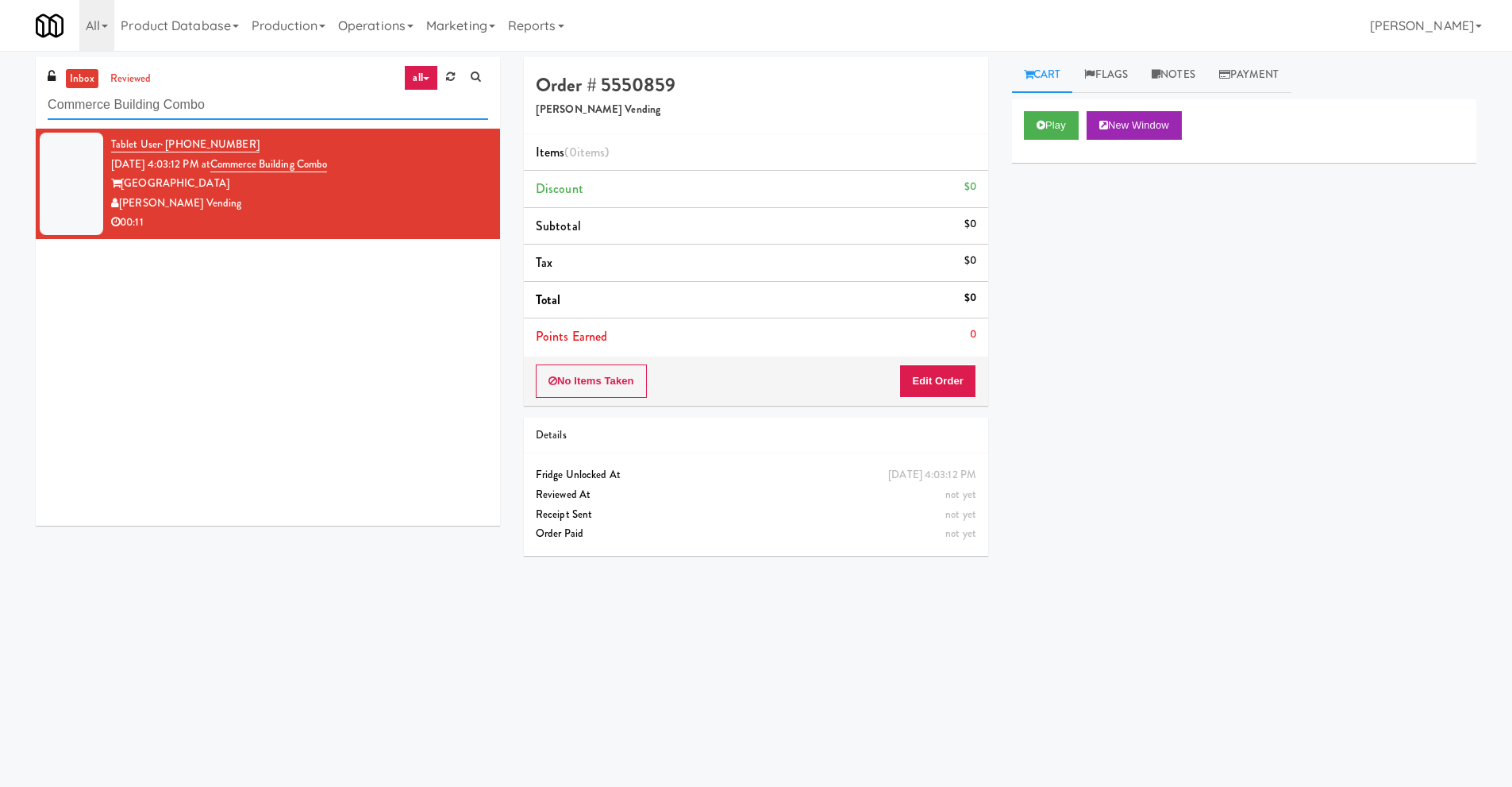
click at [211, 103] on input "Commerce Building Combo" at bounding box center [268, 105] width 441 height 29
paste input "[GEOGRAPHIC_DATA] - [GEOGRAPHIC_DATA]"
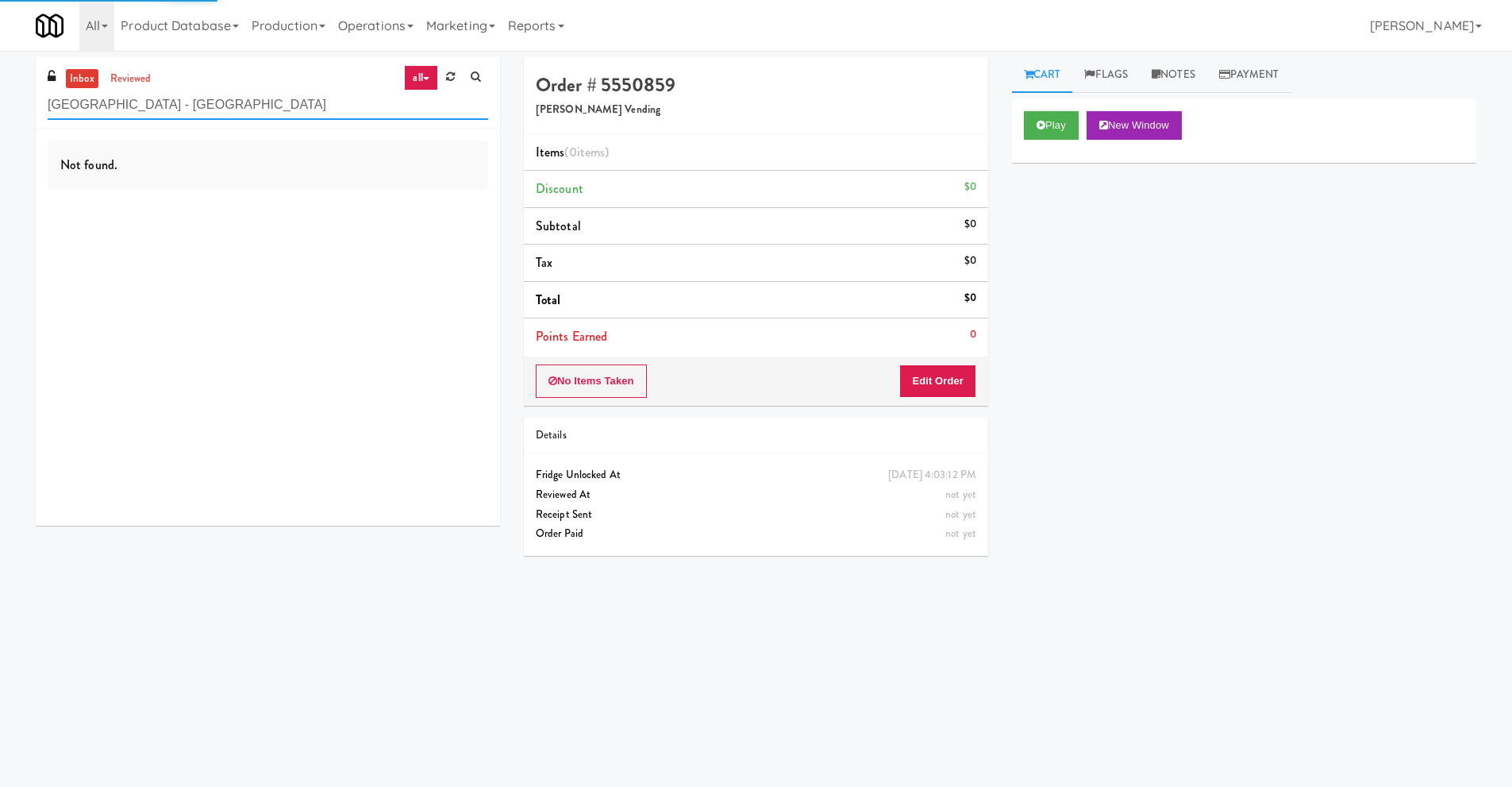
drag, startPoint x: 302, startPoint y: 104, endPoint x: 154, endPoint y: 114, distance: 148.3
click at [154, 114] on input "[GEOGRAPHIC_DATA] - [GEOGRAPHIC_DATA]" at bounding box center [268, 105] width 441 height 29
type input "[GEOGRAPHIC_DATA]"
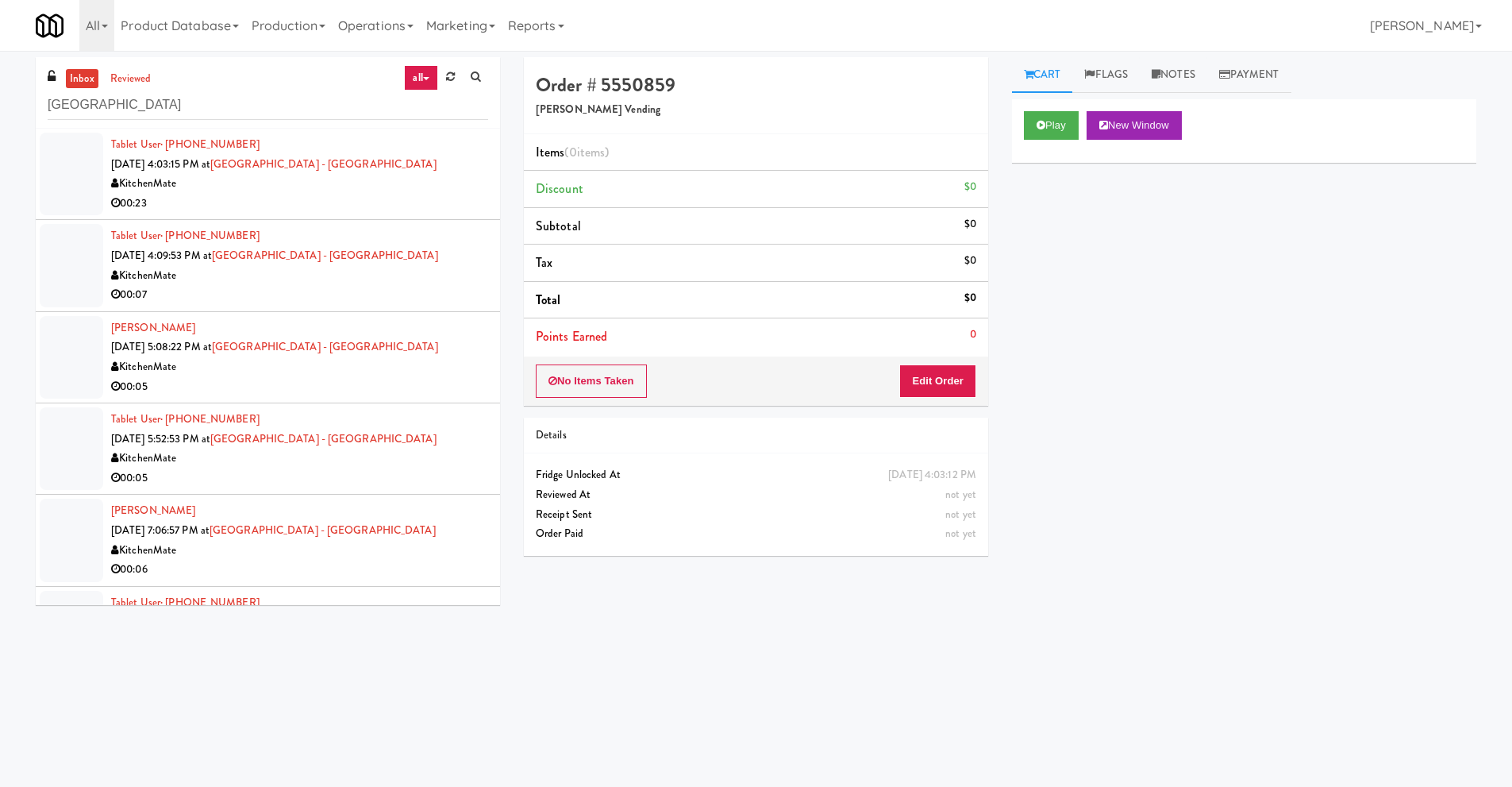
click at [353, 205] on div "00:23" at bounding box center [299, 203] width 377 height 20
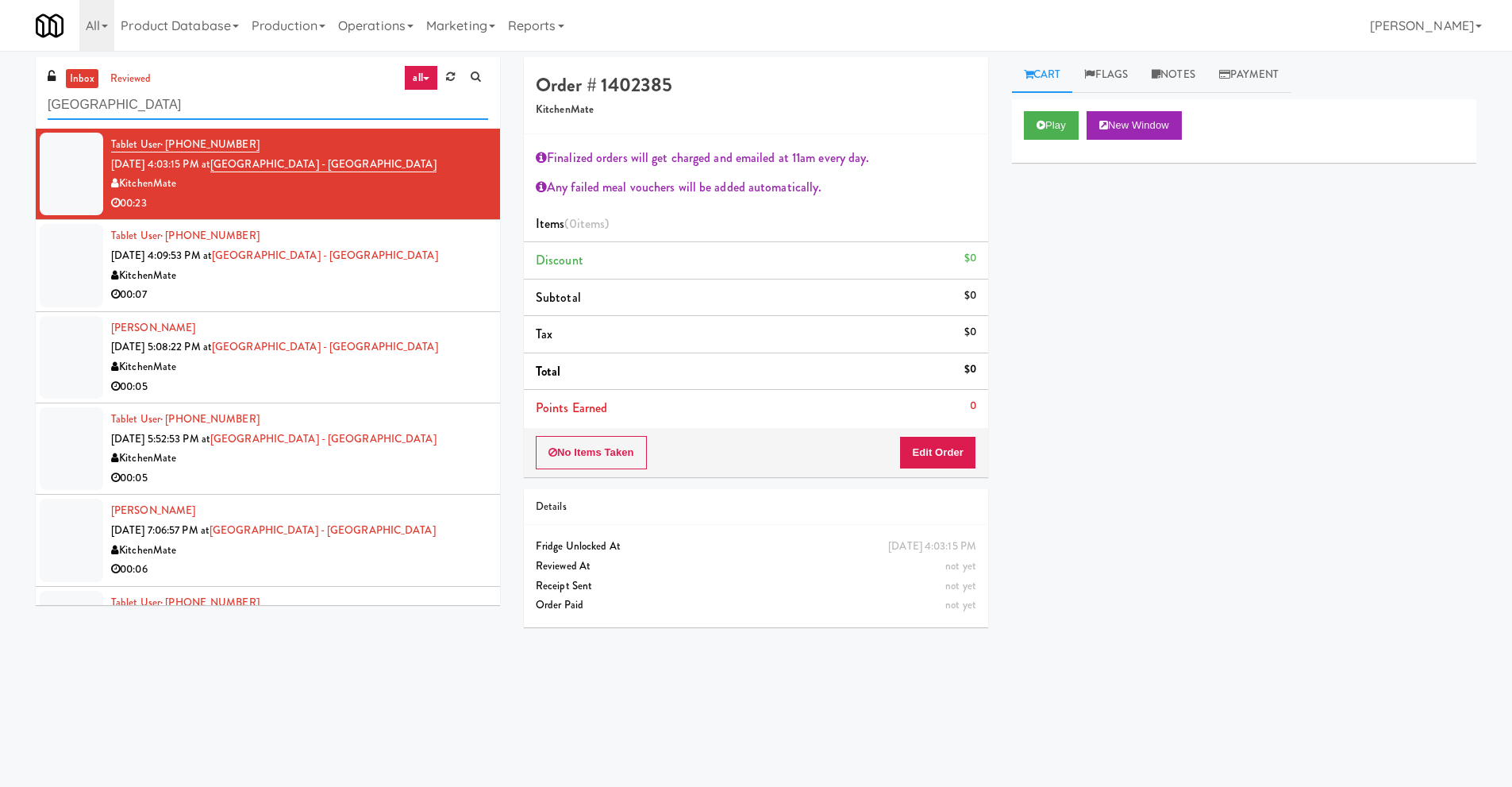
click at [192, 100] on input "[GEOGRAPHIC_DATA]" at bounding box center [268, 105] width 441 height 29
paste input "Terra Cooler"
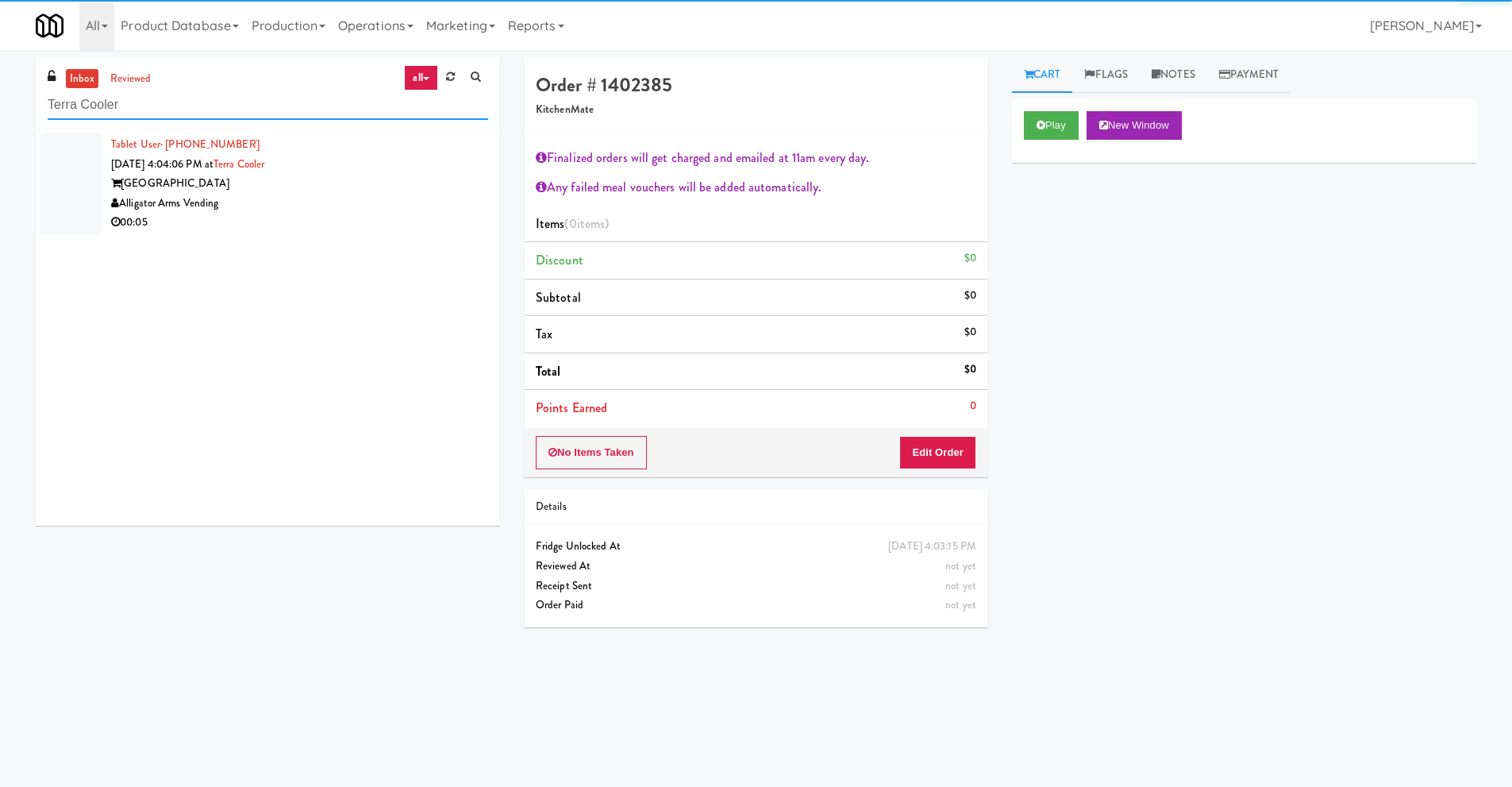
type input "Terra Cooler"
click at [376, 179] on div "[GEOGRAPHIC_DATA]" at bounding box center [299, 184] width 377 height 20
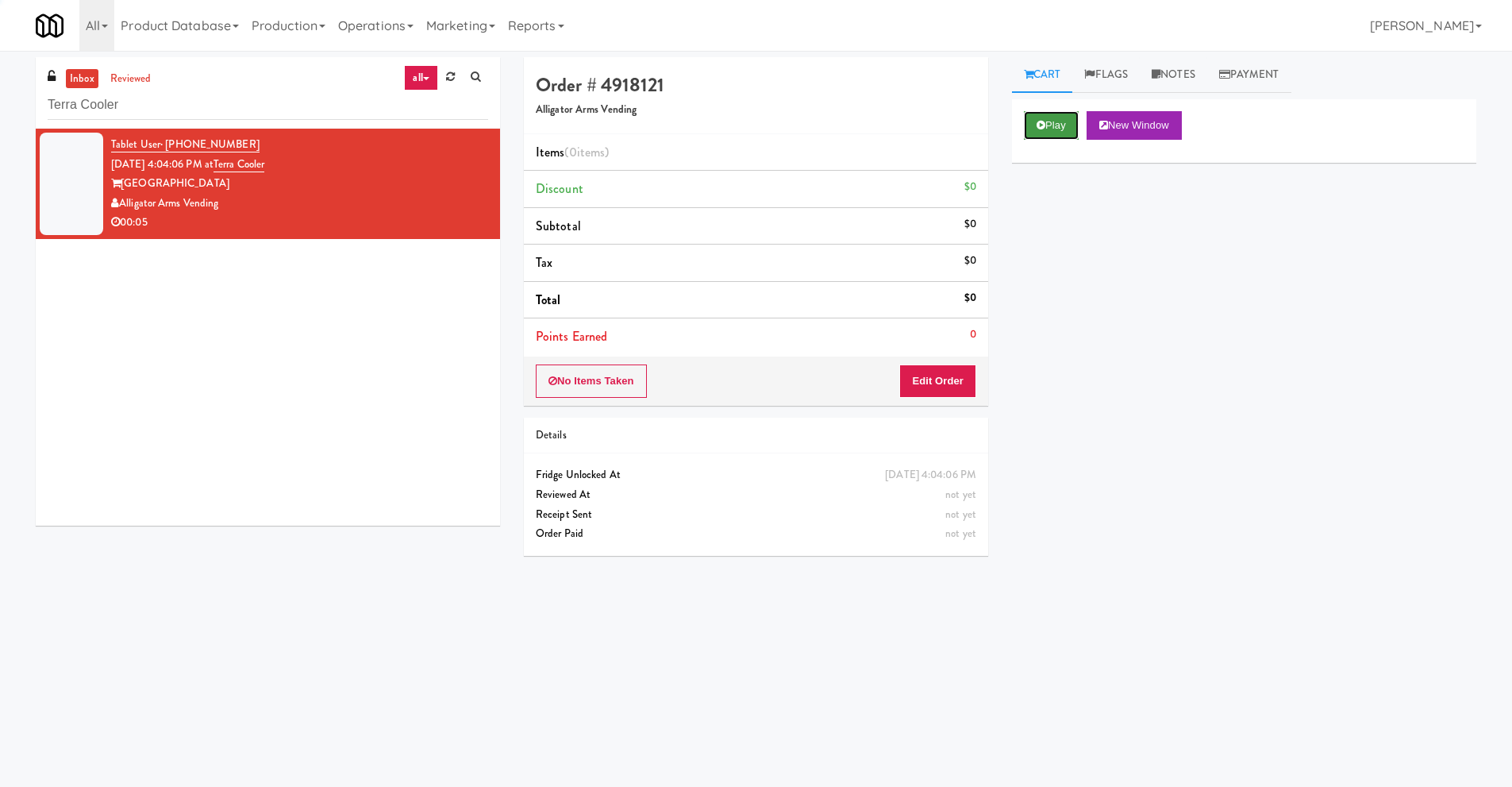
click at [1048, 115] on button "Play" at bounding box center [1052, 125] width 55 height 28
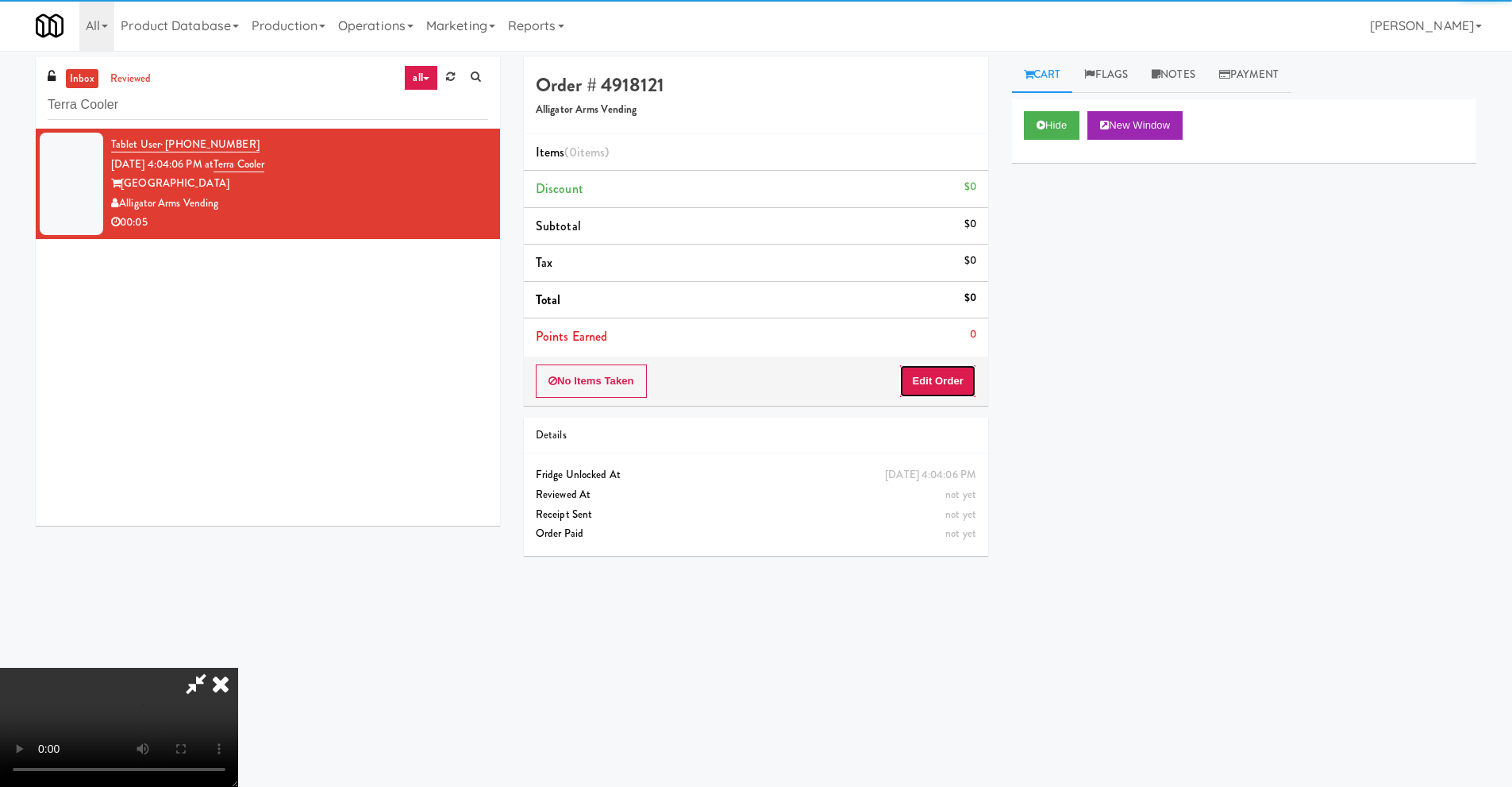
click at [927, 379] on button "Edit Order" at bounding box center [937, 381] width 77 height 34
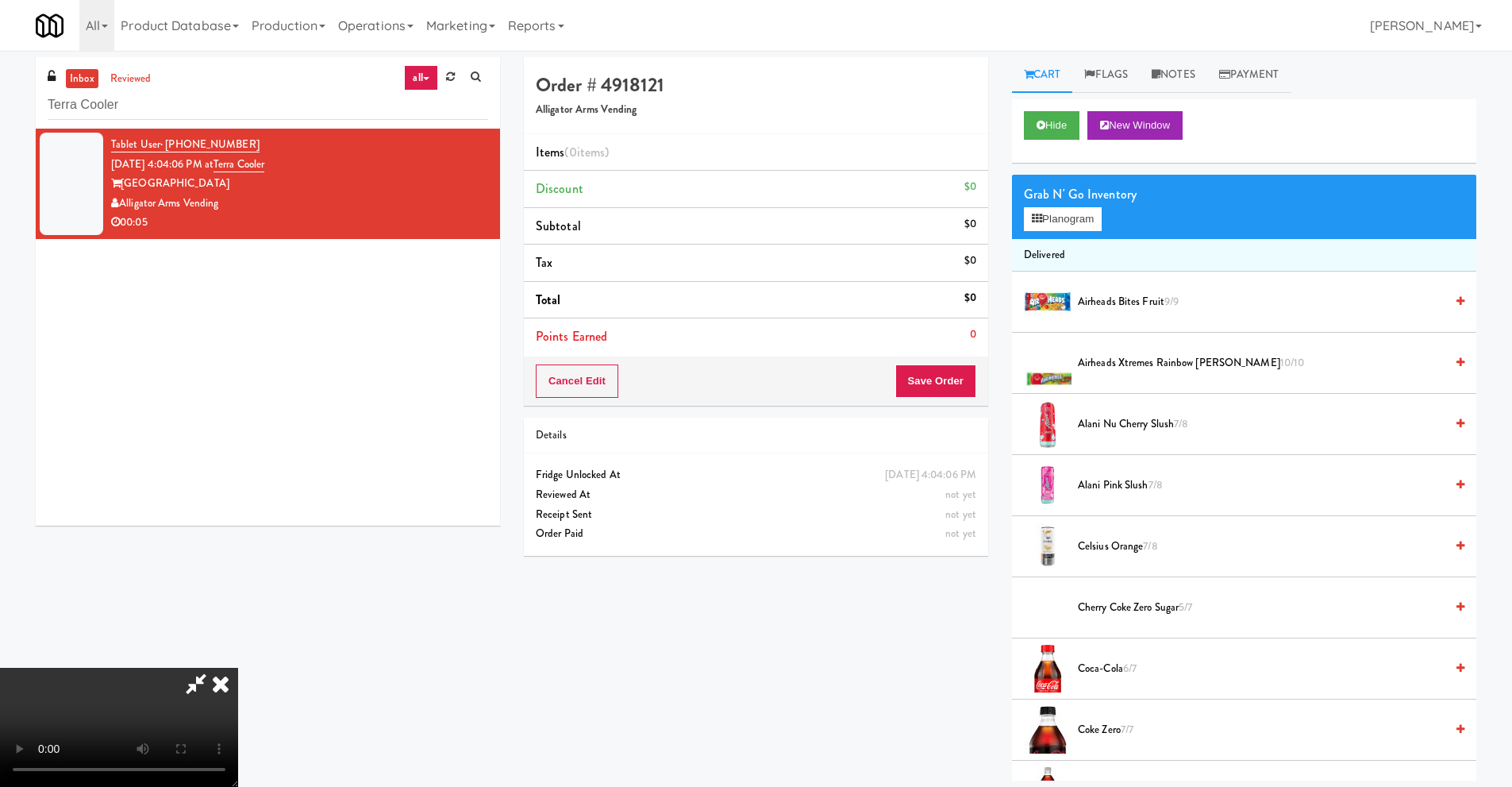
scroll to position [210, 0]
click at [238, 668] on video at bounding box center [119, 727] width 238 height 119
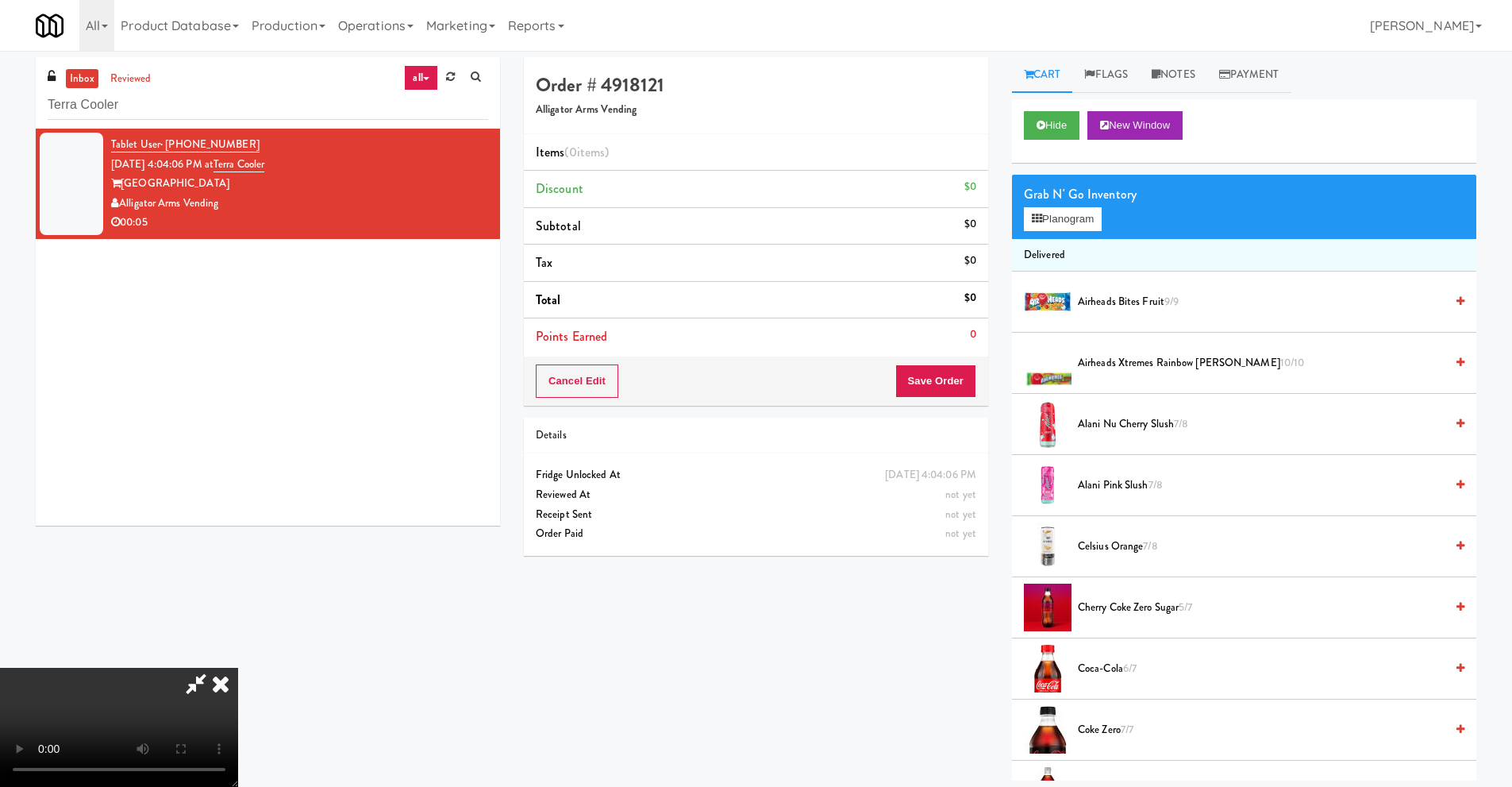
click at [238, 668] on video at bounding box center [119, 727] width 238 height 119
drag, startPoint x: 691, startPoint y: 347, endPoint x: 809, endPoint y: 295, distance: 128.9
click at [238, 668] on video at bounding box center [119, 727] width 238 height 119
click at [1089, 216] on button "Planogram" at bounding box center [1063, 219] width 78 height 24
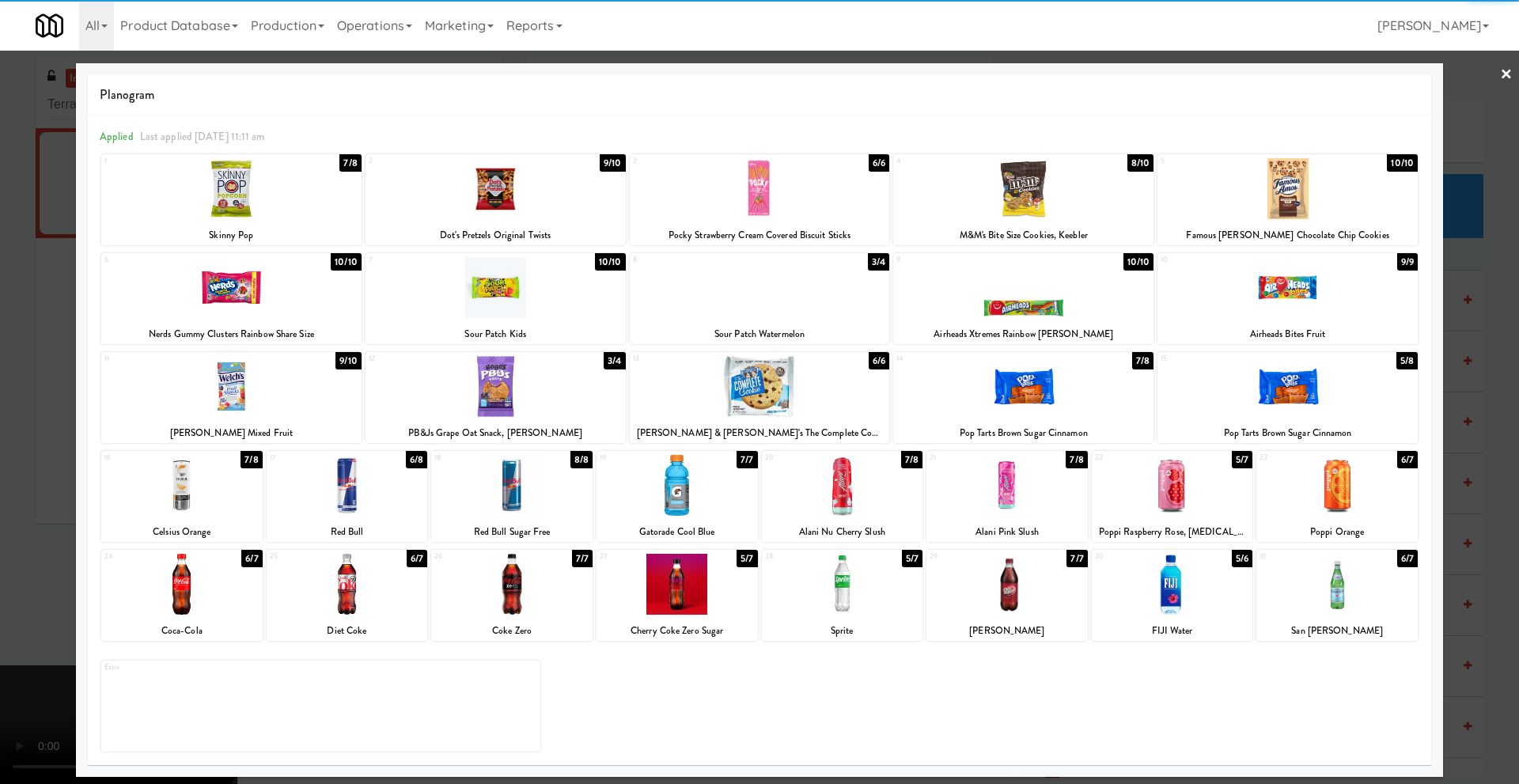
click at [695, 487] on div at bounding box center [677, 485] width 161 height 61
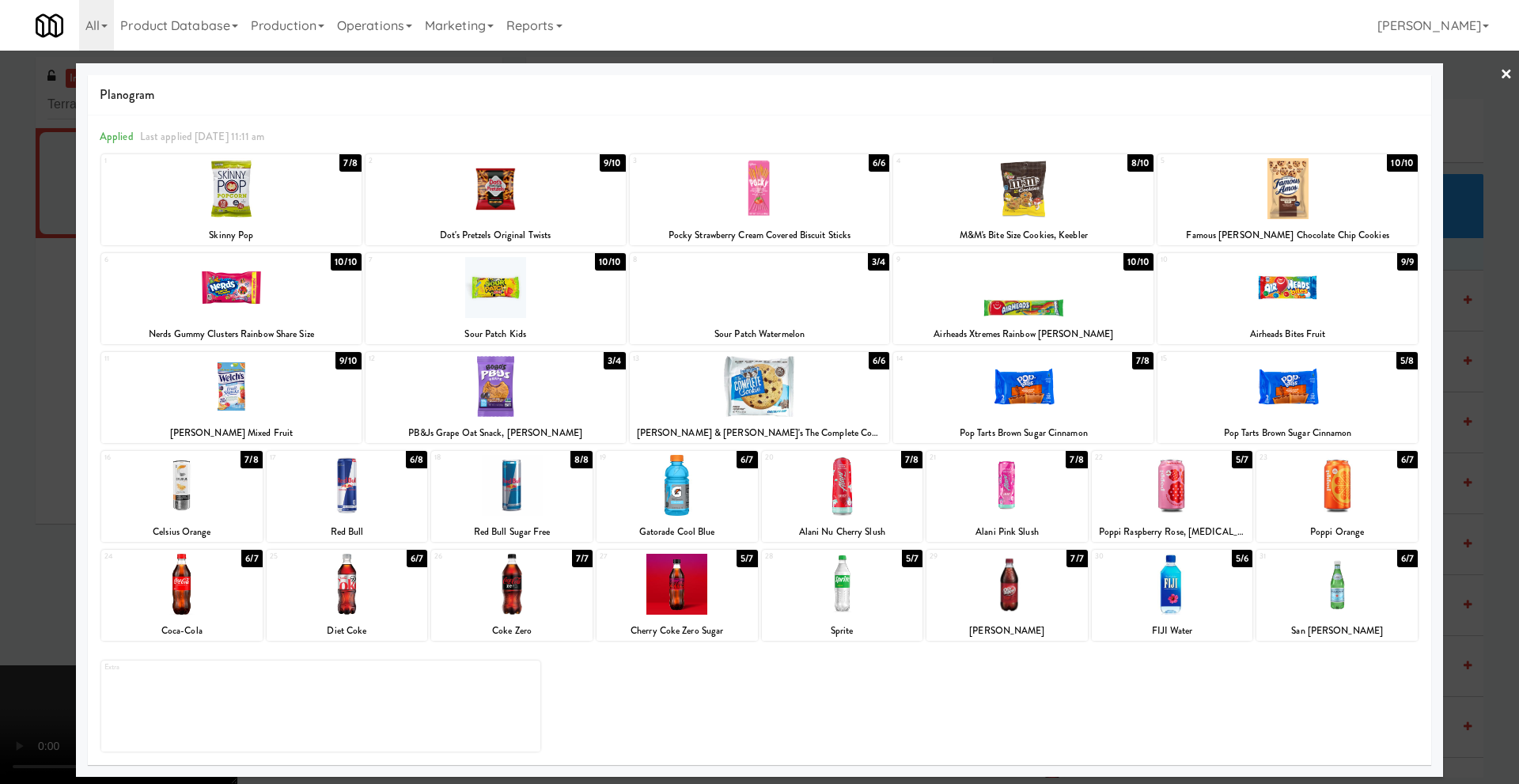
click at [65, 499] on div at bounding box center [760, 392] width 1519 height 784
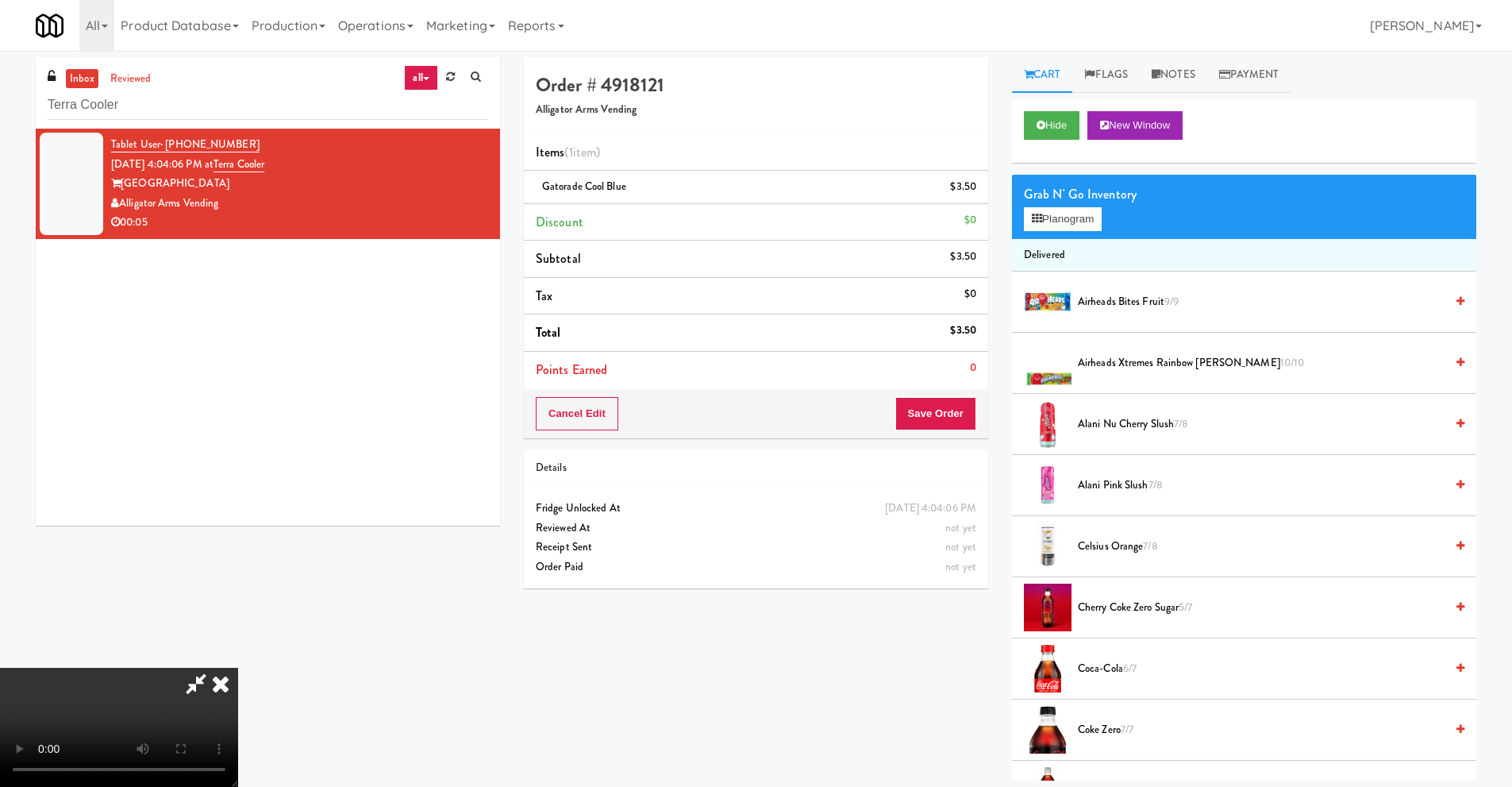
drag, startPoint x: 496, startPoint y: 405, endPoint x: 904, endPoint y: 349, distance: 411.8
click at [238, 668] on video at bounding box center [119, 727] width 238 height 119
click at [951, 425] on button "Save Order" at bounding box center [935, 414] width 81 height 34
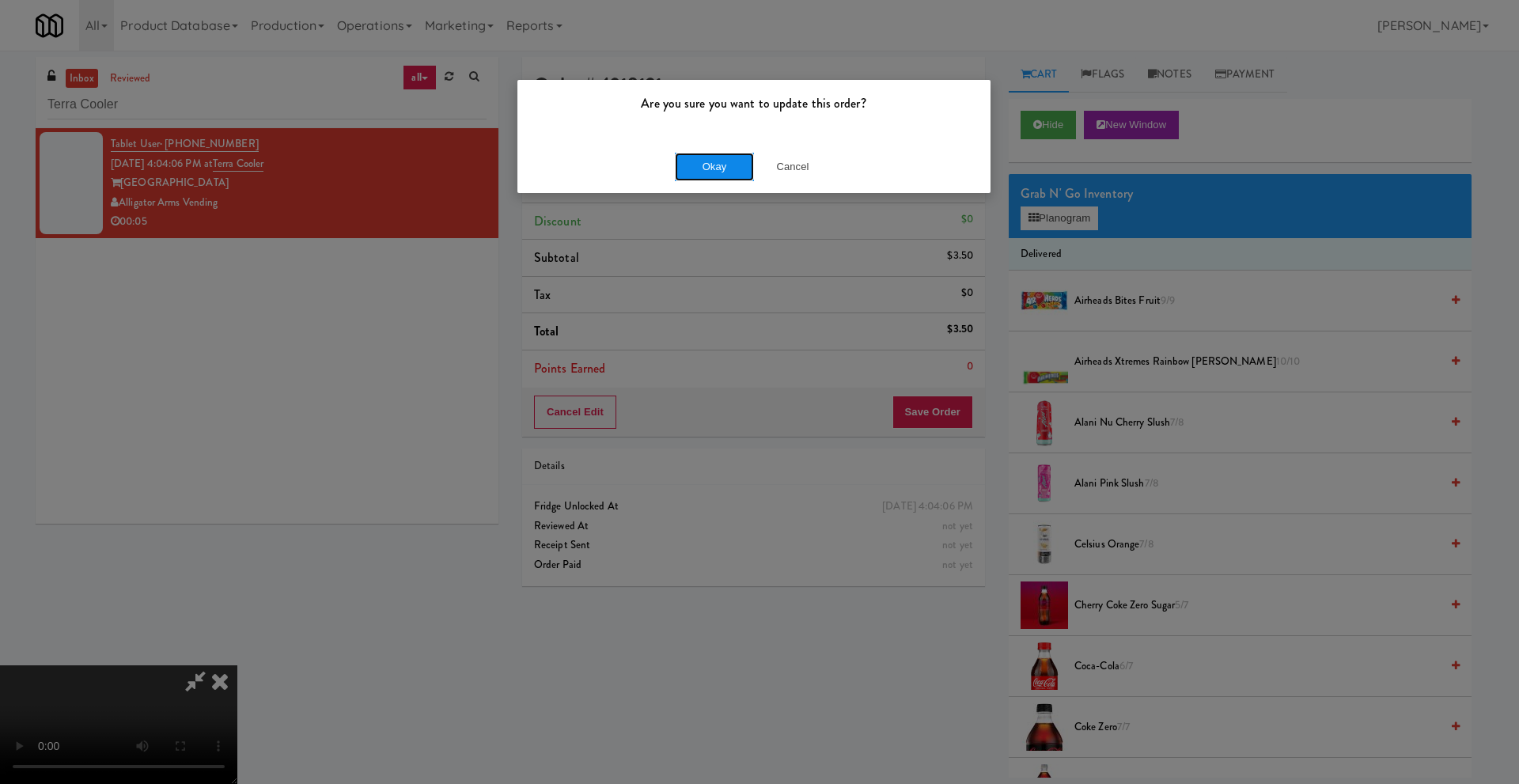
click at [706, 165] on button "Okay" at bounding box center [713, 166] width 79 height 28
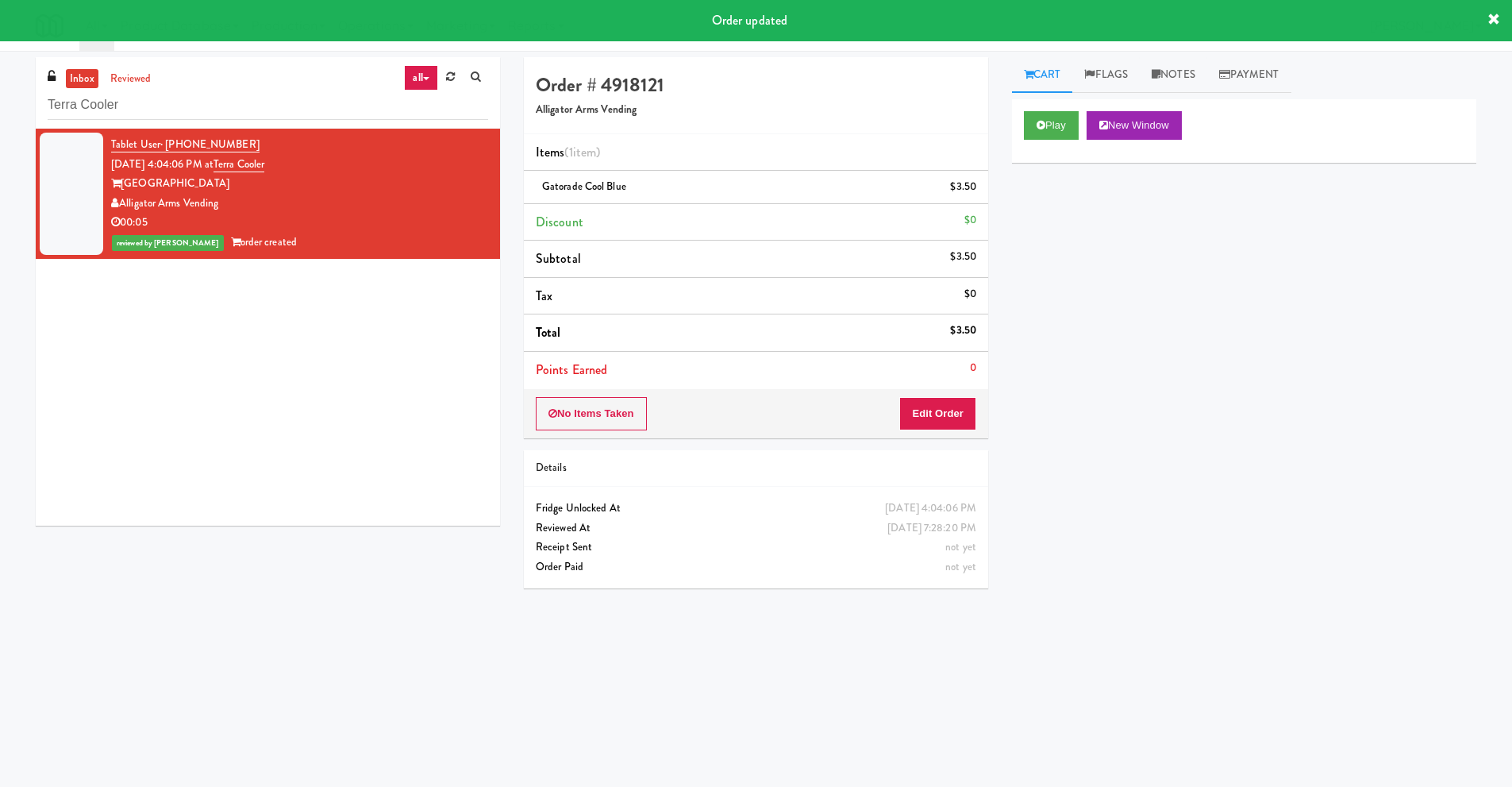
click at [274, 120] on div "inbox reviewed all all unclear take inventory issue suspicious failed recent Te…" at bounding box center [267, 92] width 465 height 71
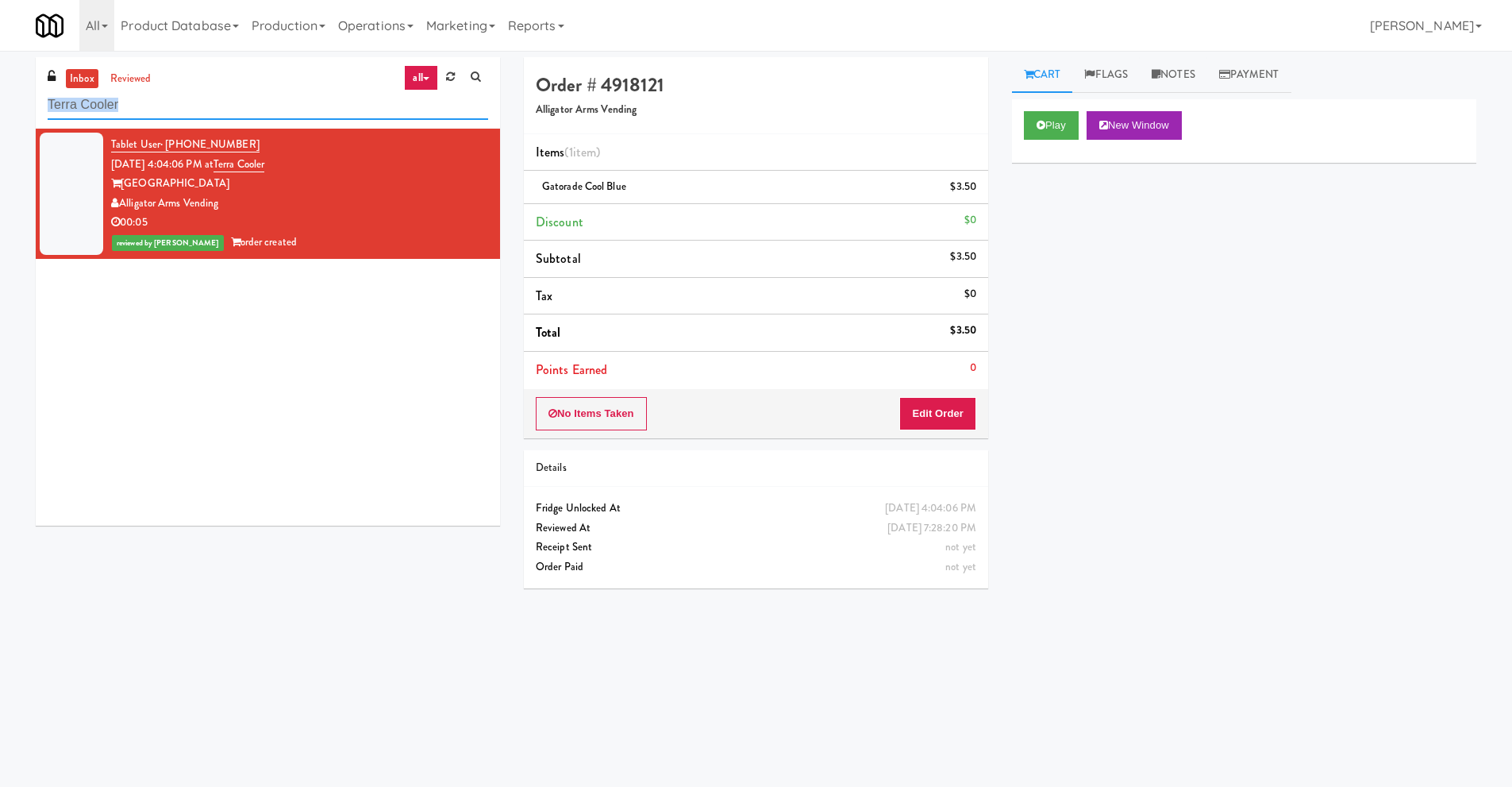
click at [259, 105] on input "Terra Cooler" at bounding box center [268, 105] width 441 height 29
paste input "Holiday Inn Time Square Cooler Combo B"
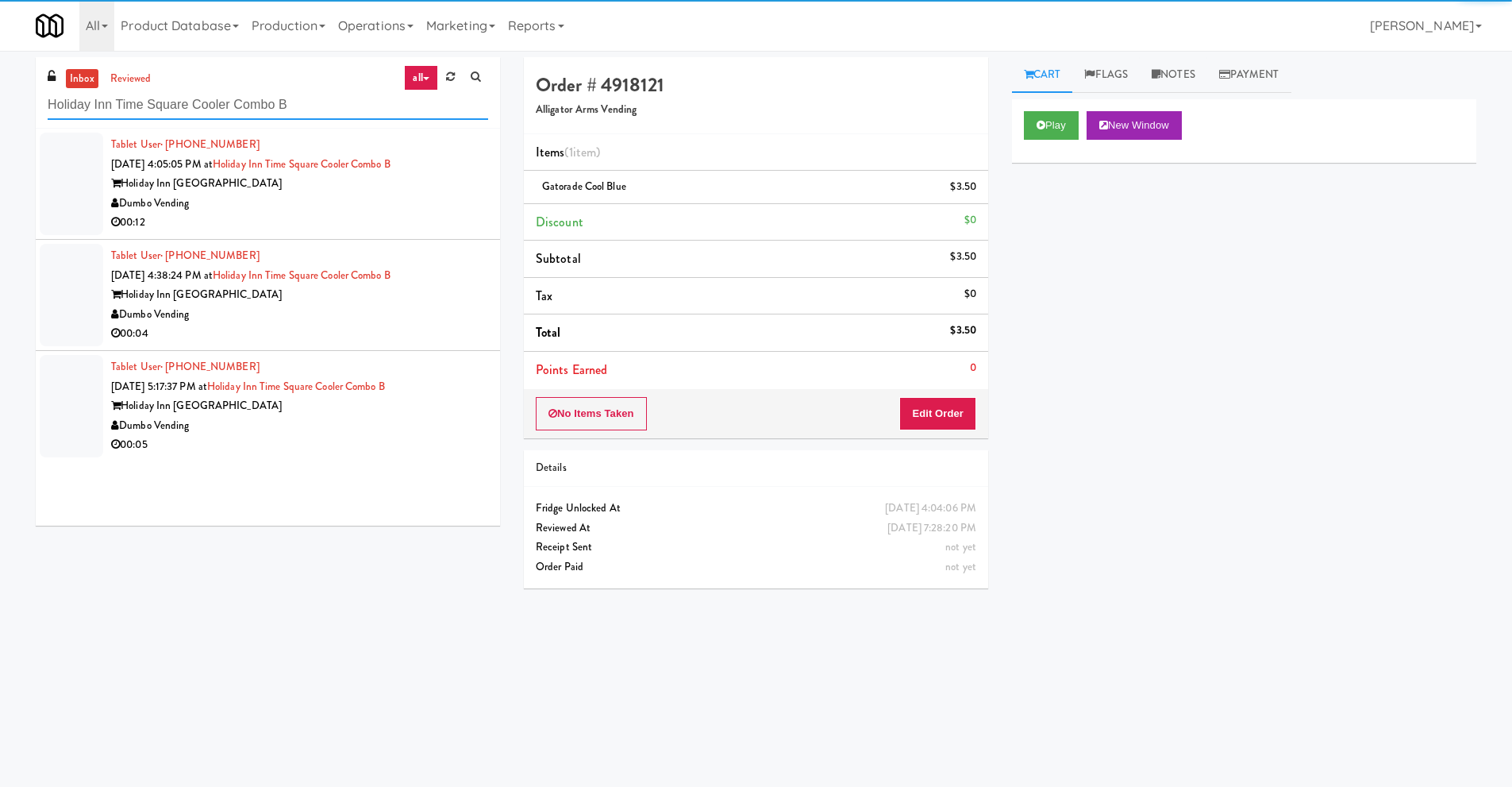
type input "Holiday Inn Time Square Cooler Combo B"
click at [410, 205] on div "Dumbo Vending" at bounding box center [299, 203] width 377 height 20
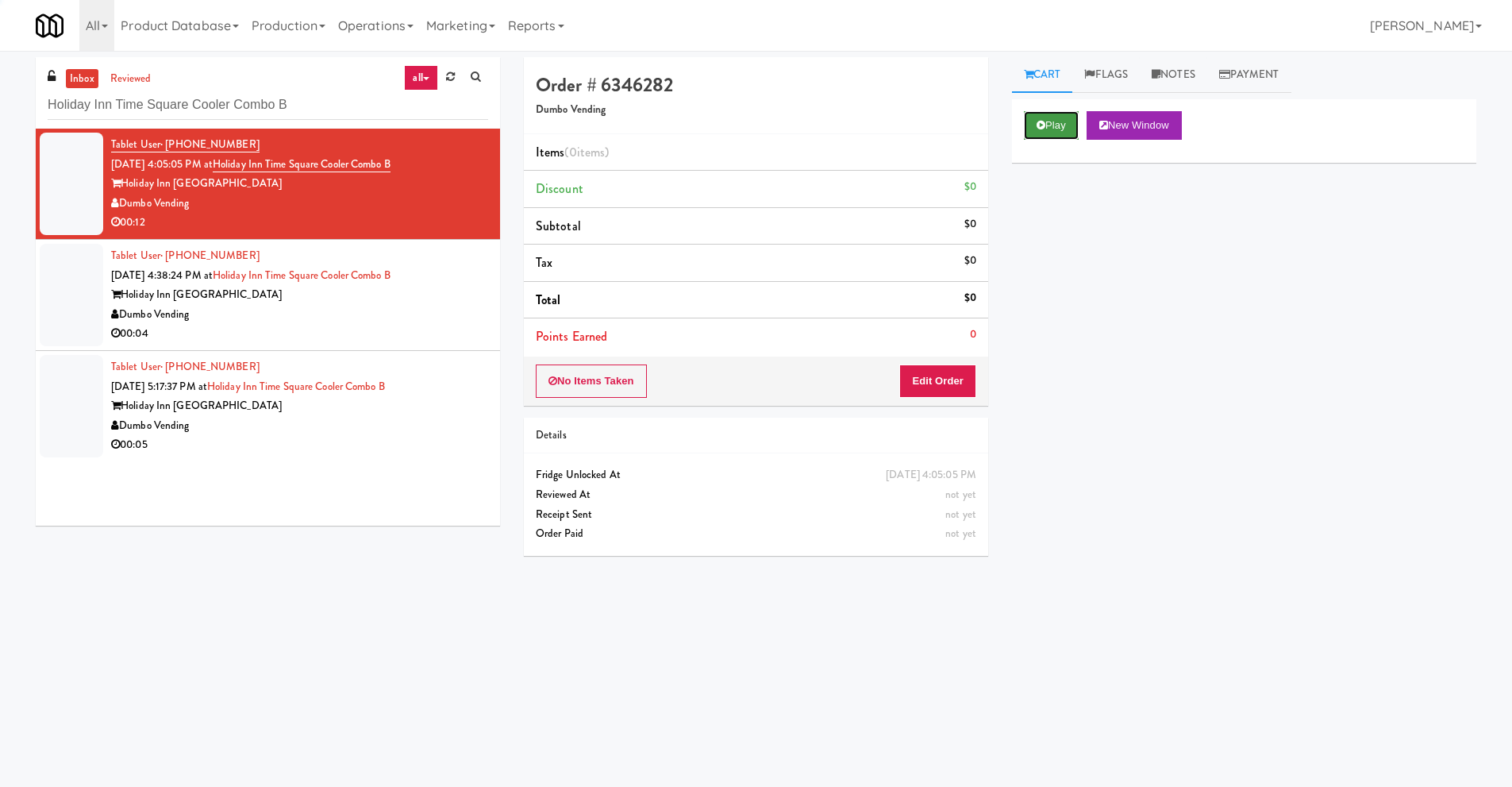
click at [1035, 123] on button "Play" at bounding box center [1052, 125] width 55 height 28
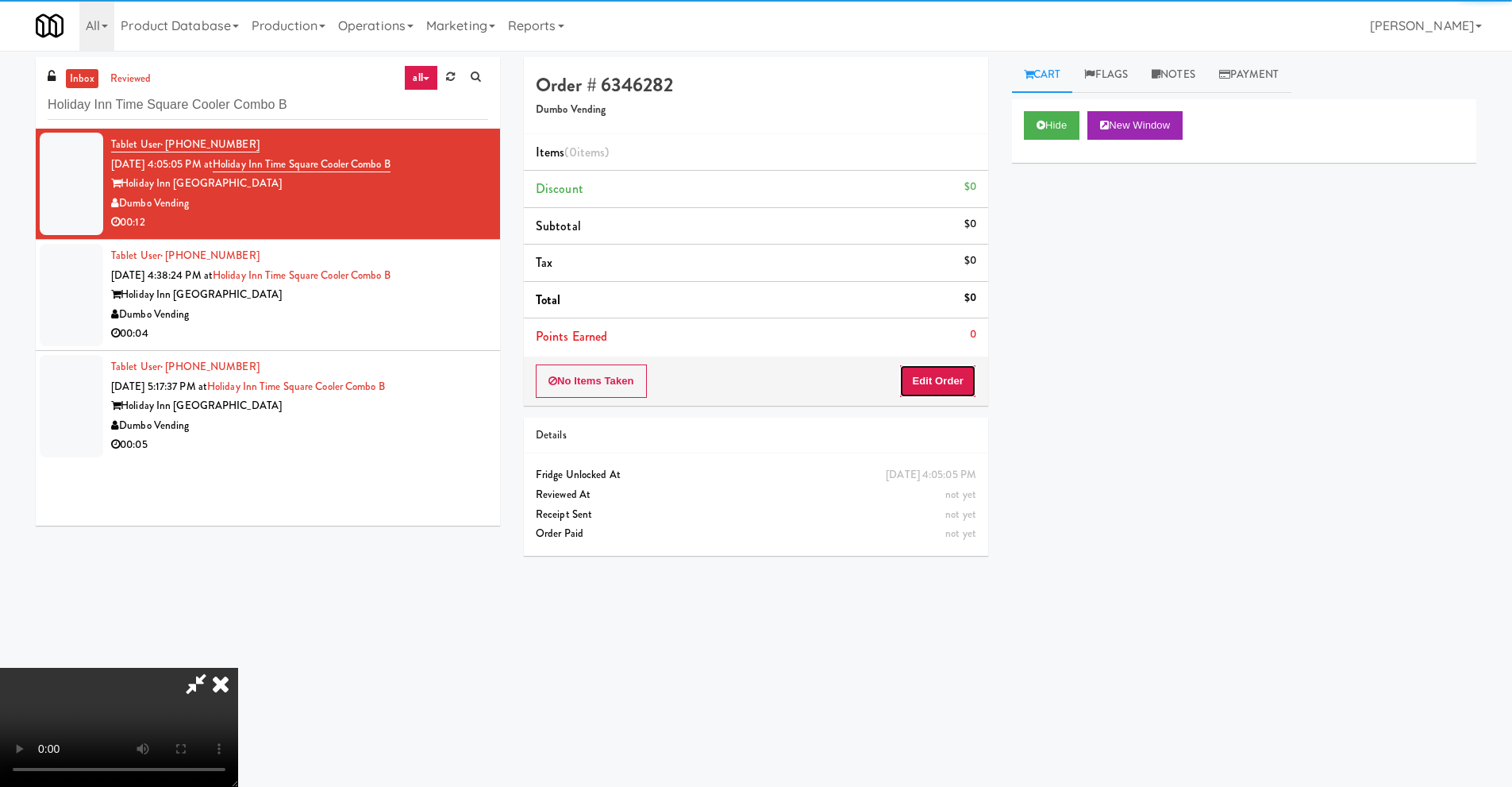
click at [939, 364] on button "Edit Order" at bounding box center [937, 381] width 77 height 34
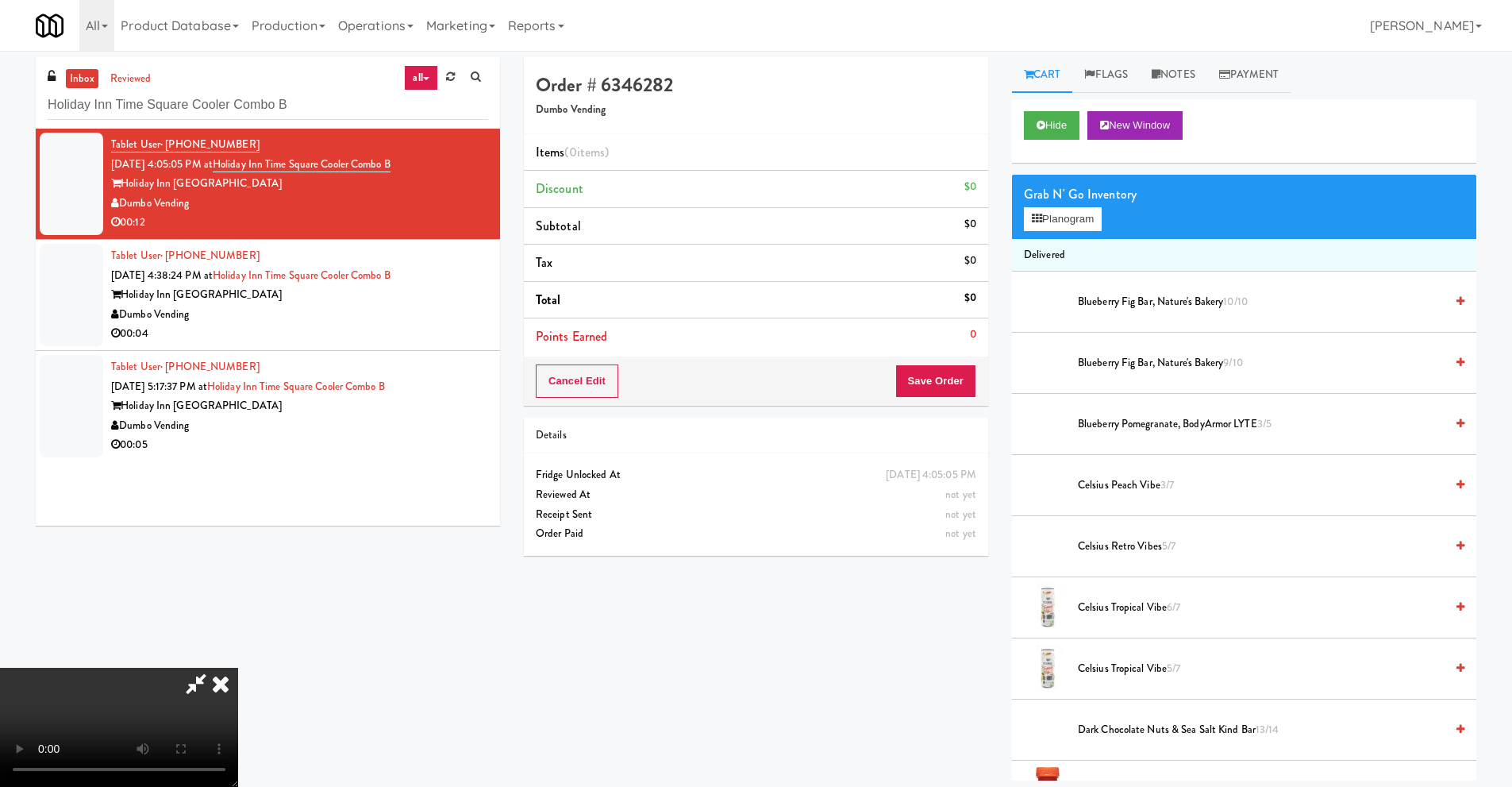
scroll to position [210, 0]
click at [238, 668] on video at bounding box center [119, 727] width 238 height 119
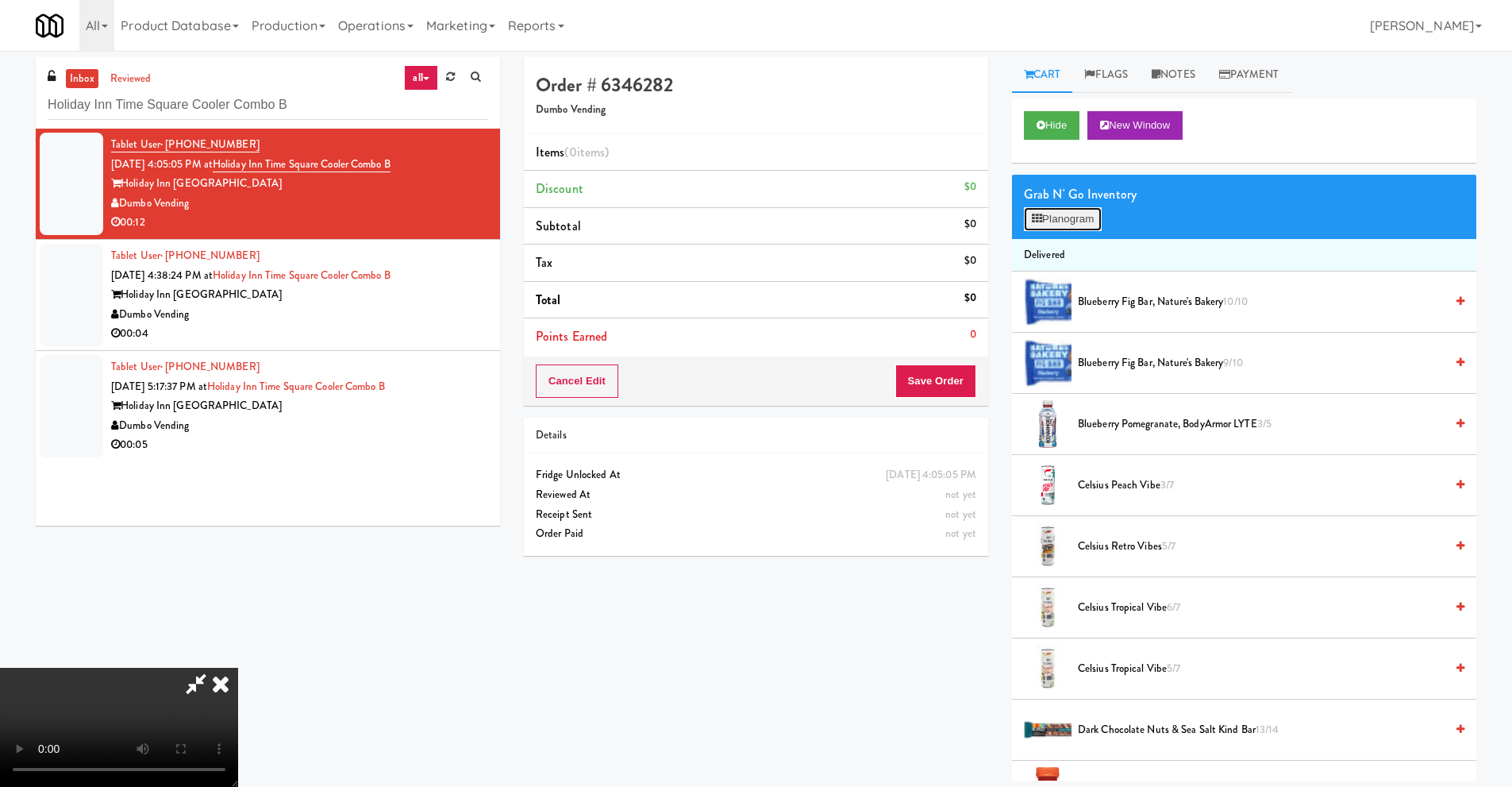
click at [1060, 219] on button "Planogram" at bounding box center [1063, 219] width 78 height 24
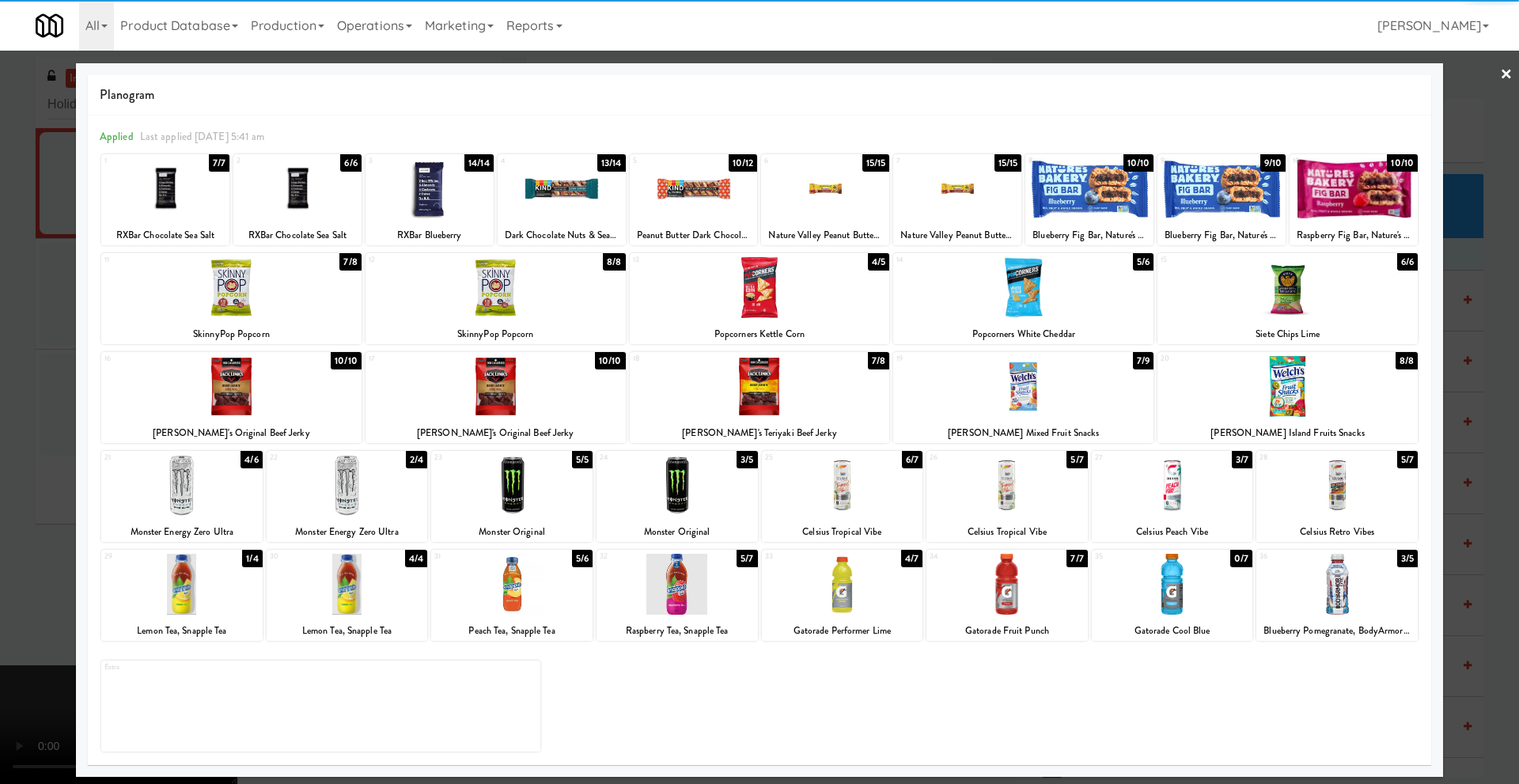
click at [713, 205] on div at bounding box center [693, 188] width 128 height 61
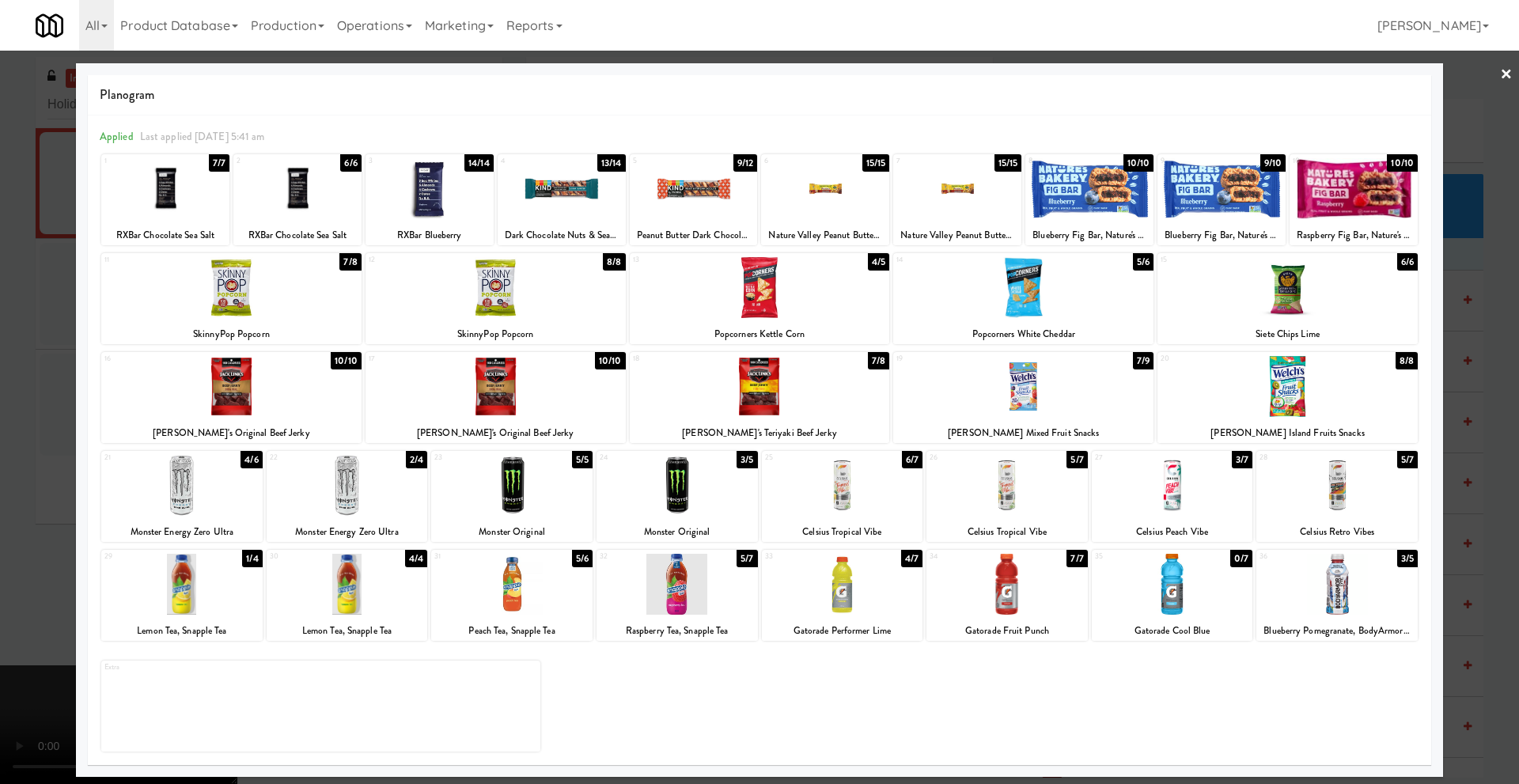
click at [64, 431] on div at bounding box center [760, 392] width 1519 height 784
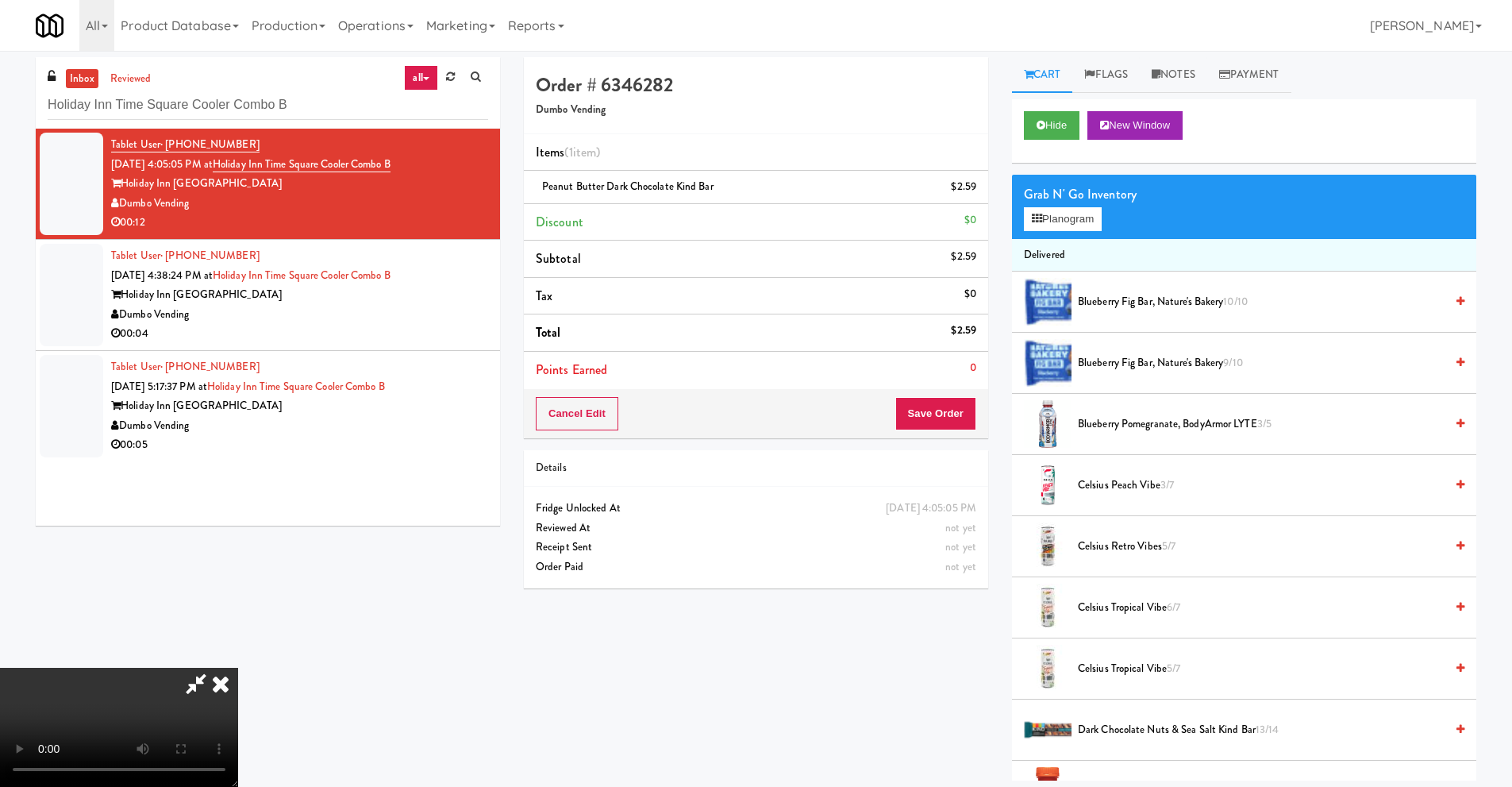
click at [238, 668] on video at bounding box center [119, 727] width 238 height 119
click at [933, 410] on button "Save Order" at bounding box center [935, 414] width 81 height 34
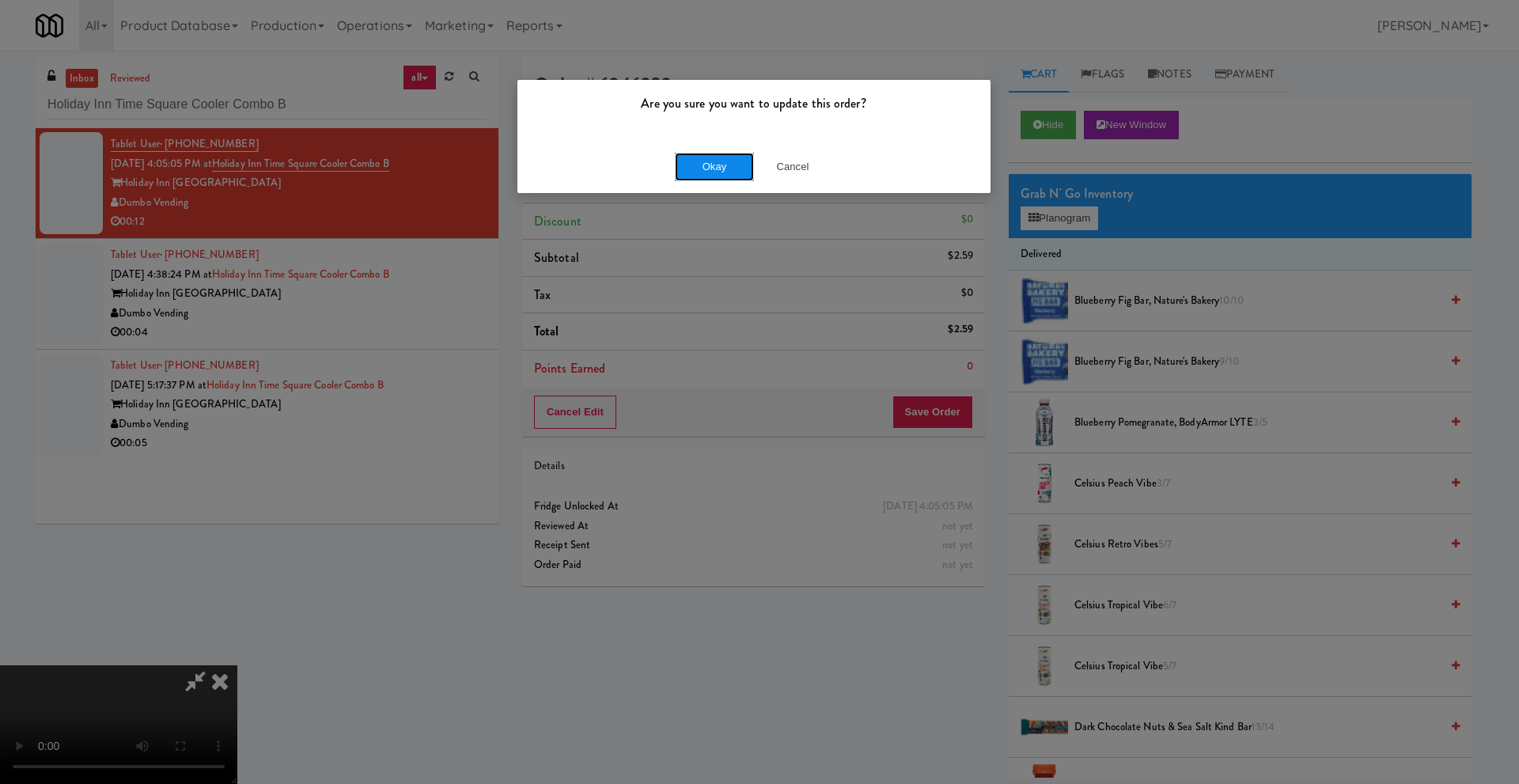
click at [736, 172] on button "Okay" at bounding box center [713, 166] width 79 height 28
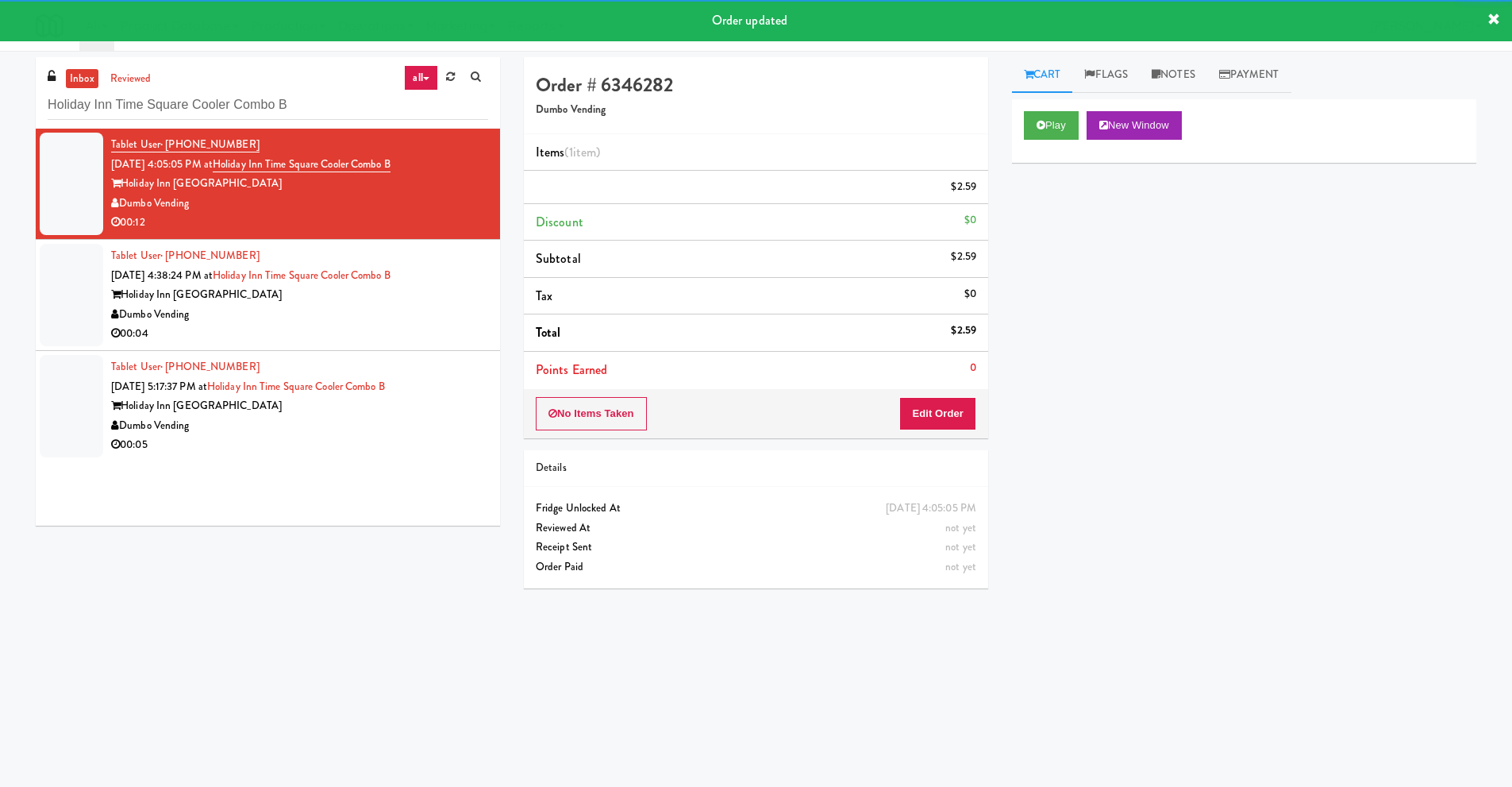
click at [382, 299] on div "Holiday Inn [GEOGRAPHIC_DATA]" at bounding box center [299, 295] width 377 height 20
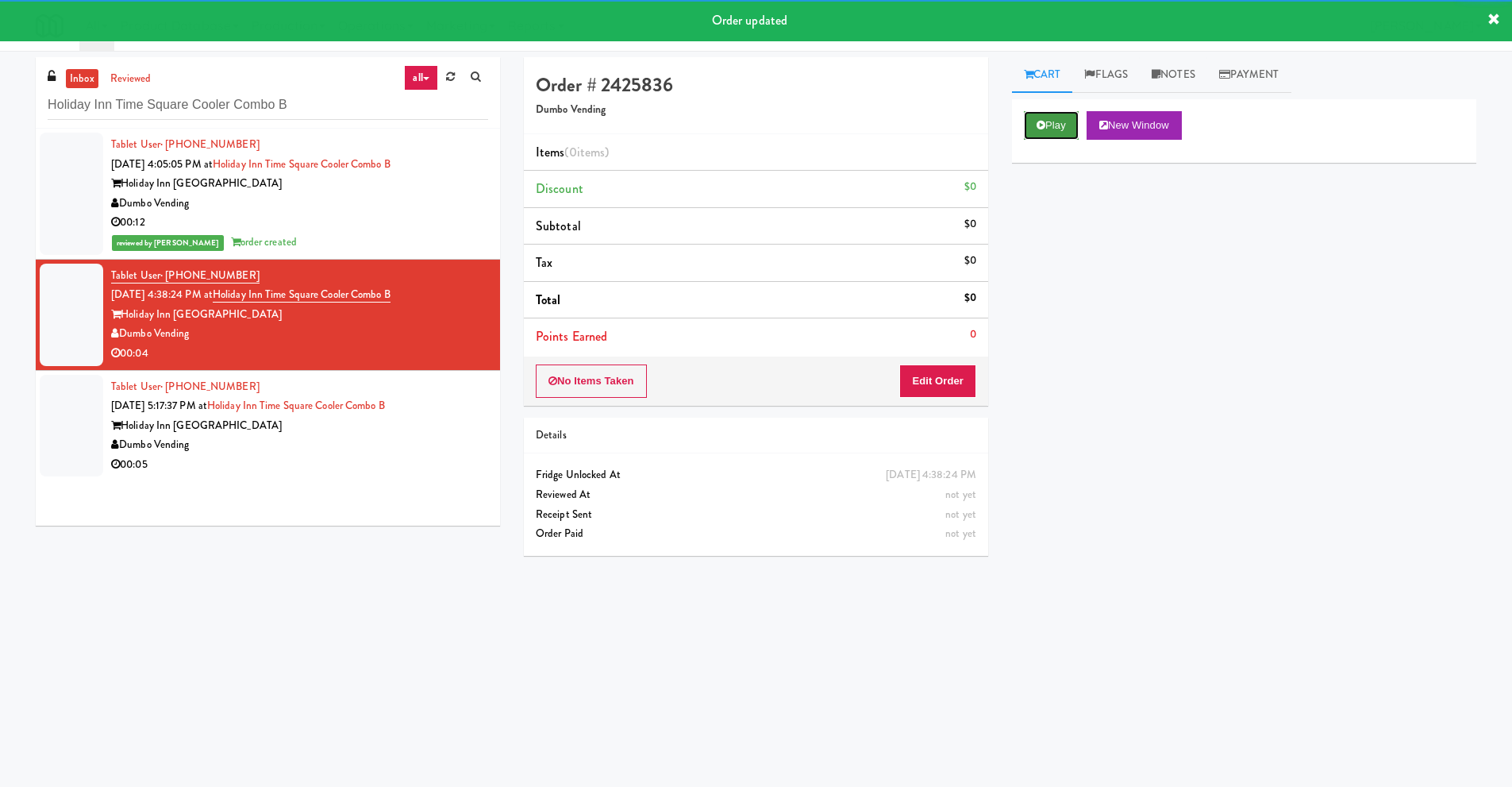
click at [1061, 114] on button "Play" at bounding box center [1052, 125] width 55 height 28
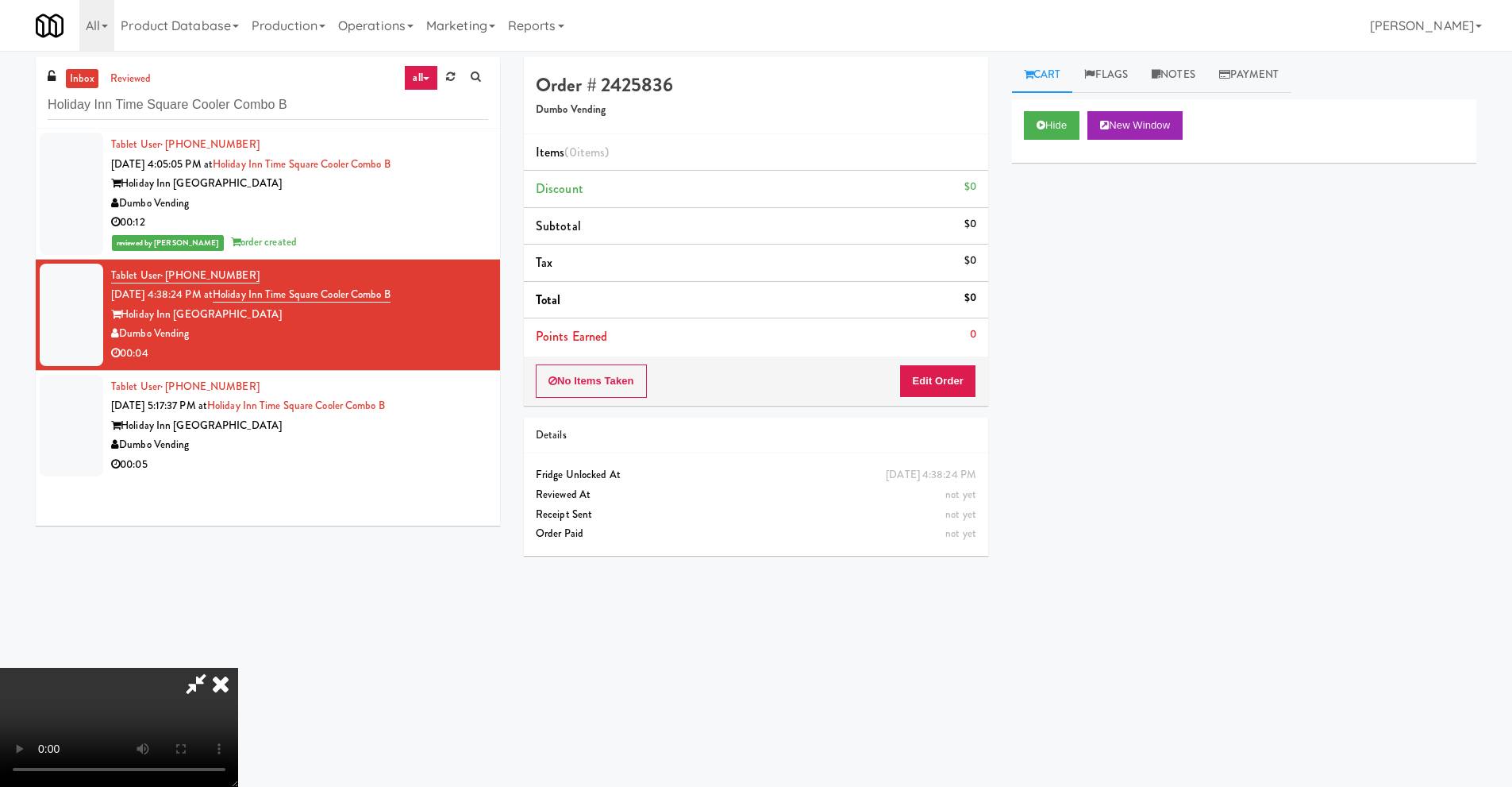
click at [238, 668] on video at bounding box center [119, 727] width 238 height 119
click at [922, 374] on button "Edit Order" at bounding box center [937, 381] width 77 height 34
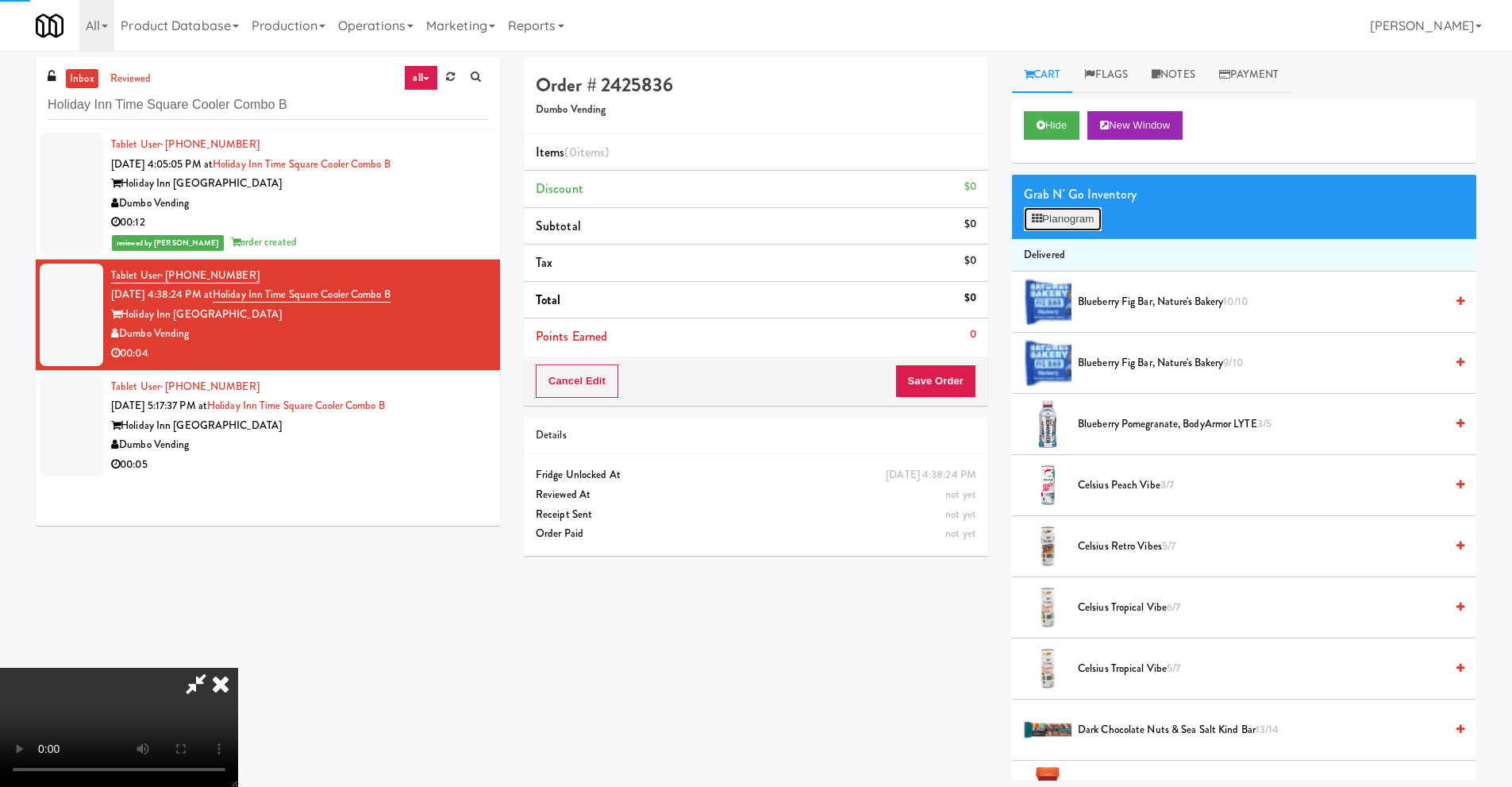
click at [1056, 216] on button "Planogram" at bounding box center [1063, 219] width 78 height 24
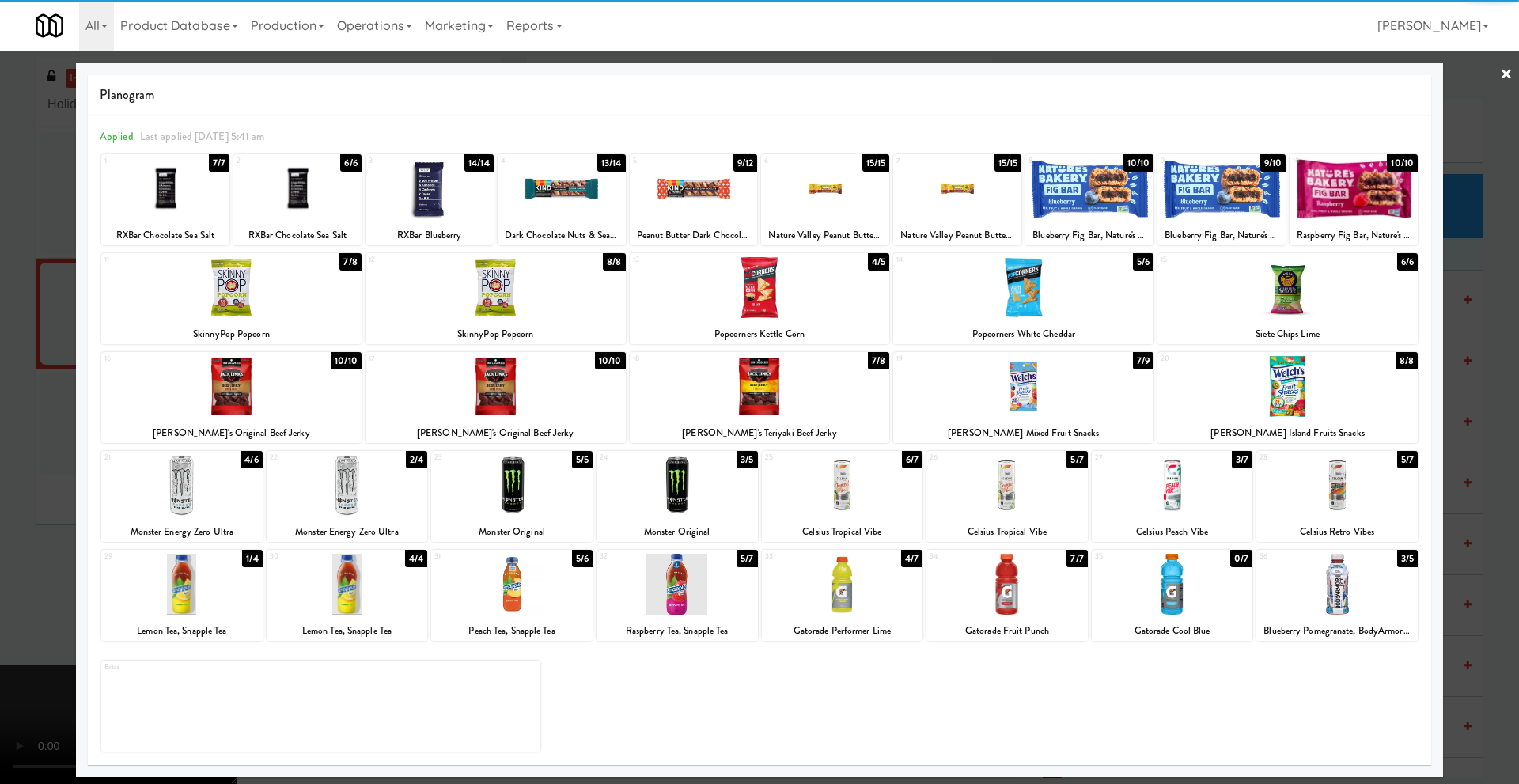
click at [684, 478] on div at bounding box center [677, 485] width 161 height 61
click at [58, 455] on div at bounding box center [760, 392] width 1519 height 784
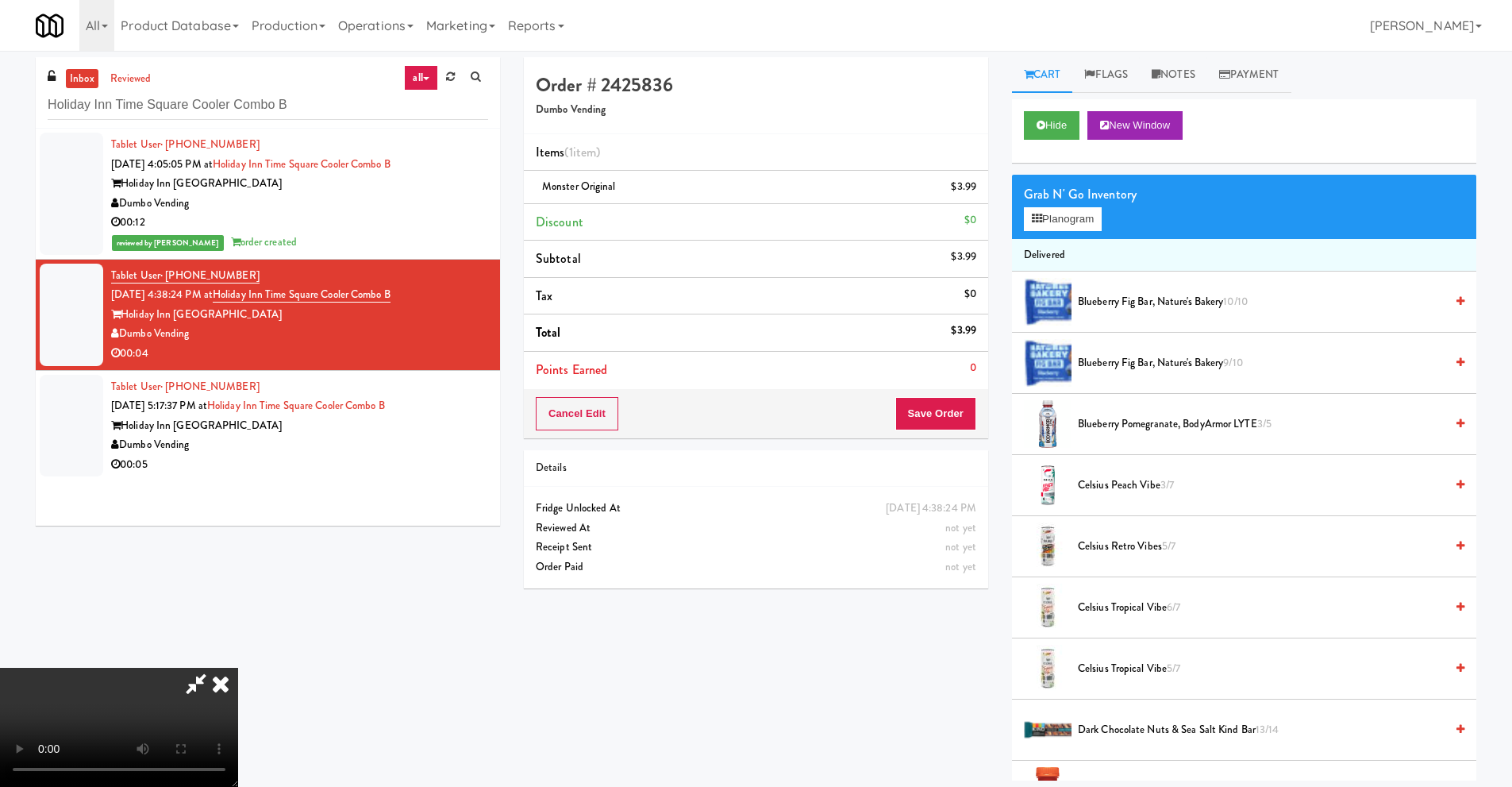
click at [238, 668] on video at bounding box center [119, 727] width 238 height 119
click at [951, 433] on div "Cancel Edit Save Order" at bounding box center [756, 413] width 465 height 49
click at [930, 410] on button "Save Order" at bounding box center [935, 414] width 81 height 34
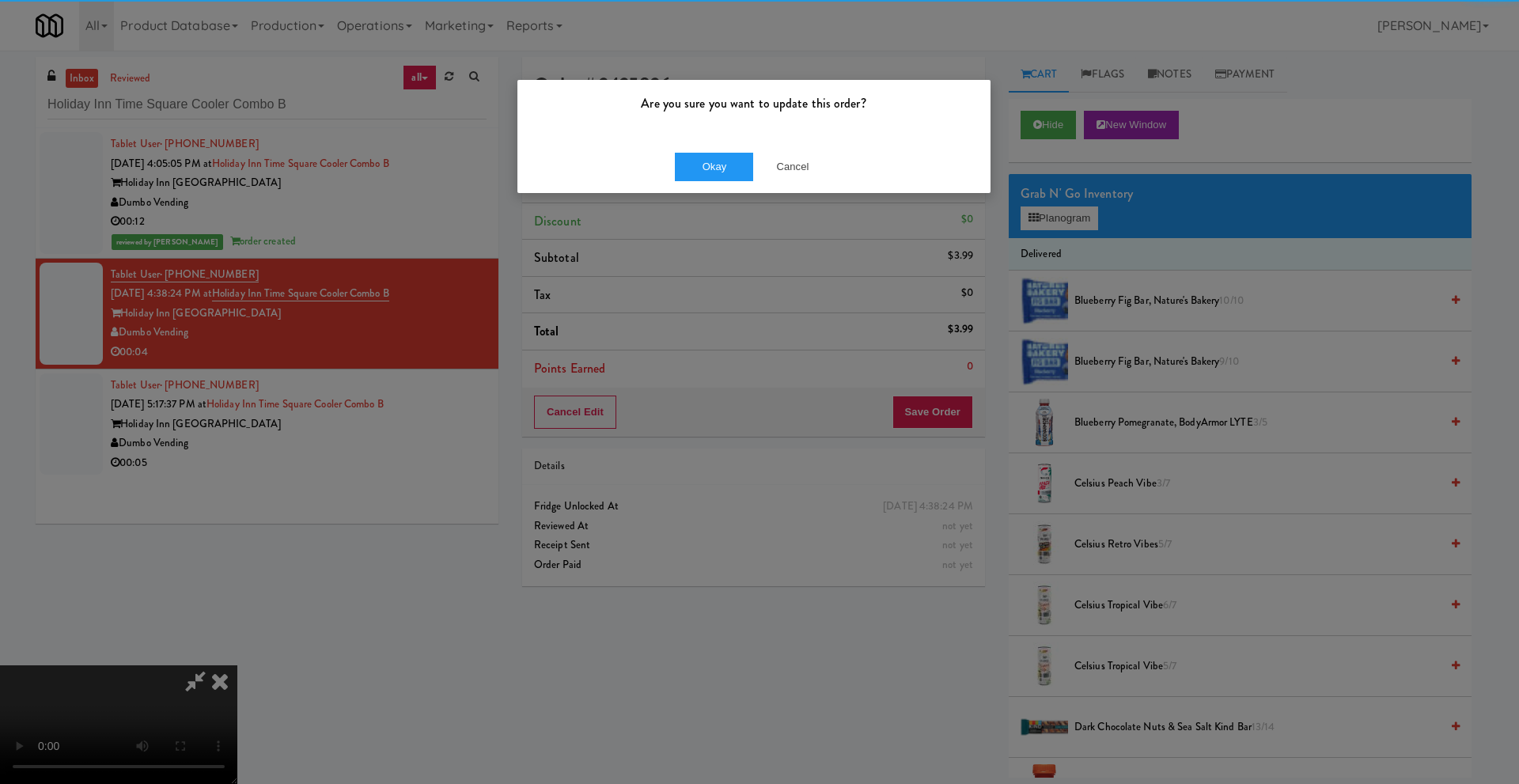
click at [709, 138] on div "Are you sure you want to update this order?" at bounding box center [753, 110] width 473 height 60
click at [714, 154] on button "Okay" at bounding box center [713, 166] width 79 height 28
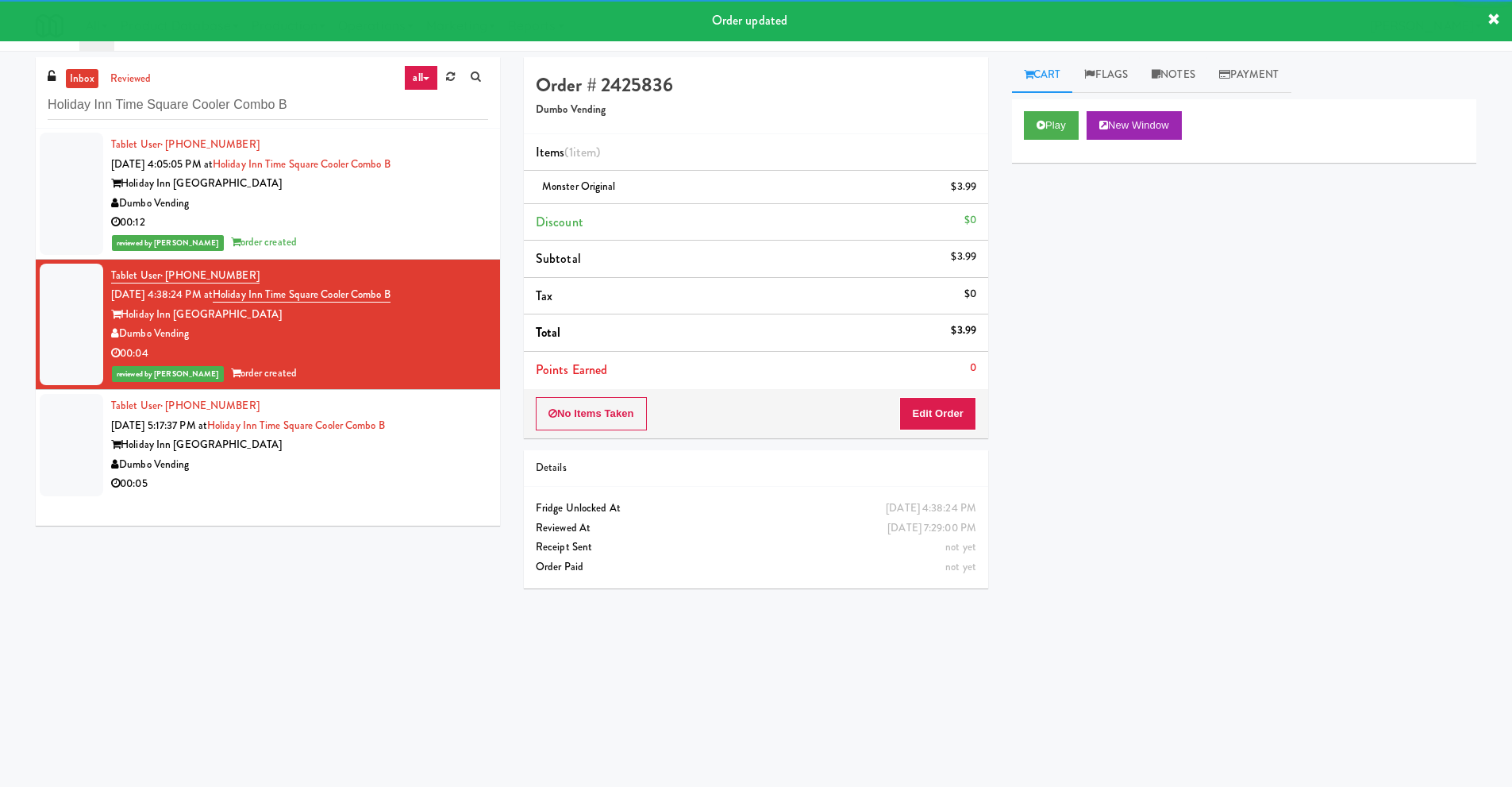
click at [429, 476] on div "00:05" at bounding box center [299, 483] width 377 height 20
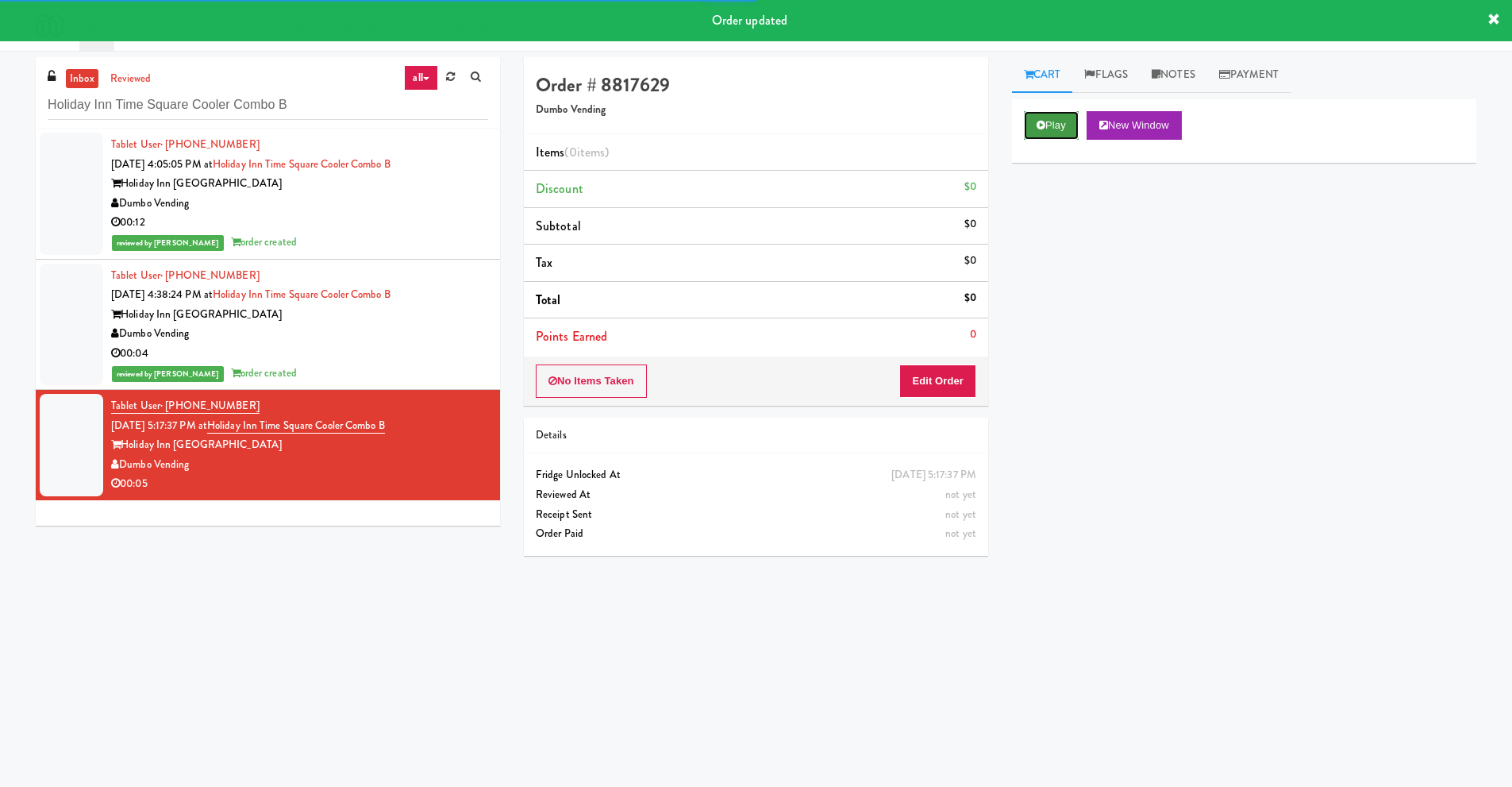
click at [1066, 111] on button "Play" at bounding box center [1052, 125] width 55 height 28
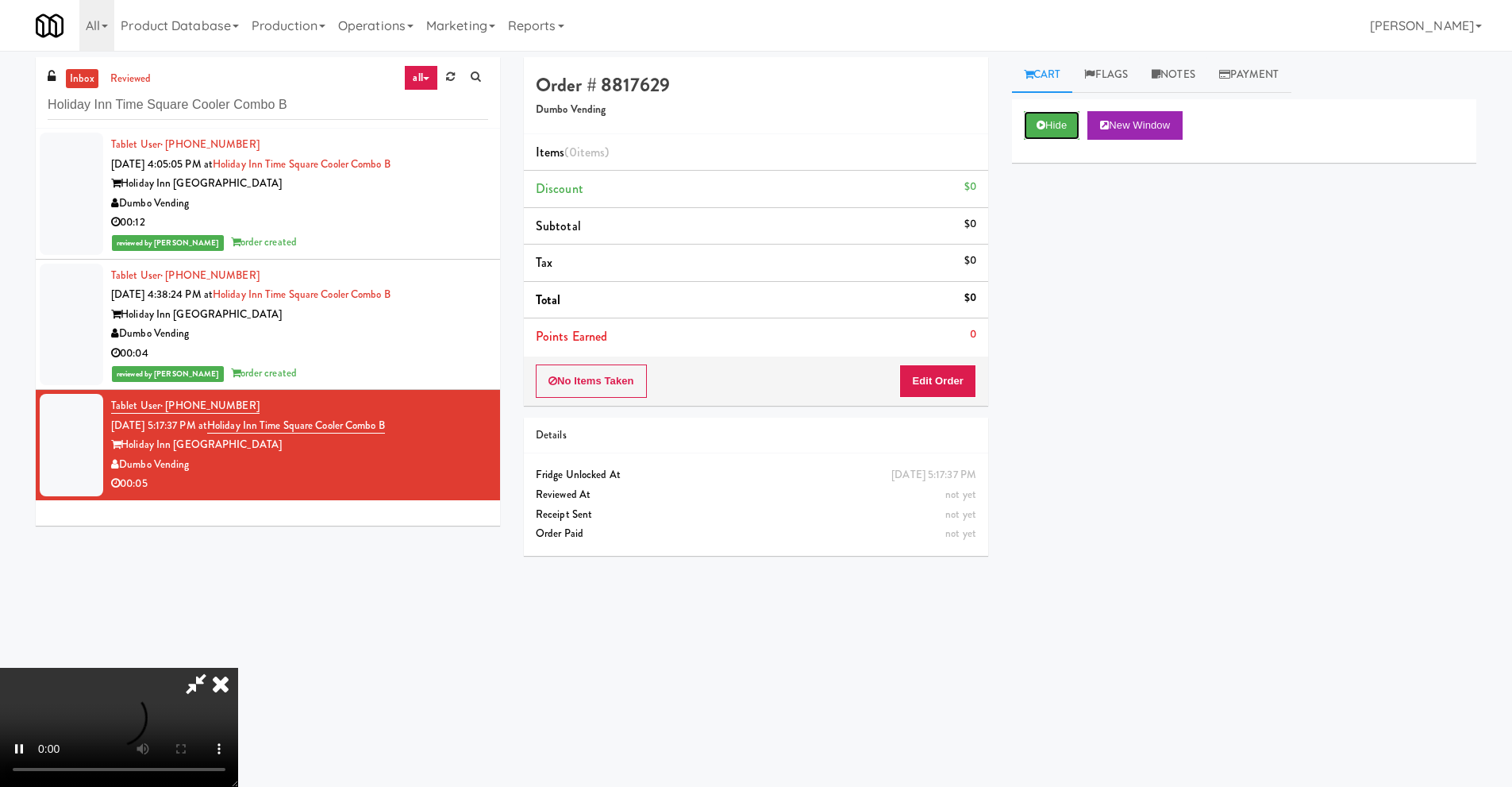
scroll to position [210, 0]
click at [238, 668] on video at bounding box center [119, 727] width 238 height 119
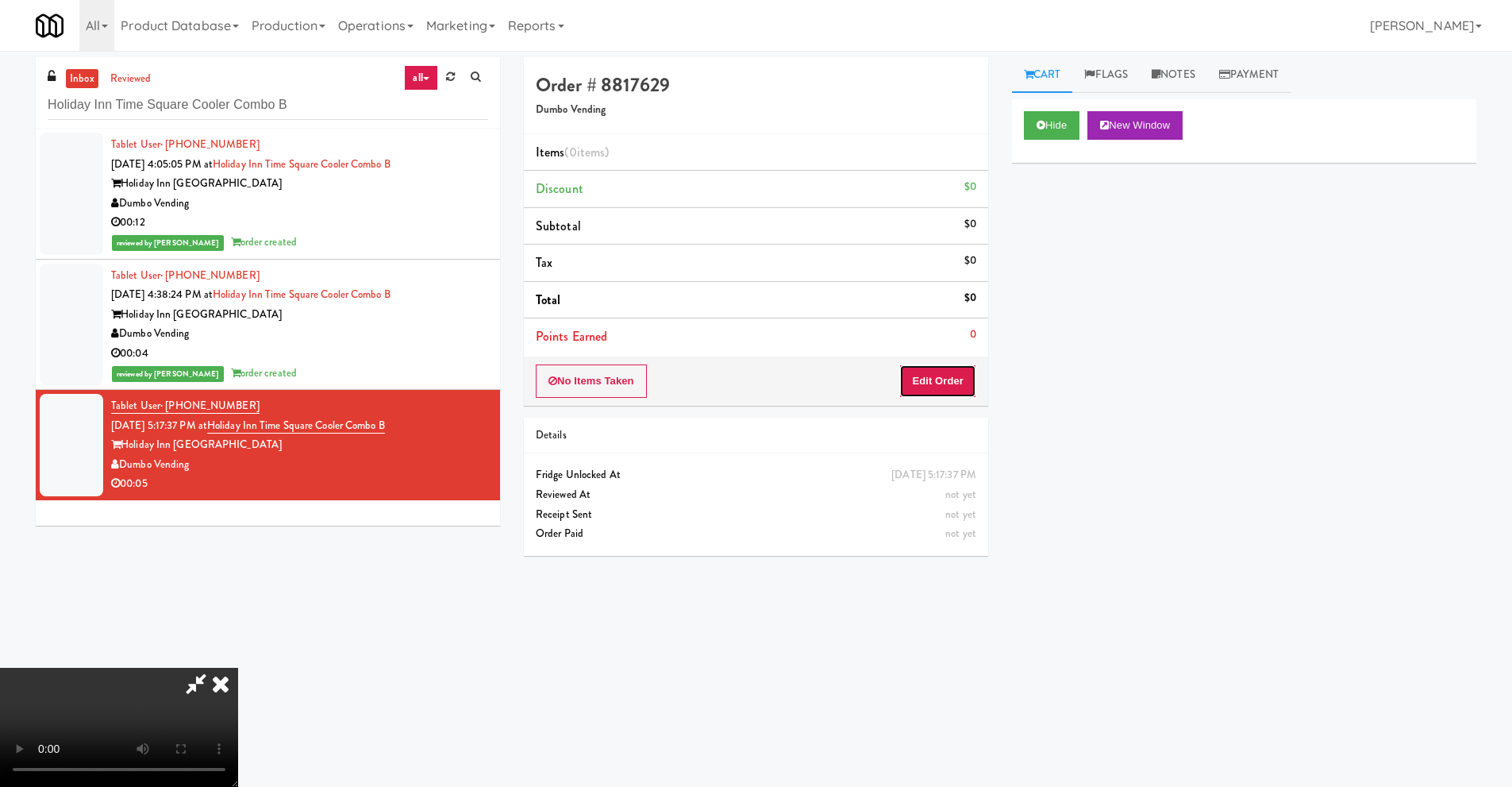
click at [947, 373] on button "Edit Order" at bounding box center [937, 381] width 77 height 34
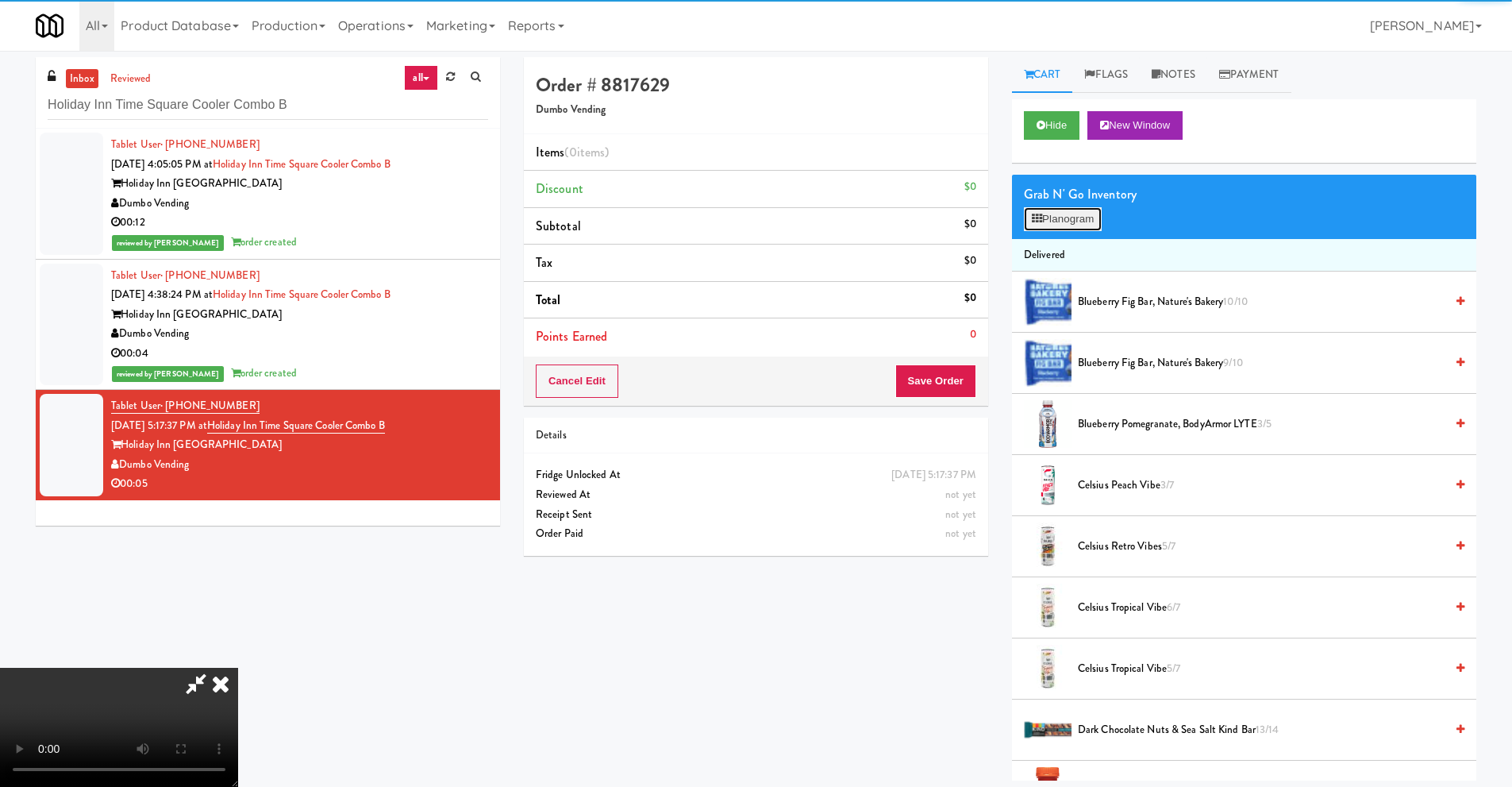
click at [1058, 214] on button "Planogram" at bounding box center [1063, 219] width 78 height 24
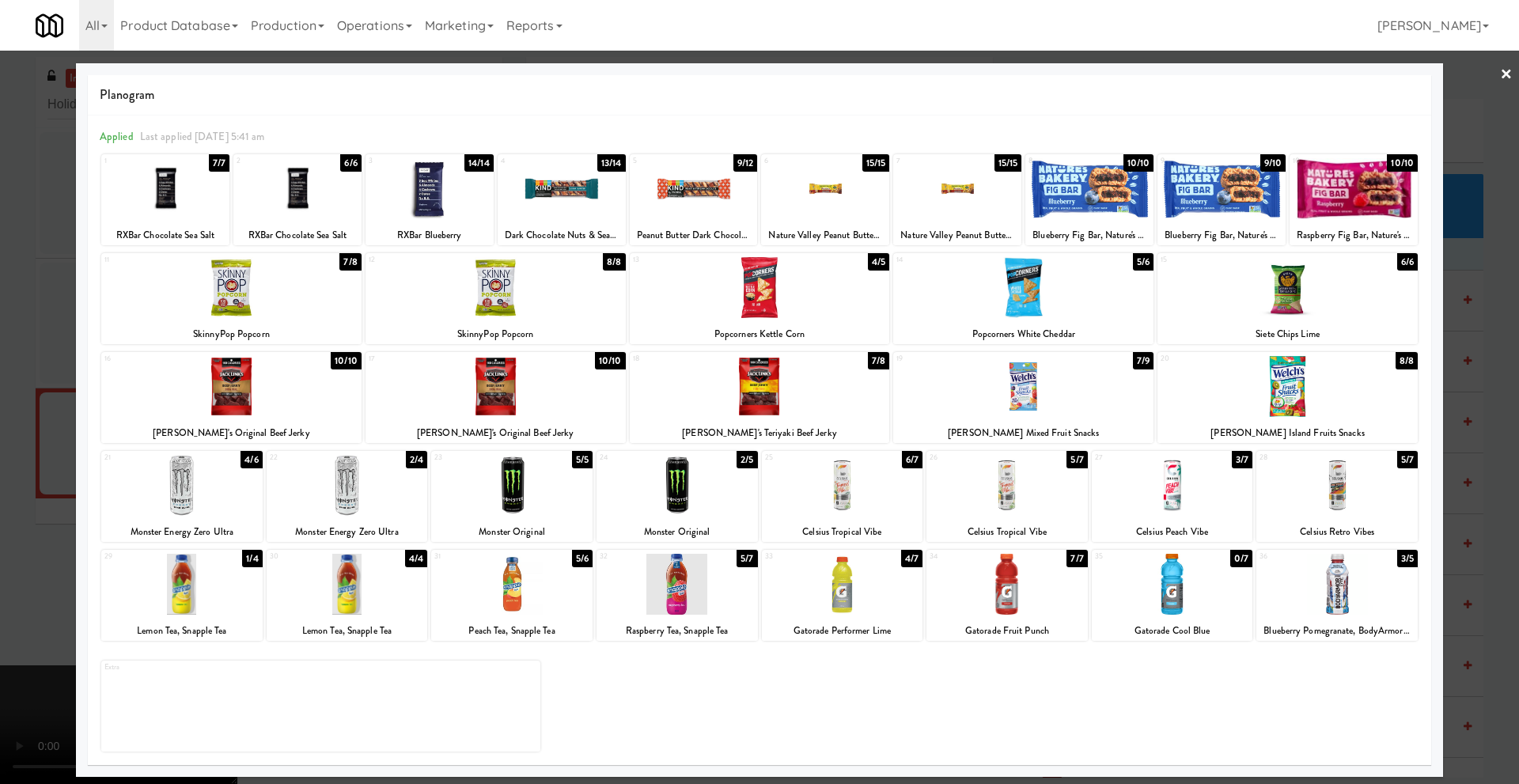
click at [883, 188] on div at bounding box center [825, 188] width 128 height 61
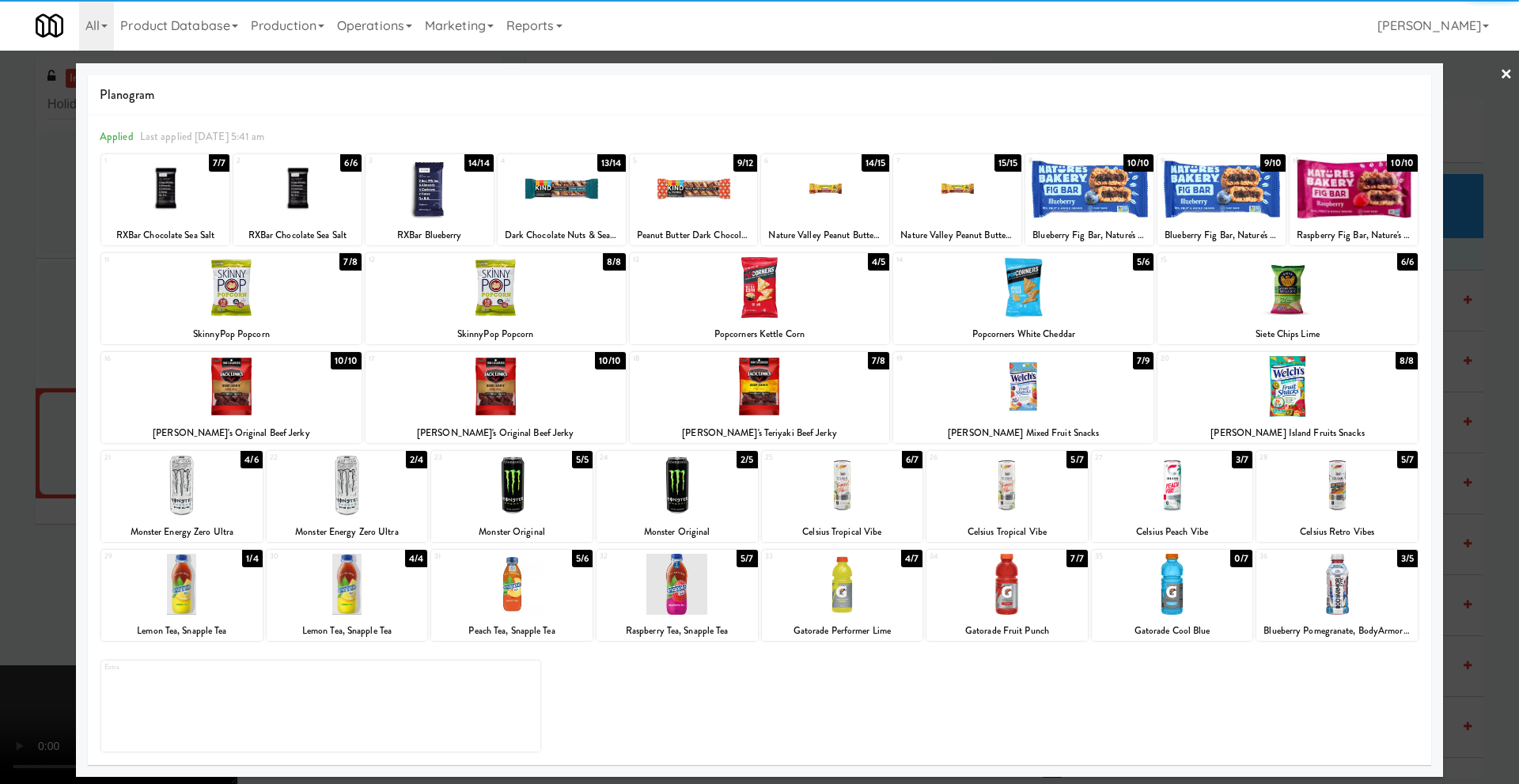
click at [15, 382] on div at bounding box center [760, 392] width 1519 height 784
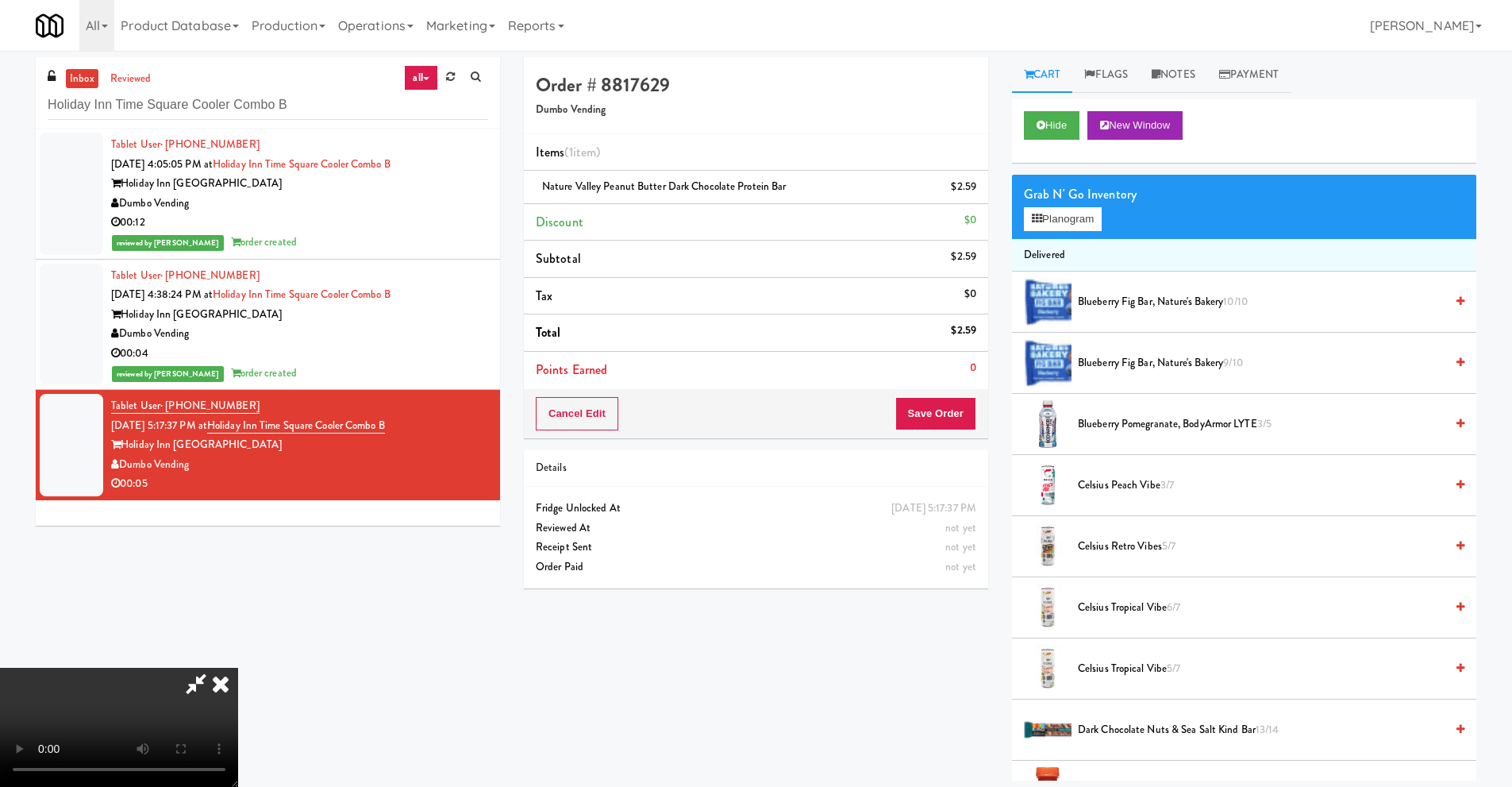
click at [238, 668] on video at bounding box center [119, 727] width 238 height 119
drag, startPoint x: 538, startPoint y: 512, endPoint x: 531, endPoint y: 544, distance: 32.8
click at [238, 668] on video at bounding box center [119, 727] width 238 height 119
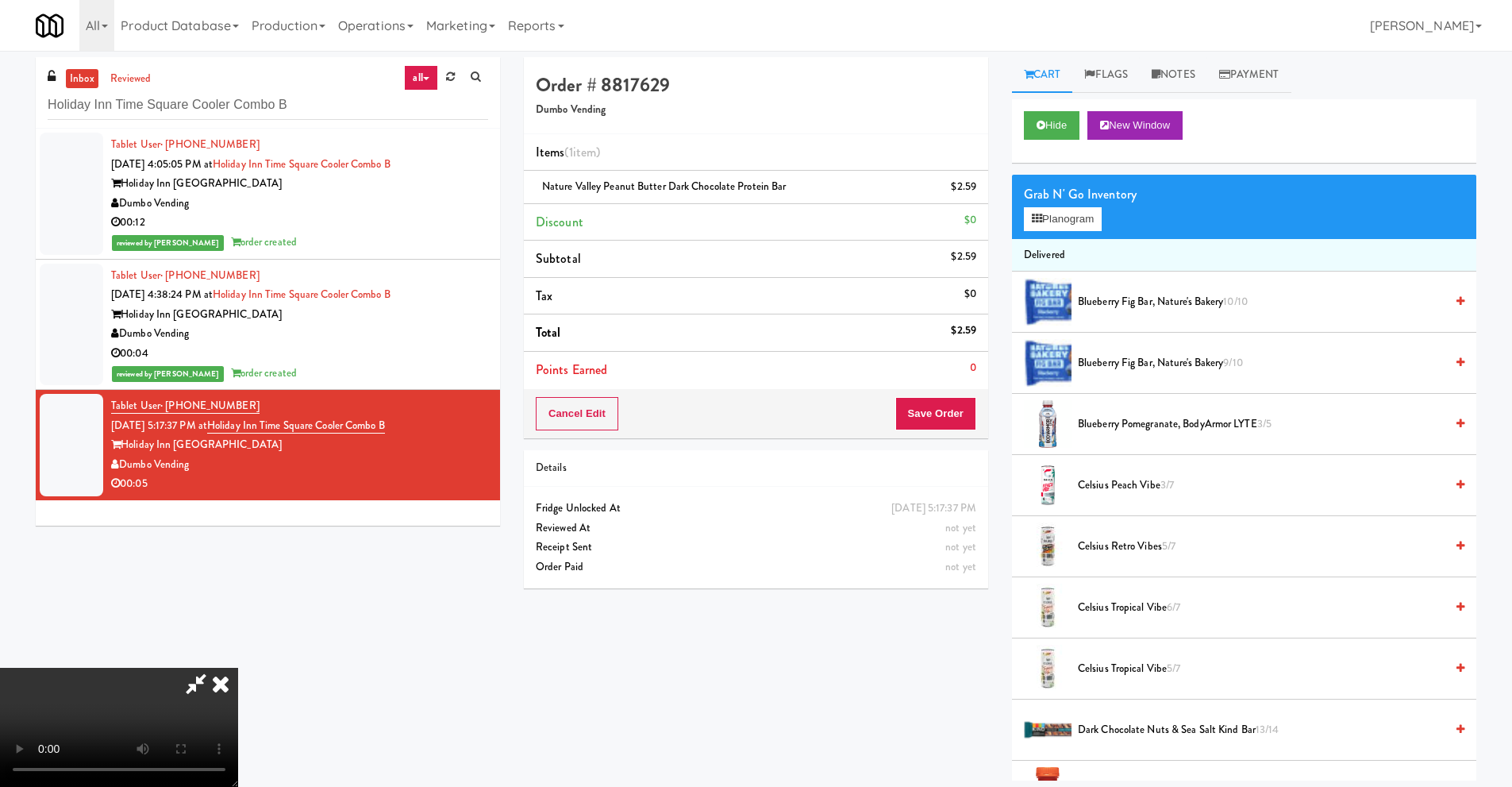
click at [238, 668] on video at bounding box center [119, 727] width 238 height 119
drag, startPoint x: 617, startPoint y: 511, endPoint x: 779, endPoint y: 494, distance: 162.9
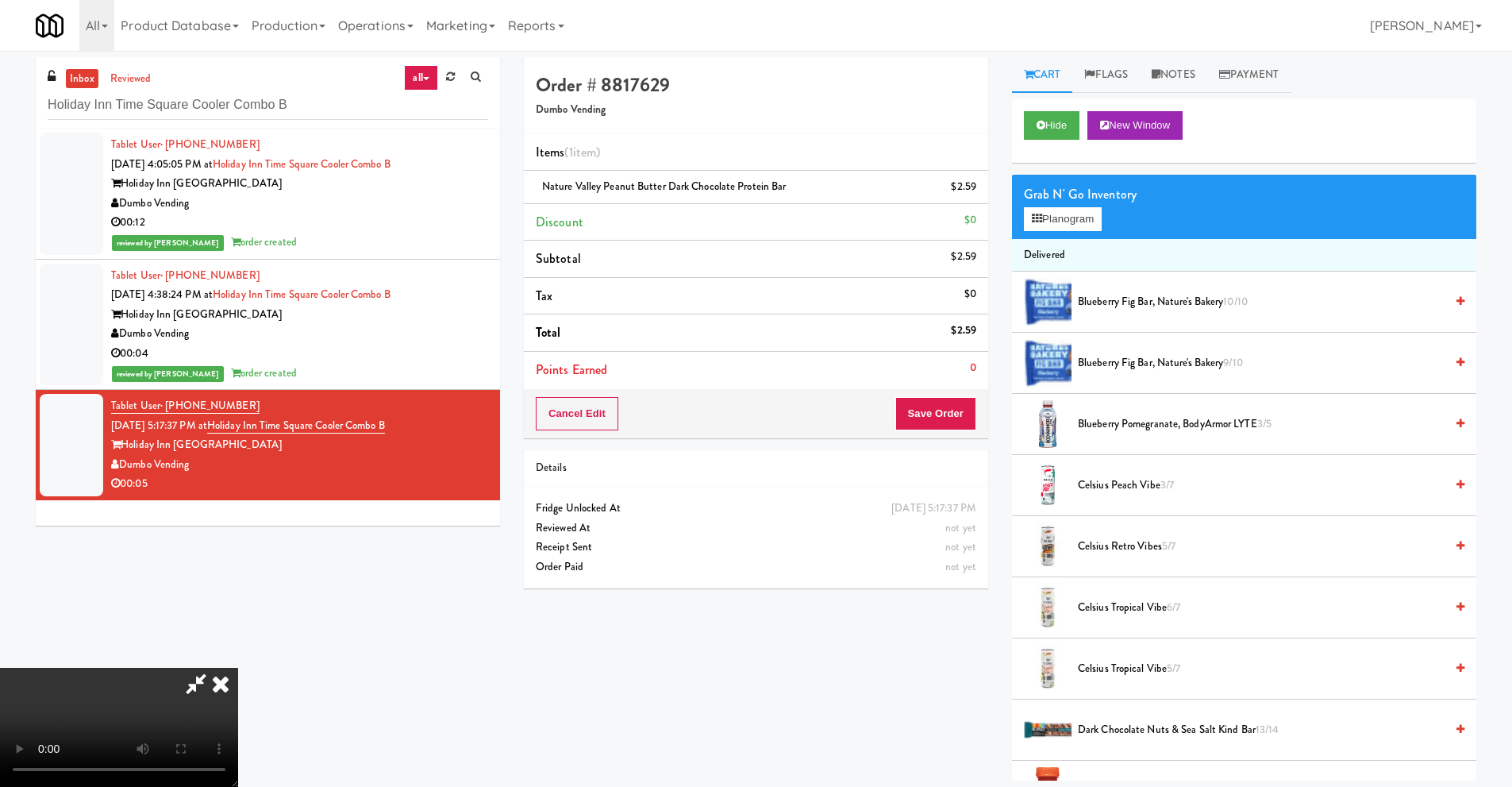
click at [238, 668] on video at bounding box center [119, 727] width 238 height 119
click at [945, 403] on button "Save Order" at bounding box center [935, 414] width 81 height 34
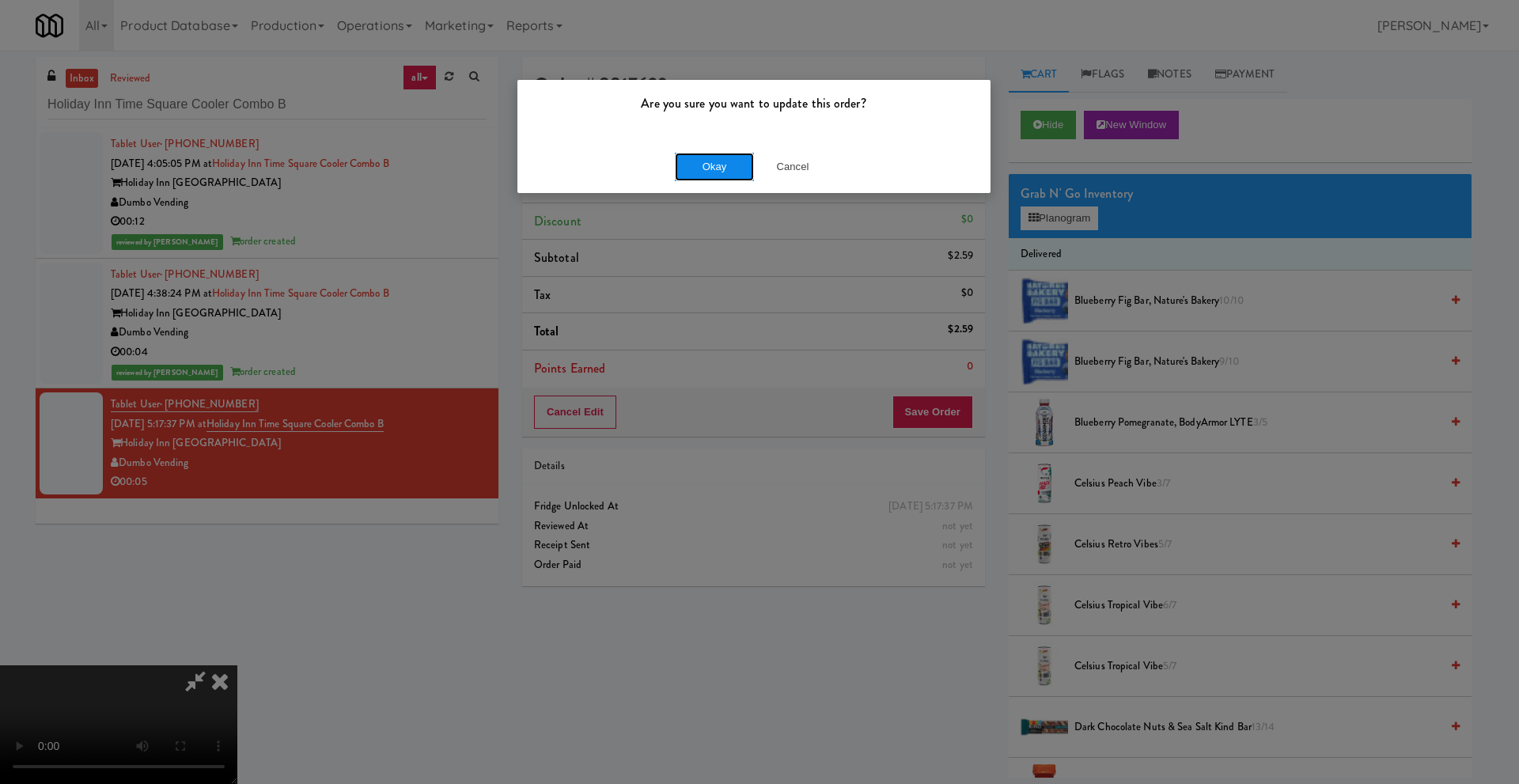
click at [729, 168] on button "Okay" at bounding box center [713, 166] width 79 height 28
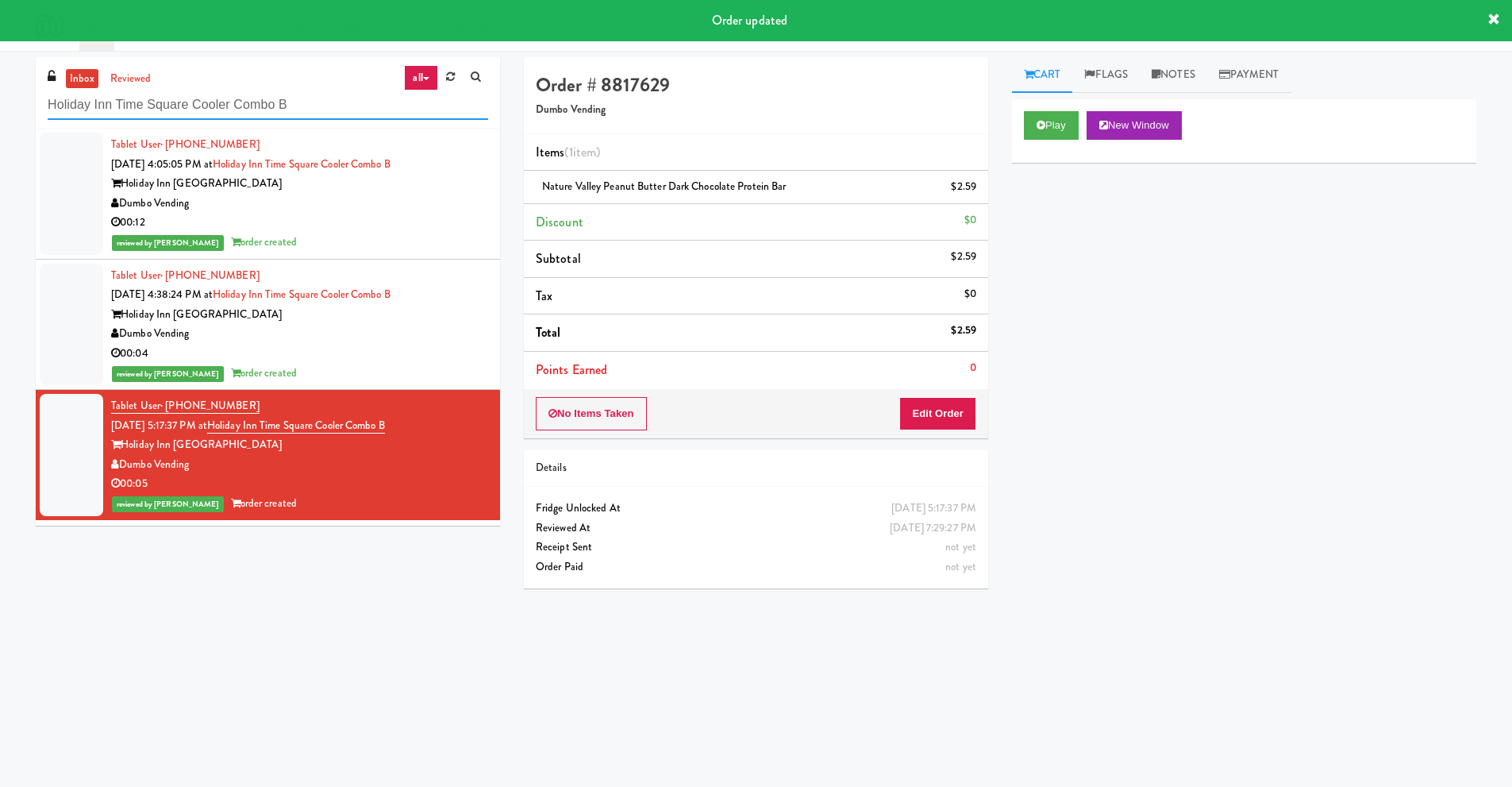
click at [312, 108] on input "Holiday Inn Time Square Cooler Combo B" at bounding box center [268, 105] width 441 height 29
paste input "Aqua Cooler"
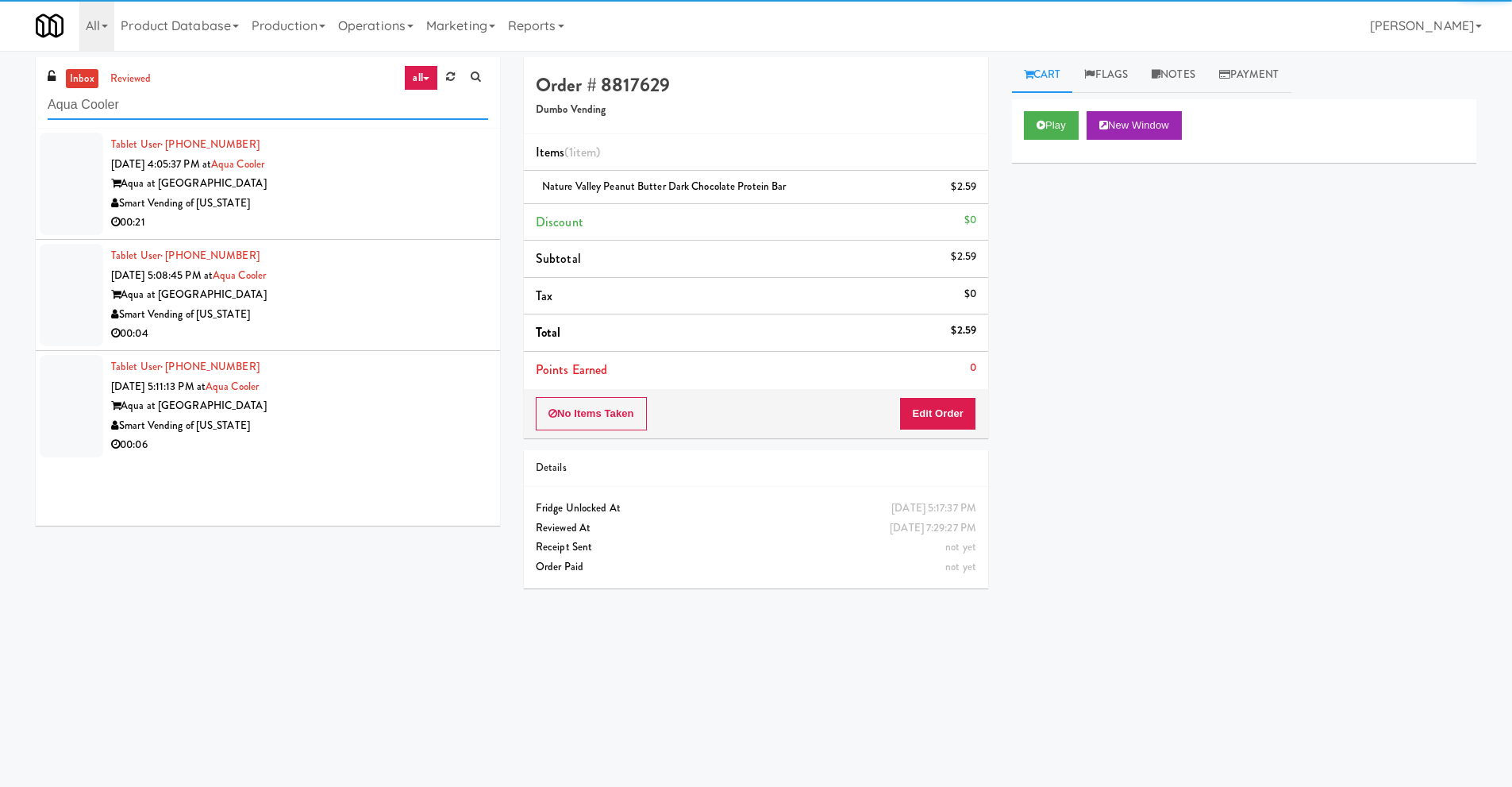
type input "Aqua Cooler"
drag, startPoint x: 341, startPoint y: 209, endPoint x: 351, endPoint y: 205, distance: 10.8
click at [341, 209] on div "Smart Vending of [US_STATE]" at bounding box center [299, 203] width 377 height 20
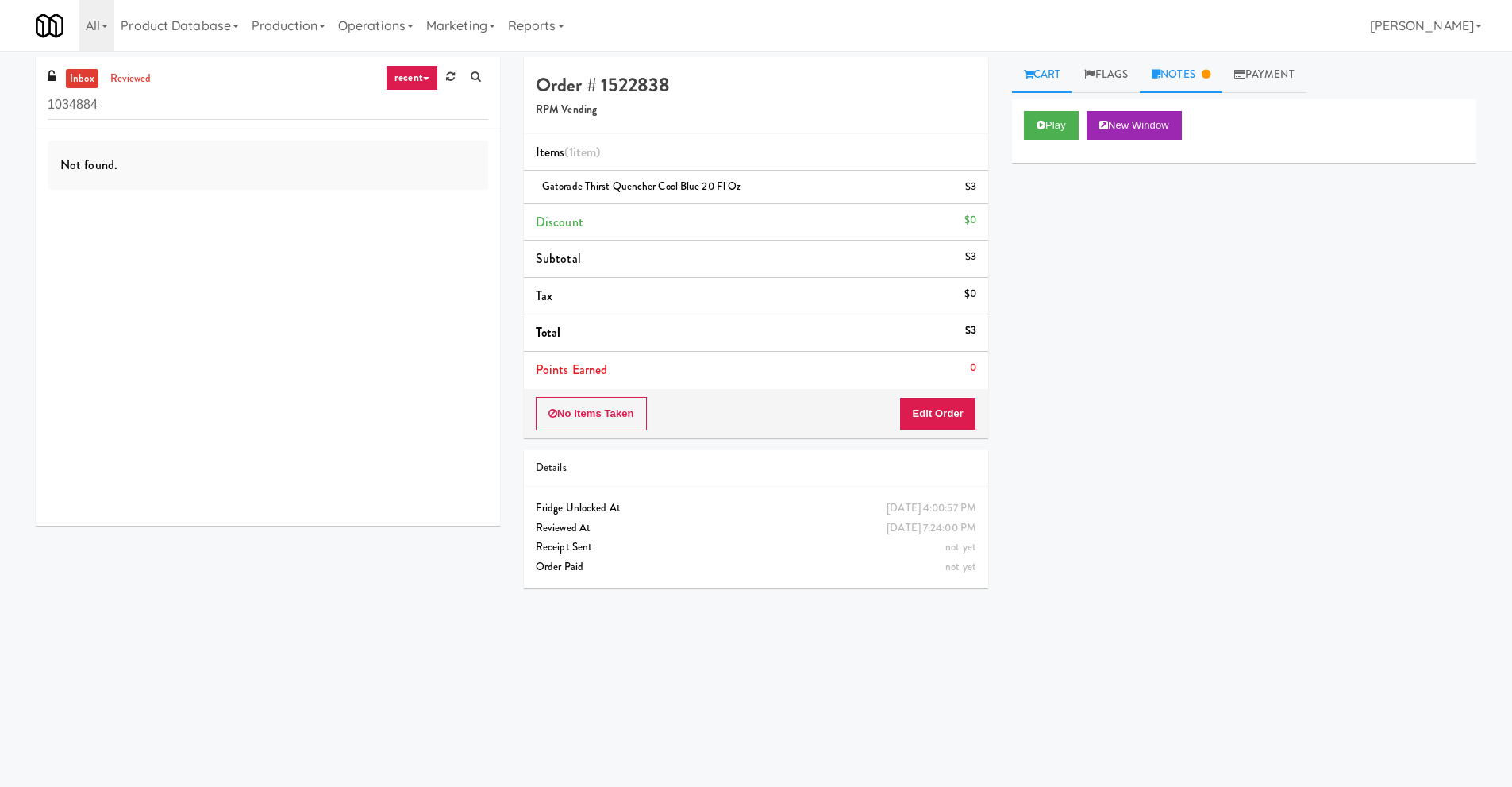
click at [1160, 76] on icon at bounding box center [1157, 75] width 9 height 11
